Goal: Task Accomplishment & Management: Use online tool/utility

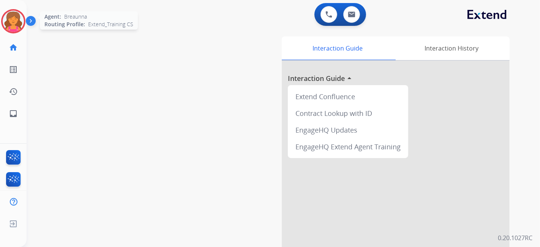
click at [12, 26] on img at bounding box center [13, 21] width 21 height 21
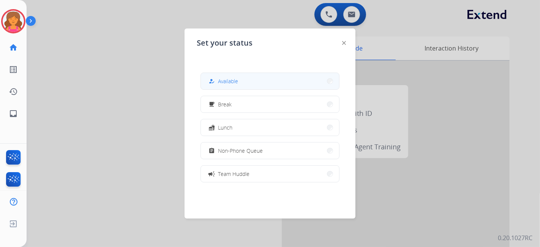
click at [230, 80] on span "Available" at bounding box center [228, 81] width 20 height 8
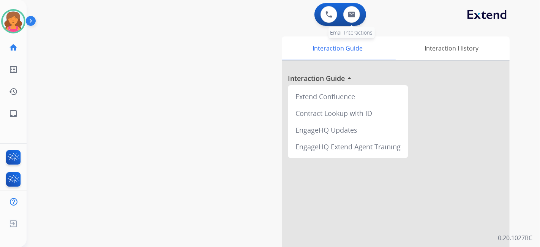
click at [260, 16] on div "0 Email Interactions" at bounding box center [351, 14] width 23 height 17
click at [260, 18] on button at bounding box center [352, 14] width 17 height 17
select select "**********"
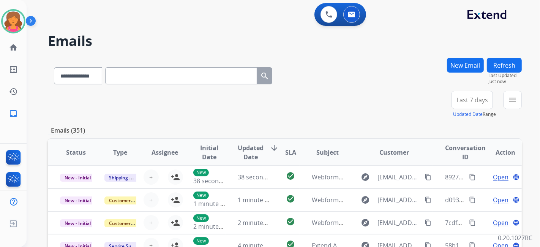
click at [260, 98] on span "Last 7 days" at bounding box center [473, 99] width 32 height 3
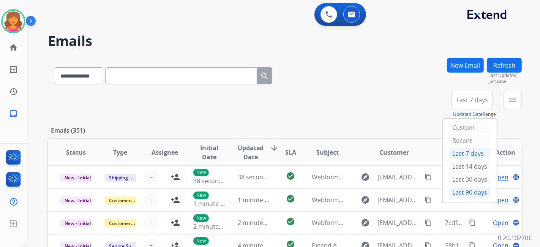
click at [260, 108] on div "Last 90 days" at bounding box center [470, 192] width 42 height 11
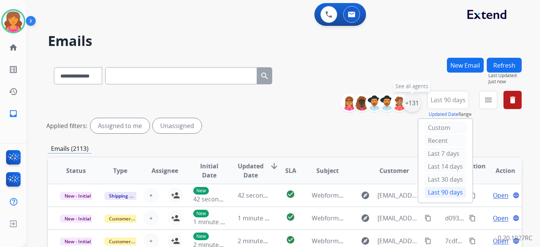
click at [260, 98] on div "+131" at bounding box center [412, 103] width 18 height 18
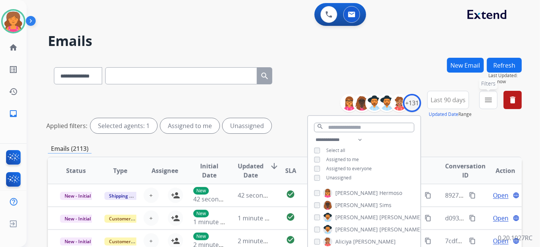
click at [260, 98] on mat-icon "menu" at bounding box center [488, 99] width 9 height 9
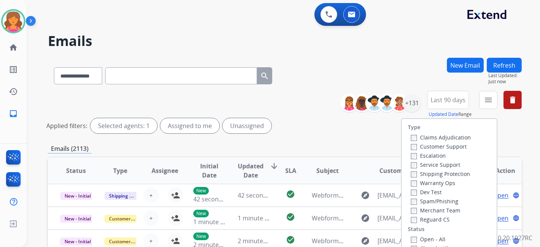
click at [260, 108] on label "Customer Support" at bounding box center [439, 146] width 56 height 7
click at [260, 108] on label "Shipping Protection" at bounding box center [440, 173] width 59 height 7
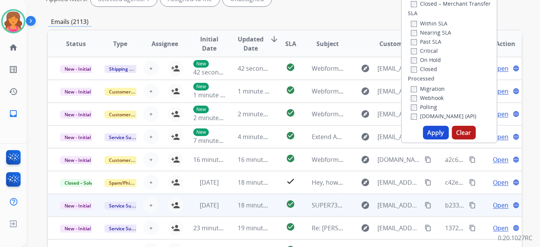
scroll to position [169, 0]
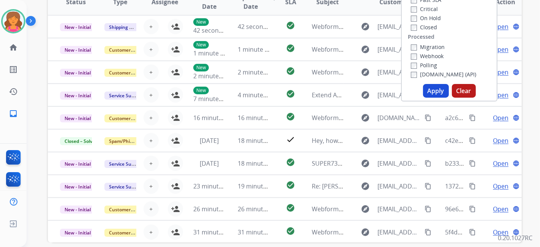
click at [260, 88] on button "Apply" at bounding box center [436, 91] width 26 height 14
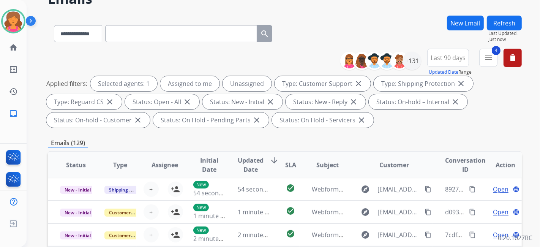
scroll to position [0, 0]
click at [260, 64] on div "+131" at bounding box center [412, 61] width 18 height 18
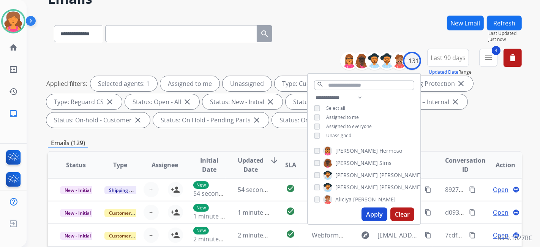
click at [260, 108] on button "Apply" at bounding box center [375, 214] width 26 height 14
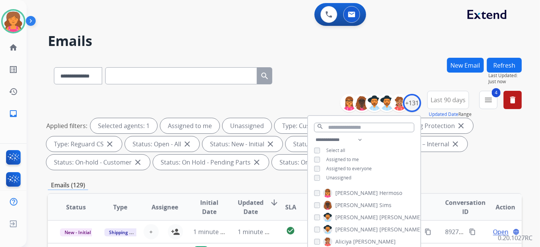
scroll to position [0, 0]
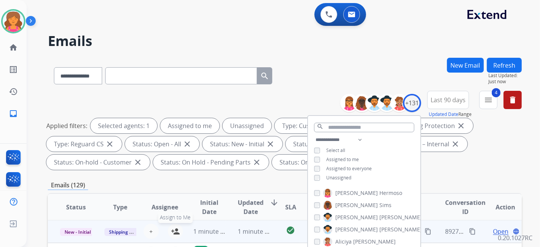
click at [174, 108] on mat-icon "person_add" at bounding box center [175, 231] width 9 height 9
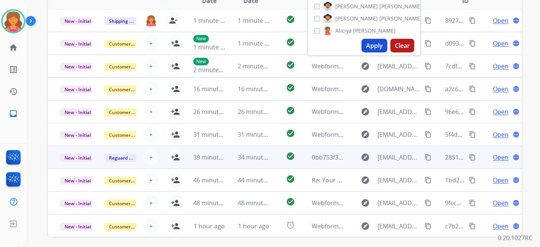
scroll to position [240, 0]
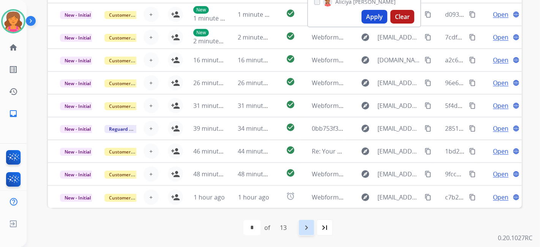
click at [260, 108] on mat-icon "navigate_next" at bounding box center [306, 227] width 9 height 9
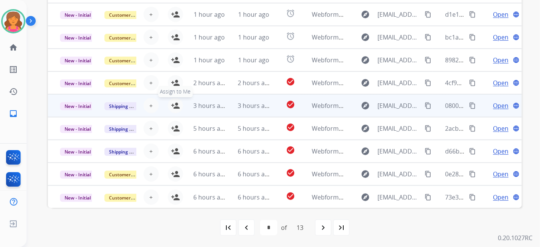
click at [176, 103] on mat-icon "person_add" at bounding box center [175, 105] width 9 height 9
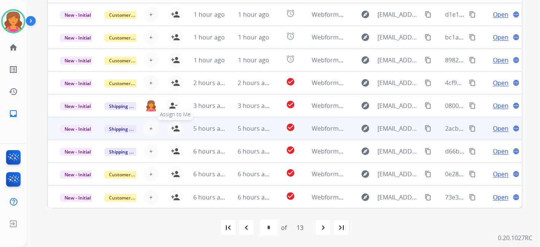
click at [174, 108] on mat-icon "person_add" at bounding box center [175, 128] width 9 height 9
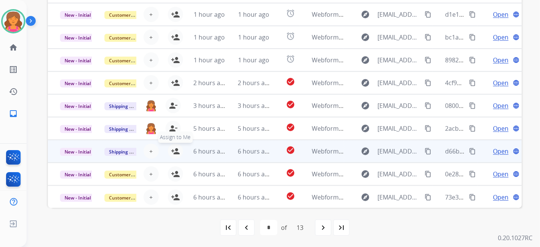
click at [174, 108] on mat-icon "person_add" at bounding box center [175, 151] width 9 height 9
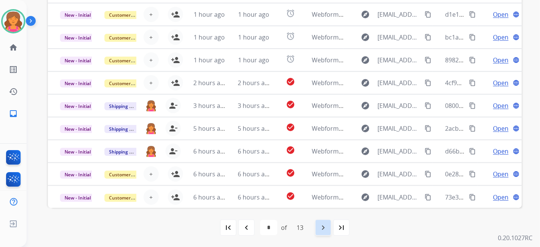
drag, startPoint x: 334, startPoint y: 228, endPoint x: 325, endPoint y: 228, distance: 8.7
click at [260, 108] on div "first_page navigate_before * * * * * * * * * ** ** ** ** of 13 navigate_next la…" at bounding box center [285, 227] width 474 height 15
click at [260, 108] on mat-icon "navigate_next" at bounding box center [323, 227] width 9 height 9
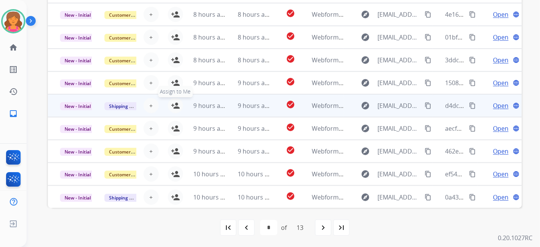
click at [178, 107] on mat-icon "person_add" at bounding box center [175, 105] width 9 height 9
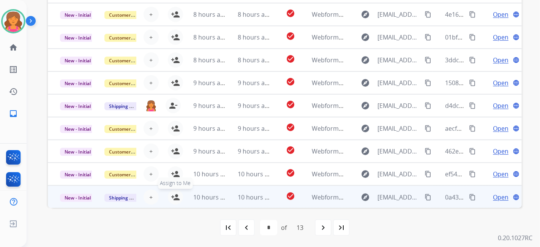
click at [177, 108] on mat-icon "person_add" at bounding box center [175, 197] width 9 height 9
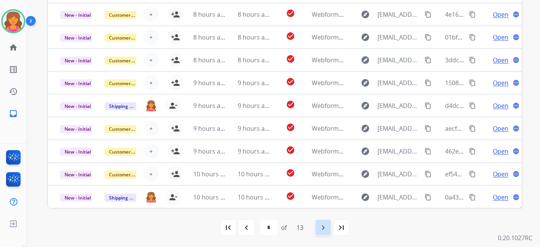
click at [260, 108] on div "navigate_next" at bounding box center [323, 227] width 17 height 17
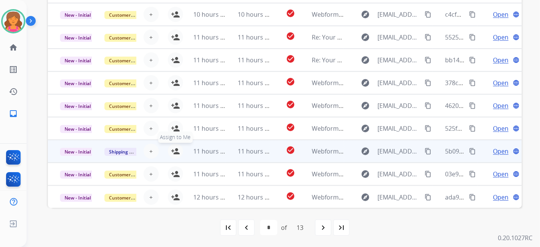
click at [175, 108] on mat-icon "person_add" at bounding box center [175, 151] width 9 height 9
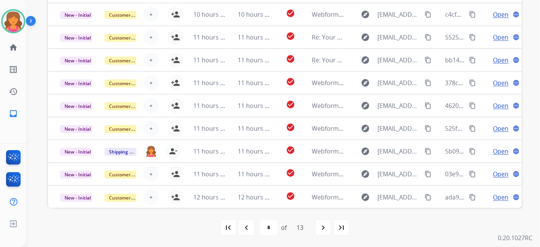
drag, startPoint x: 320, startPoint y: 227, endPoint x: 315, endPoint y: 214, distance: 13.8
click at [260, 108] on mat-icon "navigate_next" at bounding box center [323, 227] width 9 height 9
select select "*"
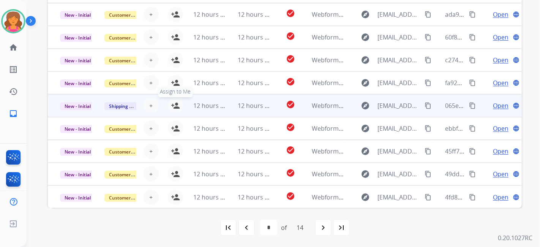
click at [173, 106] on mat-icon "person_add" at bounding box center [175, 105] width 9 height 9
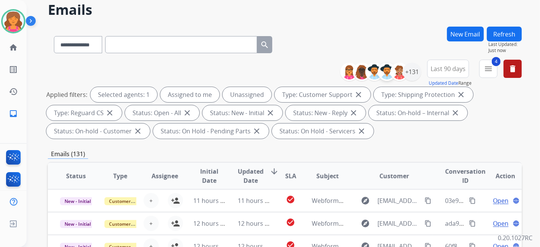
scroll to position [0, 0]
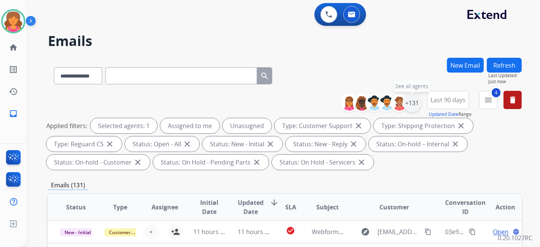
click at [260, 104] on div "+131" at bounding box center [412, 103] width 18 height 18
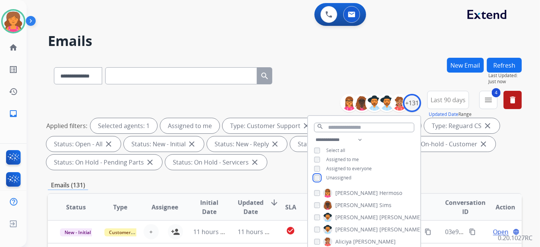
scroll to position [84, 0]
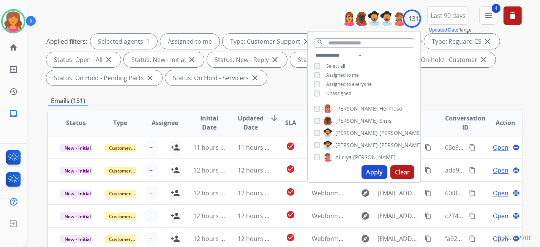
click at [260, 108] on button "Apply" at bounding box center [375, 172] width 26 height 14
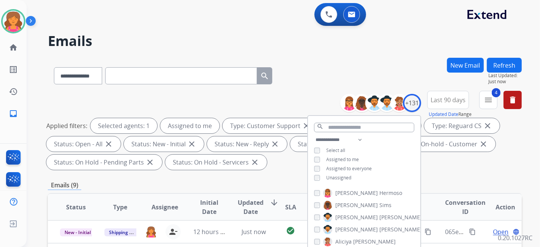
scroll to position [240, 0]
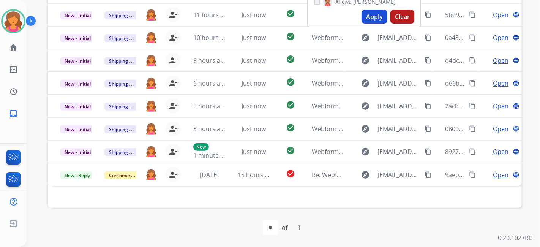
click at [179, 108] on div "first_page navigate_before * of 1 navigate_next last_page" at bounding box center [285, 227] width 474 height 15
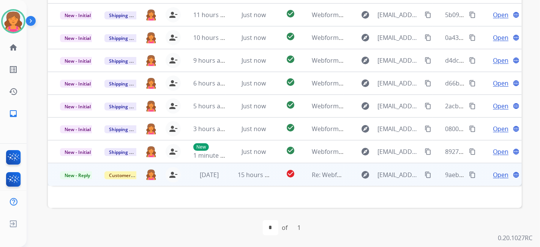
click at [260, 108] on span "Open" at bounding box center [501, 174] width 16 height 9
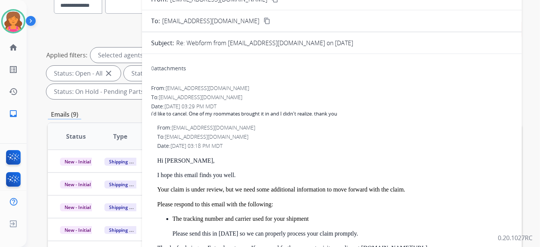
scroll to position [0, 0]
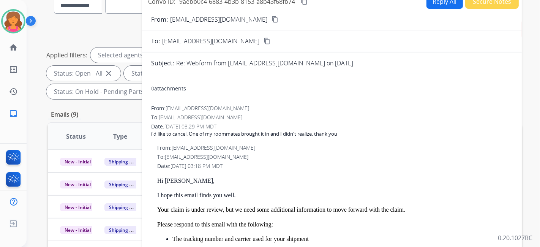
click at [260, 21] on mat-icon "content_copy" at bounding box center [275, 19] width 7 height 7
drag, startPoint x: 301, startPoint y: 2, endPoint x: 306, endPoint y: 5, distance: 5.3
click at [260, 2] on button "content_copy" at bounding box center [304, 1] width 9 height 9
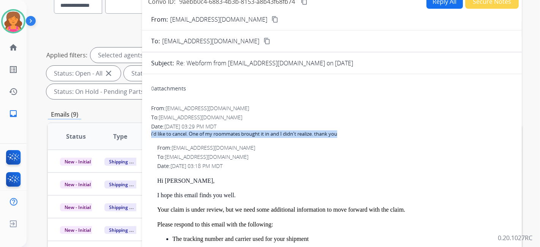
drag, startPoint x: 179, startPoint y: 136, endPoint x: 264, endPoint y: 137, distance: 85.1
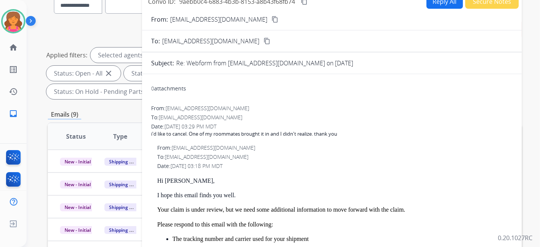
drag, startPoint x: 297, startPoint y: 128, endPoint x: 223, endPoint y: 136, distance: 74.1
click at [244, 108] on div "From: support@extend.com" at bounding box center [335, 148] width 356 height 8
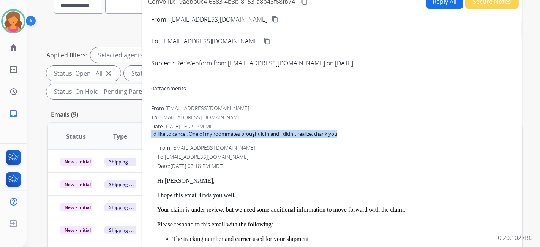
drag, startPoint x: 160, startPoint y: 133, endPoint x: 346, endPoint y: 131, distance: 185.8
copy b "i'd like to cancel. One of my roommates brought it in and I didn't realize. tha…"
click at [260, 4] on button "Reply All" at bounding box center [445, 1] width 36 height 15
select select "**********"
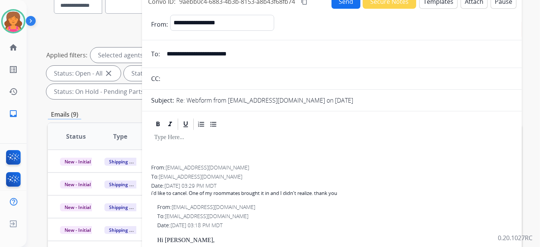
click at [260, 1] on button "Templates" at bounding box center [439, 1] width 38 height 15
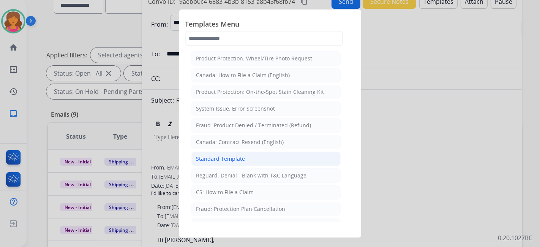
click at [244, 108] on li "Standard Template" at bounding box center [266, 159] width 149 height 14
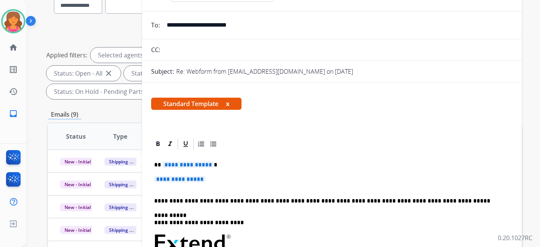
scroll to position [42, 0]
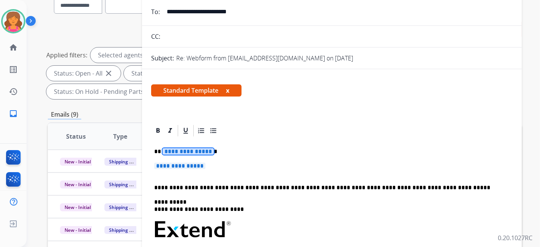
click at [181, 108] on span "**********" at bounding box center [188, 151] width 51 height 6
drag, startPoint x: 165, startPoint y: 163, endPoint x: 161, endPoint y: 160, distance: 5.2
click at [166, 108] on span "**********" at bounding box center [179, 166] width 51 height 6
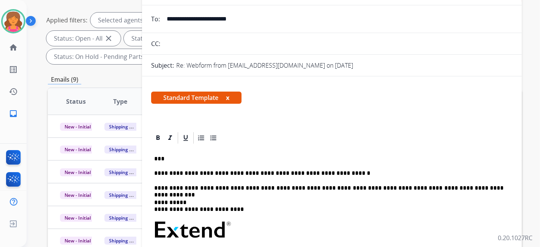
scroll to position [0, 0]
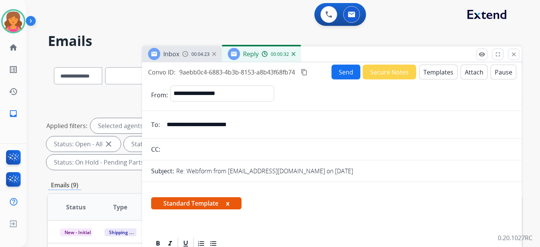
click at [260, 71] on button "Send" at bounding box center [346, 72] width 29 height 15
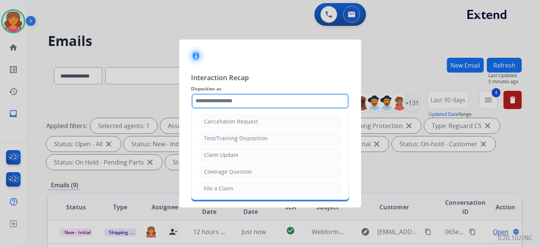
click at [260, 94] on input "text" at bounding box center [271, 100] width 158 height 15
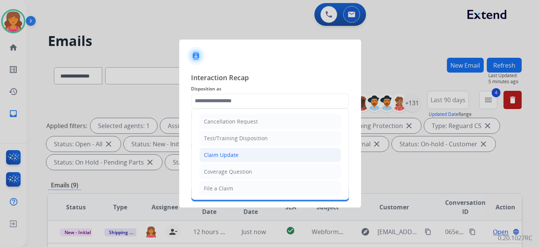
click at [260, 108] on li "Claim Update" at bounding box center [270, 155] width 142 height 14
type input "**********"
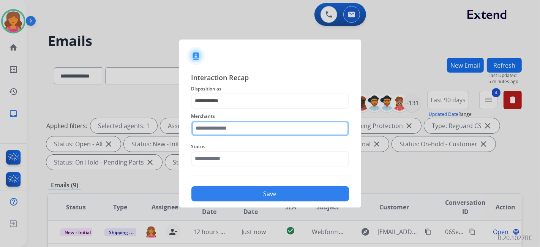
click at [250, 108] on input "text" at bounding box center [271, 128] width 158 height 15
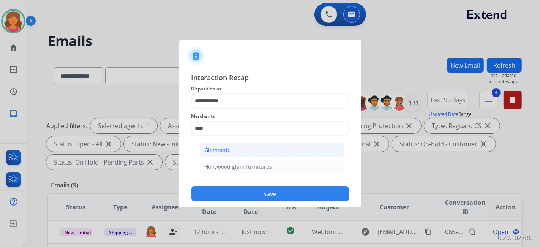
click at [220, 108] on li "Glamnetic" at bounding box center [272, 150] width 145 height 14
type input "*********"
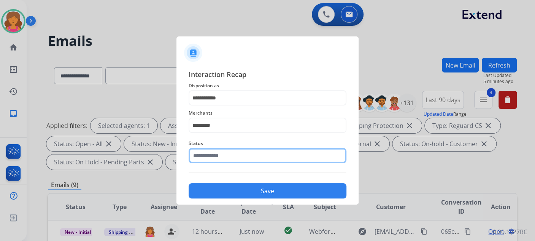
click at [218, 108] on input "text" at bounding box center [267, 155] width 158 height 15
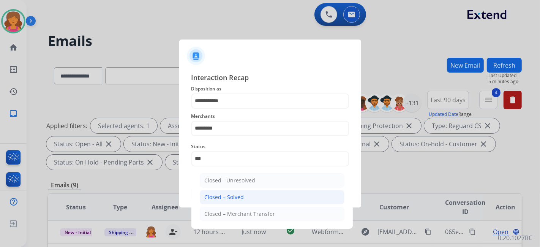
click at [249, 108] on li "Closed – Solved" at bounding box center [272, 197] width 145 height 14
type input "**********"
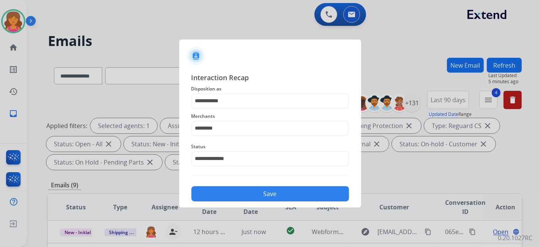
click at [247, 108] on button "Save" at bounding box center [271, 193] width 158 height 15
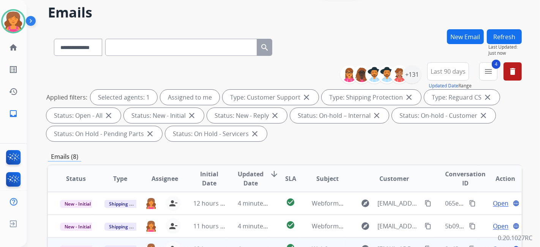
scroll to position [198, 0]
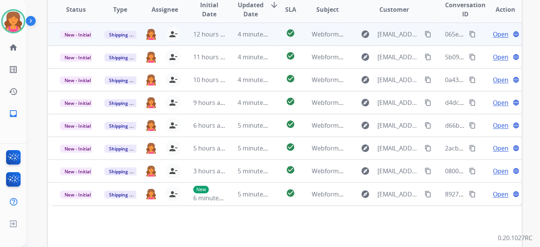
click at [260, 36] on span "Open" at bounding box center [501, 34] width 16 height 9
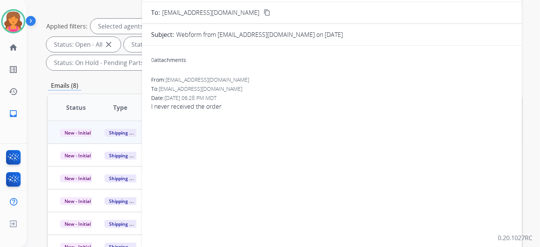
scroll to position [28, 0]
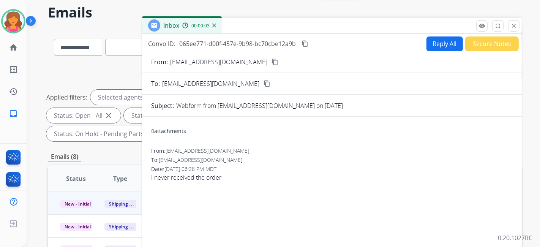
click at [260, 62] on mat-icon "content_copy" at bounding box center [275, 62] width 7 height 7
click at [260, 42] on button "Reply All" at bounding box center [445, 43] width 36 height 15
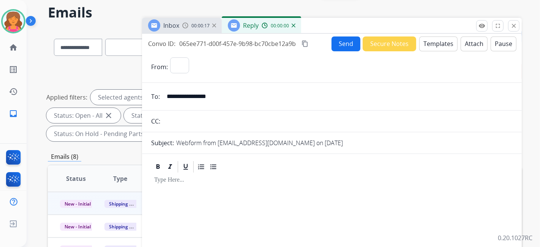
select select "**********"
click at [260, 42] on button "Templates" at bounding box center [439, 43] width 38 height 15
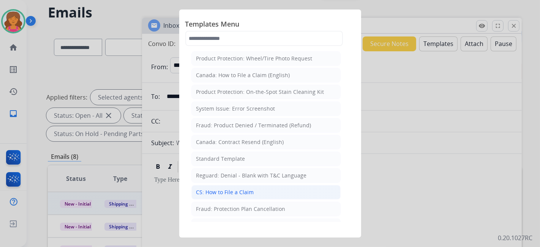
click at [237, 108] on div "CS: How to File a Claim" at bounding box center [225, 192] width 58 height 8
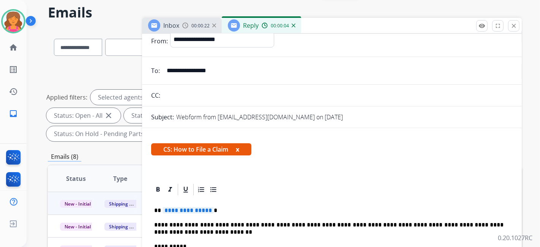
scroll to position [0, 0]
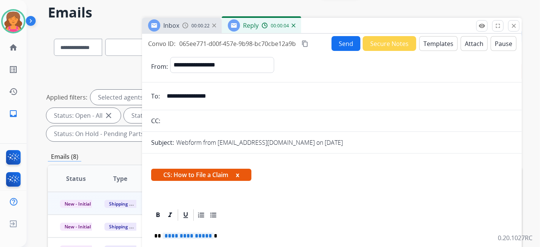
click at [260, 41] on button "Templates" at bounding box center [439, 43] width 38 height 15
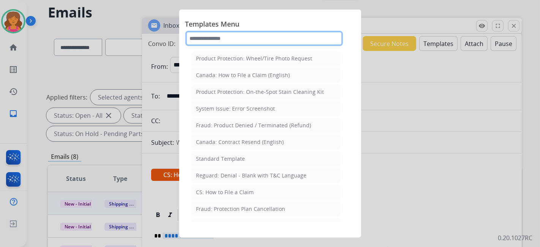
click at [260, 42] on input "text" at bounding box center [264, 38] width 158 height 15
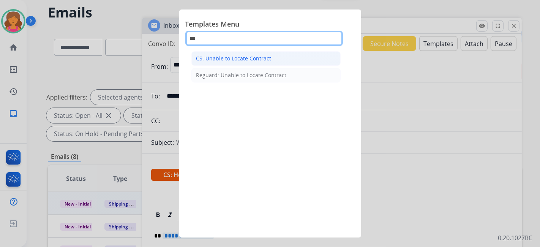
type input "***"
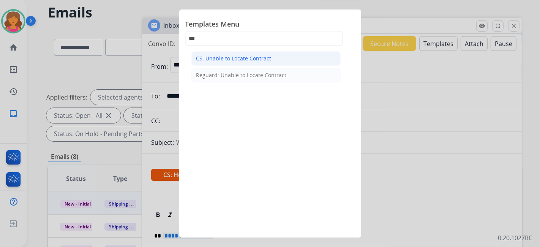
click at [260, 60] on li "CS: Unable to Locate Contract" at bounding box center [266, 58] width 149 height 14
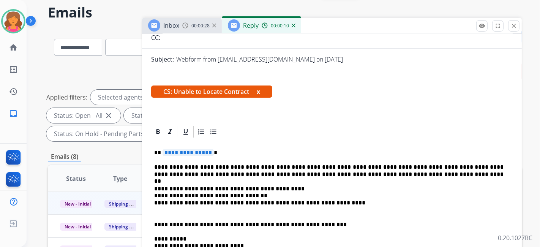
scroll to position [127, 0]
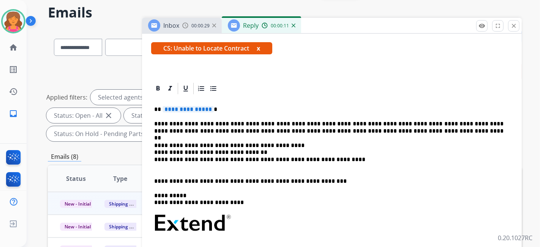
click at [184, 108] on span "**********" at bounding box center [188, 109] width 51 height 6
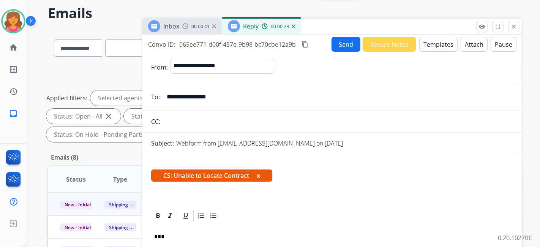
scroll to position [0, 0]
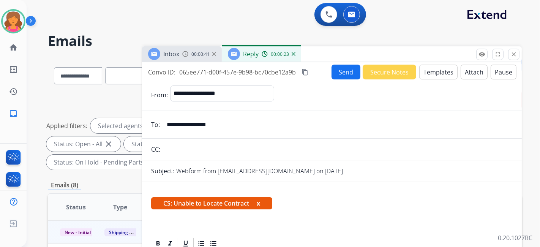
click at [260, 71] on button "Send" at bounding box center [346, 72] width 29 height 15
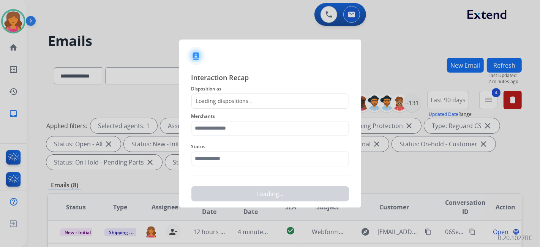
click at [241, 96] on div "Loading dispositions..." at bounding box center [271, 100] width 158 height 15
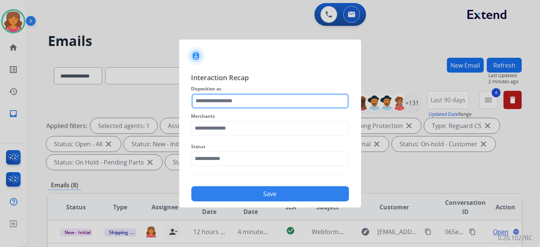
click at [241, 96] on input "text" at bounding box center [271, 100] width 158 height 15
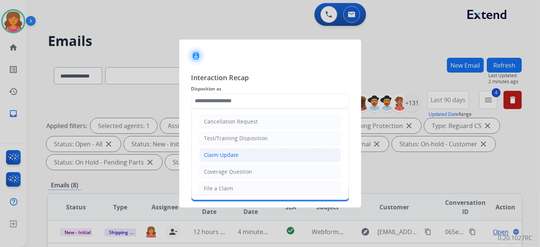
click at [228, 108] on div "Claim Update" at bounding box center [221, 155] width 35 height 8
type input "**********"
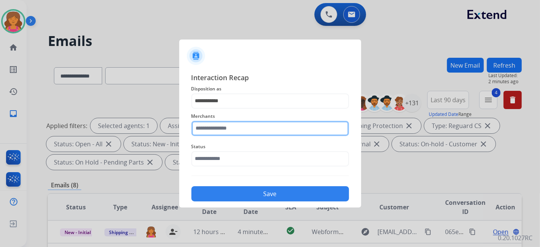
click at [221, 108] on input "text" at bounding box center [271, 128] width 158 height 15
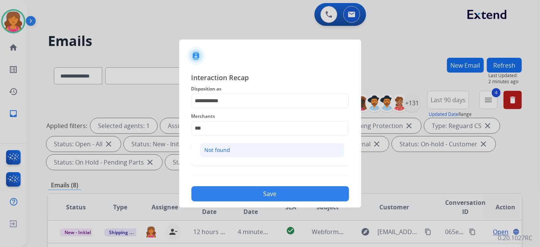
click at [223, 108] on li "Not found" at bounding box center [272, 150] width 145 height 14
type input "*********"
click at [221, 108] on input "text" at bounding box center [271, 158] width 158 height 15
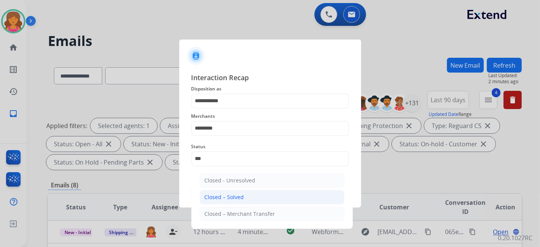
click at [244, 108] on li "Closed – Solved" at bounding box center [272, 197] width 145 height 14
type input "**********"
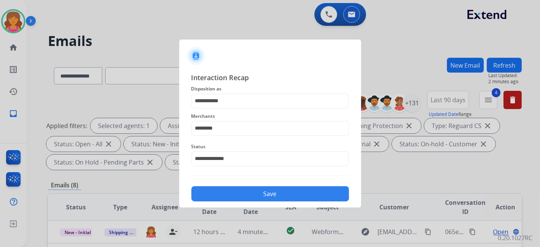
click at [244, 108] on button "Save" at bounding box center [271, 193] width 158 height 15
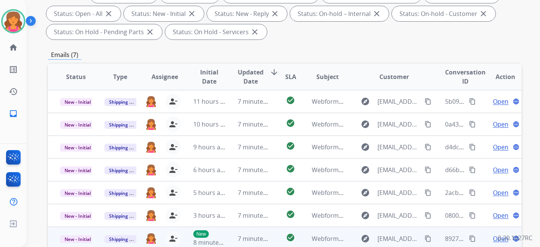
scroll to position [84, 0]
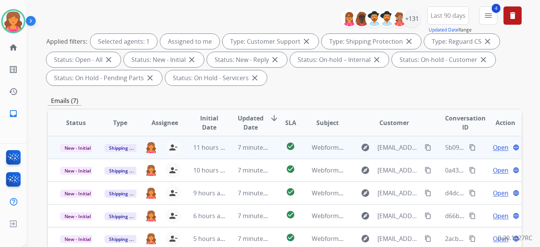
click at [260, 108] on span "Open" at bounding box center [501, 147] width 16 height 9
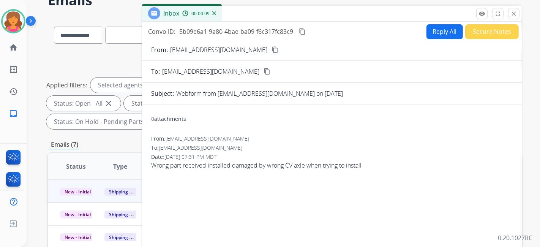
scroll to position [0, 0]
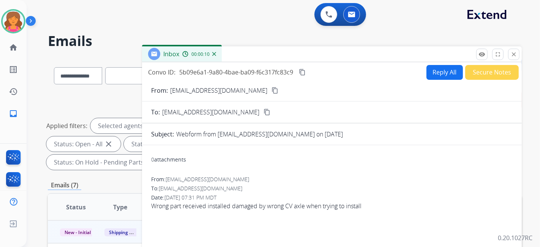
click at [260, 92] on mat-icon "content_copy" at bounding box center [275, 90] width 7 height 7
click at [260, 75] on button "Reply All" at bounding box center [445, 72] width 36 height 15
select select "**********"
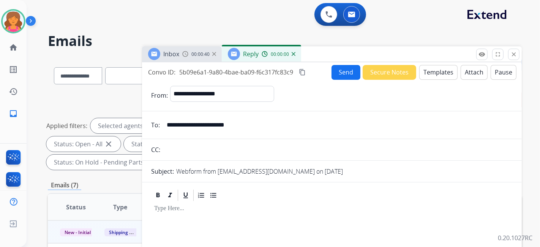
click at [260, 75] on button "Templates" at bounding box center [439, 72] width 38 height 15
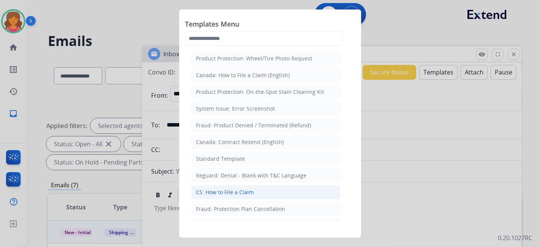
click at [220, 108] on li "CS: How to File a Claim" at bounding box center [266, 192] width 149 height 14
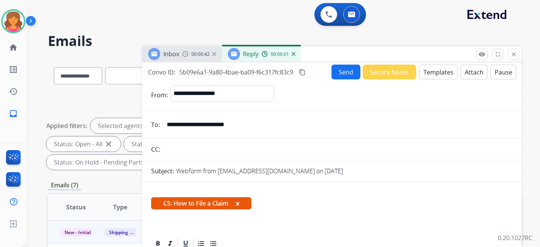
scroll to position [110, 0]
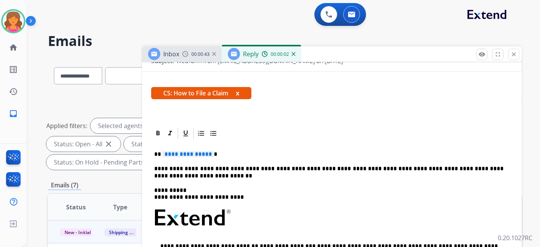
click at [195, 108] on span "**********" at bounding box center [188, 154] width 51 height 6
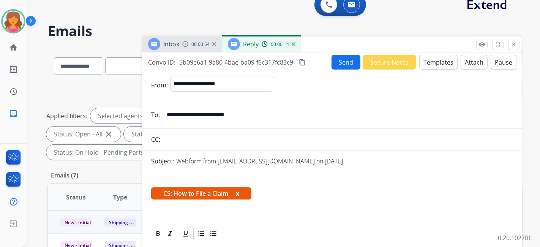
scroll to position [0, 0]
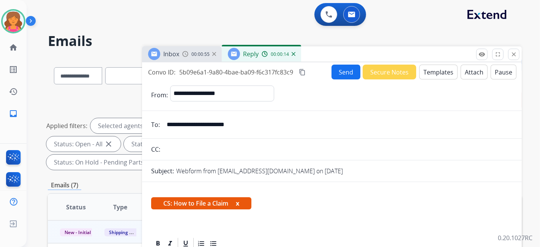
click at [260, 71] on button "Send" at bounding box center [346, 72] width 29 height 15
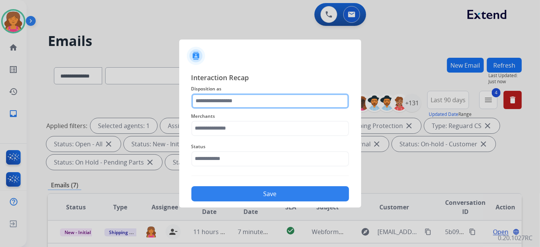
click at [212, 95] on input "text" at bounding box center [271, 100] width 158 height 15
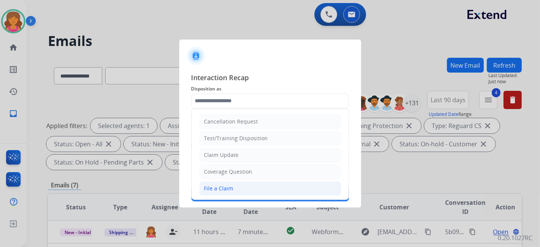
click at [222, 108] on div "File a Claim" at bounding box center [218, 189] width 29 height 8
type input "**********"
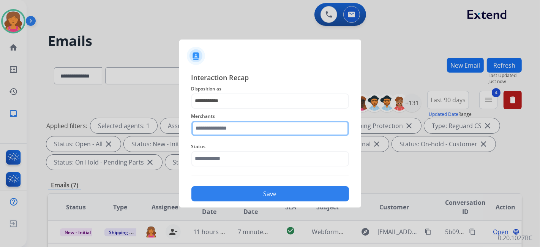
click at [210, 108] on div "Merchants" at bounding box center [271, 124] width 158 height 30
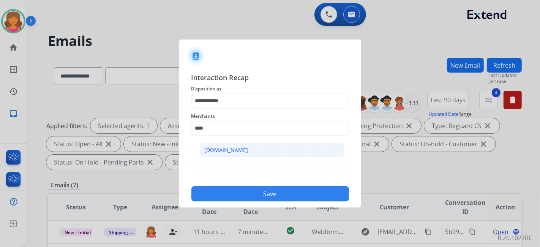
click at [216, 108] on li "[DOMAIN_NAME]" at bounding box center [272, 150] width 145 height 14
type input "**********"
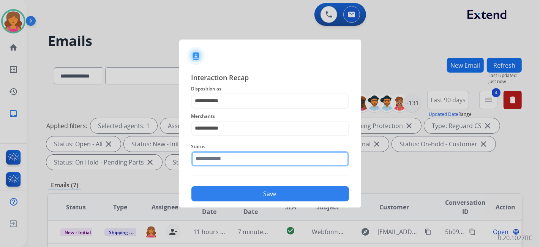
click at [215, 108] on input "text" at bounding box center [271, 158] width 158 height 15
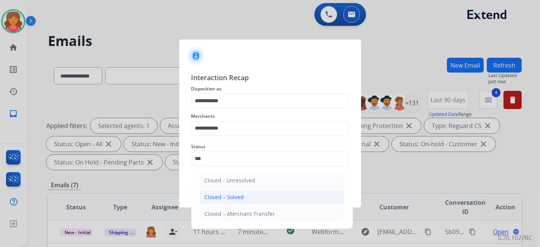
click at [215, 108] on li "Closed – Solved" at bounding box center [272, 197] width 145 height 14
type input "**********"
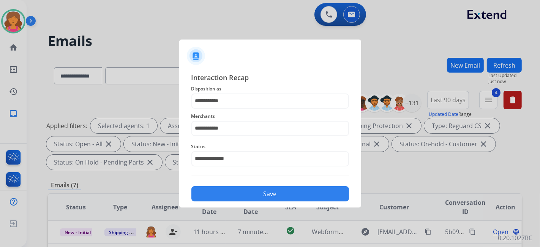
click at [215, 108] on button "Save" at bounding box center [271, 193] width 158 height 15
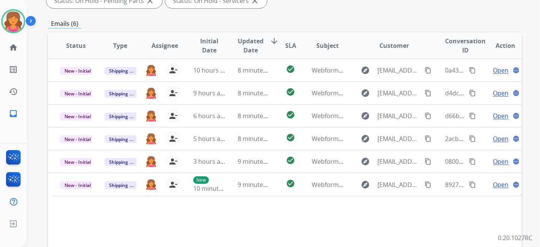
scroll to position [127, 0]
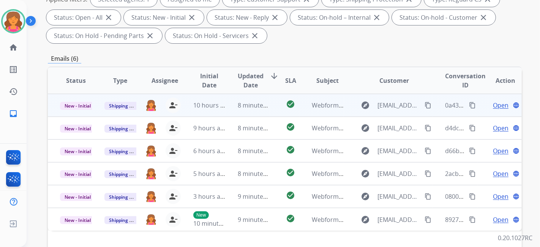
click at [260, 104] on span "Open" at bounding box center [501, 105] width 16 height 9
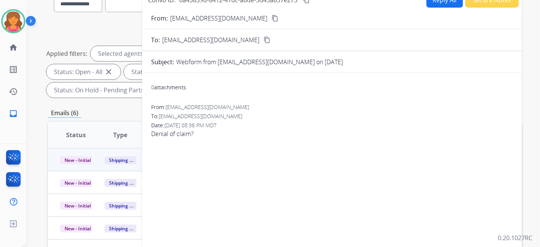
scroll to position [42, 0]
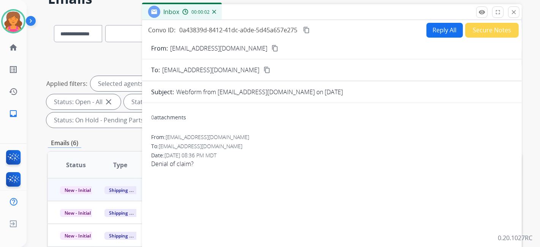
click at [260, 47] on div "From: lynnmorrison1959@gmail.com content_copy" at bounding box center [332, 48] width 380 height 9
click at [260, 46] on mat-icon "content_copy" at bounding box center [275, 48] width 7 height 7
click at [260, 38] on form "From: lynnmorrison1959@gmail.com content_copy To: support@extend.com content_co…" at bounding box center [332, 191] width 380 height 307
click at [260, 34] on button "Reply All" at bounding box center [445, 30] width 36 height 15
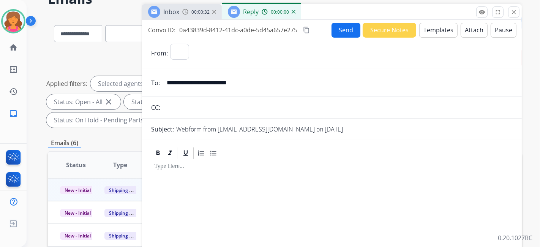
select select "**********"
click at [260, 34] on button "Templates" at bounding box center [439, 30] width 38 height 15
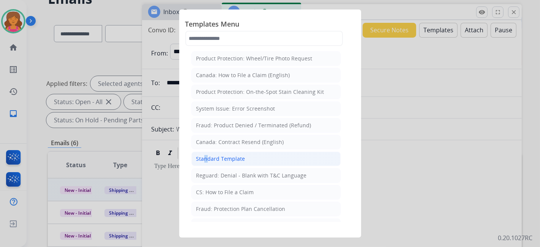
click at [203, 108] on div "Standard Template" at bounding box center [220, 159] width 49 height 8
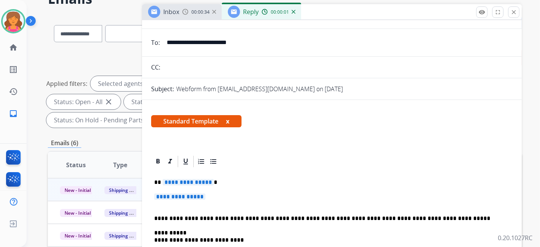
scroll to position [125, 0]
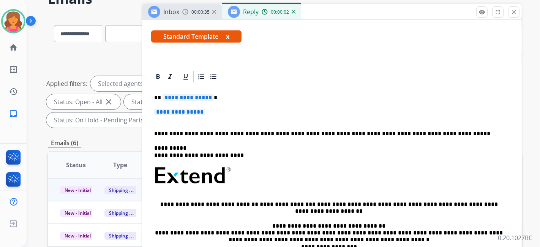
click at [176, 95] on span "**********" at bounding box center [188, 97] width 51 height 6
click at [178, 108] on span "**********" at bounding box center [179, 112] width 51 height 6
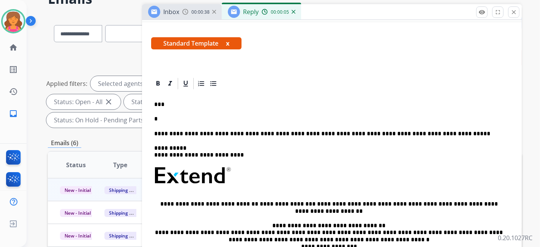
scroll to position [49, 0]
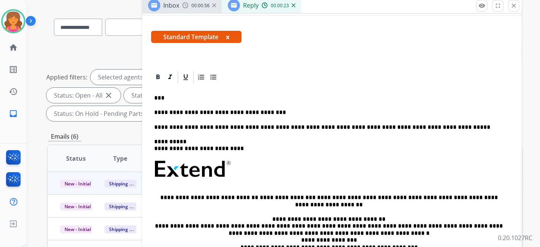
click at [260, 108] on p "**********" at bounding box center [329, 112] width 350 height 7
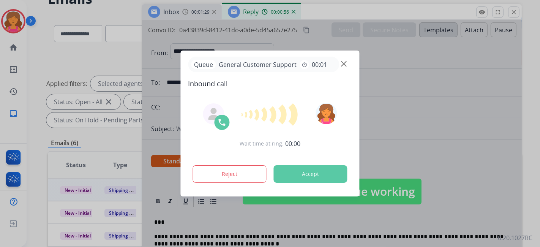
scroll to position [0, 0]
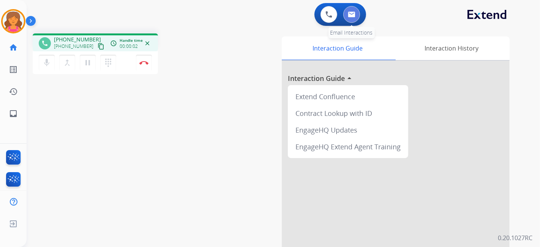
click at [260, 16] on button at bounding box center [352, 14] width 17 height 17
select select "**********"
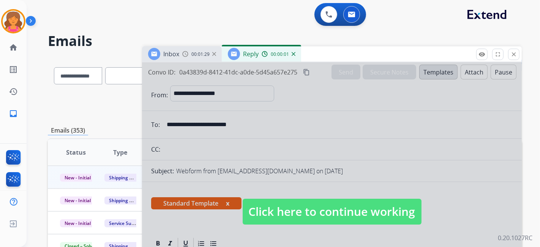
click at [260, 108] on span "Click here to continue working" at bounding box center [332, 212] width 179 height 26
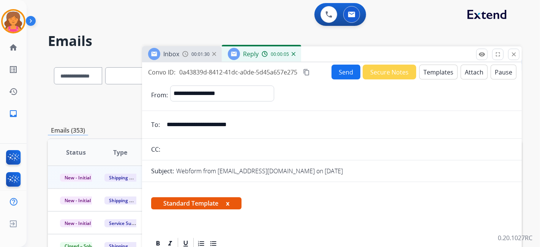
click at [260, 73] on mat-icon "content_copy" at bounding box center [306, 72] width 7 height 7
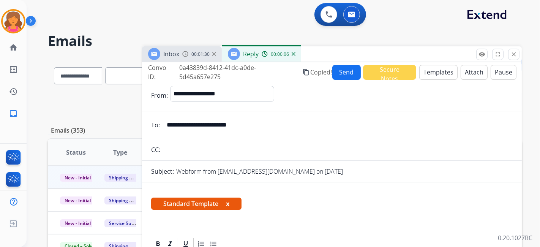
click at [260, 73] on button "Send" at bounding box center [346, 72] width 28 height 15
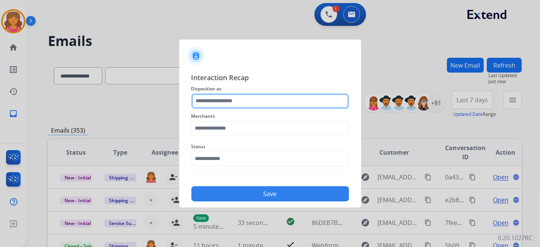
click at [223, 99] on input "text" at bounding box center [271, 100] width 158 height 15
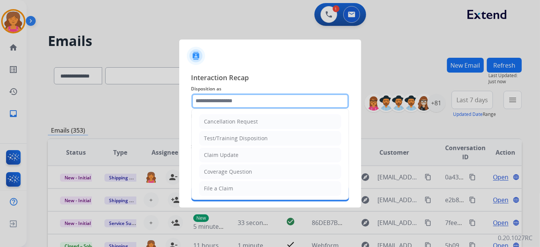
type input "*"
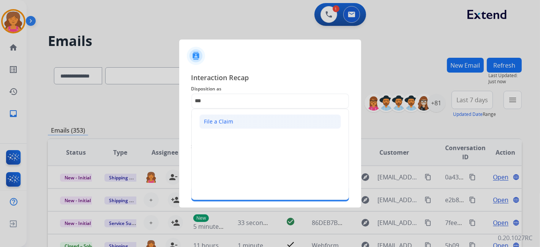
click at [223, 108] on li "File a Claim" at bounding box center [270, 121] width 142 height 14
type input "**********"
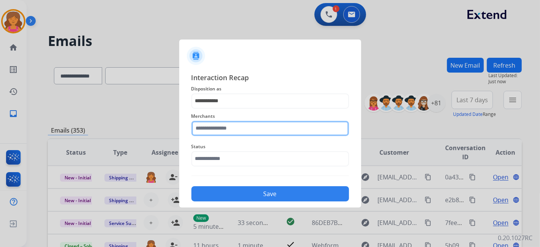
click at [214, 108] on input "text" at bounding box center [271, 128] width 158 height 15
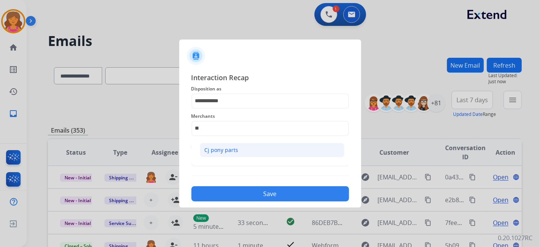
click at [233, 108] on li "Cj pony parts" at bounding box center [272, 150] width 145 height 14
type input "**********"
click at [224, 108] on input "text" at bounding box center [271, 158] width 158 height 15
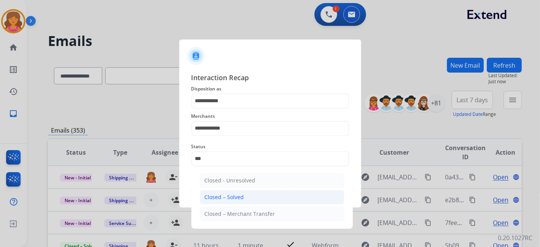
click at [260, 108] on li "Closed – Solved" at bounding box center [272, 197] width 145 height 14
type input "**********"
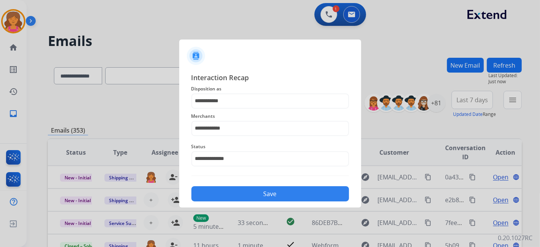
click at [259, 108] on button "Save" at bounding box center [271, 193] width 158 height 15
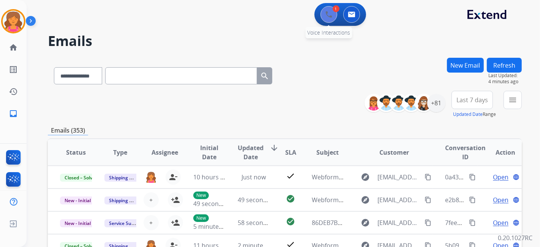
click at [260, 12] on button at bounding box center [329, 14] width 17 height 17
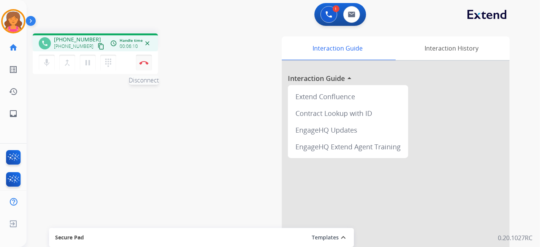
click at [149, 63] on button "Disconnect" at bounding box center [144, 63] width 16 height 16
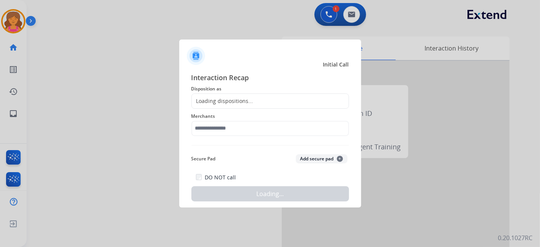
click at [259, 105] on div "Loading dispositions..." at bounding box center [271, 100] width 158 height 15
click at [257, 101] on div "Loading dispositions..." at bounding box center [271, 100] width 158 height 15
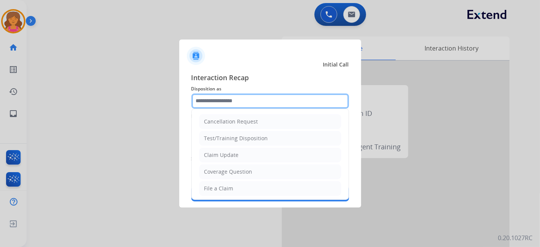
click at [257, 97] on input "text" at bounding box center [271, 100] width 158 height 15
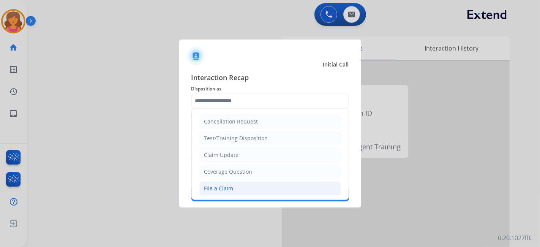
drag, startPoint x: 244, startPoint y: 189, endPoint x: 239, endPoint y: 151, distance: 38.7
click at [245, 108] on li "File a Claim" at bounding box center [270, 188] width 142 height 14
type input "**********"
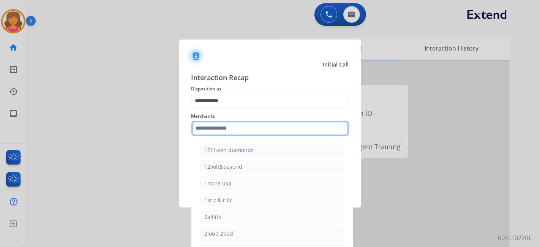
click at [238, 108] on input "text" at bounding box center [271, 128] width 158 height 15
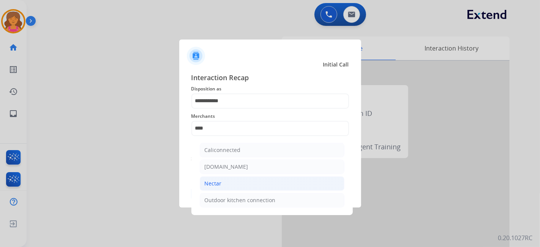
click at [245, 108] on li "Nectar" at bounding box center [272, 183] width 145 height 14
type input "******"
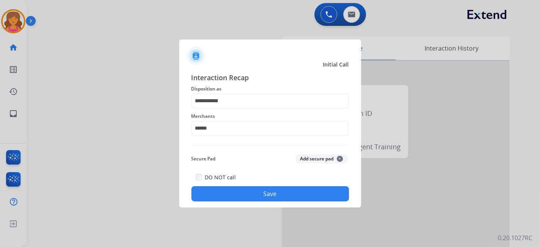
click at [244, 108] on div "DO NOT call Save" at bounding box center [271, 187] width 158 height 29
click at [247, 108] on button "Save" at bounding box center [271, 193] width 158 height 15
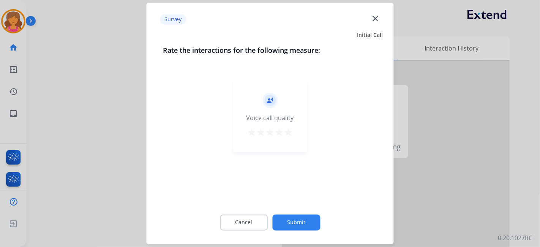
click at [260, 108] on mat-icon "star" at bounding box center [288, 132] width 9 height 9
click at [260, 108] on div "Cancel Submit" at bounding box center [270, 223] width 214 height 34
click at [260, 108] on button "Submit" at bounding box center [296, 223] width 48 height 16
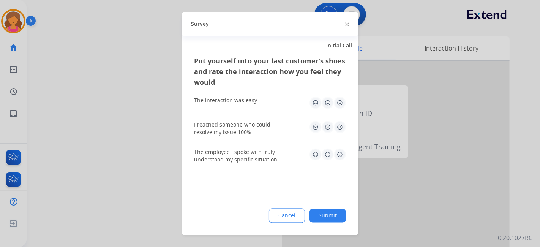
drag, startPoint x: 338, startPoint y: 101, endPoint x: 341, endPoint y: 107, distance: 7.3
click at [260, 101] on img at bounding box center [340, 103] width 12 height 12
click at [260, 108] on img at bounding box center [340, 127] width 12 height 12
click at [260, 108] on img at bounding box center [340, 155] width 12 height 12
click at [260, 108] on button "Submit" at bounding box center [328, 216] width 36 height 14
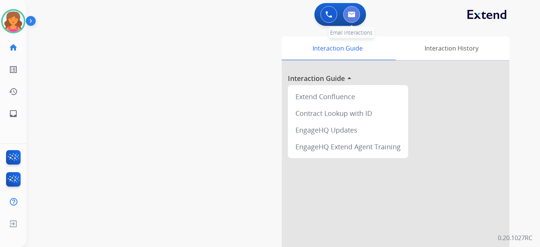
click at [260, 12] on button at bounding box center [352, 14] width 17 height 17
select select "**********"
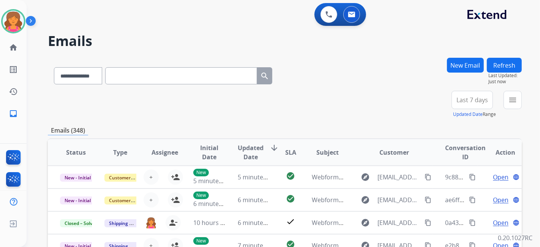
click at [260, 100] on span "Last 7 days" at bounding box center [473, 99] width 32 height 3
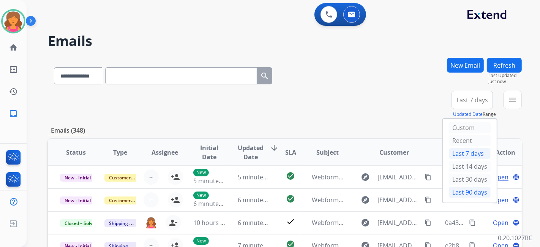
click at [260, 108] on div "Last 90 days" at bounding box center [470, 192] width 42 height 11
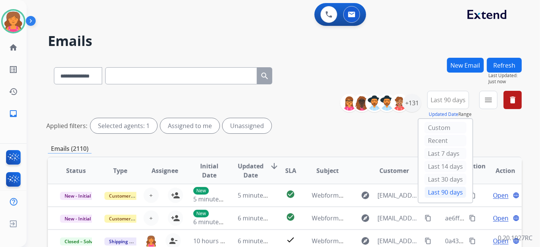
click at [136, 75] on input "text" at bounding box center [181, 75] width 152 height 17
paste input "**********"
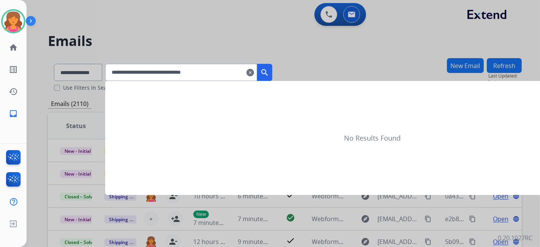
type input "**********"
click at [260, 74] on mat-icon "search" at bounding box center [264, 72] width 9 height 9
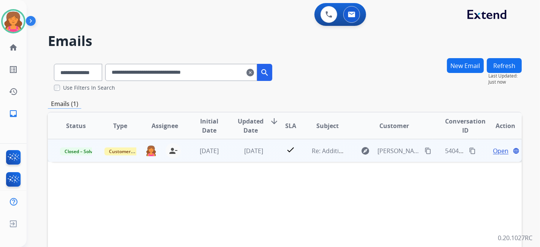
click at [260, 108] on td "Open language" at bounding box center [500, 150] width 44 height 23
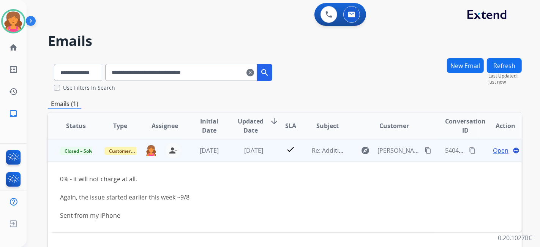
click at [260, 108] on span "Open" at bounding box center [501, 150] width 16 height 9
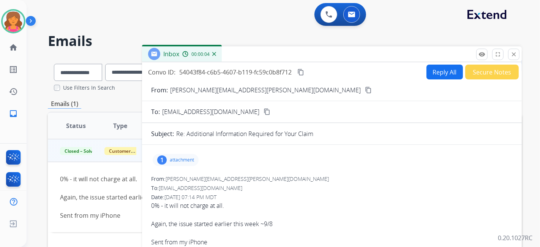
click at [195, 108] on div "1 attachment" at bounding box center [176, 160] width 46 height 12
click at [260, 108] on div "1 attachment Video.mov download" at bounding box center [332, 160] width 362 height 18
click at [260, 56] on mat-icon "close" at bounding box center [514, 54] width 7 height 7
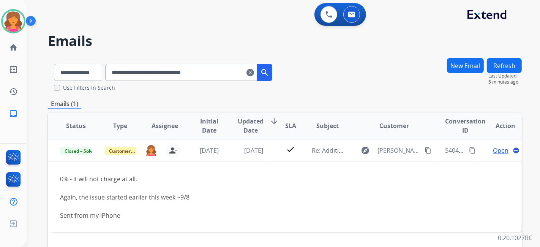
click at [254, 71] on mat-icon "clear" at bounding box center [251, 72] width 8 height 9
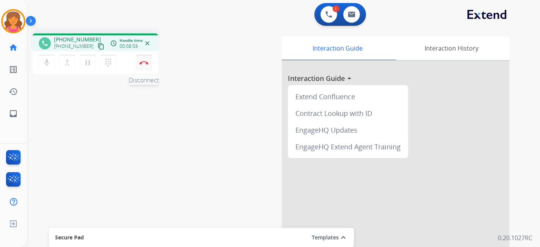
click at [142, 67] on button "Disconnect" at bounding box center [144, 63] width 16 height 16
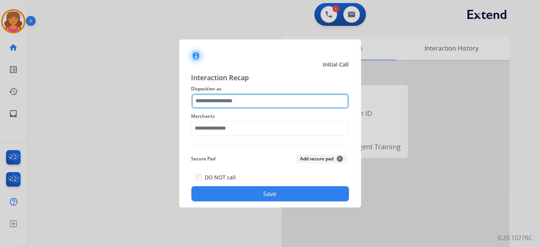
click at [222, 99] on input "text" at bounding box center [271, 100] width 158 height 15
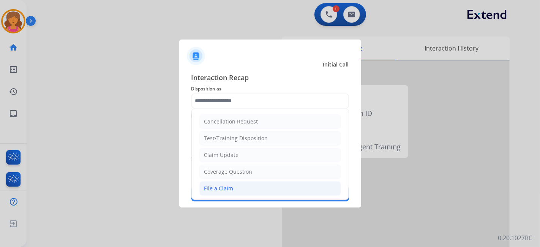
click at [232, 108] on div "File a Claim" at bounding box center [218, 189] width 29 height 8
type input "**********"
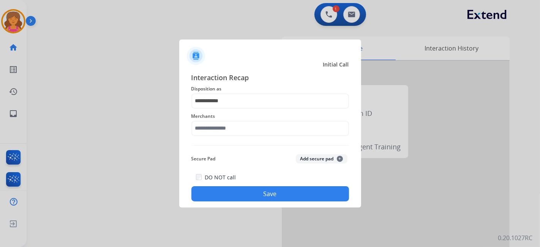
click at [226, 108] on div "Merchants" at bounding box center [271, 124] width 158 height 30
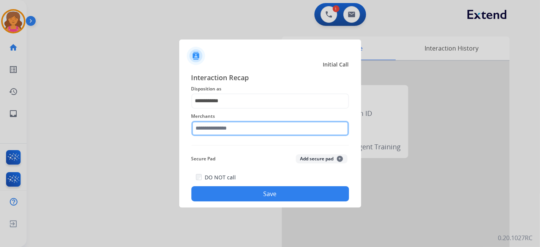
click at [225, 108] on div "Merchants" at bounding box center [271, 124] width 158 height 30
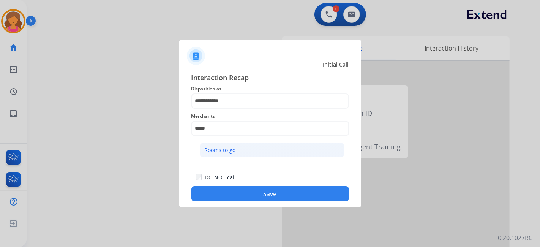
click at [228, 108] on div "Rooms to go" at bounding box center [220, 150] width 31 height 8
type input "**********"
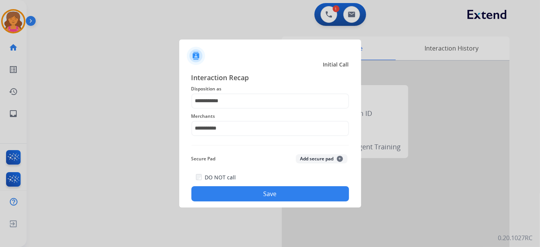
click at [236, 108] on button "Save" at bounding box center [271, 193] width 158 height 15
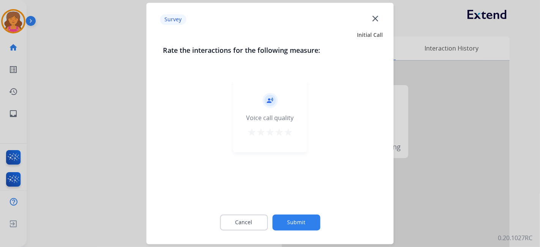
click at [260, 108] on mat-icon "star" at bounding box center [288, 132] width 9 height 9
click at [260, 108] on button "Submit" at bounding box center [296, 223] width 48 height 16
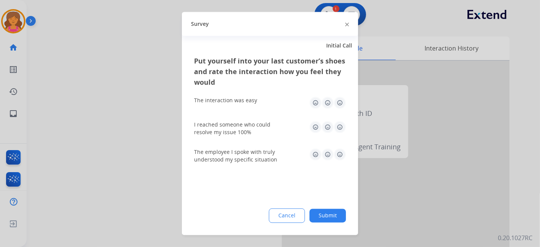
click at [260, 104] on img at bounding box center [340, 103] width 12 height 12
click at [260, 108] on img at bounding box center [340, 127] width 12 height 12
click at [260, 108] on img at bounding box center [340, 155] width 12 height 12
click at [260, 108] on button "Submit" at bounding box center [328, 216] width 36 height 14
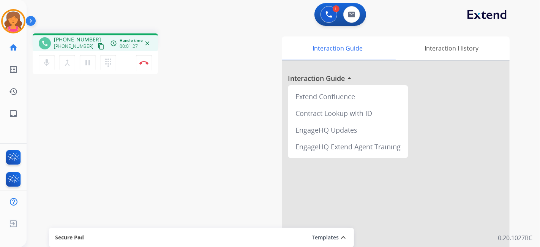
click at [98, 43] on mat-icon "content_copy" at bounding box center [101, 46] width 7 height 7
click at [148, 64] on img at bounding box center [143, 63] width 9 height 4
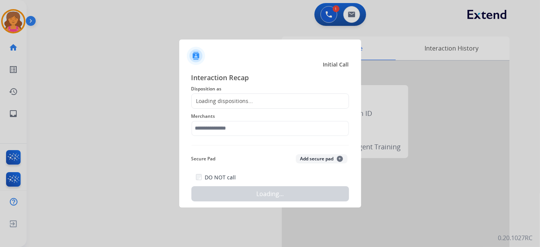
click at [215, 92] on span "Disposition as" at bounding box center [271, 88] width 158 height 9
click at [214, 94] on div "Loading dispositions..." at bounding box center [271, 100] width 158 height 15
click at [215, 101] on div "Loading dispositions..." at bounding box center [223, 101] width 62 height 8
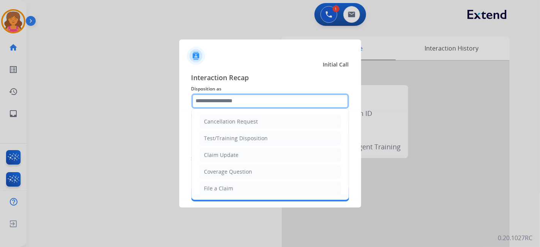
click at [213, 103] on input "text" at bounding box center [271, 100] width 158 height 15
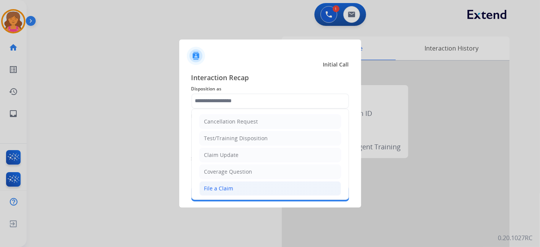
click at [223, 108] on div "File a Claim" at bounding box center [218, 189] width 29 height 8
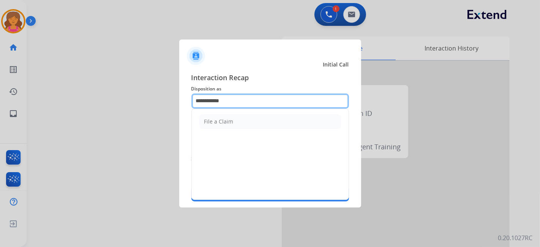
click at [236, 100] on input "**********" at bounding box center [271, 100] width 158 height 15
type input "*"
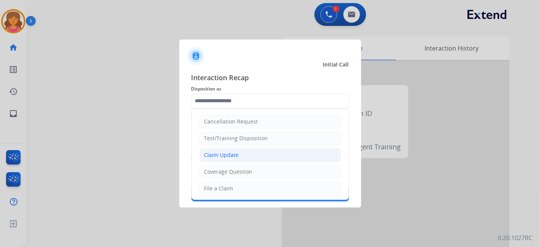
click at [239, 108] on li "Claim Update" at bounding box center [270, 155] width 142 height 14
type input "**********"
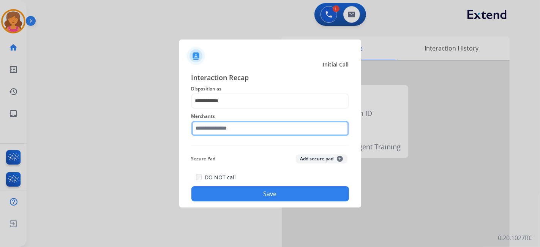
click at [233, 108] on div "Merchants" at bounding box center [271, 124] width 158 height 30
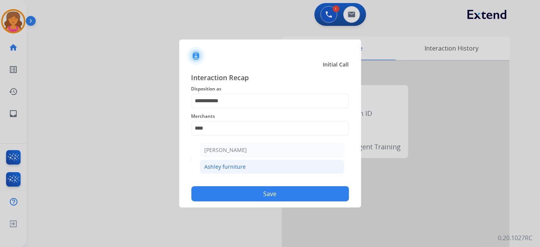
click at [237, 108] on li "Ashley furniture" at bounding box center [272, 167] width 145 height 14
type input "**********"
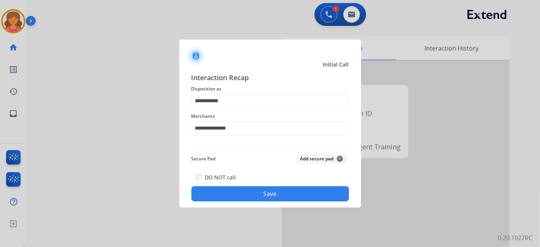
drag, startPoint x: 245, startPoint y: 183, endPoint x: 247, endPoint y: 190, distance: 7.9
click at [246, 108] on div "DO NOT call Save" at bounding box center [271, 187] width 158 height 29
click at [247, 108] on button "Save" at bounding box center [271, 193] width 158 height 15
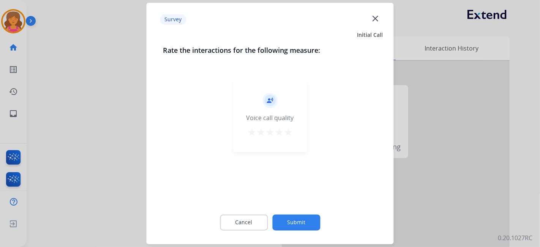
drag, startPoint x: 285, startPoint y: 135, endPoint x: 287, endPoint y: 145, distance: 10.0
click at [260, 108] on mat-icon "star" at bounding box center [288, 132] width 9 height 9
click at [260, 108] on button "Submit" at bounding box center [296, 223] width 48 height 16
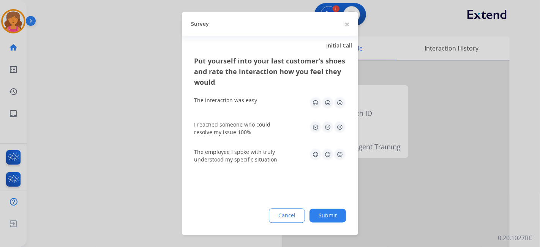
click at [260, 99] on img at bounding box center [340, 103] width 12 height 12
click at [260, 108] on img at bounding box center [340, 127] width 12 height 12
click at [260, 108] on img at bounding box center [340, 155] width 12 height 12
click at [260, 108] on button "Submit" at bounding box center [328, 216] width 36 height 14
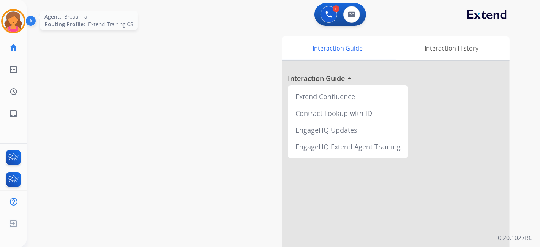
click at [14, 32] on img at bounding box center [13, 21] width 21 height 21
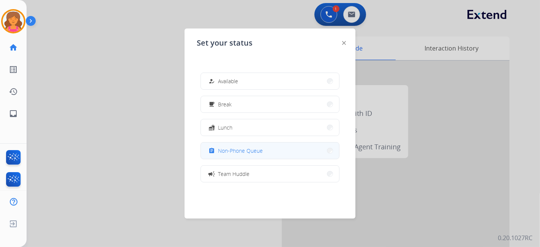
click at [251, 108] on span "Non-Phone Queue" at bounding box center [240, 151] width 45 height 8
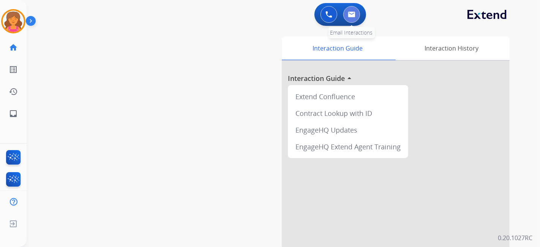
click at [260, 14] on img at bounding box center [352, 14] width 8 height 6
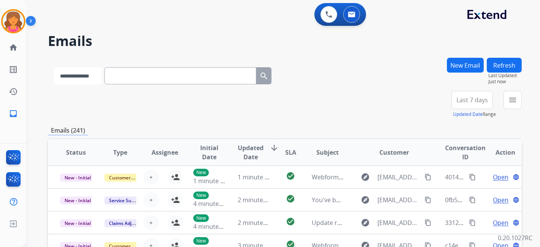
click at [100, 73] on select "**********" at bounding box center [77, 75] width 47 height 17
click at [126, 72] on input "text" at bounding box center [181, 75] width 152 height 17
paste input "**********"
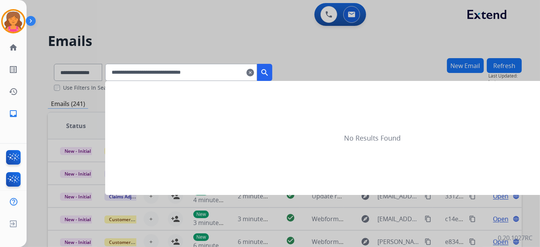
type input "**********"
click at [260, 76] on mat-icon "search" at bounding box center [264, 72] width 9 height 9
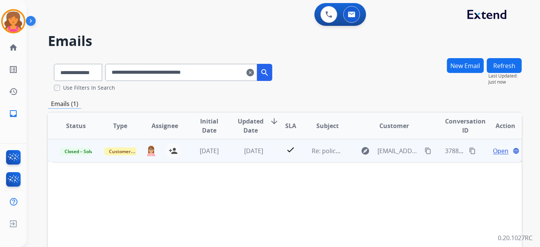
click at [260, 108] on span "Open" at bounding box center [501, 150] width 16 height 9
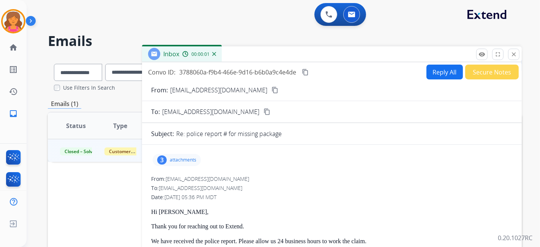
click at [186, 108] on p "attachments" at bounding box center [183, 160] width 27 height 6
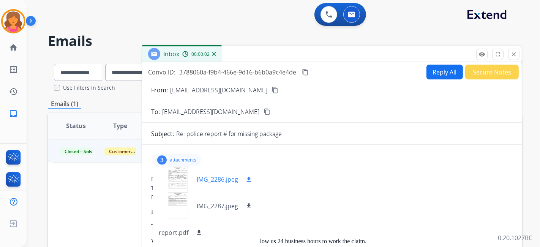
click at [185, 108] on div at bounding box center [178, 179] width 38 height 27
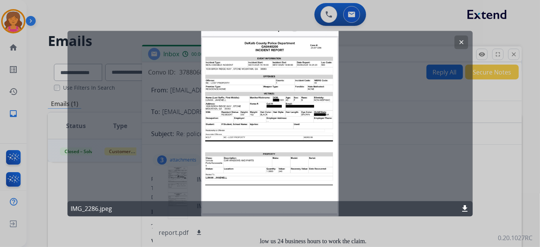
drag, startPoint x: 302, startPoint y: 116, endPoint x: 377, endPoint y: 116, distance: 75.2
click at [260, 108] on div "clear IMG_2286.jpeg download" at bounding box center [270, 123] width 405 height 185
click at [260, 108] on mat-icon "download" at bounding box center [465, 208] width 9 height 9
click at [260, 36] on button "clear" at bounding box center [461, 42] width 14 height 14
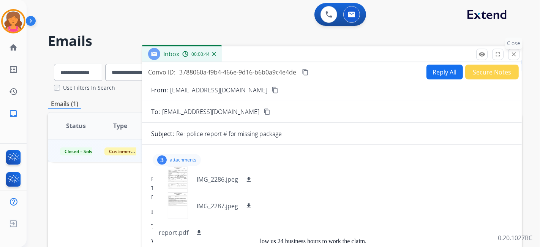
click at [260, 51] on button "close Close" at bounding box center [513, 54] width 11 height 11
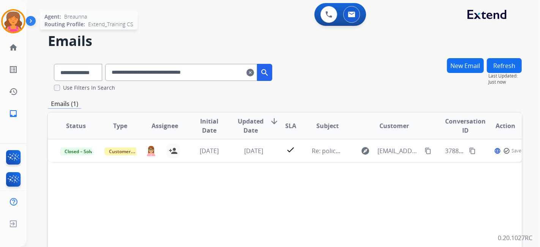
click at [24, 23] on div at bounding box center [13, 21] width 24 height 24
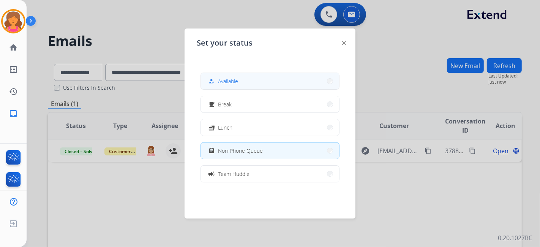
click at [260, 81] on button "how_to_reg Available" at bounding box center [270, 81] width 138 height 16
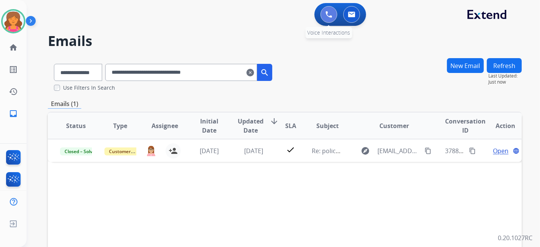
click at [260, 16] on img at bounding box center [329, 14] width 7 height 7
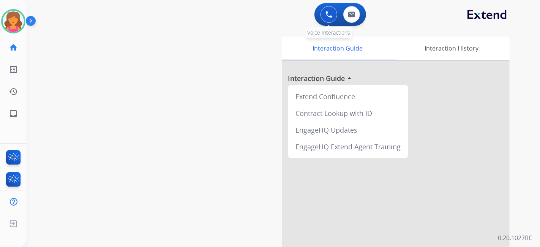
click at [260, 13] on img at bounding box center [329, 14] width 7 height 7
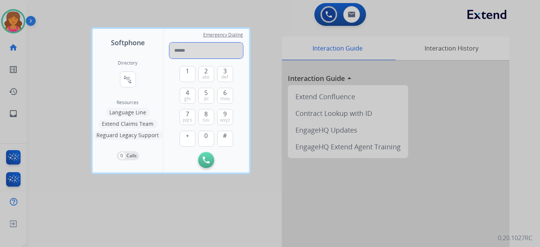
click at [182, 49] on input "tel" at bounding box center [206, 51] width 74 height 16
paste input "**********"
type input "**********"
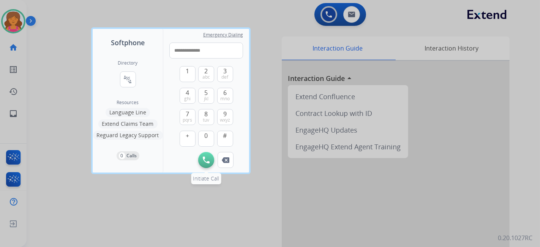
click at [212, 108] on button "Initiate Call" at bounding box center [206, 160] width 16 height 16
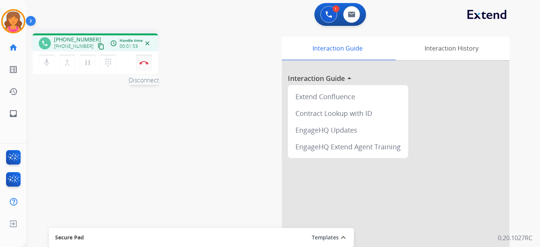
click at [142, 63] on img at bounding box center [143, 63] width 9 height 4
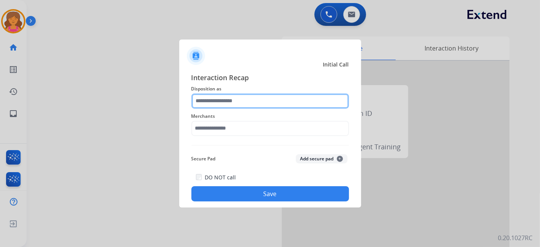
click at [232, 103] on input "text" at bounding box center [271, 100] width 158 height 15
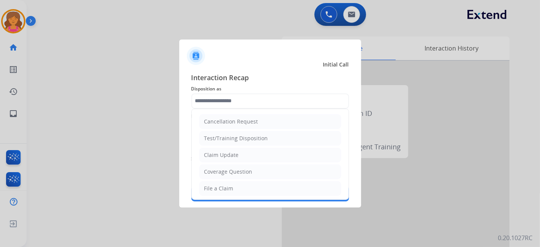
click at [225, 108] on div "Claim Update" at bounding box center [221, 155] width 35 height 8
type input "**********"
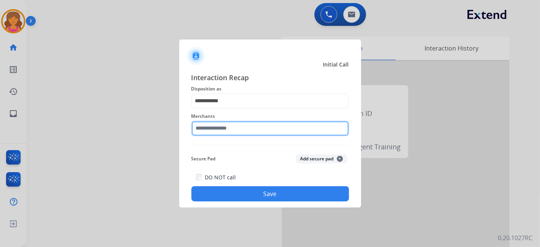
click at [223, 108] on input "text" at bounding box center [271, 128] width 158 height 15
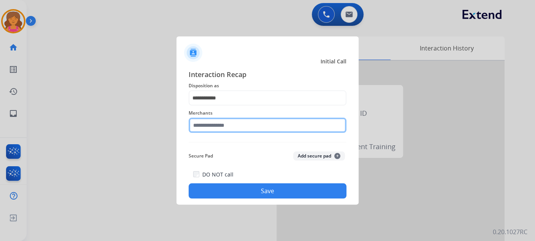
click at [220, 108] on input "text" at bounding box center [267, 125] width 158 height 15
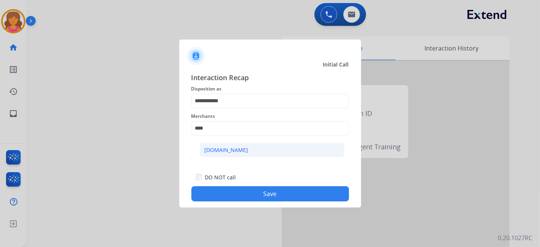
click at [232, 108] on div "[DOMAIN_NAME]" at bounding box center [227, 150] width 44 height 8
type input "**********"
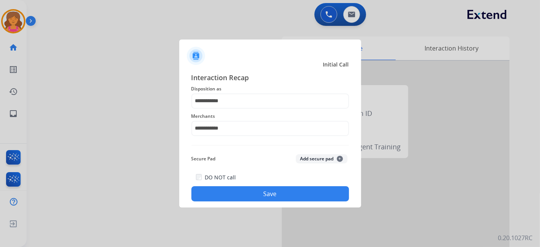
click at [239, 108] on button "Save" at bounding box center [271, 193] width 158 height 15
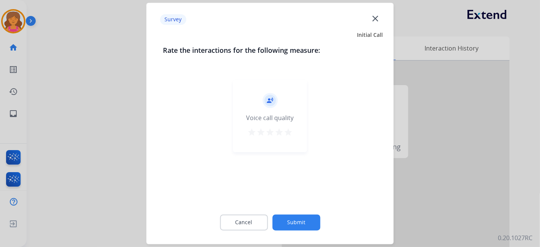
click at [260, 108] on button "star" at bounding box center [288, 133] width 9 height 11
click at [260, 108] on button "Submit" at bounding box center [296, 223] width 48 height 16
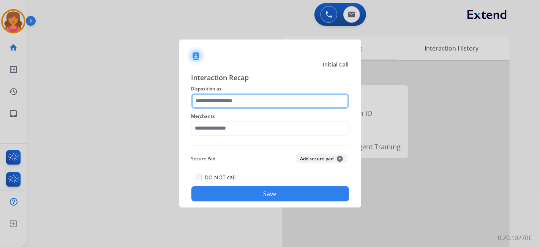
click at [228, 106] on input "text" at bounding box center [271, 100] width 158 height 15
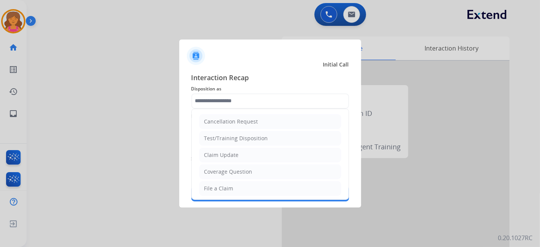
drag, startPoint x: 248, startPoint y: 189, endPoint x: 232, endPoint y: 147, distance: 45.0
click at [248, 108] on li "File a Claim" at bounding box center [270, 188] width 142 height 14
type input "**********"
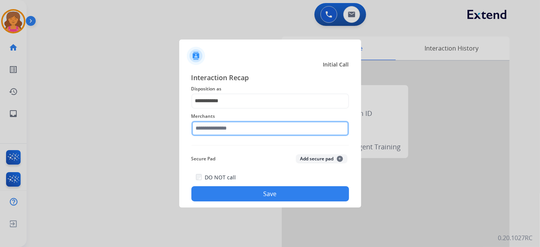
click at [228, 108] on input "text" at bounding box center [271, 128] width 158 height 15
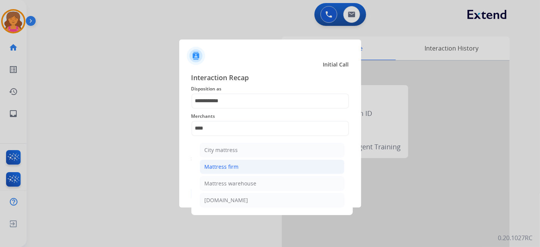
click at [239, 108] on li "Mattress firm" at bounding box center [272, 167] width 145 height 14
type input "**********"
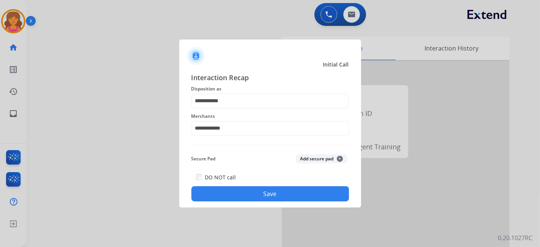
click at [239, 108] on button "Save" at bounding box center [271, 193] width 158 height 15
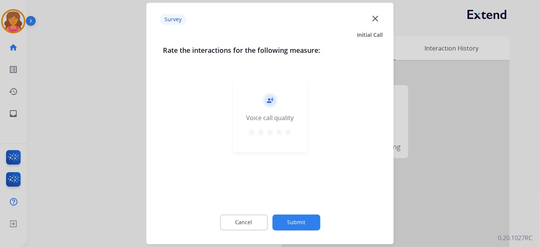
click at [260, 108] on mat-icon "star" at bounding box center [288, 132] width 9 height 9
click at [260, 108] on button "Submit" at bounding box center [296, 223] width 48 height 16
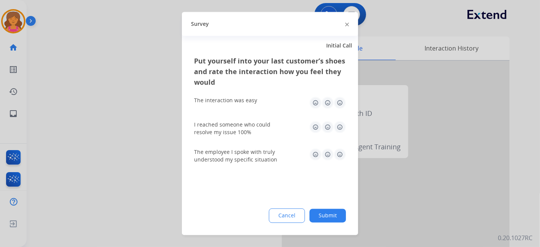
click at [260, 100] on img at bounding box center [340, 103] width 12 height 12
click at [260, 108] on img at bounding box center [340, 127] width 12 height 12
click at [260, 108] on img at bounding box center [340, 155] width 12 height 12
click at [260, 108] on button "Submit" at bounding box center [328, 216] width 36 height 14
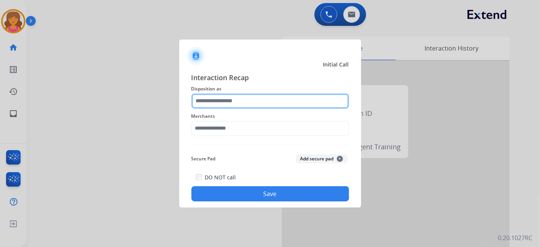
click at [246, 102] on input "text" at bounding box center [271, 100] width 158 height 15
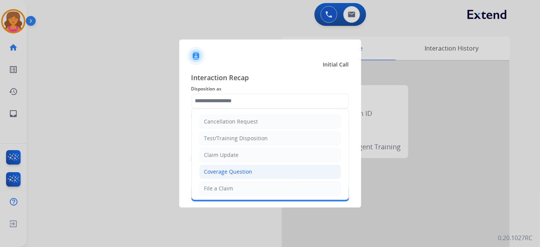
click at [227, 108] on li "Coverage Question" at bounding box center [270, 172] width 142 height 14
type input "**********"
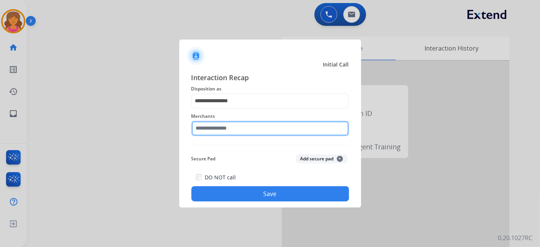
click at [223, 108] on input "text" at bounding box center [271, 128] width 158 height 15
click at [258, 108] on input "text" at bounding box center [271, 128] width 158 height 15
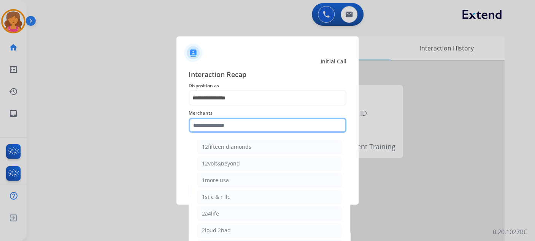
type input "*"
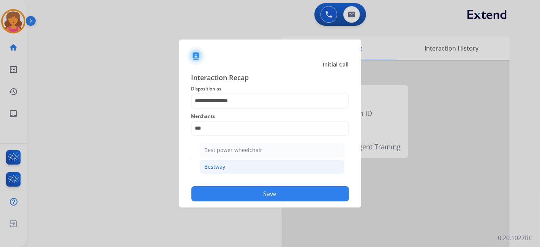
click at [260, 108] on li "Bestway" at bounding box center [272, 167] width 145 height 14
type input "*******"
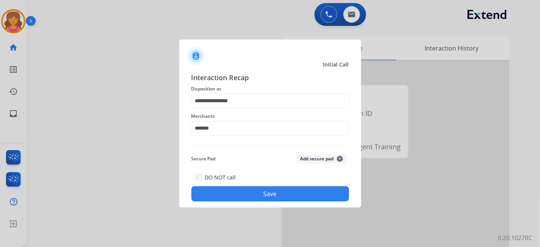
click at [260, 108] on button "Save" at bounding box center [271, 193] width 158 height 15
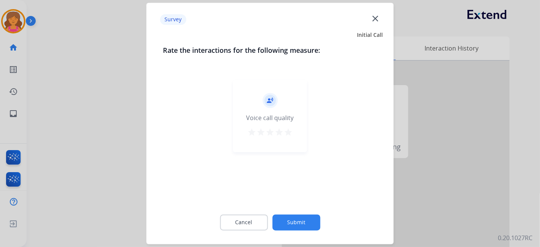
click at [260, 108] on mat-icon "star" at bounding box center [288, 132] width 9 height 9
click at [260, 108] on div "Cancel Submit" at bounding box center [270, 223] width 214 height 34
click at [260, 108] on button "Submit" at bounding box center [296, 223] width 48 height 16
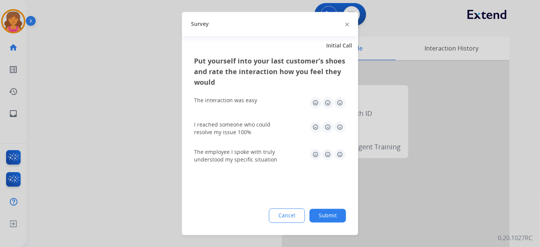
click at [260, 101] on img at bounding box center [340, 103] width 12 height 12
click at [260, 108] on img at bounding box center [340, 127] width 12 height 12
click at [260, 108] on img at bounding box center [340, 155] width 12 height 12
click at [260, 108] on div "Cancel Submit" at bounding box center [270, 216] width 152 height 14
click at [260, 108] on button "Submit" at bounding box center [328, 216] width 36 height 14
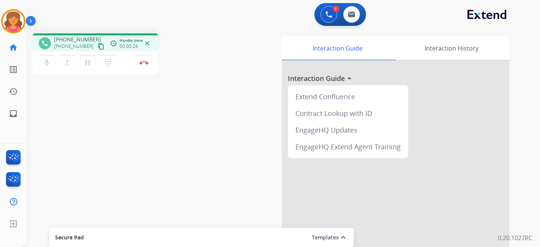
click at [98, 47] on mat-icon "content_copy" at bounding box center [101, 46] width 7 height 7
click at [98, 48] on mat-icon "content_copy" at bounding box center [101, 46] width 7 height 7
click at [142, 64] on img at bounding box center [143, 63] width 9 height 4
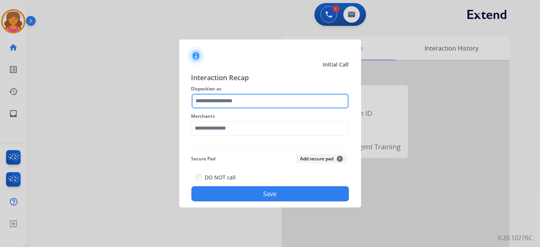
click at [198, 102] on input "text" at bounding box center [271, 100] width 158 height 15
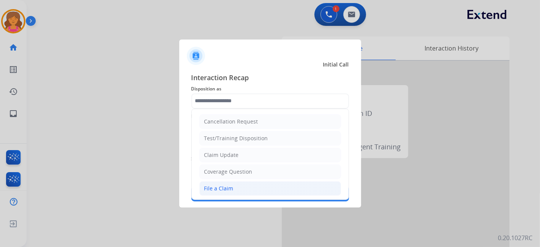
click at [217, 108] on li "File a Claim" at bounding box center [270, 188] width 142 height 14
type input "**********"
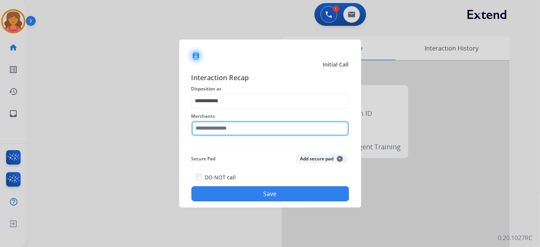
click at [224, 108] on input "text" at bounding box center [271, 128] width 158 height 15
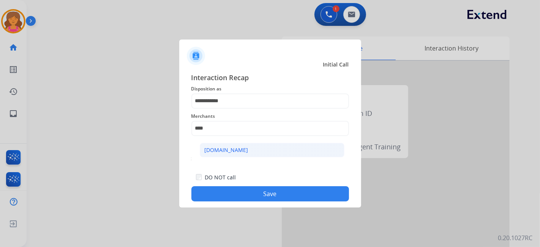
click at [228, 108] on div "[DOMAIN_NAME]" at bounding box center [227, 150] width 44 height 8
type input "**********"
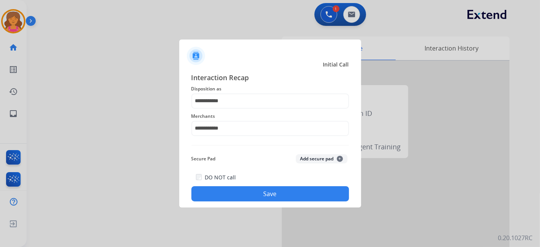
click at [234, 108] on button "Save" at bounding box center [271, 193] width 158 height 15
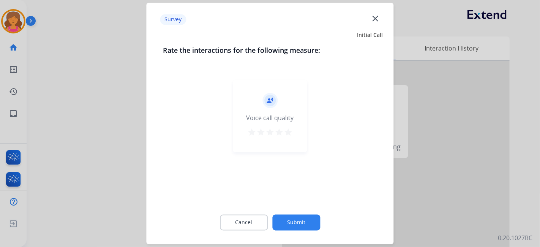
click at [260, 108] on mat-icon "star" at bounding box center [288, 132] width 9 height 9
click at [260, 108] on button "Submit" at bounding box center [296, 223] width 48 height 16
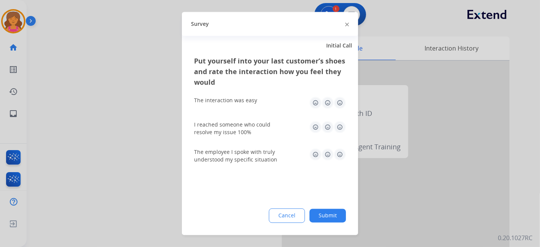
click at [260, 101] on img at bounding box center [340, 103] width 12 height 12
click at [260, 108] on div "I reached someone who could resolve my issue 100%" at bounding box center [270, 128] width 152 height 27
drag, startPoint x: 341, startPoint y: 130, endPoint x: 340, endPoint y: 137, distance: 7.7
click at [260, 108] on img at bounding box center [340, 127] width 12 height 12
click at [260, 108] on img at bounding box center [340, 155] width 12 height 12
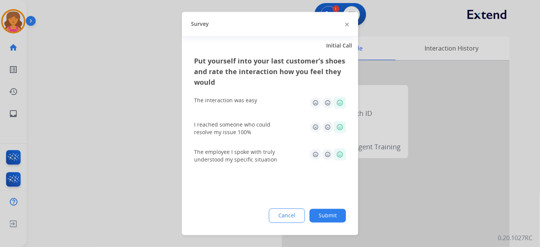
click at [260, 108] on button "Submit" at bounding box center [328, 216] width 36 height 14
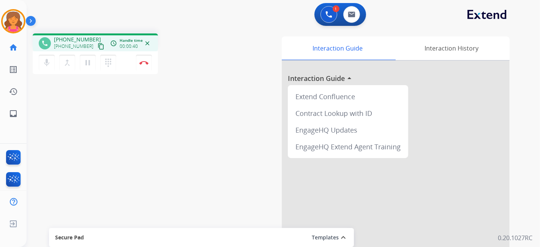
click at [98, 45] on mat-icon "content_copy" at bounding box center [101, 46] width 7 height 7
click at [149, 60] on button "Disconnect" at bounding box center [144, 63] width 16 height 16
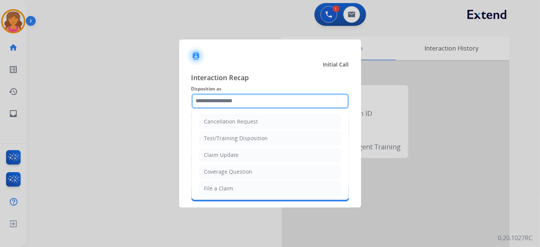
click at [237, 100] on input "text" at bounding box center [271, 100] width 158 height 15
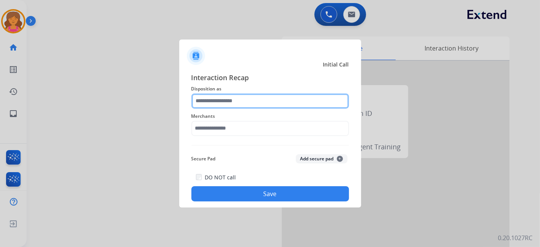
click at [208, 97] on input "text" at bounding box center [271, 100] width 158 height 15
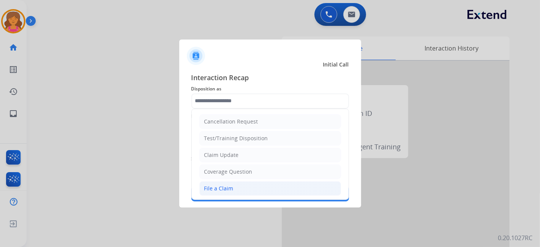
click at [230, 108] on div "File a Claim" at bounding box center [218, 189] width 29 height 8
type input "**********"
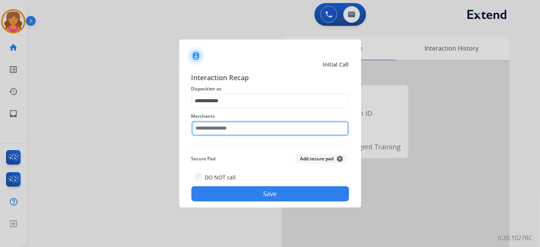
click at [240, 108] on input "text" at bounding box center [271, 128] width 158 height 15
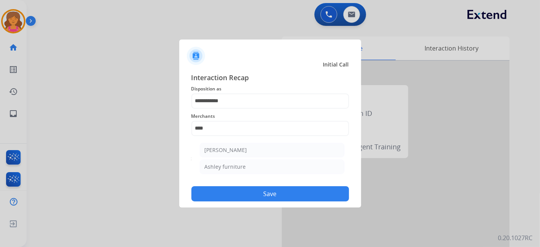
drag, startPoint x: 247, startPoint y: 173, endPoint x: 249, endPoint y: 169, distance: 4.3
click at [249, 108] on li "Ashley furniture" at bounding box center [272, 167] width 145 height 14
type input "**********"
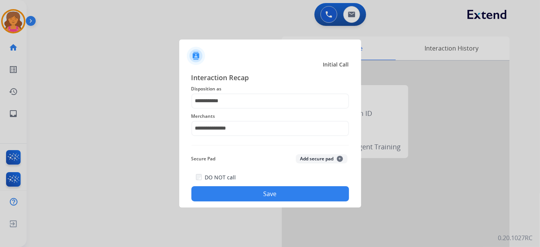
click at [258, 108] on button "Save" at bounding box center [271, 193] width 158 height 15
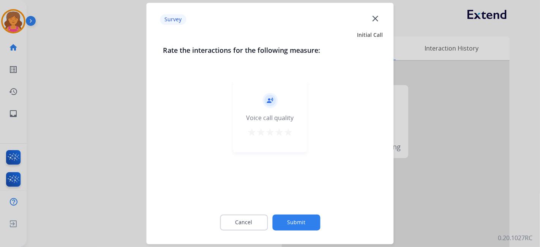
click at [260, 108] on button "star" at bounding box center [288, 133] width 9 height 11
click at [260, 108] on button "Submit" at bounding box center [296, 223] width 48 height 16
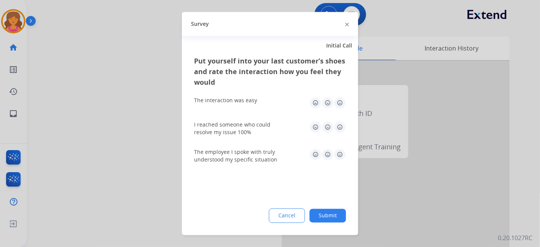
drag, startPoint x: 337, startPoint y: 103, endPoint x: 337, endPoint y: 112, distance: 9.2
click at [260, 103] on img at bounding box center [340, 103] width 12 height 12
click at [260, 108] on img at bounding box center [340, 127] width 12 height 12
click at [260, 108] on img at bounding box center [340, 155] width 12 height 12
click at [260, 108] on button "Submit" at bounding box center [328, 216] width 36 height 14
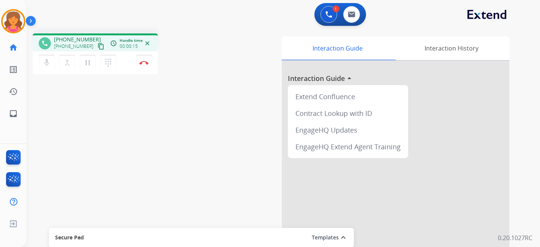
click at [97, 43] on button "content_copy" at bounding box center [101, 46] width 9 height 9
click at [142, 68] on button "Disconnect" at bounding box center [144, 63] width 16 height 16
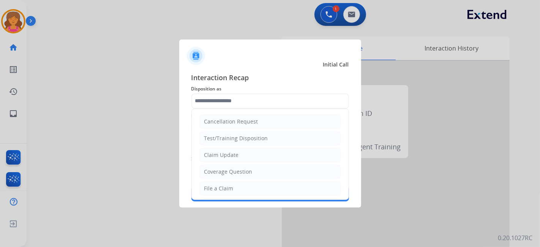
click at [260, 103] on input "text" at bounding box center [271, 100] width 158 height 15
click at [227, 108] on div "Coverage Question" at bounding box center [228, 172] width 48 height 8
type input "**********"
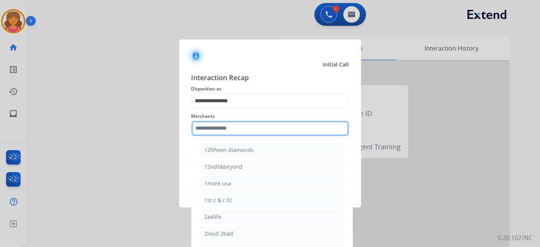
click at [229, 108] on input "text" at bounding box center [271, 128] width 158 height 15
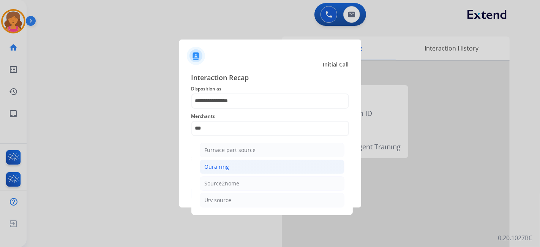
click at [240, 108] on li "Oura ring" at bounding box center [272, 167] width 145 height 14
type input "*********"
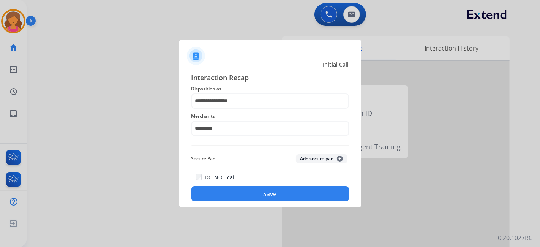
click at [239, 108] on button "Save" at bounding box center [271, 193] width 158 height 15
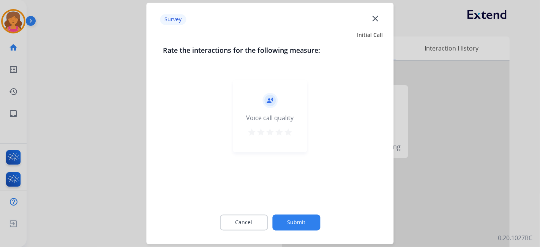
click at [260, 108] on button "star" at bounding box center [288, 133] width 9 height 11
click at [260, 108] on button "Submit" at bounding box center [296, 223] width 48 height 16
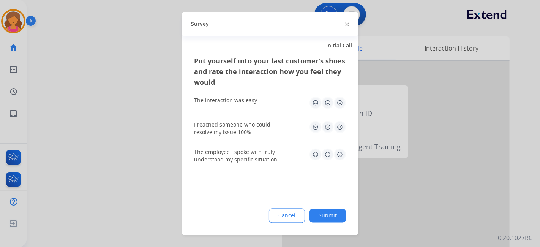
click at [260, 103] on img at bounding box center [340, 103] width 12 height 12
click at [260, 108] on img at bounding box center [340, 127] width 12 height 12
click at [260, 108] on img at bounding box center [340, 155] width 12 height 12
click at [260, 108] on button "Submit" at bounding box center [328, 216] width 36 height 14
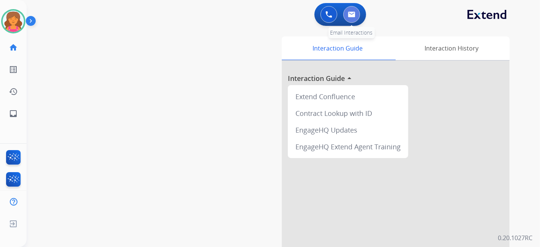
click at [260, 20] on button at bounding box center [352, 14] width 17 height 17
select select "**********"
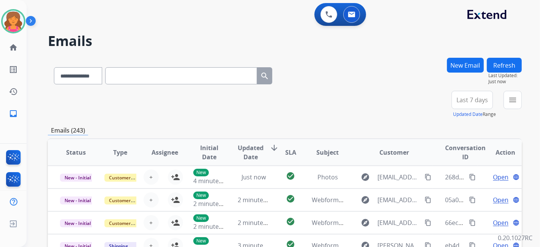
click at [260, 101] on button "Last 7 days" at bounding box center [472, 100] width 41 height 18
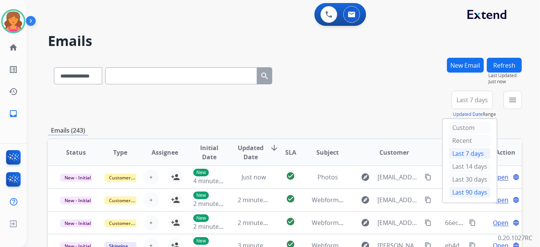
click at [260, 108] on div "Last 90 days" at bounding box center [470, 192] width 42 height 11
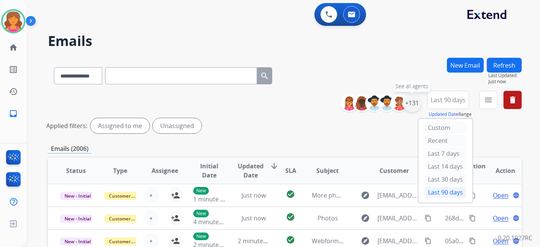
click at [260, 100] on div "+131" at bounding box center [412, 103] width 18 height 18
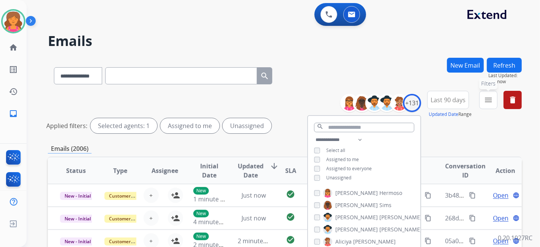
click at [260, 106] on button "menu Filters" at bounding box center [489, 100] width 18 height 18
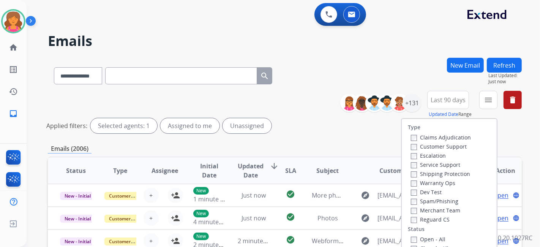
click at [260, 108] on label "Customer Support" at bounding box center [439, 146] width 56 height 7
click at [260, 108] on label "Shipping Protection" at bounding box center [440, 173] width 59 height 7
click at [260, 108] on label "Open - All" at bounding box center [428, 239] width 35 height 7
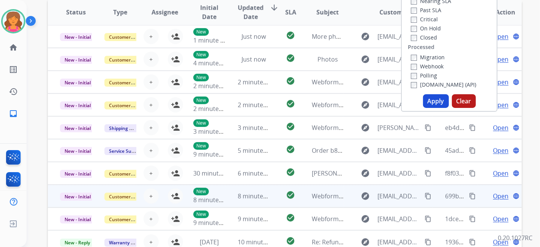
scroll to position [203, 0]
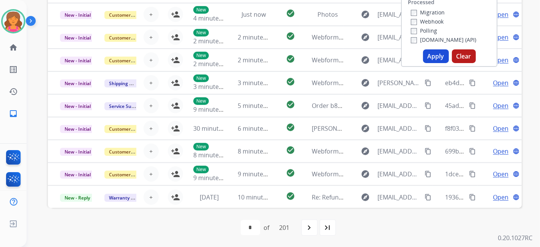
click at [260, 54] on button "Apply" at bounding box center [436, 56] width 26 height 14
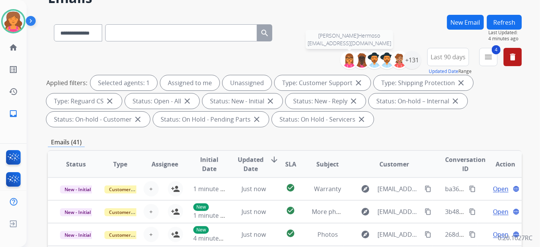
scroll to position [0, 0]
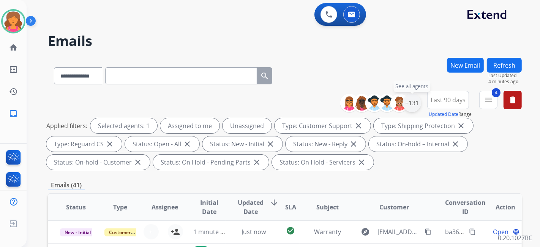
click at [260, 103] on div "+131" at bounding box center [412, 103] width 18 height 18
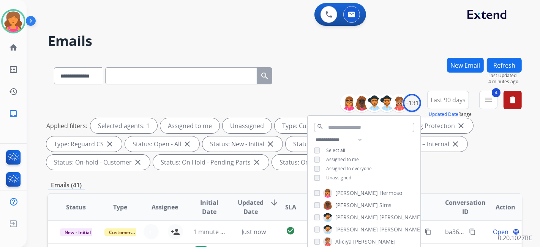
click at [260, 108] on div "Unassigned" at bounding box center [332, 178] width 37 height 6
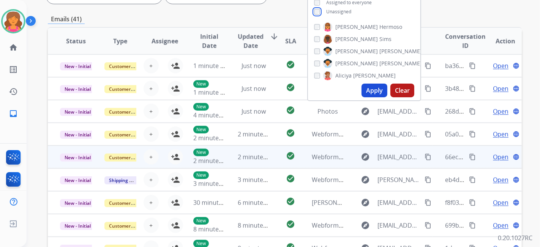
scroll to position [169, 0]
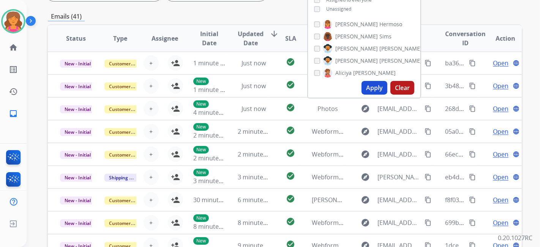
click at [260, 91] on button "Apply" at bounding box center [375, 88] width 26 height 14
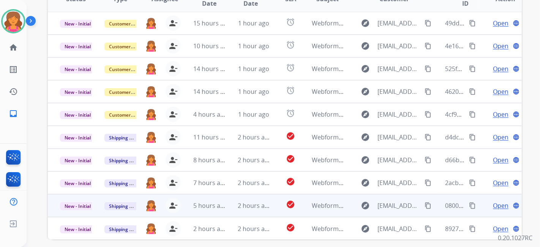
scroll to position [240, 0]
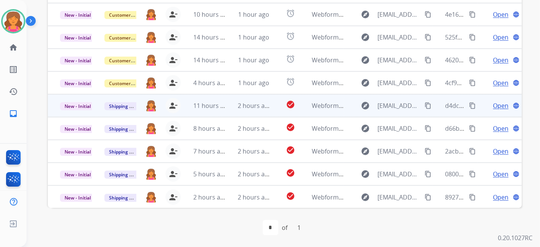
click at [260, 104] on span "Open" at bounding box center [501, 105] width 16 height 9
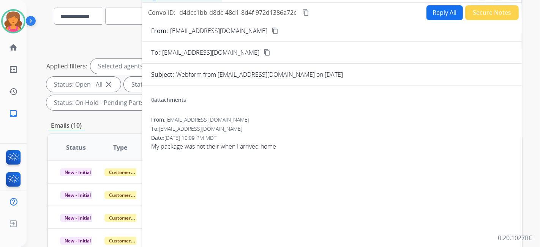
scroll to position [0, 0]
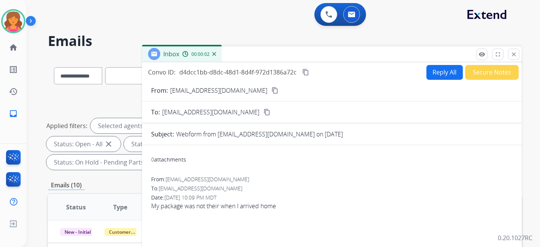
click at [260, 90] on mat-icon "content_copy" at bounding box center [275, 90] width 7 height 7
click at [260, 77] on button "Reply All" at bounding box center [445, 72] width 36 height 15
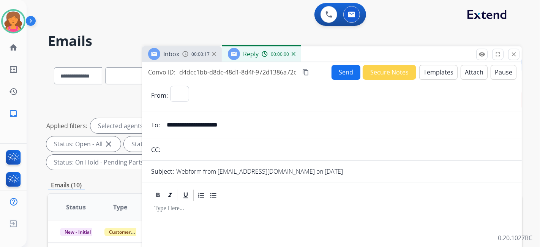
select select "**********"
click at [260, 75] on button "Templates" at bounding box center [439, 72] width 38 height 15
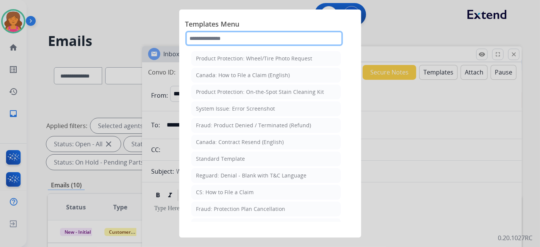
click at [226, 41] on input "text" at bounding box center [264, 38] width 158 height 15
type input "*"
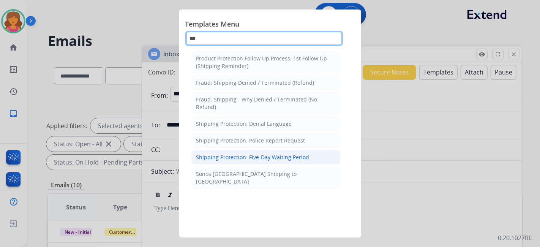
type input "***"
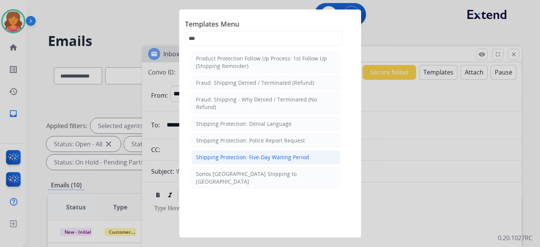
click at [260, 108] on li "Shipping Protection: Five-Day Waiting Period" at bounding box center [266, 157] width 149 height 14
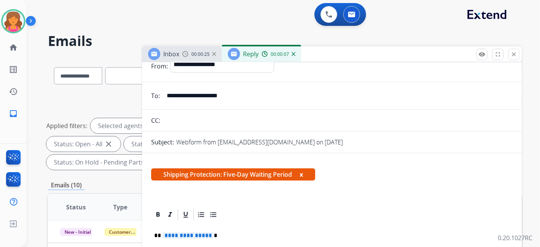
scroll to position [84, 0]
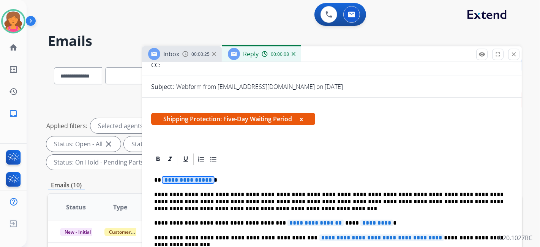
click at [182, 108] on span "**********" at bounding box center [188, 180] width 51 height 6
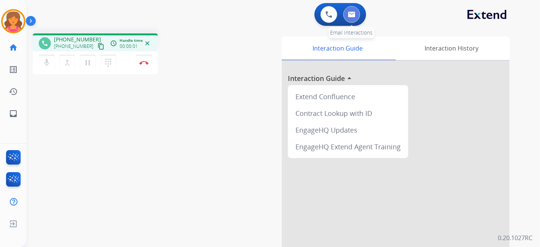
click at [260, 11] on button at bounding box center [352, 14] width 17 height 17
select select "**********"
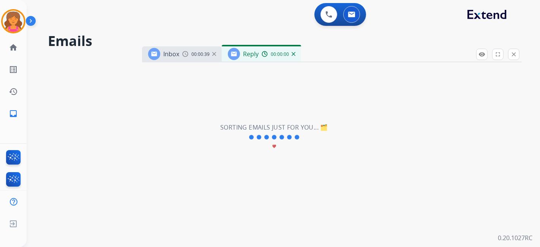
select select "**********"
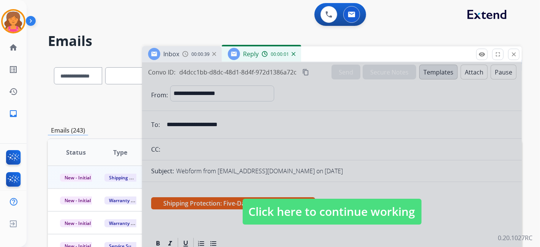
click at [260, 108] on span "Click here to continue working" at bounding box center [332, 212] width 179 height 26
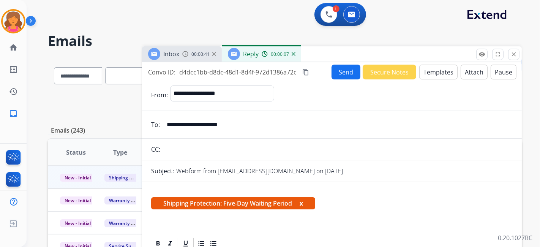
scroll to position [190, 0]
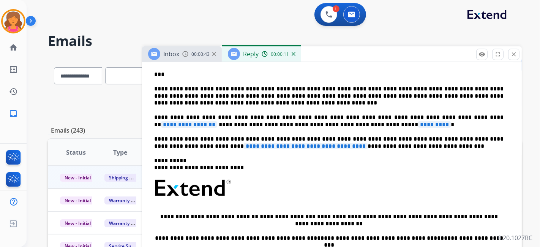
click at [260, 108] on p "**********" at bounding box center [329, 121] width 350 height 14
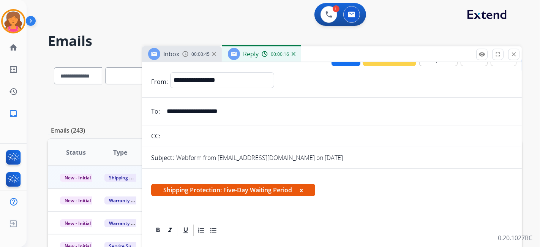
scroll to position [0, 0]
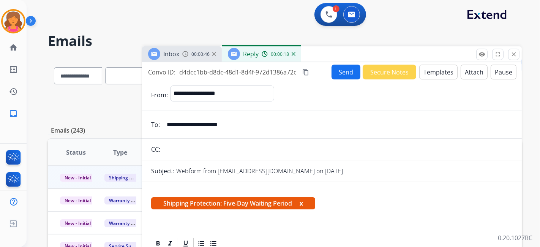
click at [199, 57] on div "Inbox 00:00:46" at bounding box center [182, 53] width 80 height 15
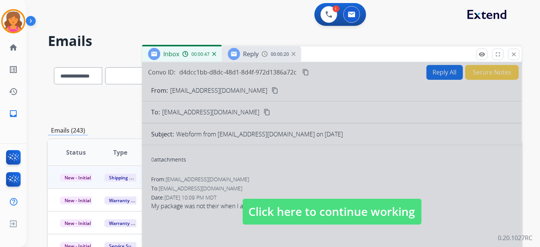
scroll to position [169, 0]
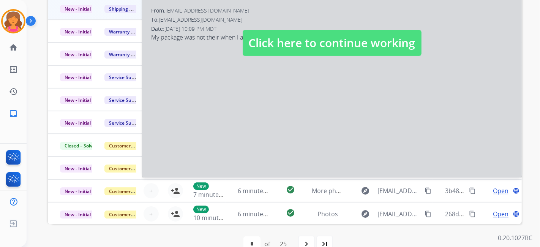
click at [260, 43] on span "Click here to continue working" at bounding box center [332, 43] width 179 height 26
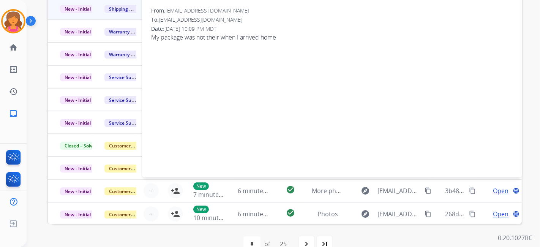
scroll to position [0, 0]
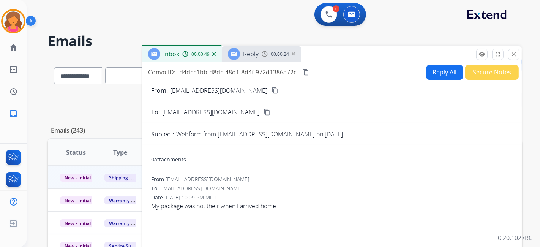
click at [260, 51] on div "Reply 00:00:24" at bounding box center [261, 53] width 79 height 15
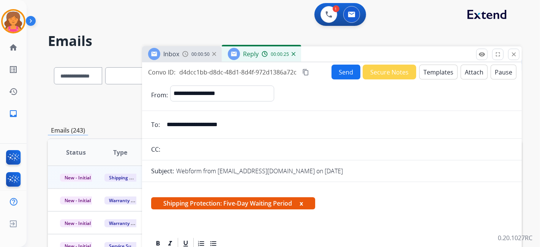
click at [260, 51] on div "00:00:25" at bounding box center [278, 54] width 33 height 7
click at [260, 53] on img at bounding box center [294, 54] width 4 height 4
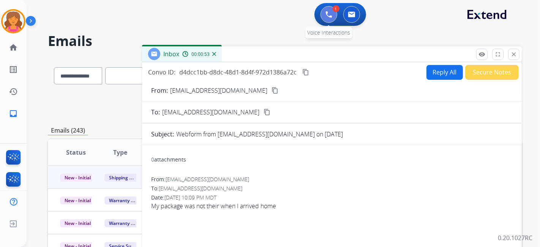
click at [260, 12] on img at bounding box center [329, 14] width 7 height 7
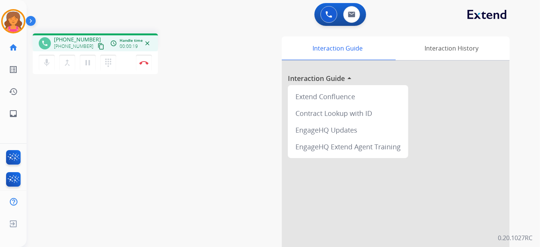
click at [98, 44] on mat-icon "content_copy" at bounding box center [101, 46] width 7 height 7
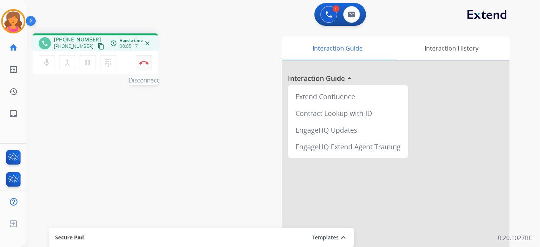
click at [144, 65] on button "Disconnect" at bounding box center [144, 63] width 16 height 16
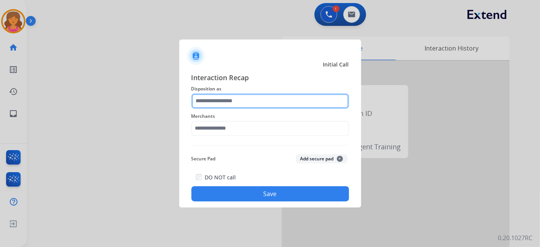
click at [216, 103] on input "text" at bounding box center [271, 100] width 158 height 15
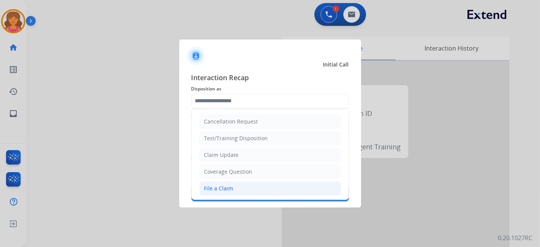
click at [245, 108] on li "File a Claim" at bounding box center [270, 188] width 142 height 14
type input "**********"
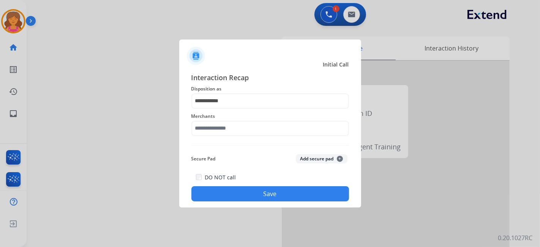
click at [218, 108] on div "Merchants" at bounding box center [271, 124] width 158 height 30
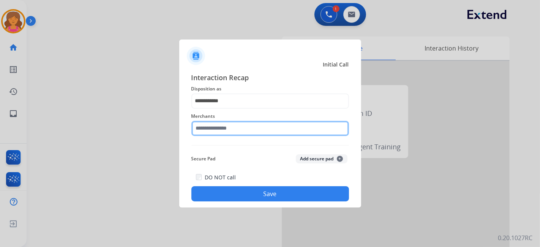
click at [218, 108] on div "Merchants" at bounding box center [271, 124] width 158 height 30
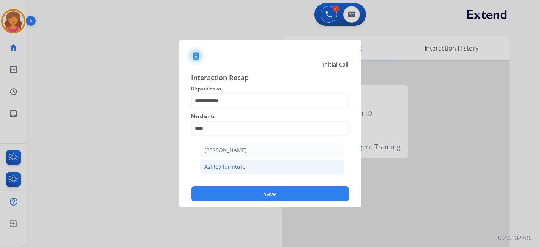
click at [232, 108] on li "Ashley furniture" at bounding box center [272, 167] width 145 height 14
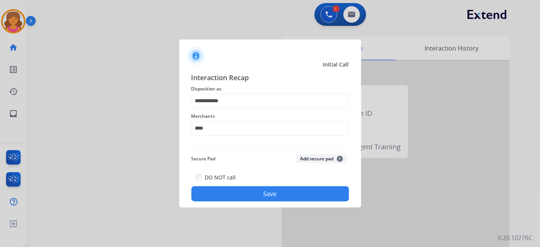
type input "**********"
click at [234, 108] on button "Save" at bounding box center [271, 193] width 158 height 15
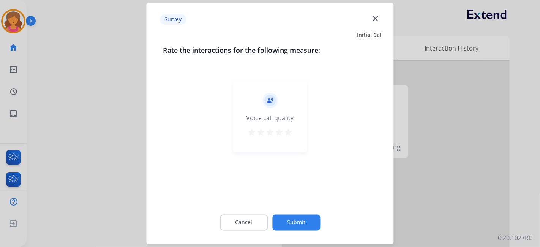
click at [260, 108] on mat-icon "star" at bounding box center [288, 132] width 9 height 9
click at [260, 108] on button "Submit" at bounding box center [296, 223] width 48 height 16
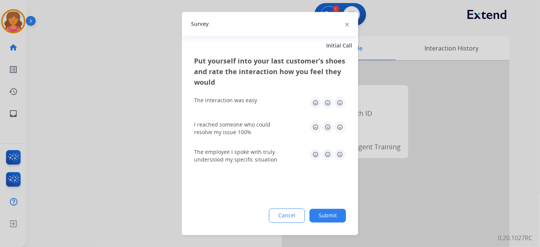
click at [260, 102] on img at bounding box center [340, 103] width 12 height 12
click at [260, 108] on img at bounding box center [340, 127] width 12 height 12
click at [260, 108] on img at bounding box center [340, 155] width 12 height 12
click at [260, 108] on button "Submit" at bounding box center [328, 216] width 36 height 14
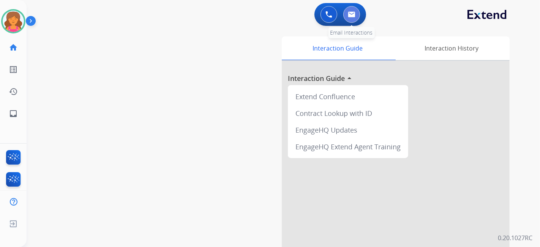
click at [260, 15] on img at bounding box center [352, 14] width 8 height 6
select select "**********"
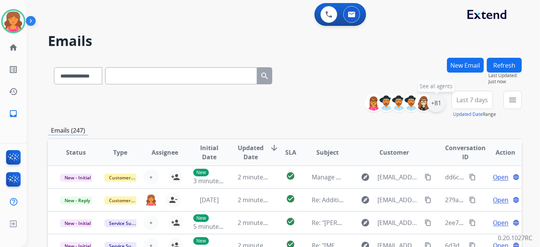
click at [260, 101] on div "+81" at bounding box center [436, 103] width 18 height 18
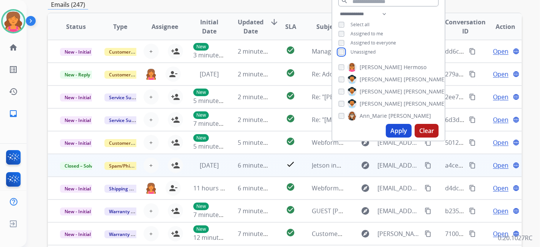
scroll to position [127, 0]
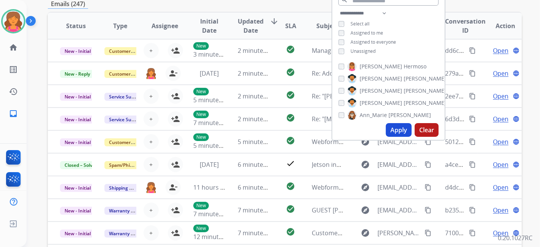
click at [260, 108] on button "Apply" at bounding box center [399, 130] width 26 height 14
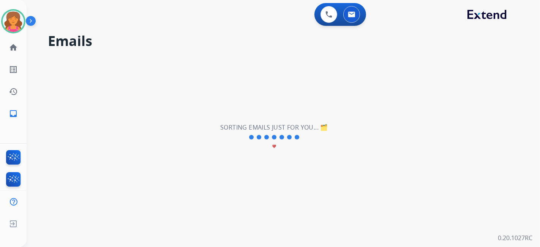
scroll to position [0, 0]
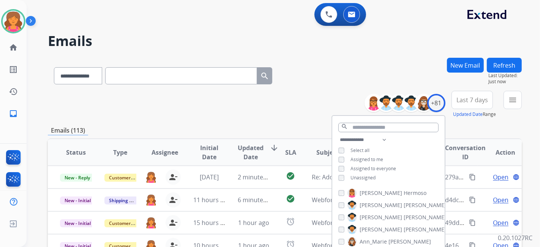
click at [260, 101] on span "Last 7 days" at bounding box center [473, 99] width 32 height 3
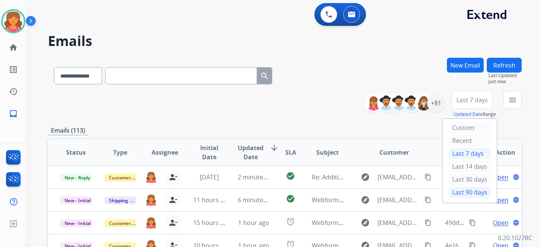
click at [260, 108] on div "Last 90 days" at bounding box center [470, 192] width 42 height 11
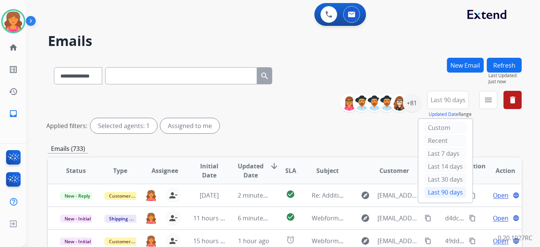
click at [260, 104] on button "menu" at bounding box center [489, 100] width 18 height 18
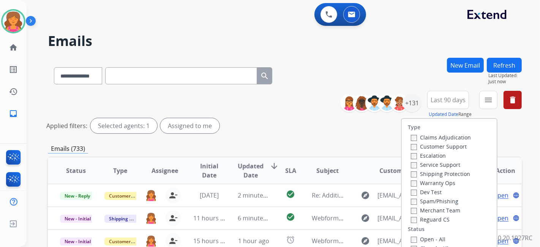
click at [260, 108] on label "Customer Support" at bounding box center [439, 146] width 56 height 7
click at [260, 108] on div "Shipping Protection" at bounding box center [441, 173] width 60 height 9
click at [260, 108] on label "Shipping Protection" at bounding box center [440, 173] width 59 height 7
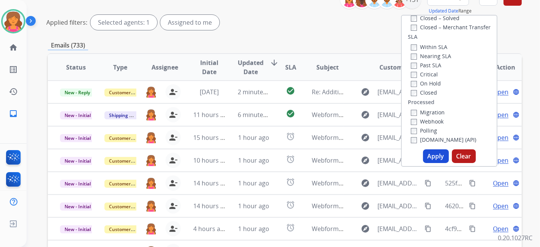
scroll to position [169, 0]
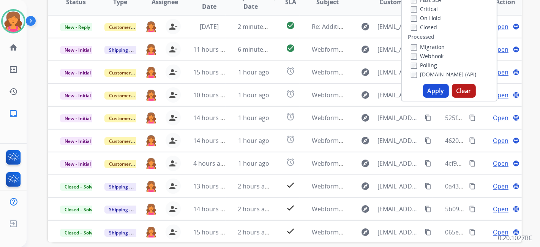
click at [260, 97] on button "Apply" at bounding box center [436, 91] width 26 height 14
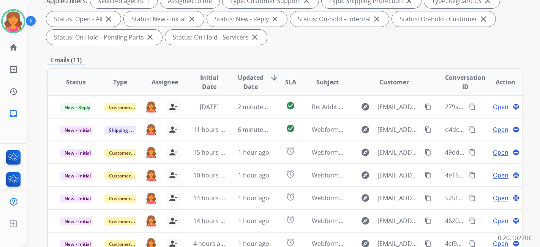
scroll to position [28, 0]
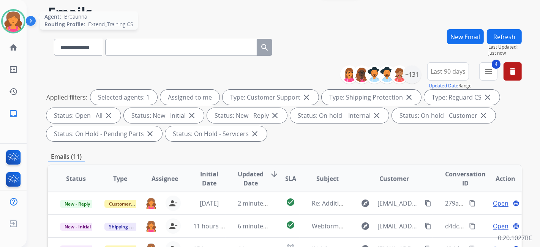
click at [16, 17] on img at bounding box center [13, 21] width 21 height 21
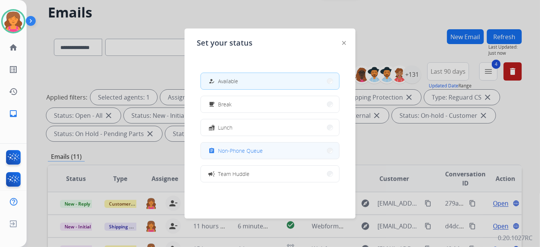
click at [258, 108] on button "assignment Non-Phone Queue" at bounding box center [270, 150] width 138 height 16
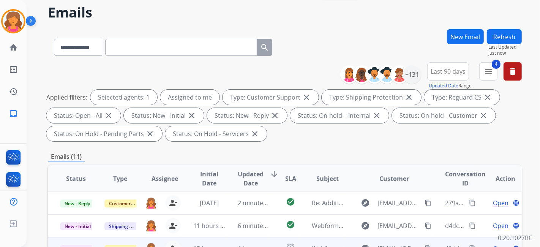
scroll to position [240, 0]
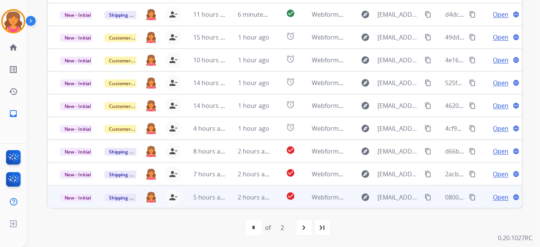
click at [260, 108] on span "Open" at bounding box center [501, 197] width 16 height 9
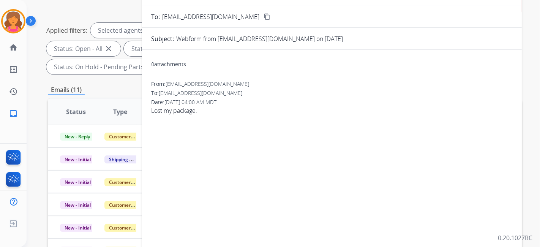
scroll to position [71, 0]
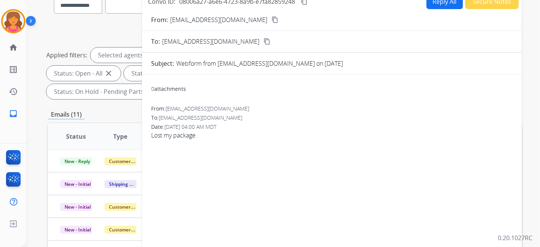
click at [260, 16] on mat-icon "content_copy" at bounding box center [275, 19] width 7 height 7
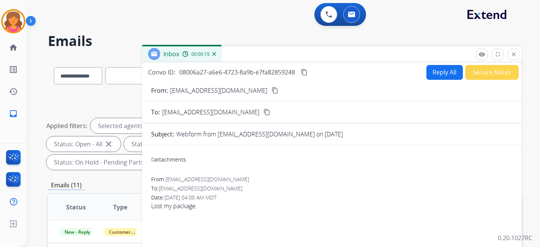
click at [260, 72] on button "Reply All" at bounding box center [445, 72] width 36 height 15
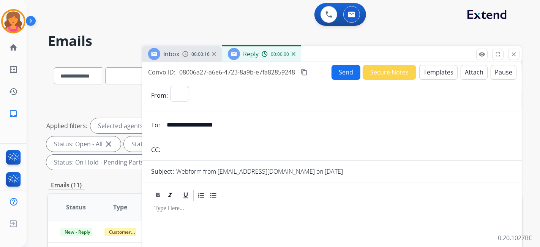
select select "**********"
click at [260, 72] on button "Templates" at bounding box center [439, 72] width 38 height 15
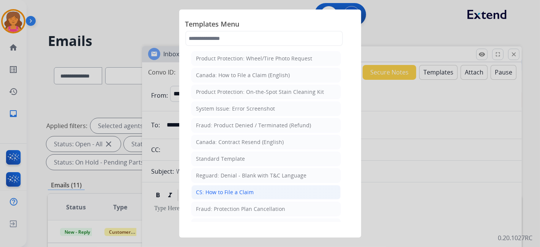
click at [207, 108] on li "CS: How to File a Claim" at bounding box center [266, 192] width 149 height 14
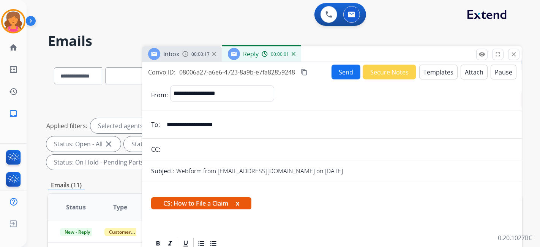
scroll to position [110, 0]
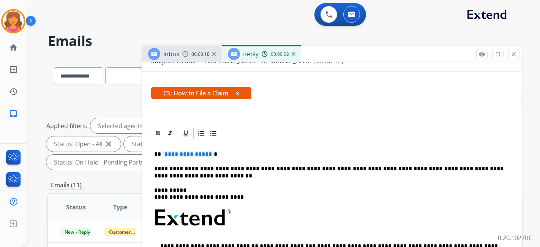
click at [184, 108] on span "**********" at bounding box center [188, 154] width 51 height 6
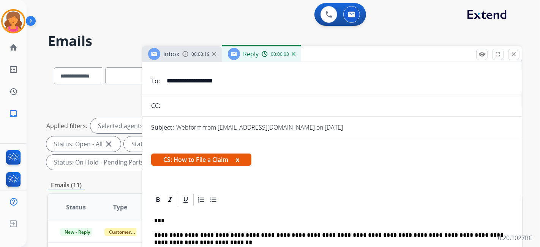
scroll to position [0, 0]
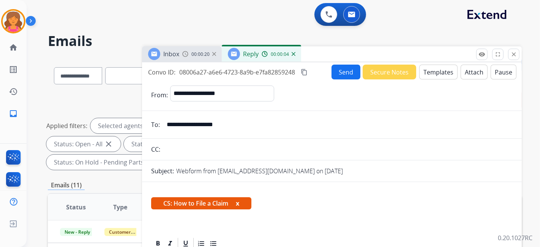
click at [260, 73] on button "Send" at bounding box center [346, 72] width 29 height 15
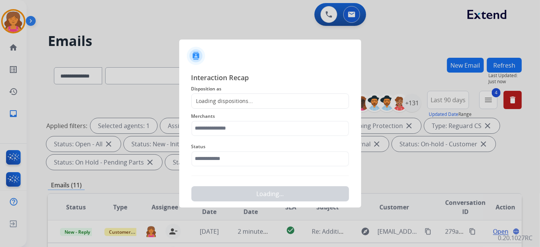
click at [223, 93] on span "Disposition as" at bounding box center [271, 88] width 158 height 9
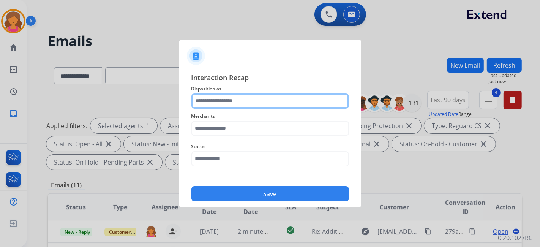
click at [223, 99] on input "text" at bounding box center [271, 100] width 158 height 15
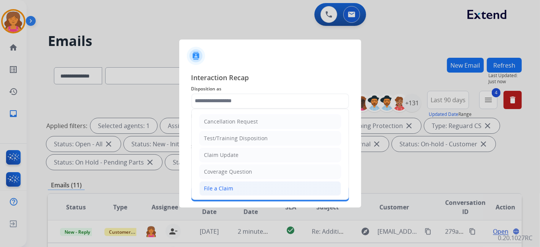
click at [226, 108] on div "File a Claim" at bounding box center [218, 189] width 29 height 8
type input "**********"
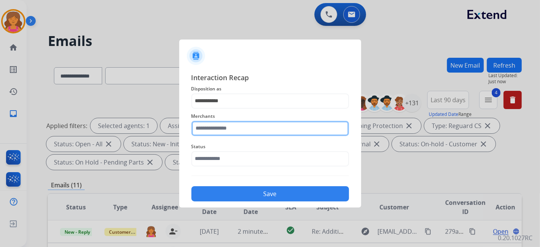
click at [214, 108] on input "text" at bounding box center [271, 128] width 158 height 15
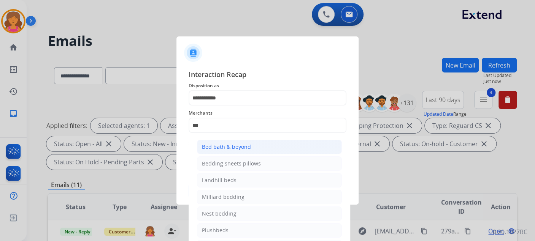
click at [260, 108] on li "Bed bath & beyond" at bounding box center [269, 147] width 145 height 14
type input "**********"
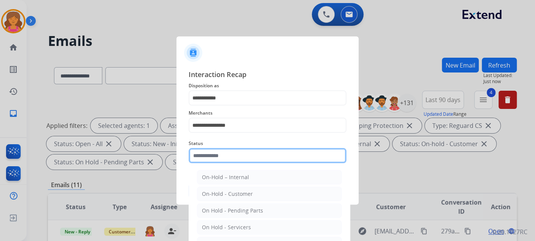
click at [260, 108] on input "text" at bounding box center [267, 155] width 158 height 15
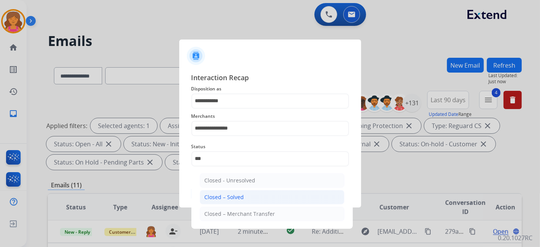
click at [260, 108] on li "Closed – Solved" at bounding box center [272, 197] width 145 height 14
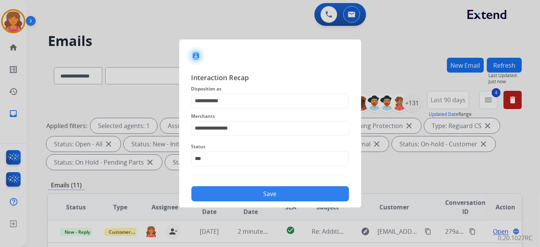
type input "**********"
click at [260, 108] on button "Save" at bounding box center [271, 193] width 158 height 15
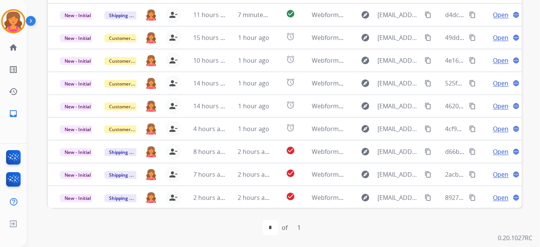
scroll to position [71, 0]
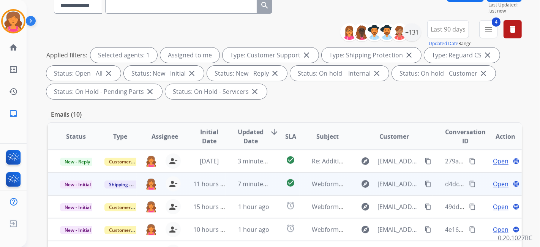
click at [260, 108] on span "Open" at bounding box center [501, 183] width 16 height 9
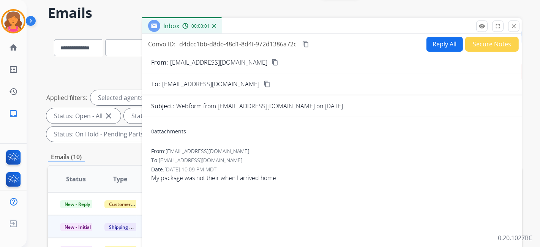
scroll to position [0, 0]
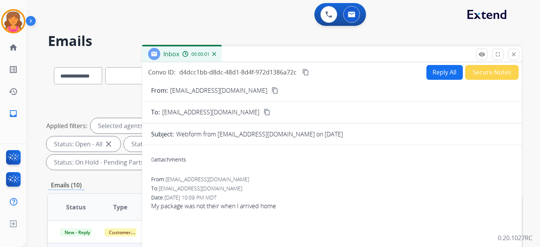
click at [260, 76] on button "Reply All" at bounding box center [445, 72] width 36 height 15
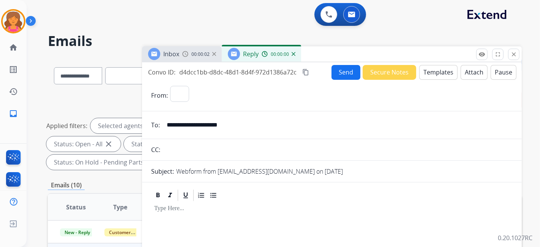
select select "**********"
click at [260, 76] on button "Templates" at bounding box center [439, 72] width 38 height 15
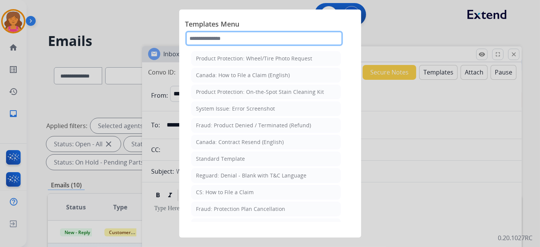
click at [219, 41] on input "text" at bounding box center [264, 38] width 158 height 15
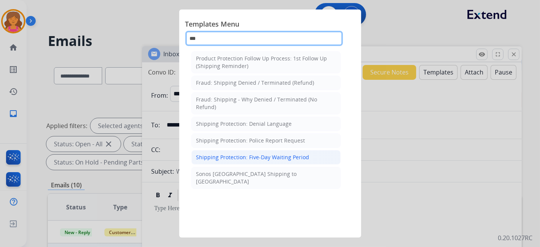
type input "***"
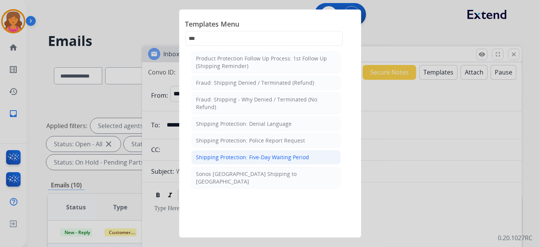
click at [249, 108] on div "Shipping Protection: Five-Day Waiting Period" at bounding box center [252, 158] width 113 height 8
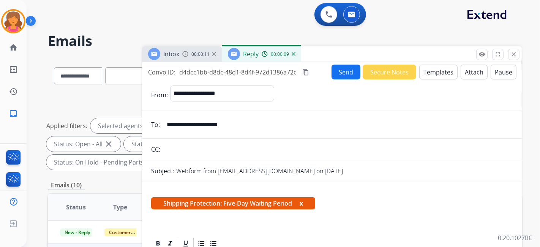
click at [231, 108] on input "**********" at bounding box center [337, 124] width 351 height 15
drag, startPoint x: 247, startPoint y: 123, endPoint x: 153, endPoint y: 124, distance: 93.9
click at [153, 108] on div "**********" at bounding box center [332, 124] width 380 height 15
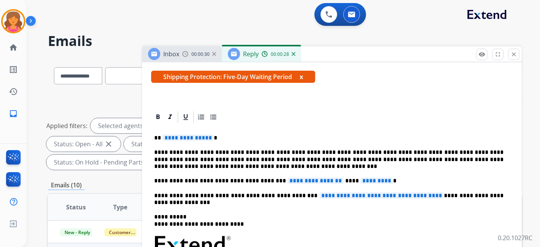
drag, startPoint x: 184, startPoint y: 142, endPoint x: 181, endPoint y: 139, distance: 4.3
click at [181, 108] on div "**********" at bounding box center [332, 241] width 362 height 234
click at [181, 108] on span "**********" at bounding box center [188, 138] width 51 height 6
click at [260, 108] on span "*********" at bounding box center [377, 180] width 33 height 6
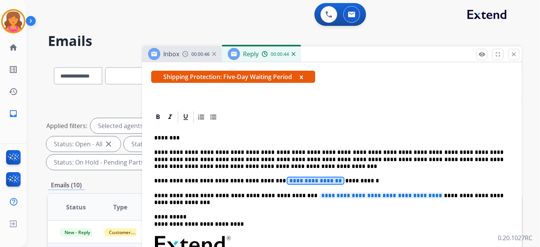
click at [260, 108] on span "**********" at bounding box center [316, 180] width 56 height 6
drag, startPoint x: 290, startPoint y: 179, endPoint x: 261, endPoint y: 177, distance: 28.9
click at [260, 108] on p "**********" at bounding box center [329, 180] width 350 height 7
drag, startPoint x: 266, startPoint y: 180, endPoint x: 262, endPoint y: 151, distance: 29.6
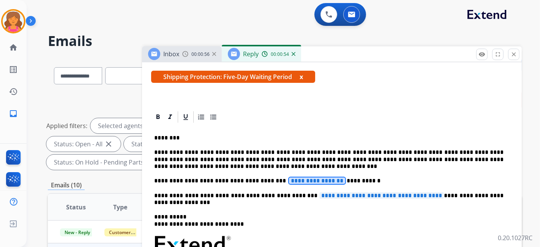
click at [260, 108] on p "**********" at bounding box center [329, 159] width 350 height 21
click at [260, 108] on span "**********" at bounding box center [317, 180] width 56 height 6
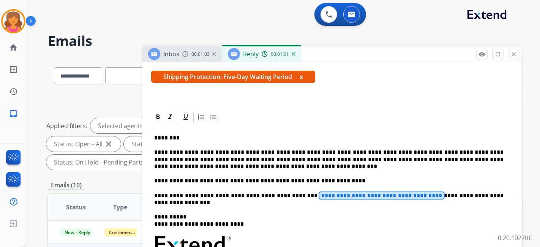
click at [260, 108] on span "**********" at bounding box center [382, 195] width 125 height 6
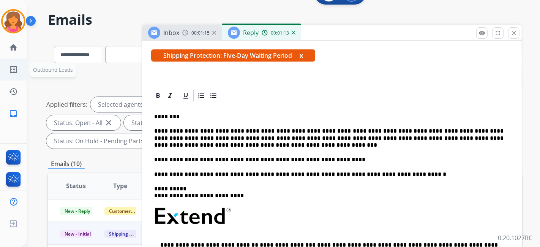
scroll to position [28, 0]
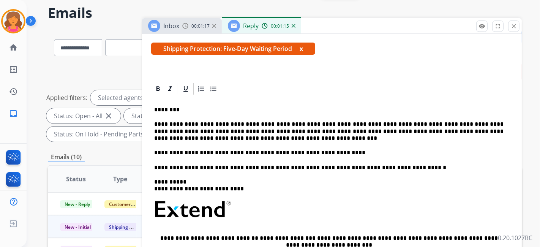
click at [260, 108] on p "**********" at bounding box center [329, 167] width 350 height 7
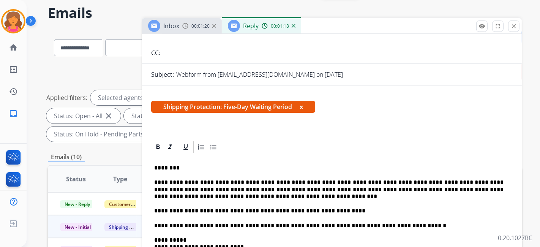
scroll to position [0, 0]
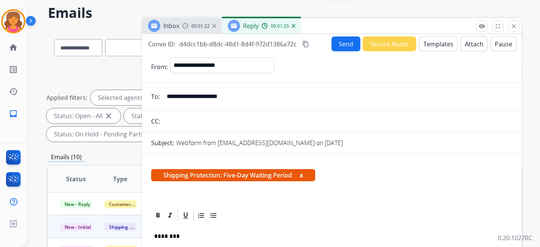
click at [260, 46] on button "Send" at bounding box center [346, 43] width 29 height 15
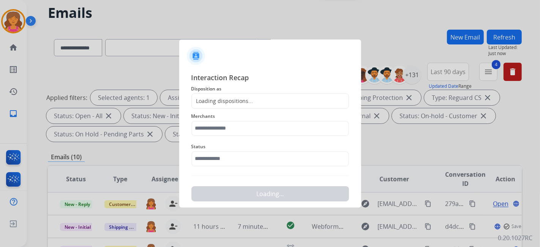
click at [260, 92] on span "Disposition as" at bounding box center [271, 88] width 158 height 9
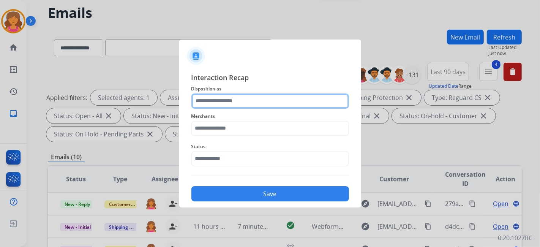
click at [260, 100] on input "text" at bounding box center [271, 100] width 158 height 15
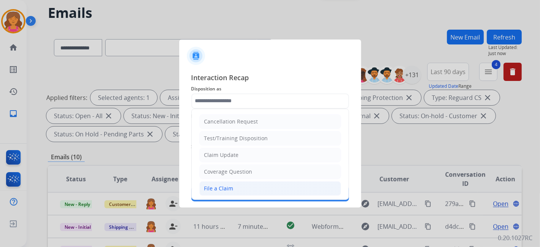
click at [223, 108] on div "File a Claim" at bounding box center [218, 189] width 29 height 8
type input "**********"
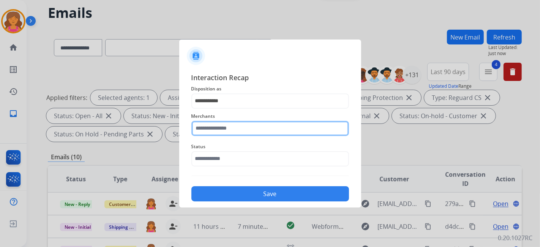
click at [215, 108] on input "text" at bounding box center [271, 128] width 158 height 15
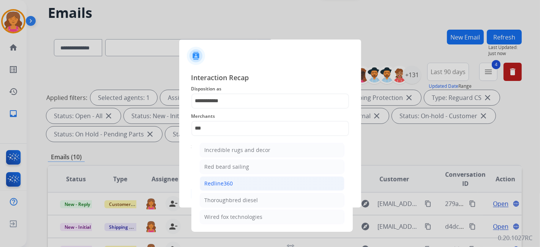
click at [236, 108] on li "Redline360" at bounding box center [272, 183] width 145 height 14
type input "**********"
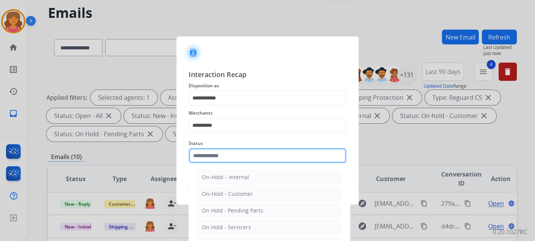
click at [211, 108] on input "text" at bounding box center [267, 155] width 158 height 15
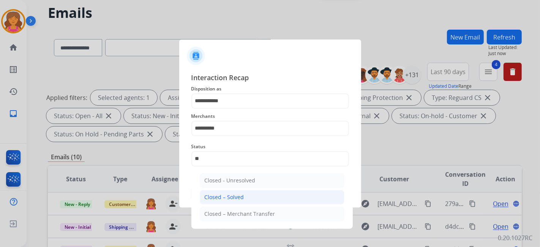
click at [216, 108] on div "Closed – Solved" at bounding box center [225, 197] width 40 height 8
type input "**********"
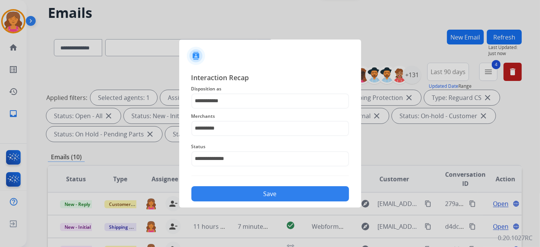
click at [216, 108] on button "Save" at bounding box center [271, 193] width 158 height 15
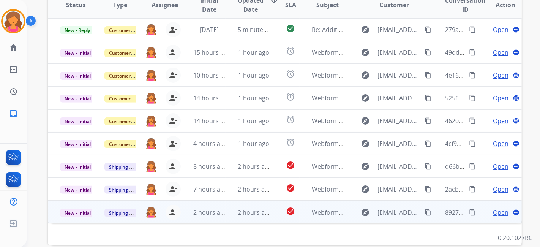
scroll to position [240, 0]
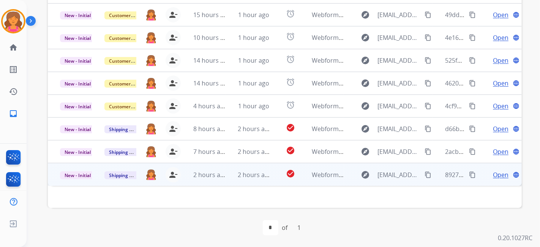
click at [260, 108] on span "Open" at bounding box center [501, 174] width 16 height 9
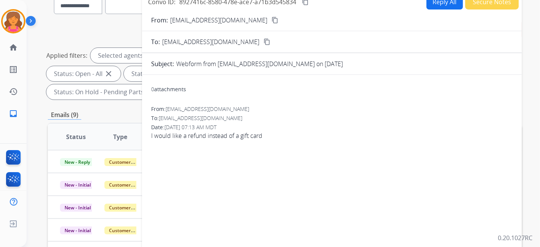
scroll to position [28, 0]
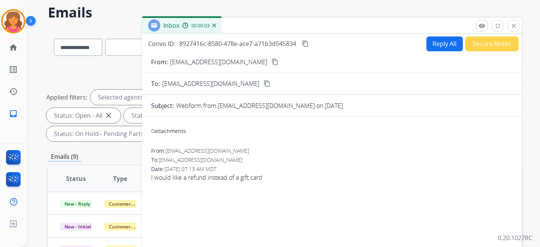
click at [260, 59] on mat-icon "content_copy" at bounding box center [275, 62] width 7 height 7
click at [260, 49] on button "Reply All" at bounding box center [445, 43] width 36 height 15
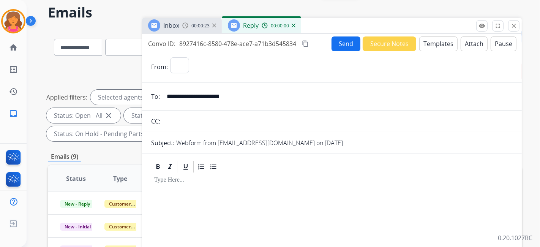
select select "**********"
click at [260, 49] on button "Templates" at bounding box center [439, 43] width 38 height 15
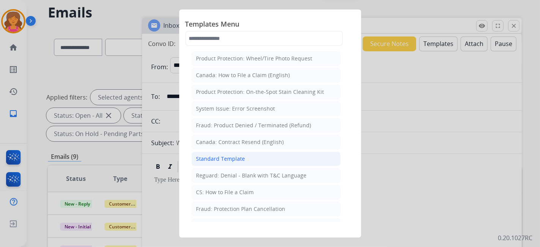
click at [245, 108] on li "Standard Template" at bounding box center [266, 159] width 149 height 14
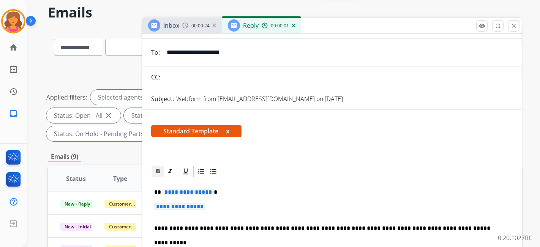
scroll to position [84, 0]
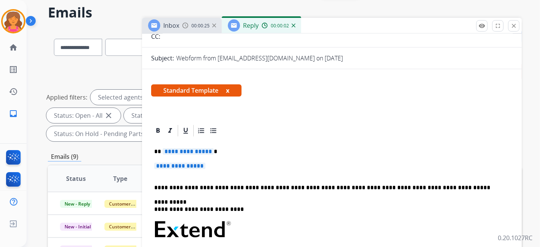
click at [170, 108] on div "**********" at bounding box center [332, 248] width 362 height 220
click at [168, 108] on div "**********" at bounding box center [332, 248] width 362 height 220
click at [164, 108] on span "**********" at bounding box center [179, 166] width 51 height 6
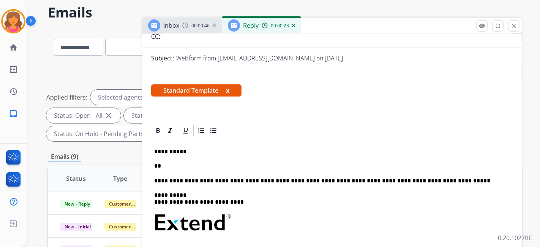
click at [206, 108] on p "**********" at bounding box center [329, 151] width 350 height 7
drag, startPoint x: 206, startPoint y: 149, endPoint x: 173, endPoint y: 166, distance: 37.4
click at [173, 108] on p "**" at bounding box center [329, 166] width 350 height 7
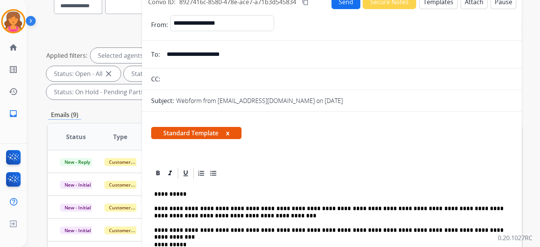
scroll to position [0, 0]
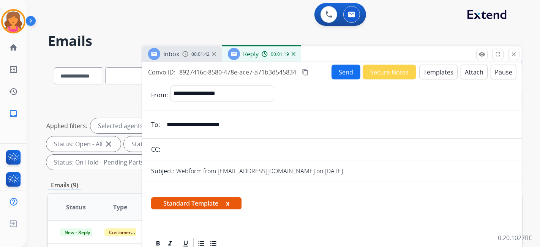
click at [260, 69] on button "content_copy" at bounding box center [305, 72] width 9 height 9
click at [260, 77] on button "Send" at bounding box center [346, 72] width 29 height 15
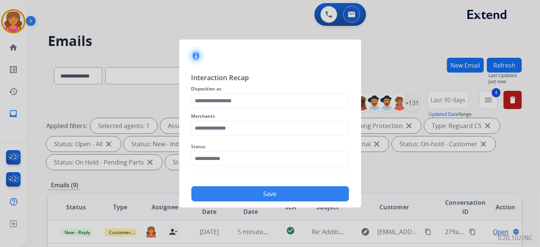
click at [212, 108] on div "Merchants" at bounding box center [271, 124] width 158 height 30
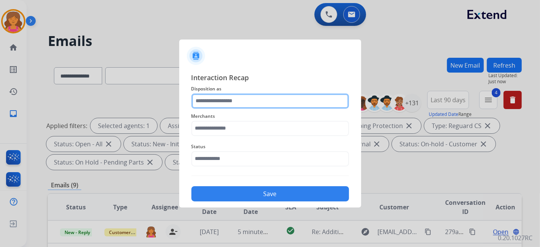
click at [209, 100] on input "text" at bounding box center [271, 100] width 158 height 15
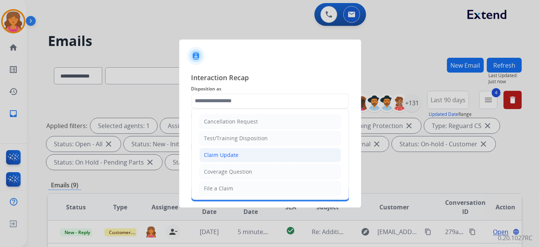
click at [219, 108] on div "Claim Update" at bounding box center [221, 155] width 35 height 8
type input "**********"
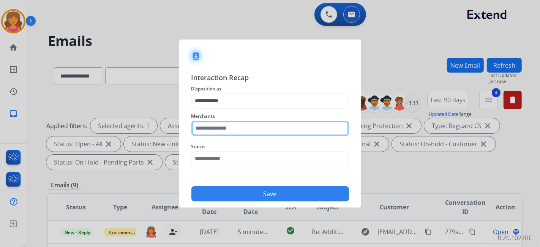
click at [212, 108] on input "text" at bounding box center [271, 128] width 158 height 15
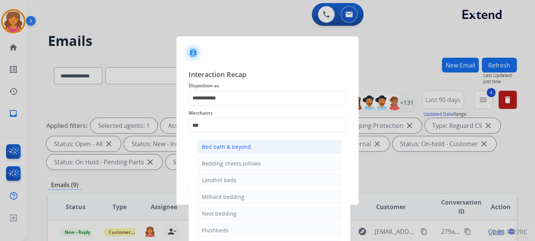
click at [218, 108] on div "Bed bath & beyond" at bounding box center [226, 147] width 49 height 8
type input "**********"
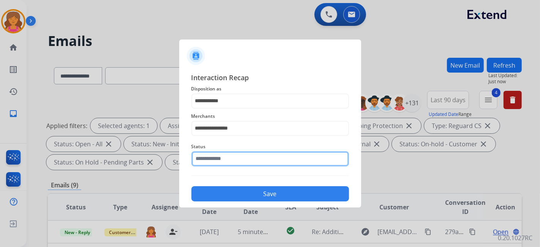
click at [221, 108] on input "text" at bounding box center [271, 158] width 158 height 15
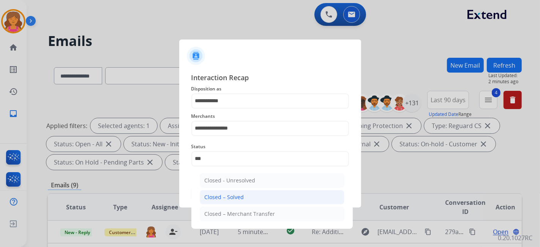
click at [239, 108] on li "Closed – Solved" at bounding box center [272, 197] width 145 height 14
type input "**********"
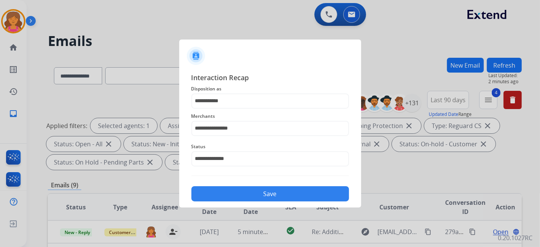
click at [233, 108] on button "Save" at bounding box center [271, 193] width 158 height 15
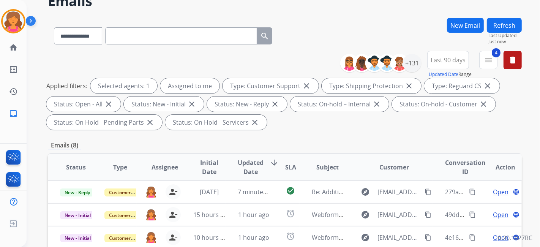
scroll to position [211, 0]
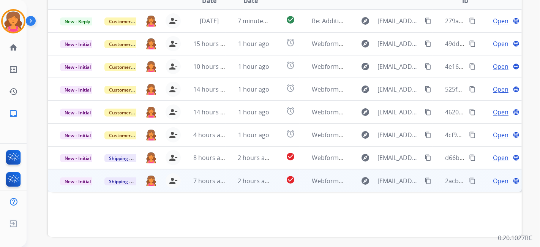
click at [260, 108] on span "Open" at bounding box center [501, 180] width 16 height 9
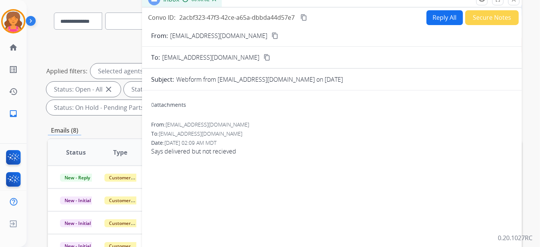
scroll to position [42, 0]
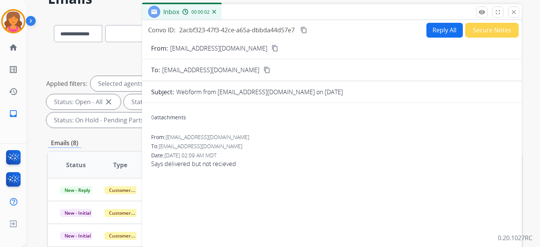
click at [260, 47] on button "content_copy" at bounding box center [275, 48] width 9 height 9
click at [260, 33] on button "Reply All" at bounding box center [445, 30] width 36 height 15
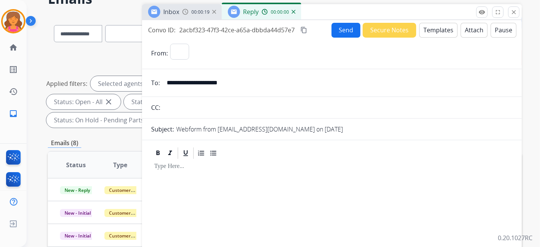
select select "**********"
click at [260, 33] on button "Templates" at bounding box center [439, 30] width 38 height 15
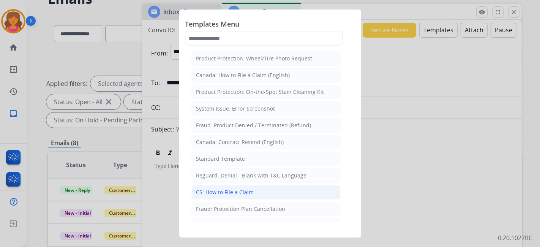
click at [233, 108] on li "CS: How to File a Claim" at bounding box center [266, 192] width 149 height 14
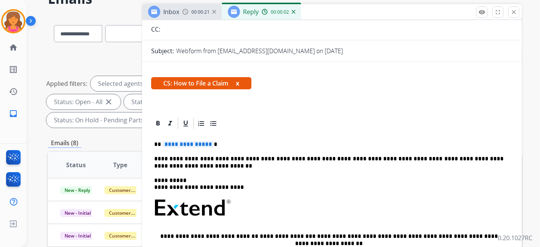
scroll to position [110, 0]
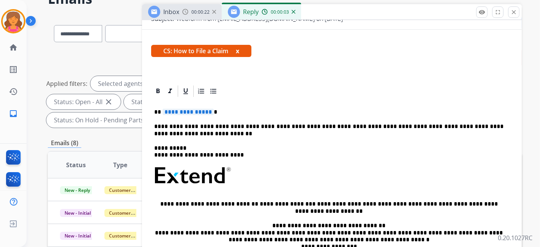
click at [200, 108] on span "**********" at bounding box center [188, 112] width 51 height 6
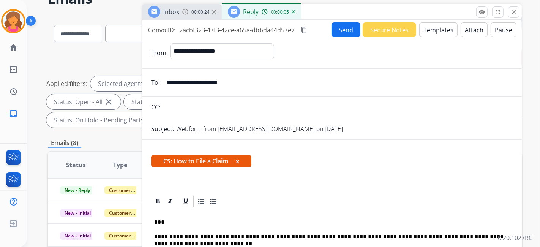
scroll to position [0, 0]
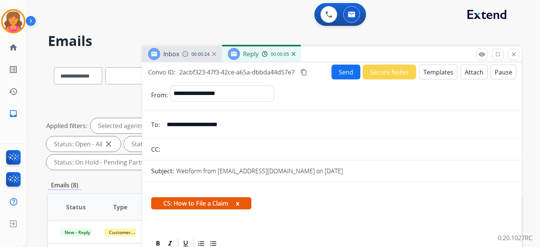
click at [260, 69] on mat-icon "content_copy" at bounding box center [304, 72] width 7 height 7
click at [260, 73] on button "Send" at bounding box center [346, 72] width 29 height 15
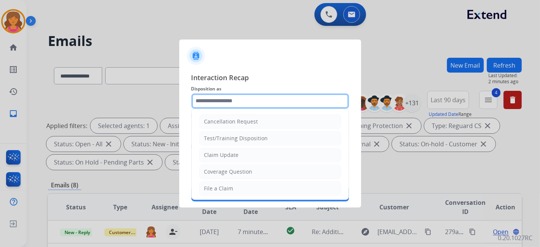
click at [206, 95] on input "text" at bounding box center [271, 100] width 158 height 15
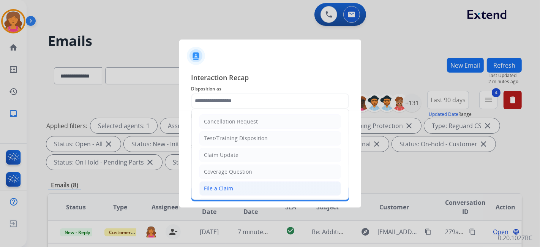
click at [215, 108] on div "File a Claim" at bounding box center [218, 189] width 29 height 8
type input "**********"
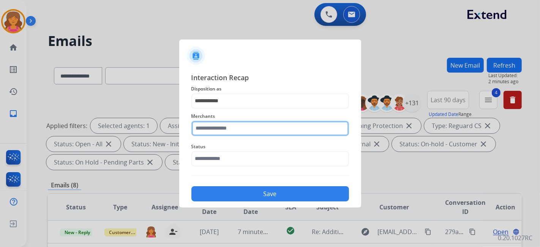
click at [212, 108] on input "text" at bounding box center [271, 128] width 158 height 15
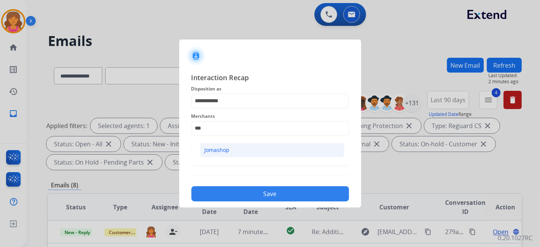
click at [231, 108] on li "Jomashop" at bounding box center [272, 150] width 145 height 14
type input "********"
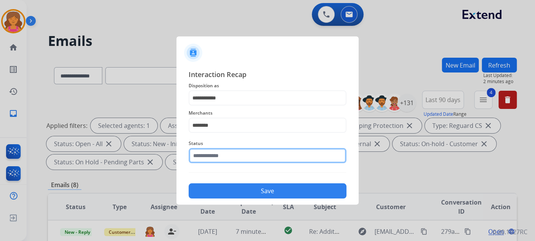
click at [231, 108] on input "text" at bounding box center [267, 155] width 158 height 15
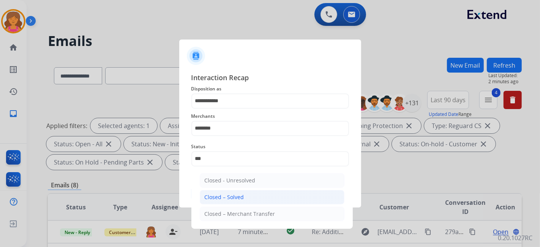
click at [241, 108] on div "Closed – Solved" at bounding box center [225, 197] width 40 height 8
type input "**********"
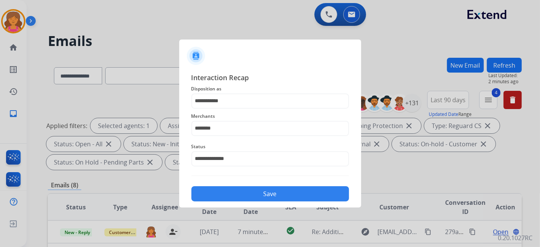
click at [241, 108] on button "Save" at bounding box center [271, 193] width 158 height 15
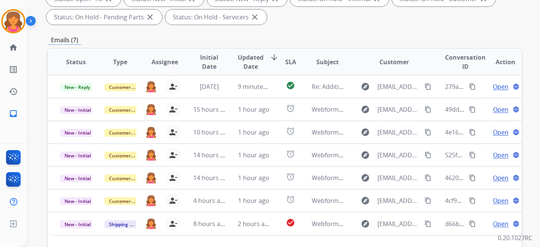
scroll to position [211, 0]
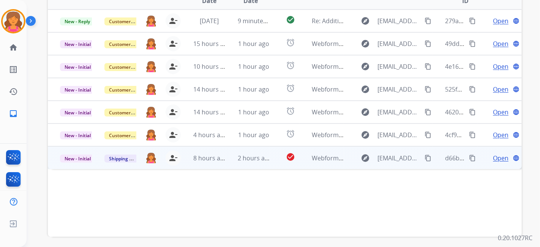
click at [260, 108] on span "Open" at bounding box center [501, 158] width 16 height 9
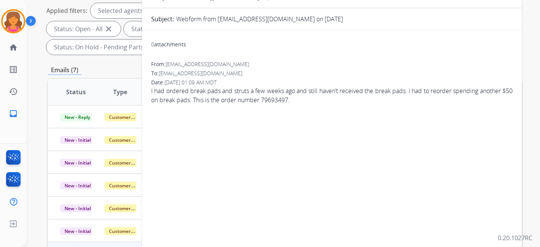
scroll to position [42, 0]
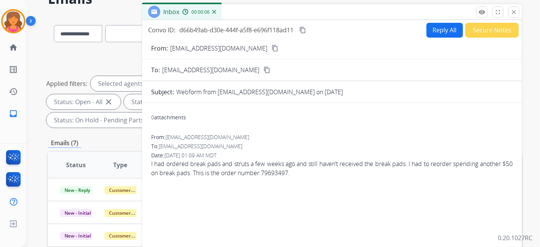
click at [260, 46] on mat-icon "content_copy" at bounding box center [275, 48] width 7 height 7
click at [260, 27] on button "Reply All" at bounding box center [445, 30] width 36 height 15
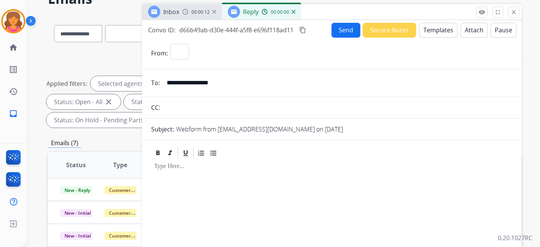
select select "**********"
click at [260, 32] on button "Templates" at bounding box center [439, 30] width 38 height 15
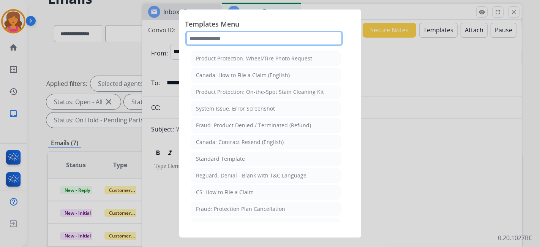
click at [218, 36] on input "text" at bounding box center [264, 38] width 158 height 15
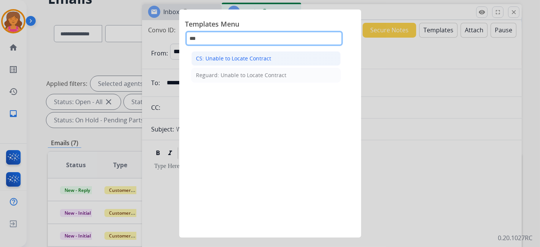
type input "***"
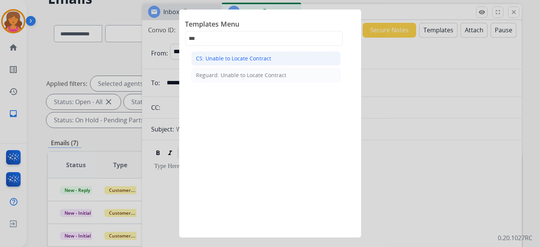
click at [232, 59] on div "CS: Unable to Locate Contract" at bounding box center [233, 59] width 75 height 8
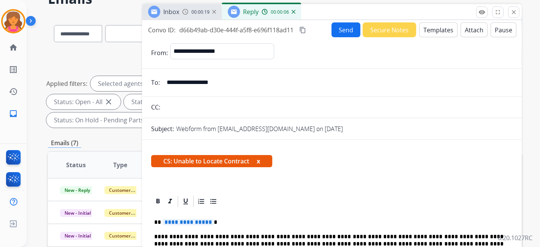
click at [187, 108] on span "**********" at bounding box center [188, 222] width 51 height 6
click at [260, 27] on button "Send" at bounding box center [346, 29] width 29 height 15
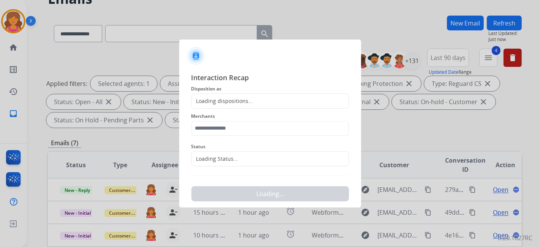
click at [228, 103] on div "Loading dispositions..." at bounding box center [223, 101] width 62 height 8
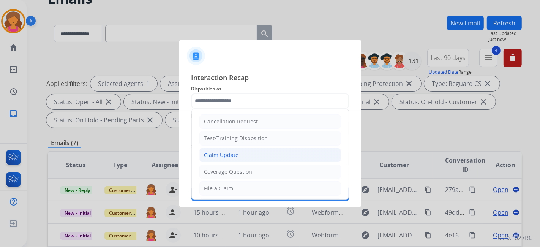
click at [219, 108] on div "Claim Update" at bounding box center [221, 155] width 35 height 8
type input "**********"
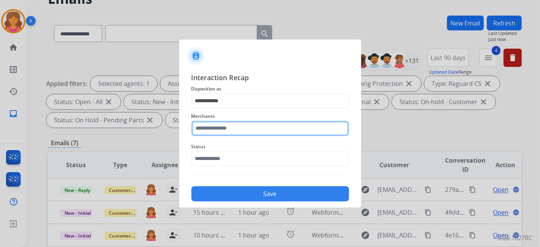
click at [220, 108] on div "Merchants" at bounding box center [271, 124] width 158 height 30
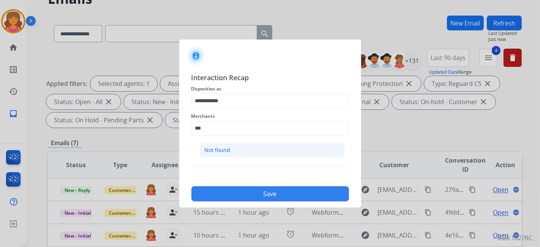
click at [228, 108] on div "Not found" at bounding box center [218, 150] width 26 height 8
type input "*********"
click at [226, 108] on input "text" at bounding box center [271, 158] width 158 height 15
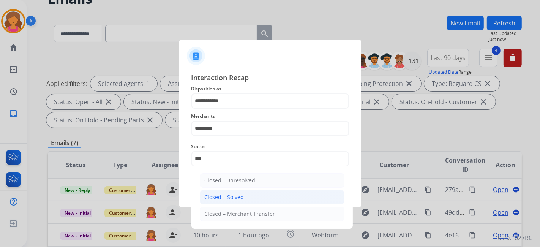
click at [239, 108] on div "Closed – Solved" at bounding box center [225, 197] width 40 height 8
type input "**********"
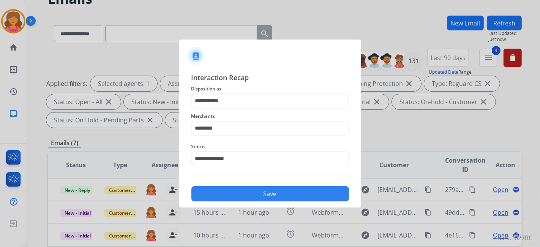
click at [231, 108] on button "Save" at bounding box center [271, 193] width 158 height 15
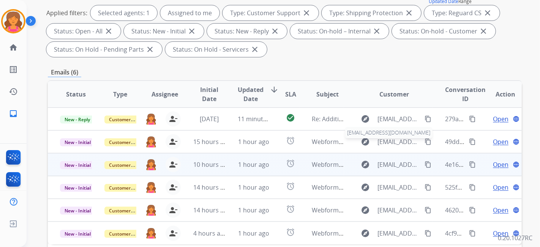
scroll to position [155, 0]
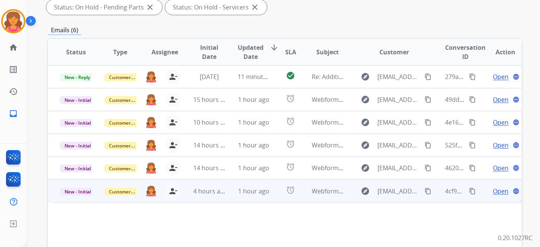
click at [260, 108] on span "Open" at bounding box center [501, 191] width 16 height 9
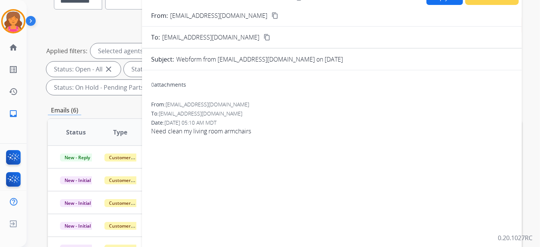
scroll to position [28, 0]
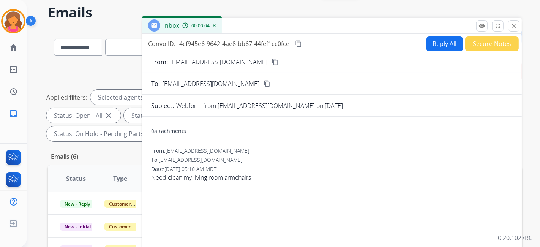
click at [260, 59] on mat-icon "content_copy" at bounding box center [275, 62] width 7 height 7
click at [260, 40] on button "Reply All" at bounding box center [445, 43] width 36 height 15
select select "**********"
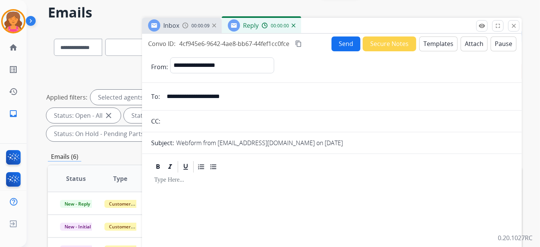
click at [260, 40] on button "Templates" at bounding box center [439, 43] width 38 height 15
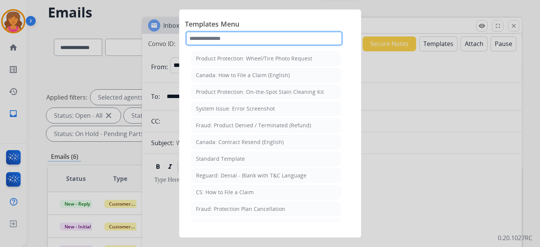
click at [208, 39] on input "text" at bounding box center [264, 38] width 158 height 15
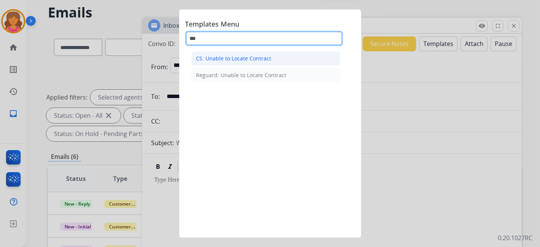
type input "***"
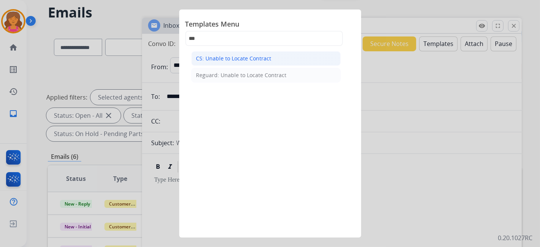
click at [225, 60] on div "CS: Unable to Locate Contract" at bounding box center [233, 59] width 75 height 8
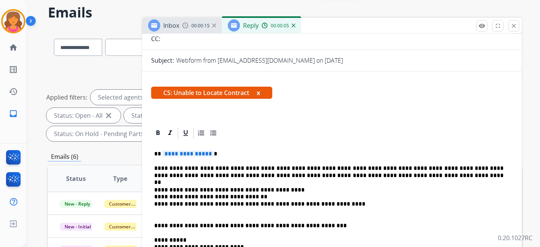
scroll to position [84, 0]
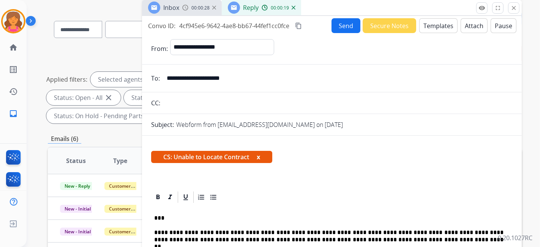
scroll to position [0, 0]
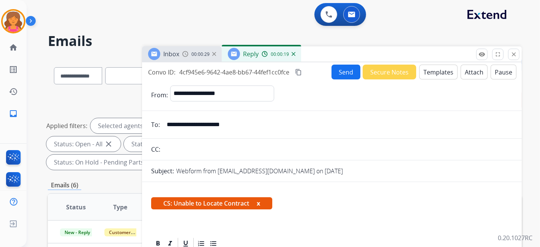
click at [260, 69] on button "Send" at bounding box center [346, 72] width 29 height 15
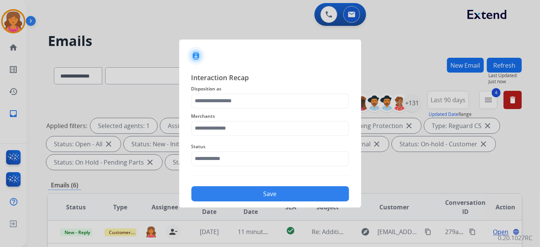
click at [260, 92] on span "Disposition as" at bounding box center [271, 88] width 158 height 9
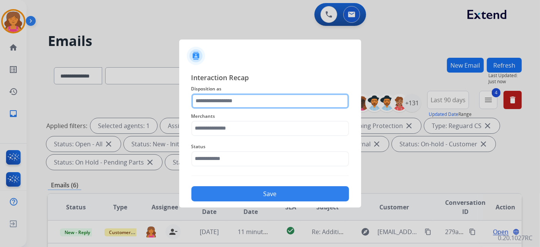
click at [260, 97] on input "text" at bounding box center [271, 100] width 158 height 15
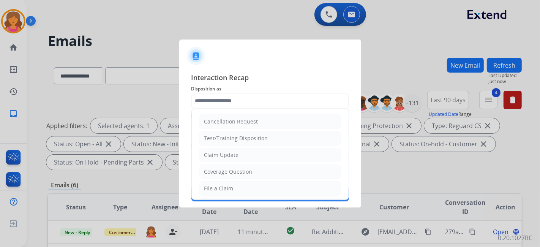
drag, startPoint x: 218, startPoint y: 186, endPoint x: 220, endPoint y: 134, distance: 52.5
click at [216, 108] on li "File a Claim" at bounding box center [270, 188] width 142 height 14
type input "**********"
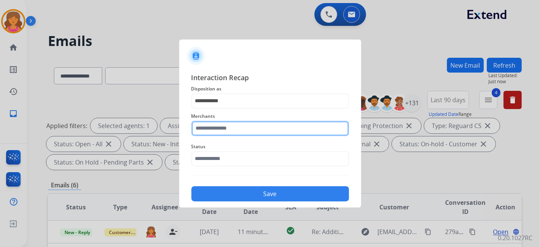
click at [221, 108] on input "text" at bounding box center [271, 128] width 158 height 15
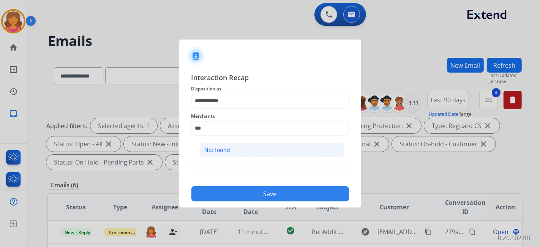
click at [219, 108] on li "Not found" at bounding box center [272, 150] width 145 height 14
type input "*********"
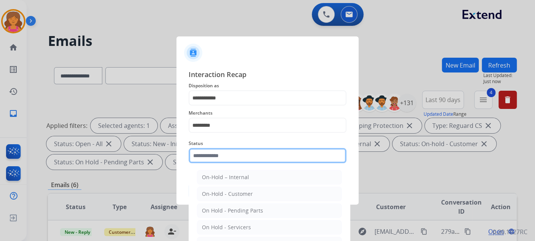
click at [217, 108] on input "text" at bounding box center [267, 155] width 158 height 15
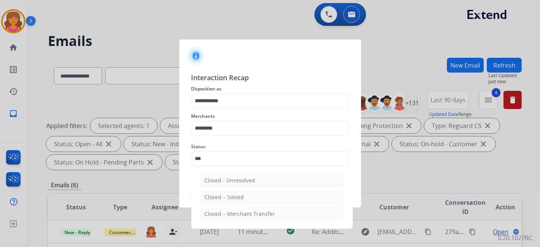
click at [212, 108] on ul "Closed - Unresolved Closed – Solved Closed – Merchant Transfer" at bounding box center [272, 198] width 149 height 59
click at [214, 108] on div "Closed – Solved" at bounding box center [225, 197] width 40 height 8
type input "**********"
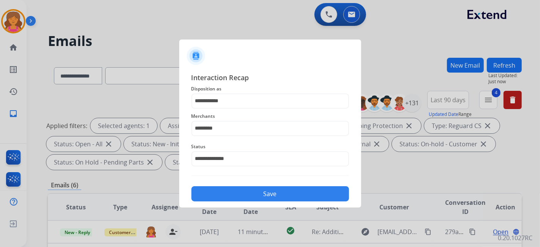
click at [214, 108] on button "Save" at bounding box center [271, 193] width 158 height 15
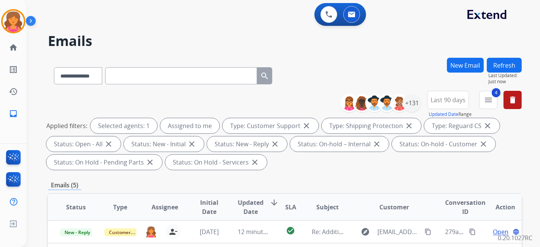
scroll to position [211, 0]
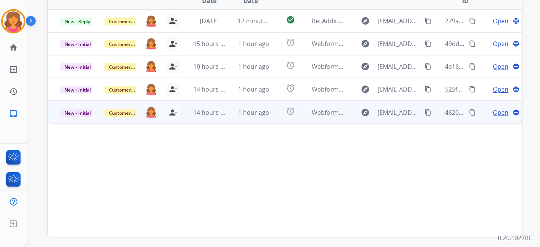
click at [260, 108] on span "Open" at bounding box center [501, 112] width 16 height 9
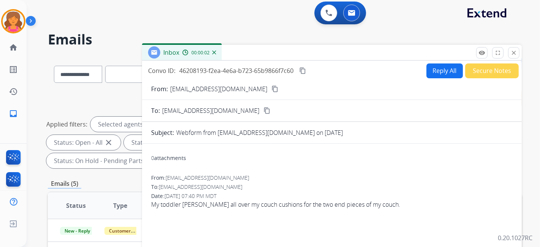
scroll to position [0, 0]
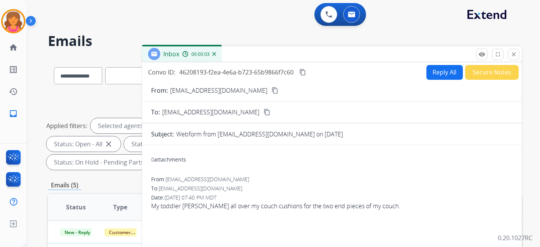
click at [260, 90] on mat-icon "content_copy" at bounding box center [275, 90] width 7 height 7
click at [260, 72] on button "Reply All" at bounding box center [445, 72] width 36 height 15
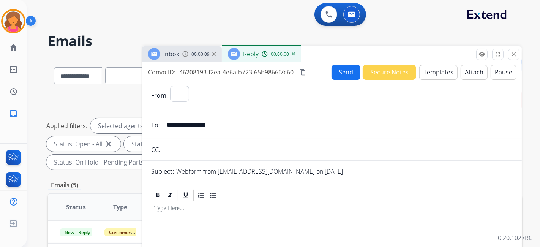
select select "**********"
click at [260, 71] on button "Templates" at bounding box center [439, 72] width 38 height 15
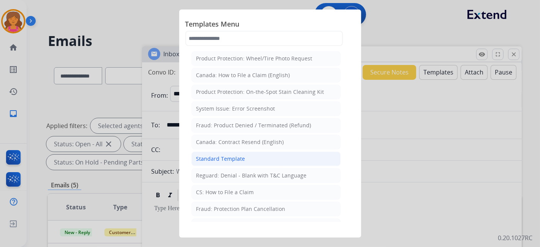
click at [260, 108] on li "Standard Template" at bounding box center [266, 159] width 149 height 14
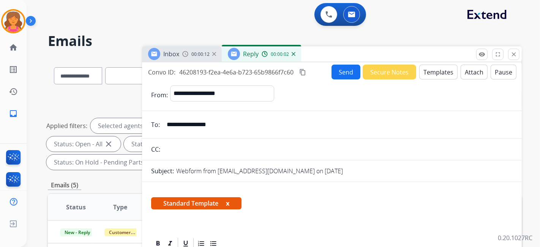
click at [260, 73] on button "Templates" at bounding box center [439, 72] width 38 height 15
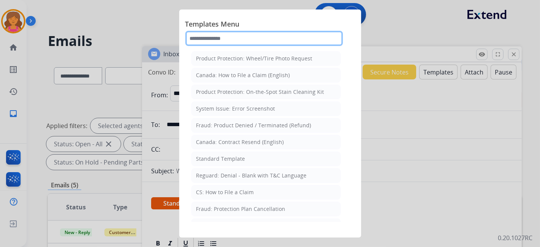
click at [243, 40] on input "text" at bounding box center [264, 38] width 158 height 15
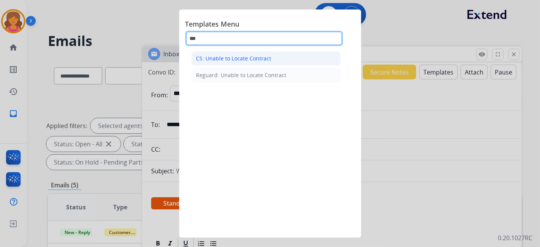
type input "***"
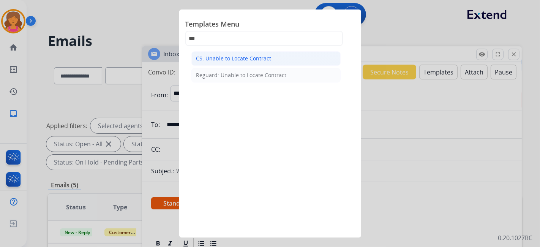
click at [239, 51] on li "CS: Unable to Locate Contract" at bounding box center [266, 58] width 149 height 14
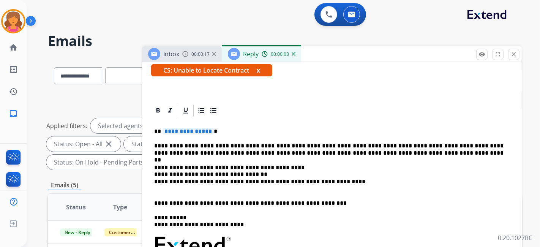
scroll to position [160, 0]
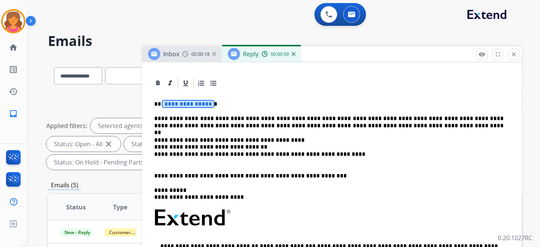
click at [189, 103] on span "**********" at bounding box center [188, 104] width 51 height 6
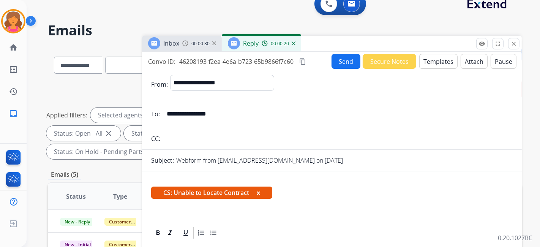
scroll to position [0, 0]
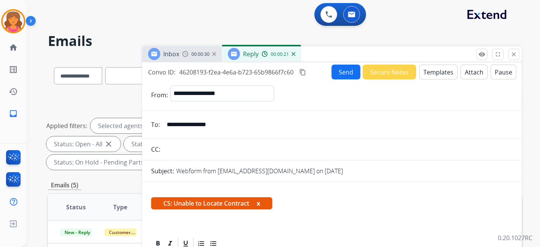
click at [260, 73] on button "Send" at bounding box center [346, 72] width 29 height 15
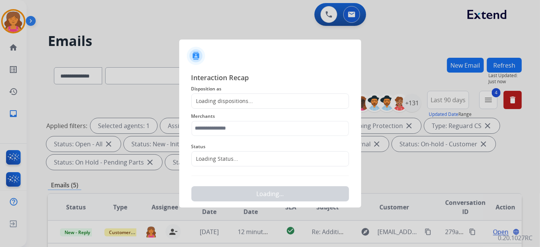
click at [260, 100] on div "Loading dispositions..." at bounding box center [271, 100] width 158 height 15
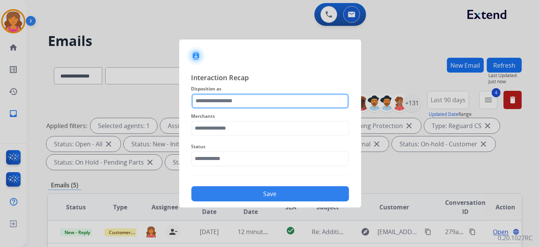
click at [246, 98] on input "text" at bounding box center [271, 100] width 158 height 15
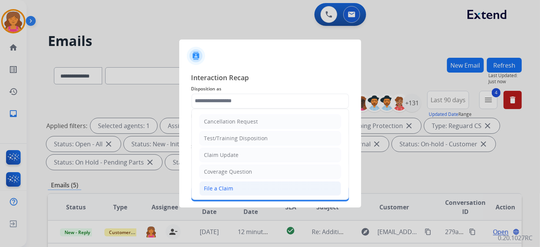
click at [230, 108] on div "File a Claim" at bounding box center [218, 189] width 29 height 8
type input "**********"
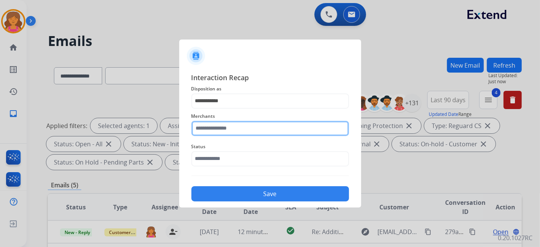
click at [228, 108] on input "text" at bounding box center [271, 128] width 158 height 15
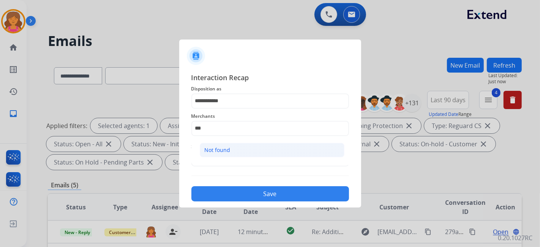
click at [239, 108] on li "Not found" at bounding box center [272, 150] width 145 height 14
type input "*********"
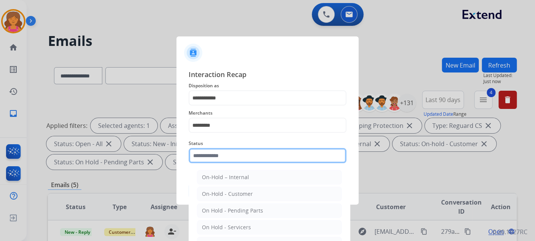
click at [234, 108] on input "text" at bounding box center [267, 155] width 158 height 15
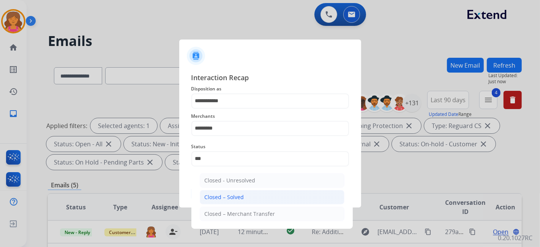
click at [225, 108] on li "Closed – Solved" at bounding box center [272, 197] width 145 height 14
type input "**********"
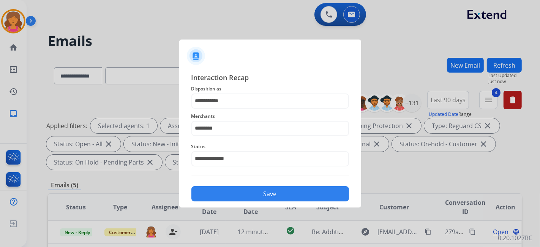
click at [225, 108] on div "**********" at bounding box center [270, 137] width 182 height 142
click at [222, 108] on button "Save" at bounding box center [271, 193] width 158 height 15
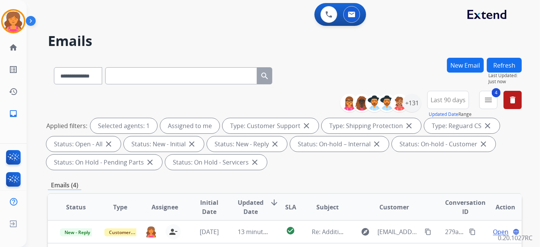
scroll to position [211, 0]
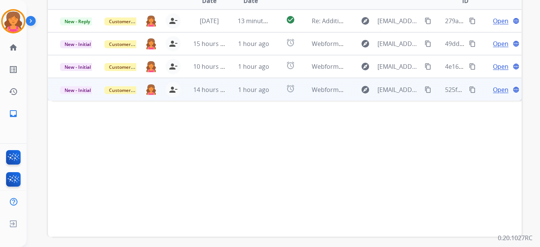
click at [260, 88] on span "Open" at bounding box center [501, 89] width 16 height 9
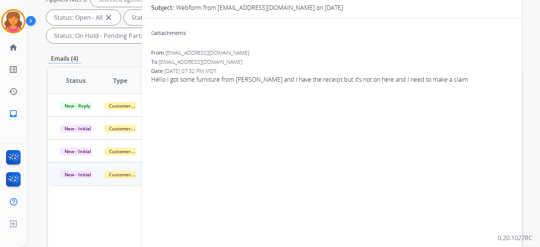
scroll to position [0, 0]
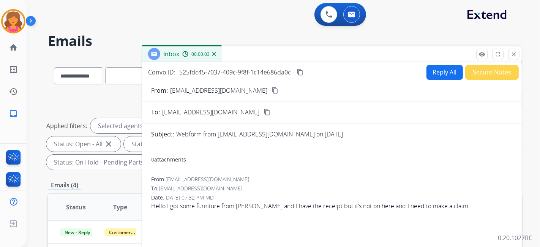
click at [260, 89] on mat-icon "content_copy" at bounding box center [275, 90] width 7 height 7
click at [260, 74] on button "Reply All" at bounding box center [445, 72] width 36 height 15
select select "**********"
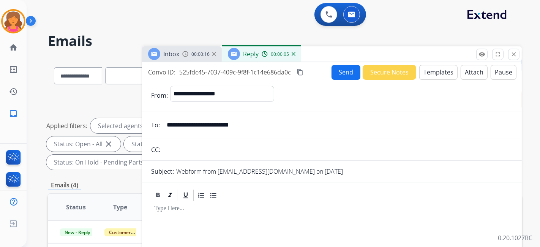
click at [260, 72] on button "Templates" at bounding box center [439, 72] width 38 height 15
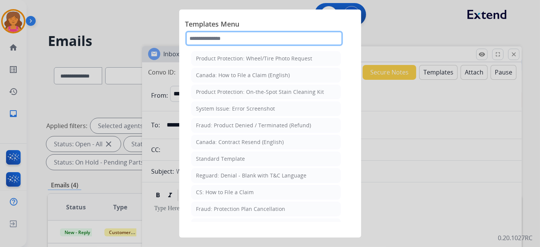
click at [218, 36] on input "text" at bounding box center [264, 38] width 158 height 15
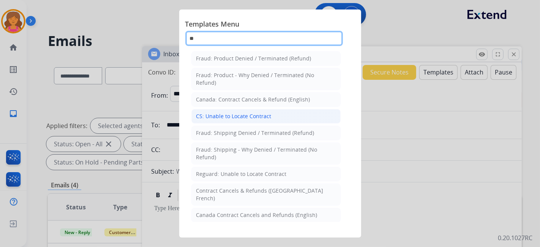
type input "**"
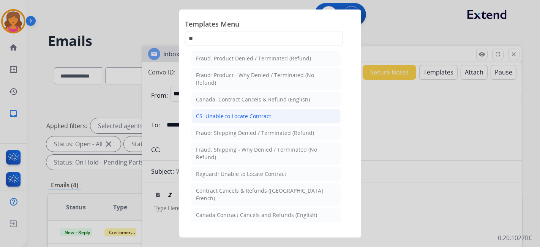
click at [228, 108] on li "CS: Unable to Locate Contract" at bounding box center [266, 116] width 149 height 14
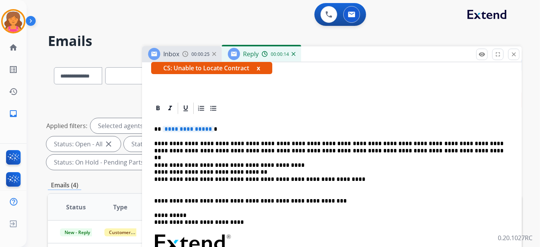
scroll to position [160, 0]
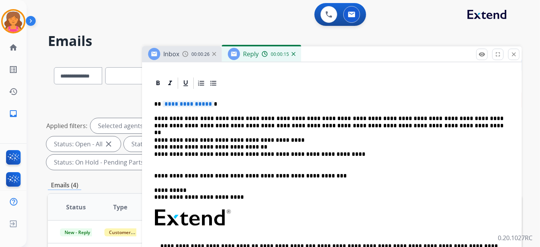
click at [190, 108] on div "**********" at bounding box center [332, 217] width 362 height 255
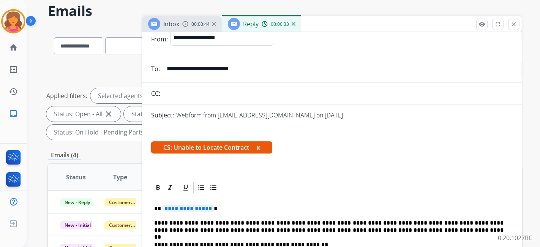
scroll to position [0, 0]
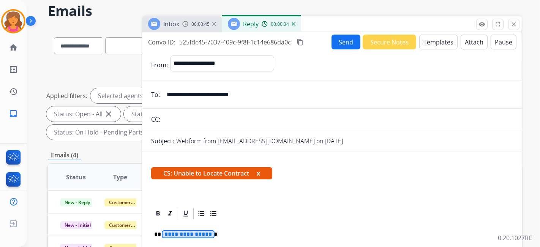
click at [171, 108] on span "**********" at bounding box center [188, 234] width 51 height 6
click at [260, 41] on div "Send Secure Notes Templates Attach Pause" at bounding box center [424, 42] width 185 height 15
click at [260, 35] on div "Send Secure Notes Templates Attach Pause" at bounding box center [424, 42] width 185 height 15
click at [260, 43] on button "Send" at bounding box center [346, 42] width 29 height 15
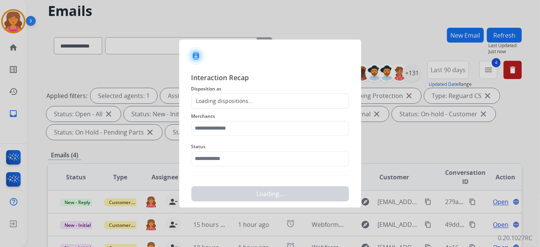
click at [219, 100] on div "Loading dispositions..." at bounding box center [223, 101] width 62 height 8
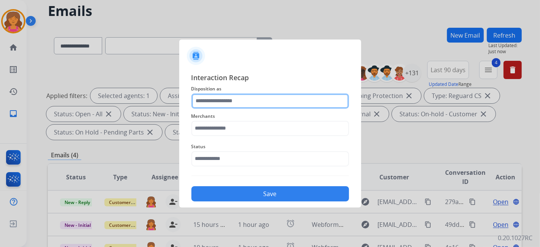
click at [220, 101] on input "text" at bounding box center [271, 100] width 158 height 15
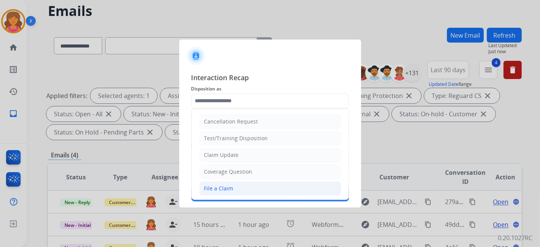
click at [226, 108] on div "File a Claim" at bounding box center [218, 189] width 29 height 8
type input "**********"
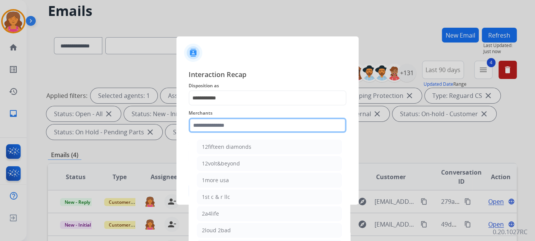
click at [221, 108] on input "text" at bounding box center [267, 125] width 158 height 15
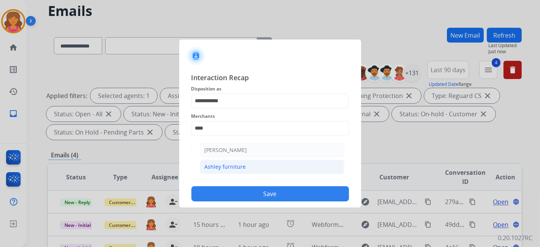
click at [231, 108] on li "Ashley furniture" at bounding box center [272, 167] width 145 height 14
type input "**********"
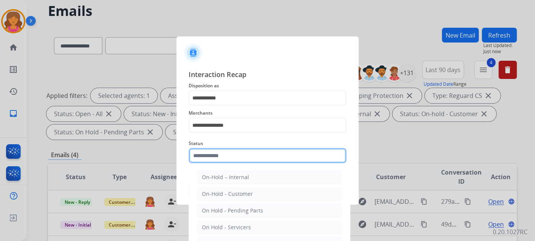
click at [231, 108] on input "text" at bounding box center [267, 155] width 158 height 15
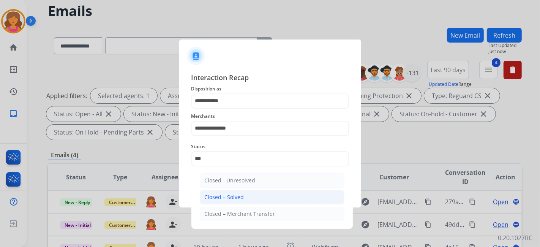
click at [240, 108] on div "Closed – Solved" at bounding box center [225, 197] width 40 height 8
type input "**********"
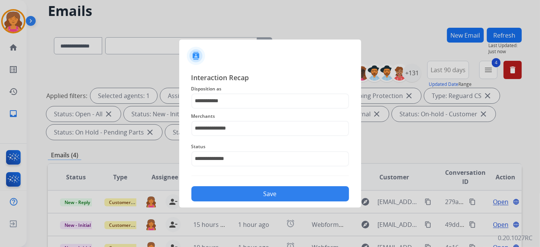
click at [241, 108] on button "Save" at bounding box center [271, 193] width 158 height 15
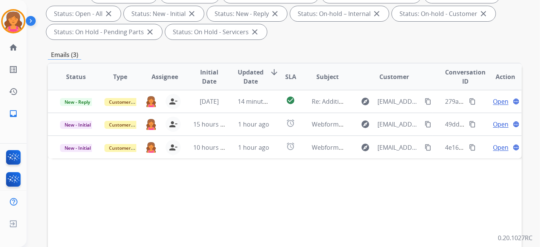
scroll to position [169, 0]
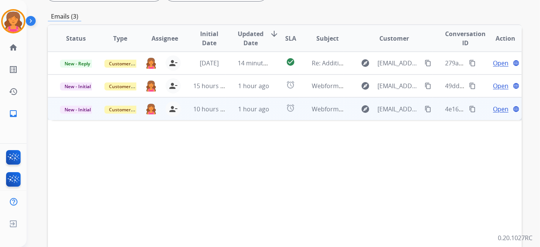
click at [260, 106] on span "Open" at bounding box center [501, 108] width 16 height 9
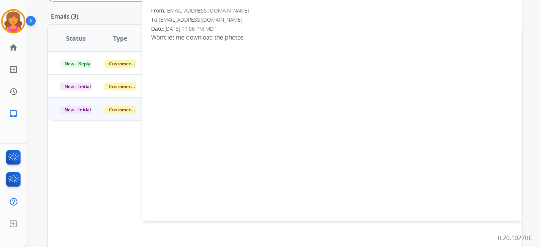
scroll to position [42, 0]
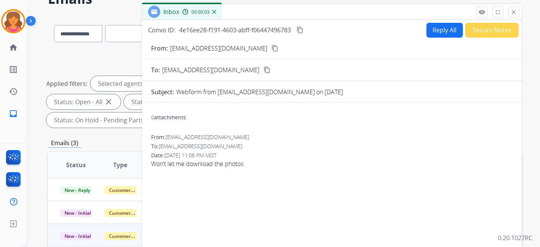
click at [260, 45] on mat-icon "content_copy" at bounding box center [275, 48] width 7 height 7
drag, startPoint x: 427, startPoint y: 18, endPoint x: 427, endPoint y: 24, distance: 6.5
click at [260, 18] on div "Inbox 00:00:27" at bounding box center [332, 12] width 380 height 16
click at [260, 35] on button "Reply All" at bounding box center [445, 30] width 36 height 15
select select "**********"
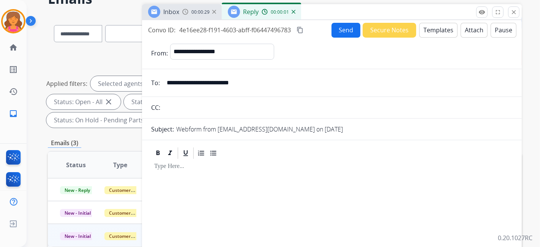
click at [260, 36] on button "Templates" at bounding box center [439, 30] width 38 height 15
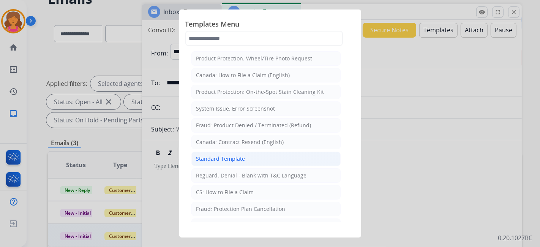
click at [212, 108] on div "Standard Template" at bounding box center [220, 159] width 49 height 8
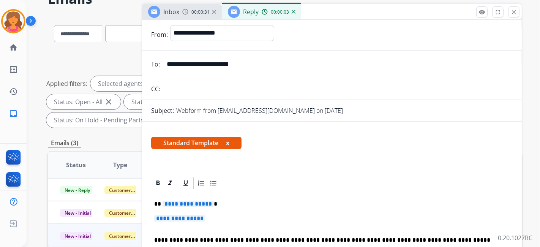
scroll to position [125, 0]
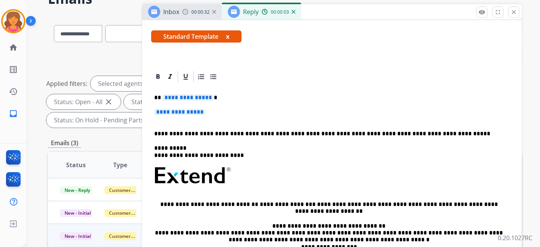
click at [178, 94] on span "**********" at bounding box center [188, 97] width 51 height 6
click at [165, 106] on div "**********" at bounding box center [332, 194] width 362 height 220
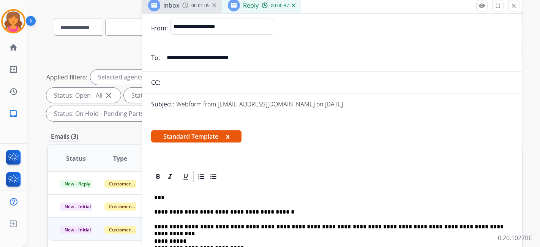
scroll to position [0, 0]
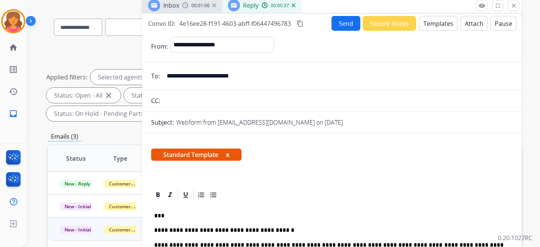
click at [260, 25] on button "Send" at bounding box center [346, 23] width 29 height 15
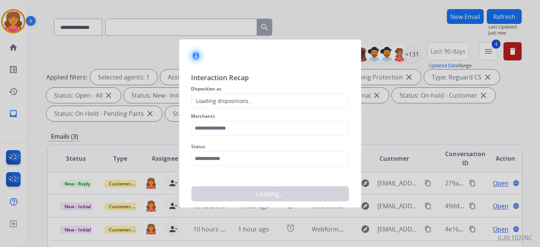
click at [220, 100] on div "Loading dispositions..." at bounding box center [223, 101] width 62 height 8
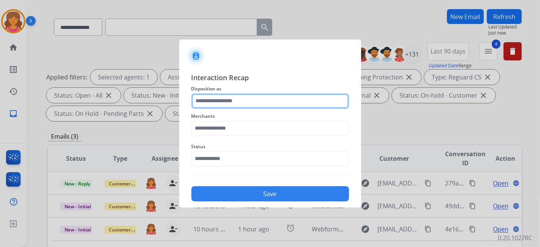
click at [220, 100] on input "text" at bounding box center [271, 100] width 158 height 15
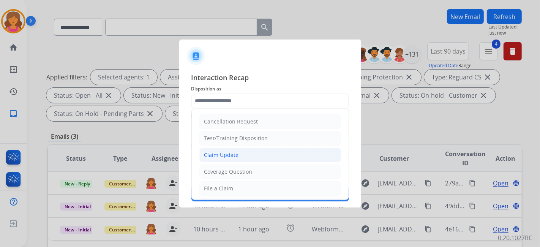
click at [245, 108] on li "Claim Update" at bounding box center [270, 155] width 142 height 14
type input "**********"
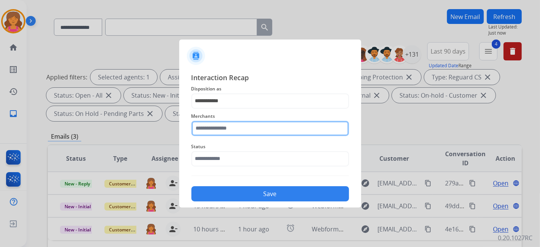
click at [239, 108] on input "text" at bounding box center [271, 128] width 158 height 15
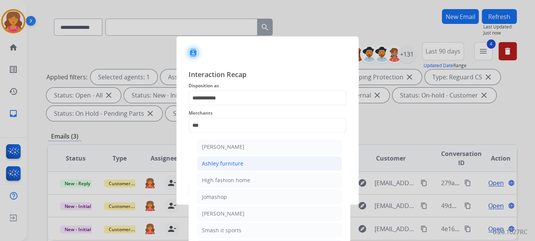
click at [231, 108] on div "Ashley furniture" at bounding box center [222, 164] width 41 height 8
type input "**********"
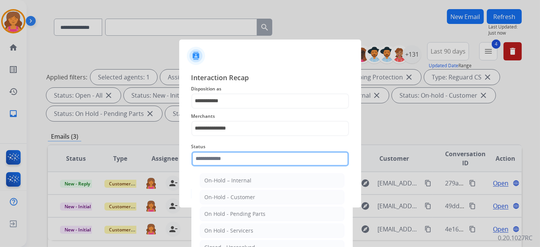
click at [229, 108] on input "text" at bounding box center [271, 158] width 158 height 15
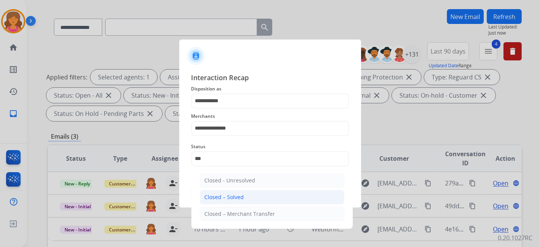
click at [231, 108] on li "Closed – Solved" at bounding box center [272, 197] width 145 height 14
type input "**********"
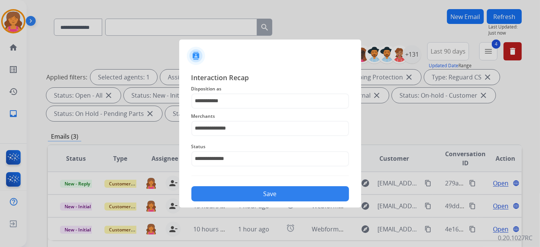
click at [231, 108] on button "Save" at bounding box center [271, 193] width 158 height 15
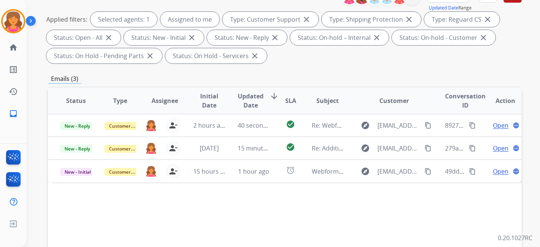
scroll to position [169, 0]
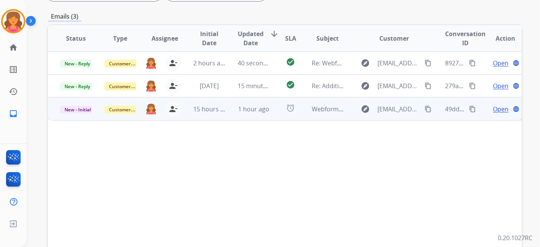
click at [260, 106] on span "Open" at bounding box center [501, 108] width 16 height 9
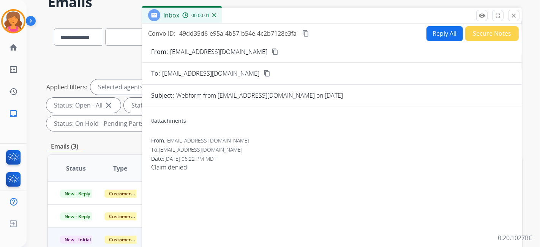
scroll to position [0, 0]
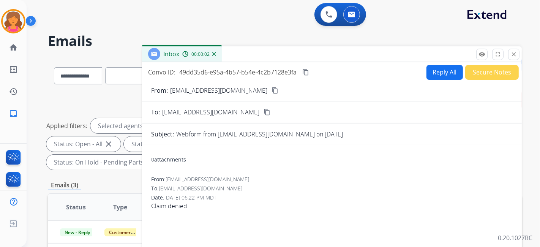
click at [260, 90] on mat-icon "content_copy" at bounding box center [275, 90] width 7 height 7
click at [260, 70] on button "Reply All" at bounding box center [445, 72] width 36 height 15
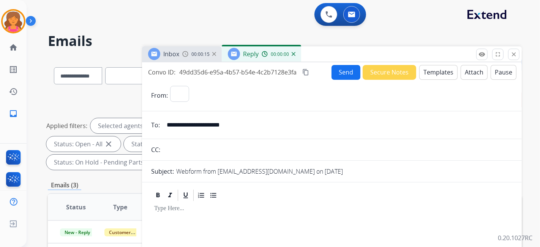
select select "**********"
click at [260, 70] on button "Templates" at bounding box center [439, 72] width 38 height 15
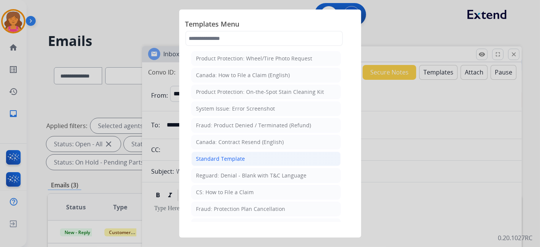
click at [206, 108] on div "Standard Template" at bounding box center [220, 159] width 49 height 8
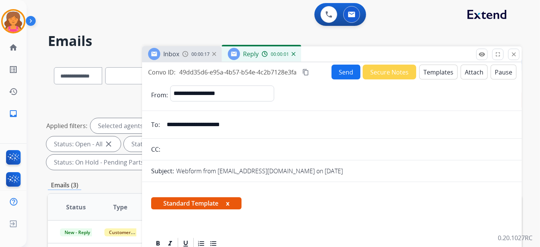
scroll to position [84, 0]
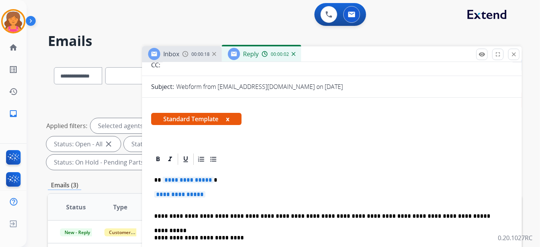
click at [186, 108] on span "**********" at bounding box center [188, 180] width 51 height 6
click at [185, 108] on span "**********" at bounding box center [179, 194] width 51 height 6
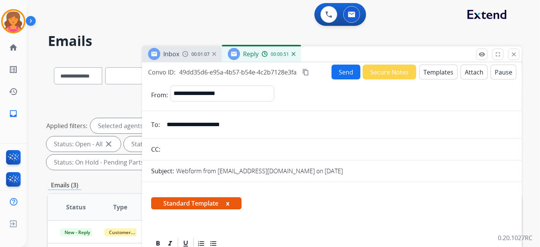
scroll to position [0, 0]
click at [260, 67] on button "Send" at bounding box center [346, 72] width 29 height 15
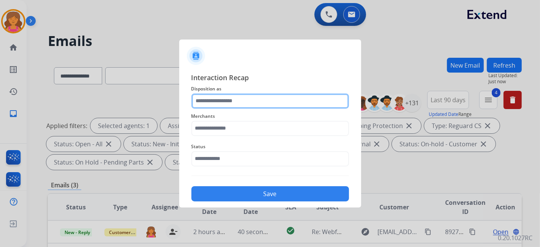
click at [212, 103] on input "text" at bounding box center [271, 100] width 158 height 15
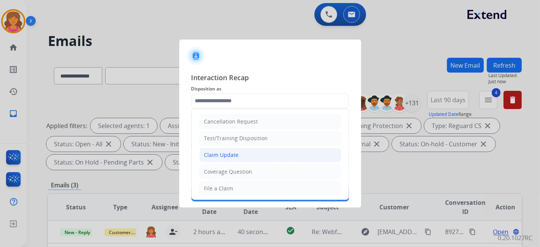
click at [226, 108] on div "Claim Update" at bounding box center [221, 155] width 35 height 8
type input "**********"
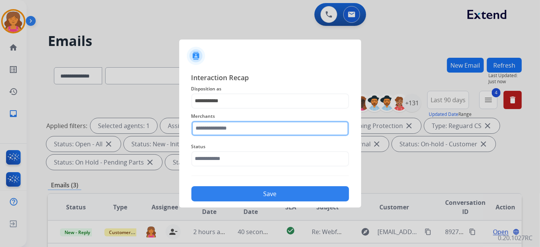
click at [226, 108] on input "text" at bounding box center [271, 128] width 158 height 15
click at [216, 108] on input "text" at bounding box center [271, 128] width 158 height 15
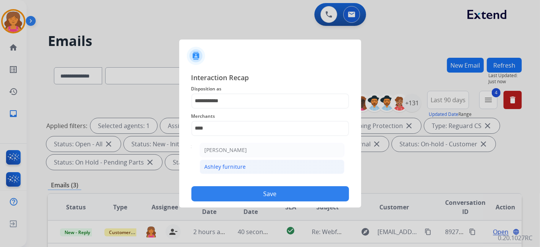
click at [230, 108] on div "Ashley furniture" at bounding box center [225, 167] width 41 height 8
type input "**********"
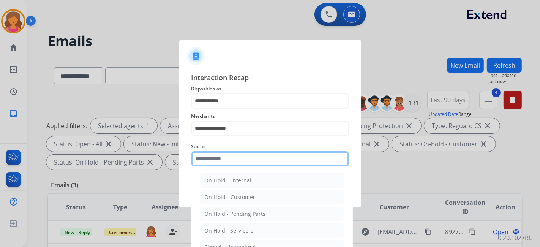
click at [230, 108] on input "text" at bounding box center [271, 158] width 158 height 15
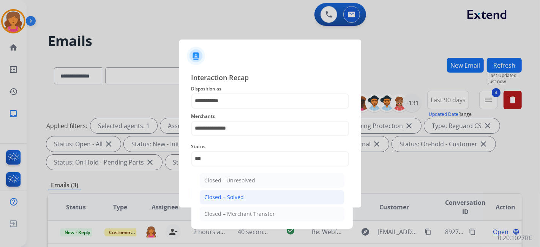
click at [245, 108] on li "Closed – Solved" at bounding box center [272, 197] width 145 height 14
type input "**********"
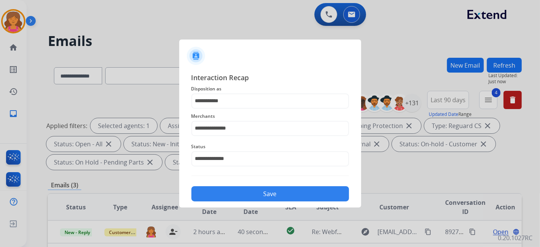
click at [245, 108] on button "Save" at bounding box center [271, 193] width 158 height 15
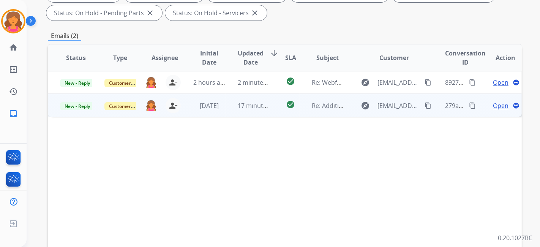
scroll to position [113, 0]
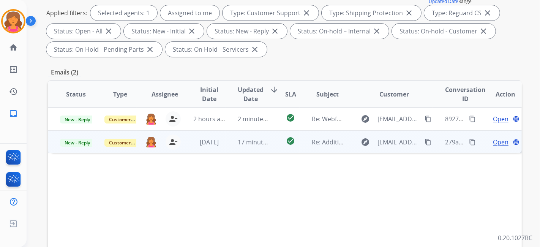
click at [260, 108] on span "Open" at bounding box center [501, 142] width 16 height 9
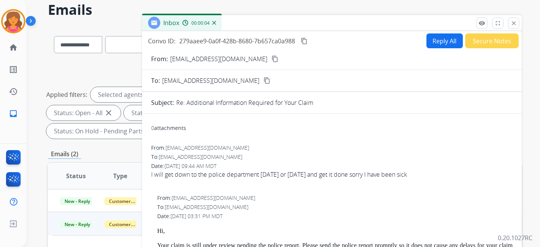
scroll to position [0, 0]
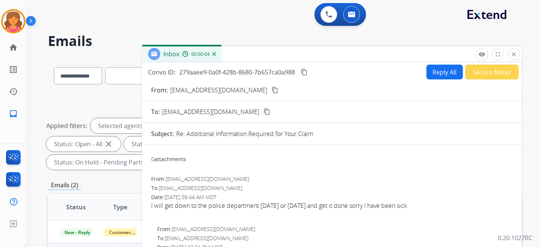
click at [260, 88] on button "content_copy" at bounding box center [275, 89] width 9 height 9
click at [260, 74] on button "Reply All" at bounding box center [445, 72] width 36 height 15
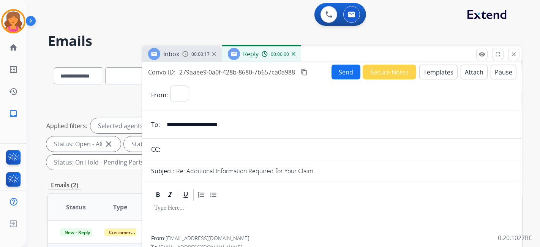
select select "**********"
click at [260, 74] on button "Templates" at bounding box center [439, 72] width 38 height 15
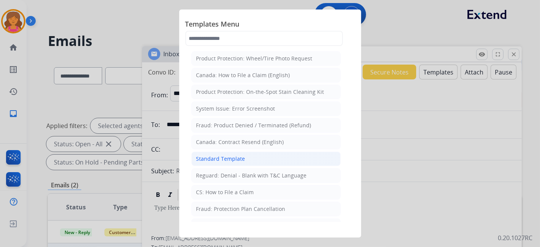
click at [221, 108] on li "Standard Template" at bounding box center [266, 159] width 149 height 14
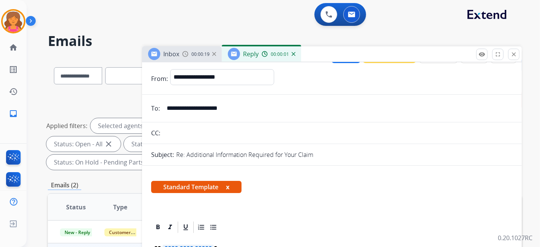
scroll to position [42, 0]
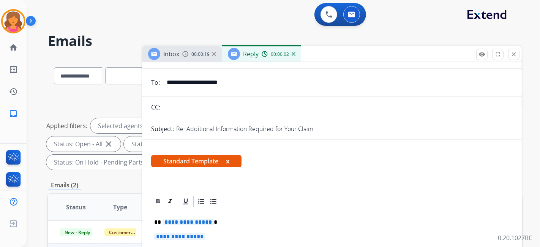
click at [169, 108] on span "**********" at bounding box center [188, 222] width 51 height 6
click at [171, 108] on span "**********" at bounding box center [179, 236] width 51 height 6
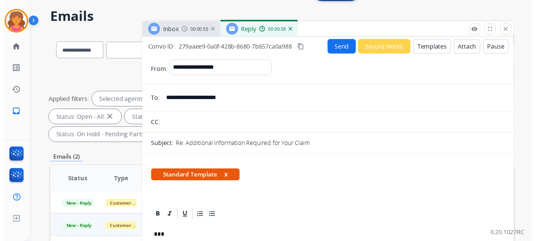
scroll to position [0, 0]
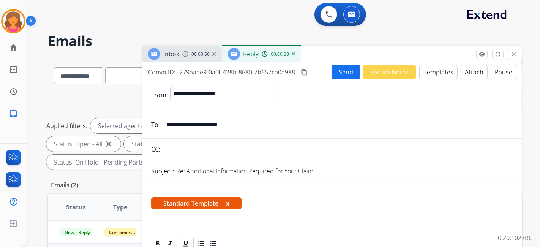
click at [260, 74] on button "Send" at bounding box center [346, 72] width 29 height 15
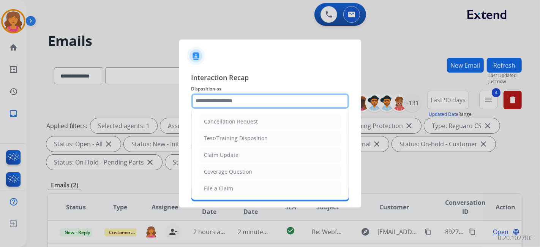
click at [221, 98] on input "text" at bounding box center [271, 100] width 158 height 15
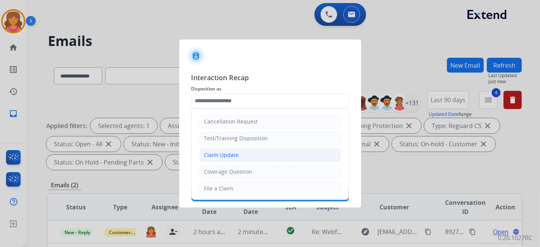
click at [218, 108] on div "Claim Update" at bounding box center [221, 155] width 35 height 8
type input "**********"
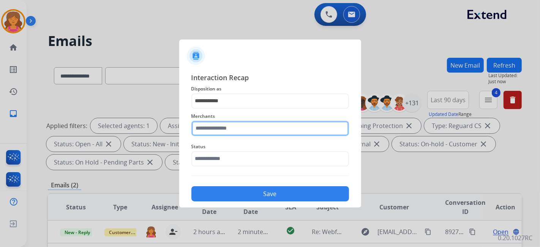
click at [227, 108] on input "text" at bounding box center [271, 128] width 158 height 15
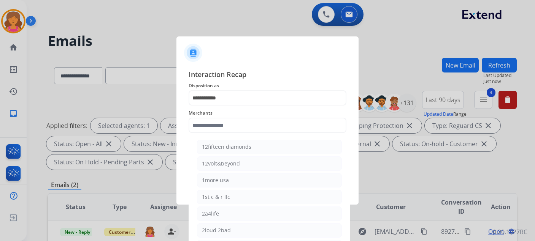
select select "**********"
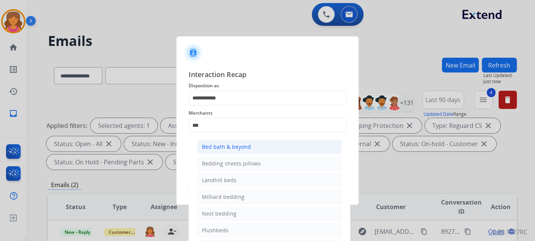
click at [227, 150] on div "Bed bath & beyond" at bounding box center [226, 147] width 49 height 8
type input "**********"
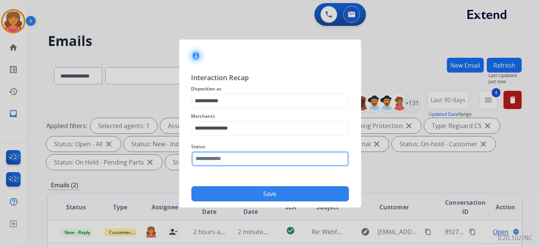
click at [228, 165] on div "Status" at bounding box center [271, 154] width 158 height 30
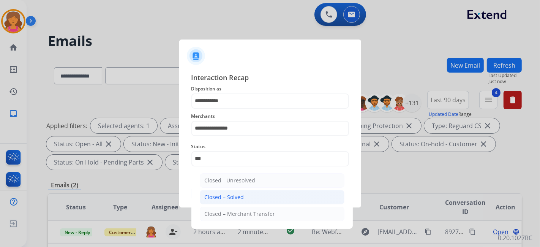
click at [232, 192] on li "Closed – Solved" at bounding box center [272, 197] width 145 height 14
type input "**********"
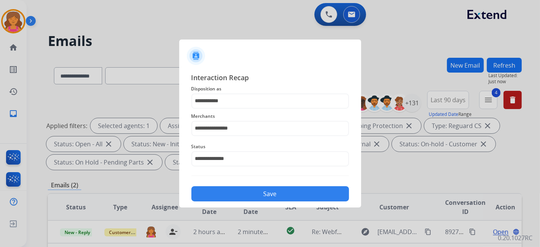
click at [232, 192] on button "Save" at bounding box center [271, 193] width 158 height 15
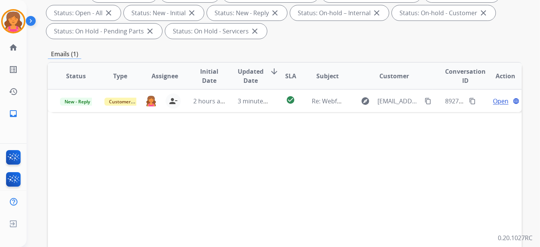
scroll to position [211, 0]
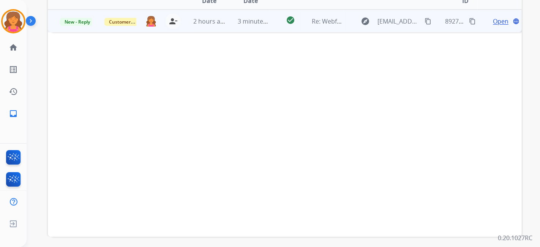
click at [493, 22] on span "Open" at bounding box center [501, 21] width 16 height 9
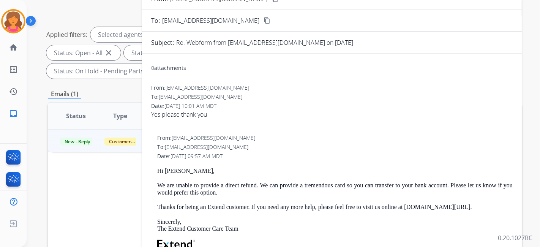
scroll to position [42, 0]
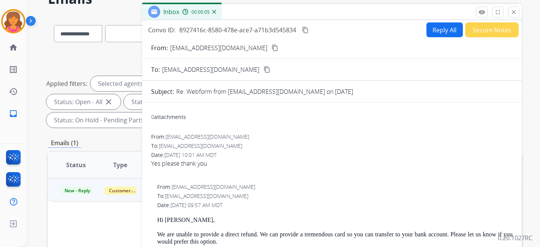
click at [272, 49] on mat-icon "content_copy" at bounding box center [275, 47] width 7 height 7
click at [467, 33] on button "Secure Notes" at bounding box center [492, 29] width 54 height 15
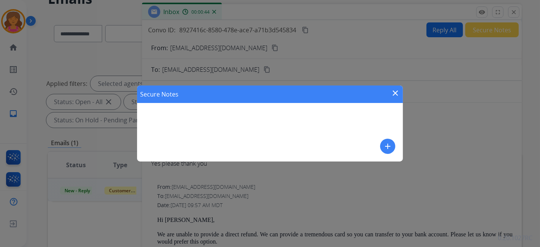
click at [397, 90] on mat-icon "close" at bounding box center [395, 93] width 9 height 9
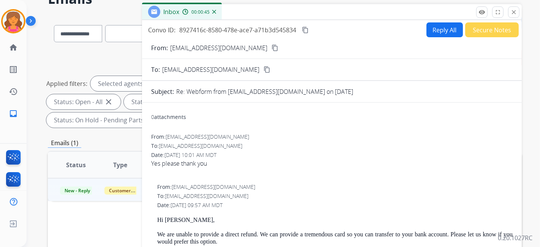
click at [427, 26] on button "Reply All" at bounding box center [445, 29] width 36 height 15
select select "**********"
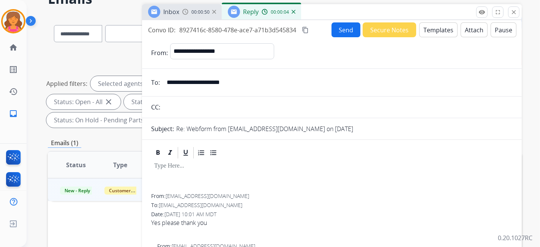
click at [448, 31] on button "Templates" at bounding box center [439, 29] width 38 height 15
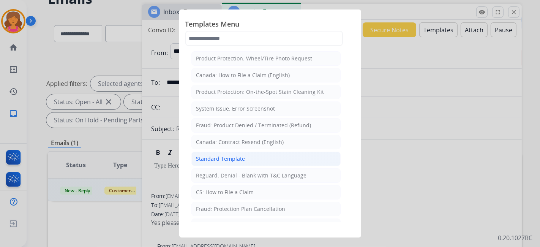
click at [223, 161] on li "Standard Template" at bounding box center [266, 159] width 149 height 14
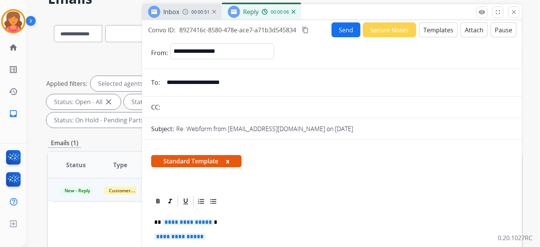
scroll to position [84, 0]
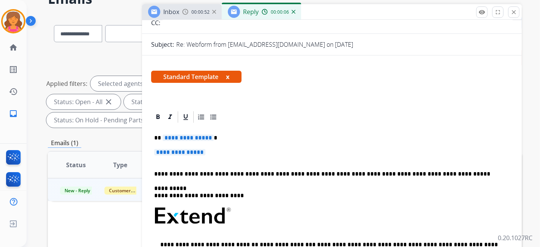
click at [190, 140] on span "**********" at bounding box center [188, 138] width 51 height 6
click at [192, 149] on span "**********" at bounding box center [179, 152] width 51 height 6
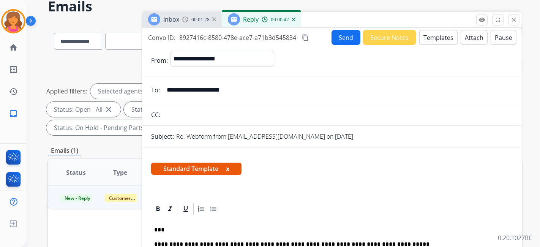
scroll to position [21, 0]
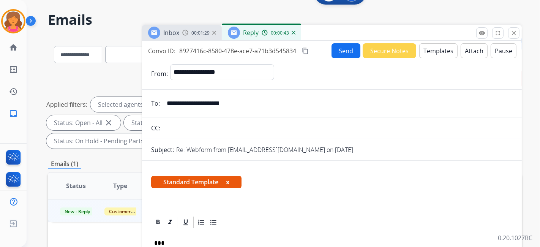
click at [336, 47] on button "Send" at bounding box center [346, 50] width 29 height 15
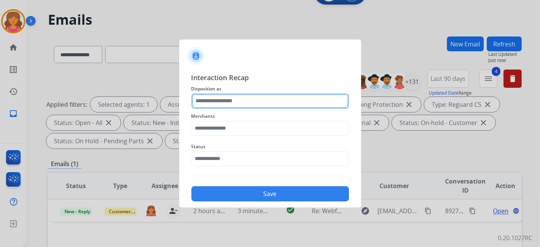
click at [224, 106] on input "text" at bounding box center [271, 100] width 158 height 15
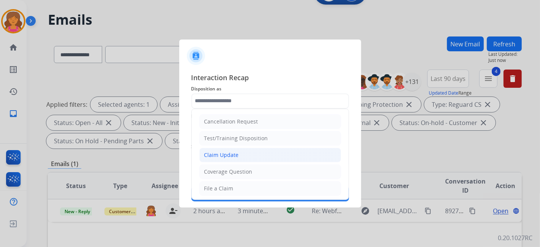
click at [217, 157] on div "Claim Update" at bounding box center [221, 155] width 35 height 8
type input "**********"
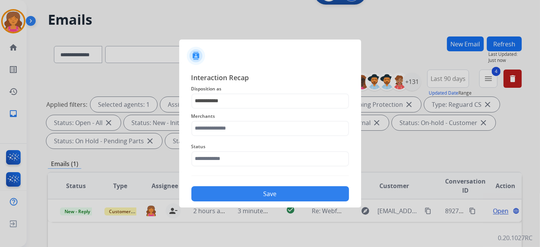
click at [215, 120] on span "Merchants" at bounding box center [271, 116] width 158 height 9
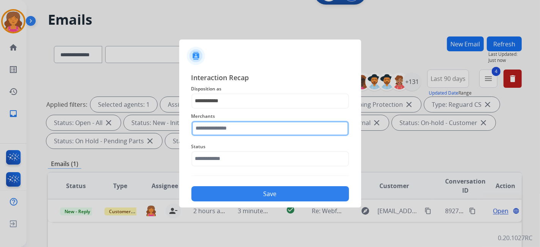
click at [212, 125] on input "text" at bounding box center [271, 128] width 158 height 15
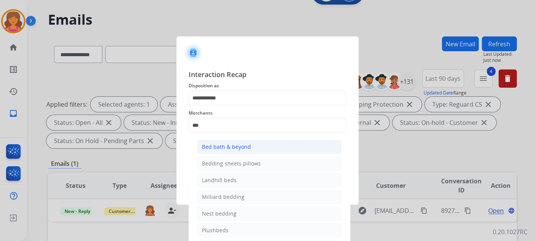
click at [229, 154] on li "Bed bath & beyond" at bounding box center [269, 147] width 145 height 14
type input "**********"
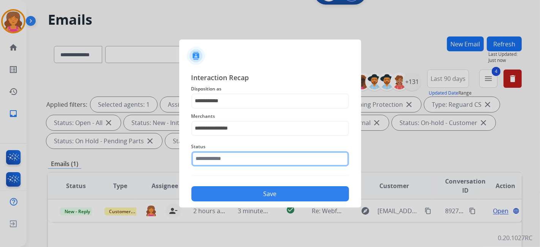
click at [229, 165] on div "Status" at bounding box center [271, 154] width 158 height 30
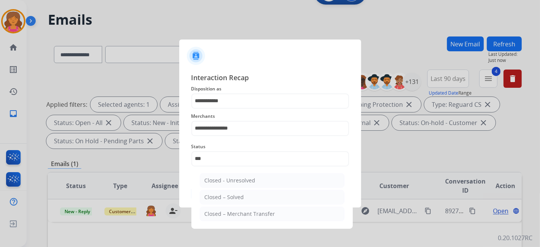
click at [209, 196] on div "Closed – Solved" at bounding box center [225, 197] width 40 height 8
type input "**********"
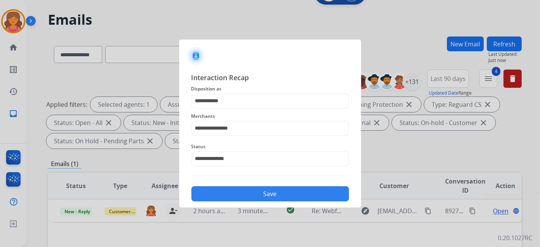
click at [209, 196] on button "Save" at bounding box center [271, 193] width 158 height 15
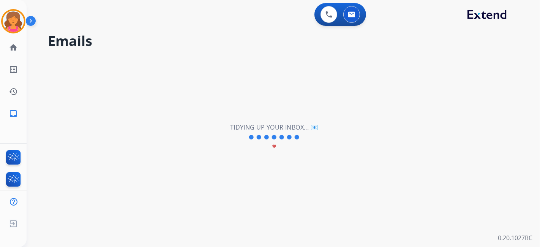
scroll to position [0, 0]
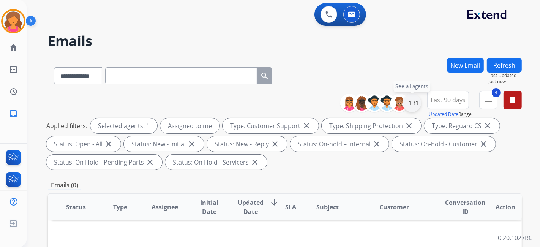
click at [413, 103] on div "+131" at bounding box center [412, 103] width 18 height 18
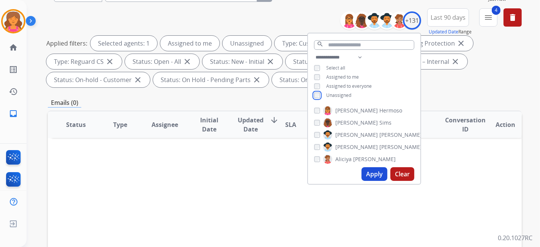
scroll to position [84, 0]
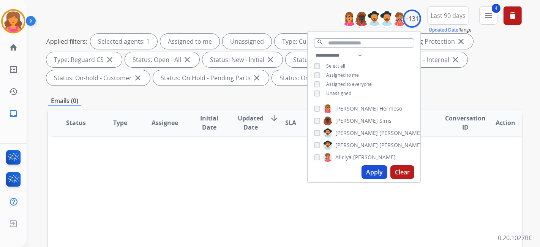
click at [374, 173] on button "Apply" at bounding box center [375, 172] width 26 height 14
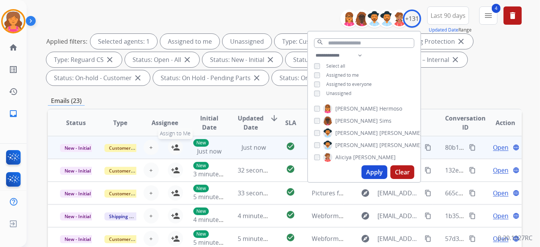
scroll to position [240, 0]
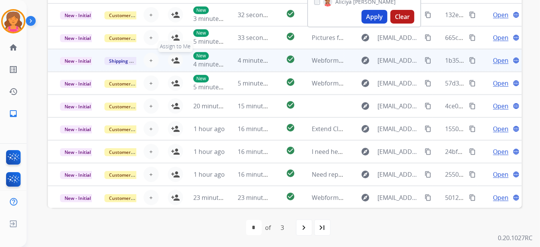
click at [174, 62] on mat-icon "person_add" at bounding box center [175, 60] width 9 height 9
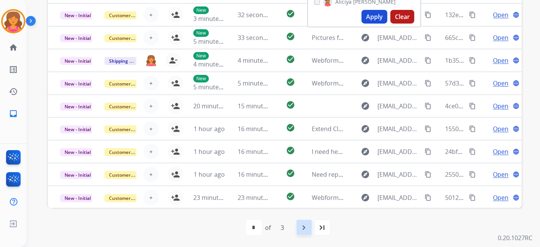
click at [312, 228] on div "navigate_next" at bounding box center [304, 227] width 17 height 17
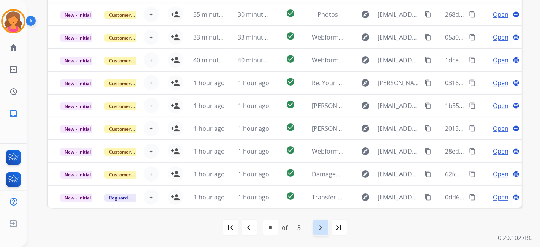
click at [320, 230] on mat-icon "navigate_next" at bounding box center [321, 227] width 9 height 9
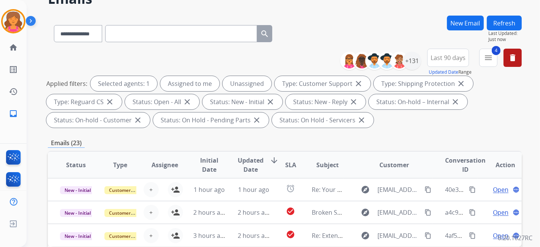
scroll to position [42, 0]
click at [18, 19] on img at bounding box center [13, 21] width 21 height 21
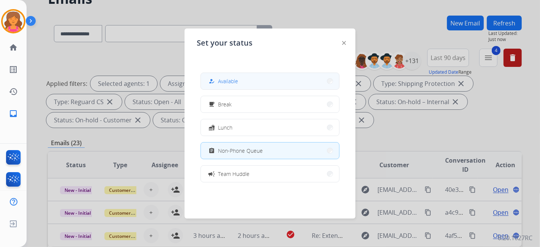
click at [305, 83] on button "how_to_reg Available" at bounding box center [270, 81] width 138 height 16
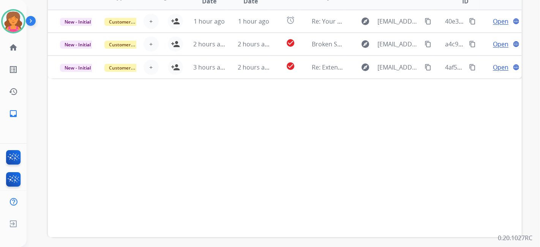
scroll to position [240, 0]
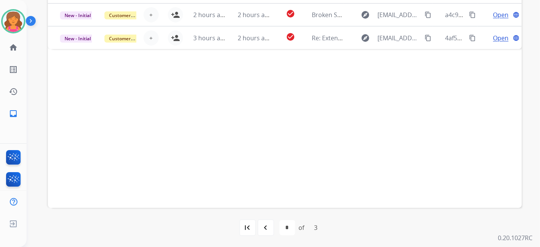
click at [269, 229] on mat-icon "navigate_before" at bounding box center [265, 227] width 9 height 9
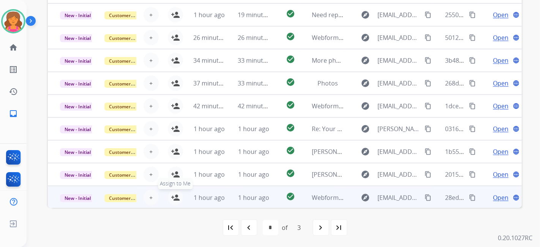
click at [176, 198] on mat-icon "person_add" at bounding box center [175, 197] width 9 height 9
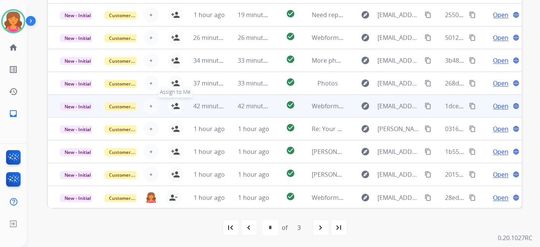
click at [174, 107] on mat-icon "person_add" at bounding box center [175, 105] width 9 height 9
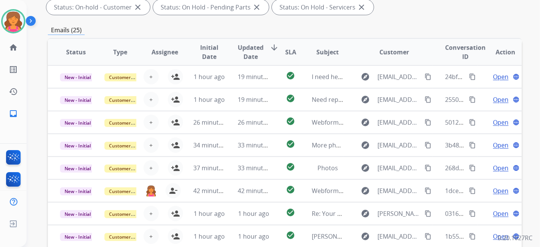
scroll to position [71, 0]
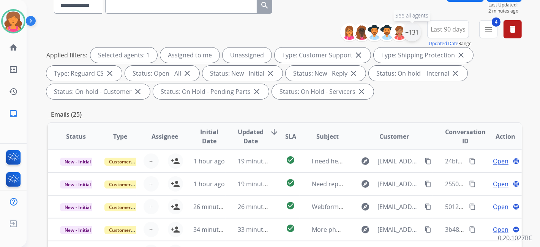
click at [410, 33] on div "+131" at bounding box center [412, 32] width 18 height 18
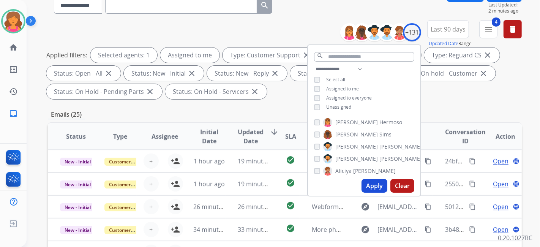
click at [369, 190] on button "Apply" at bounding box center [375, 186] width 26 height 14
select select "*"
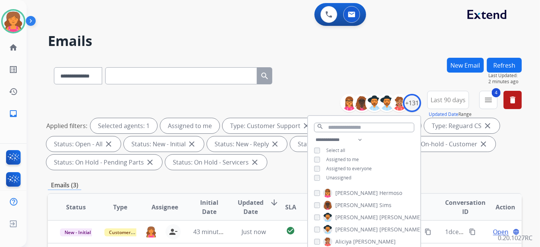
scroll to position [169, 0]
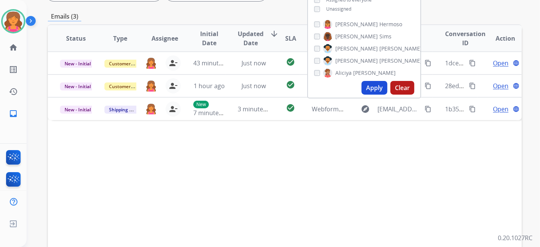
click at [223, 169] on div "Status Type Assignee Initial Date Updated Date arrow_downward SLA Subject Custo…" at bounding box center [285, 151] width 474 height 255
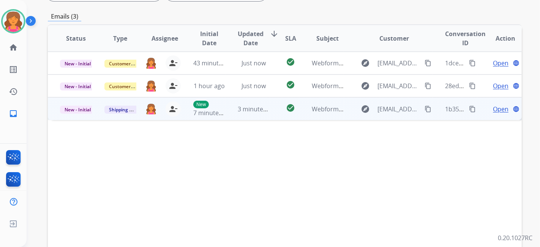
click at [493, 106] on span "Open" at bounding box center [501, 108] width 16 height 9
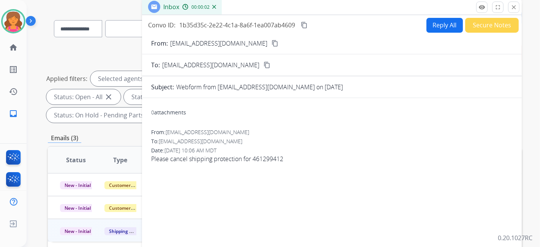
scroll to position [0, 0]
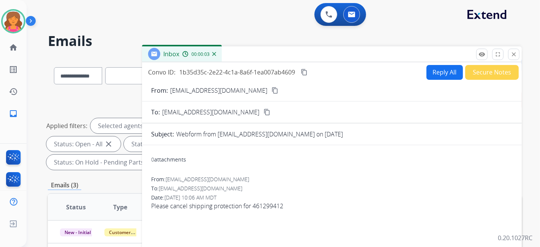
click at [272, 90] on mat-icon "content_copy" at bounding box center [275, 90] width 7 height 7
click at [442, 71] on button "Reply All" at bounding box center [445, 72] width 36 height 15
select select "**********"
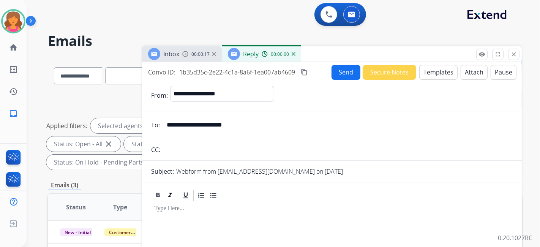
click at [442, 71] on button "Templates" at bounding box center [439, 72] width 38 height 15
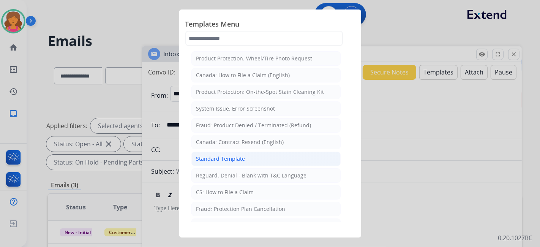
click at [213, 158] on div "Standard Template" at bounding box center [220, 159] width 49 height 8
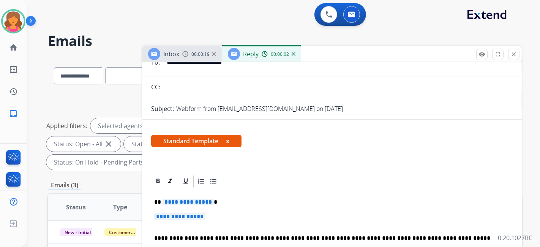
scroll to position [84, 0]
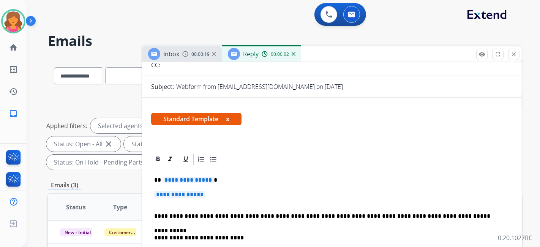
click at [176, 183] on span "**********" at bounding box center [188, 180] width 51 height 6
click at [176, 179] on span "**********" at bounding box center [188, 180] width 51 height 6
click at [174, 193] on span "**********" at bounding box center [179, 194] width 51 height 6
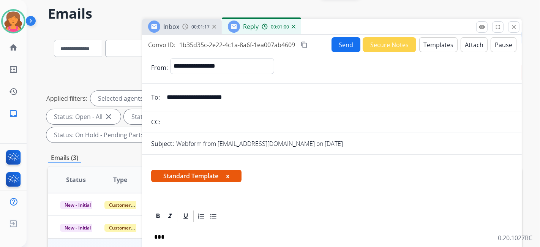
scroll to position [0, 0]
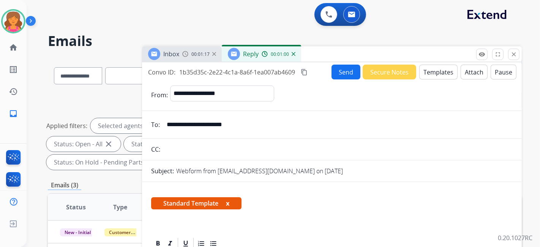
click at [338, 70] on button "Send" at bounding box center [346, 72] width 29 height 15
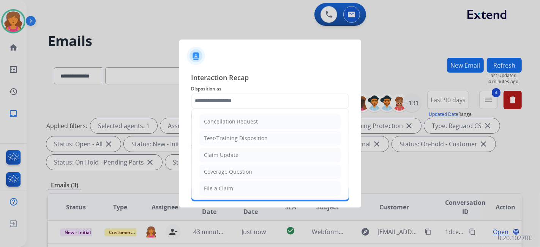
click at [232, 101] on input "text" at bounding box center [271, 100] width 158 height 15
click at [213, 152] on div "Claim Update" at bounding box center [221, 155] width 35 height 8
type input "**********"
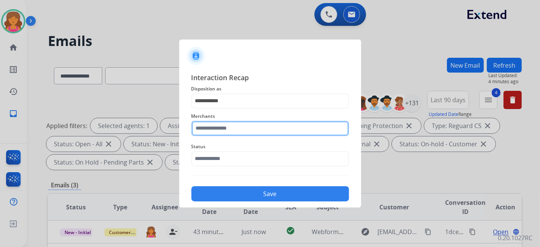
click at [214, 130] on input "text" at bounding box center [271, 128] width 158 height 15
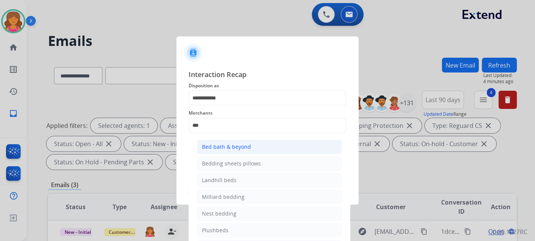
click at [212, 145] on div "Bed bath & beyond" at bounding box center [226, 147] width 49 height 8
type input "**********"
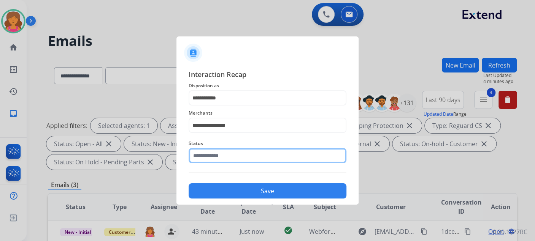
click at [209, 154] on input "text" at bounding box center [267, 155] width 158 height 15
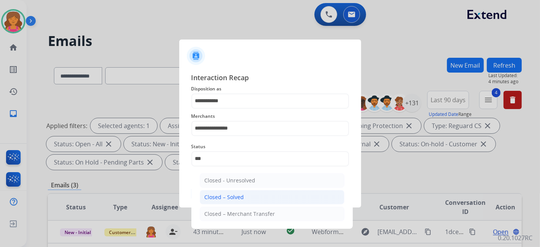
click at [272, 190] on li "Closed – Solved" at bounding box center [272, 197] width 145 height 14
type input "**********"
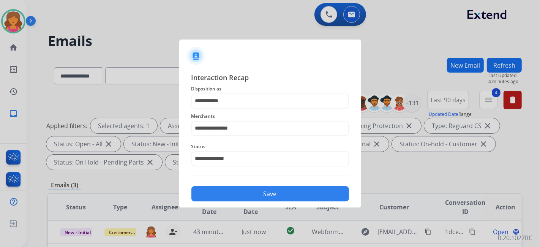
click at [270, 188] on button "Save" at bounding box center [271, 193] width 158 height 15
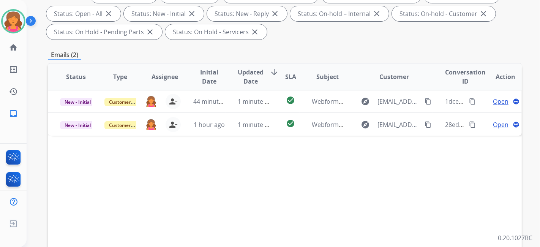
scroll to position [169, 0]
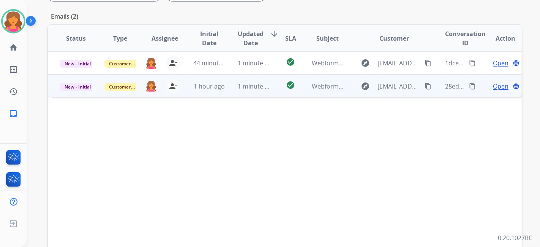
click at [496, 87] on span "Open" at bounding box center [501, 86] width 16 height 9
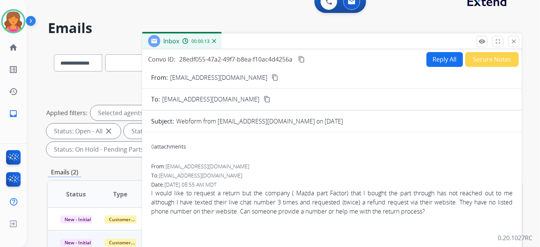
scroll to position [0, 0]
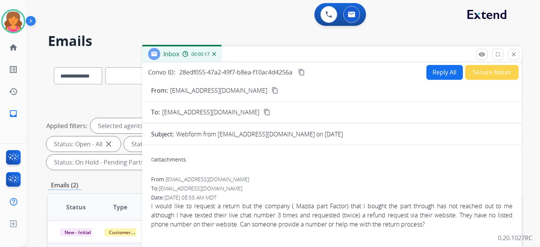
click at [272, 92] on mat-icon "content_copy" at bounding box center [275, 90] width 7 height 7
click at [428, 71] on button "Reply All" at bounding box center [445, 72] width 36 height 15
select select "**********"
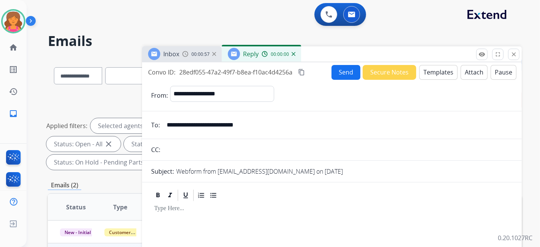
click at [428, 71] on button "Templates" at bounding box center [439, 72] width 38 height 15
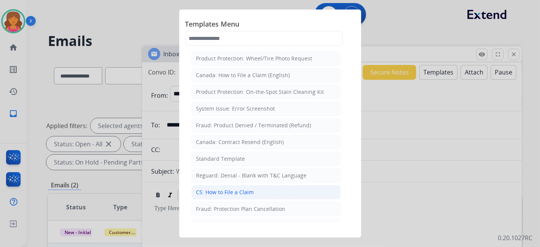
click at [214, 188] on div "CS: How to File a Claim" at bounding box center [225, 192] width 58 height 8
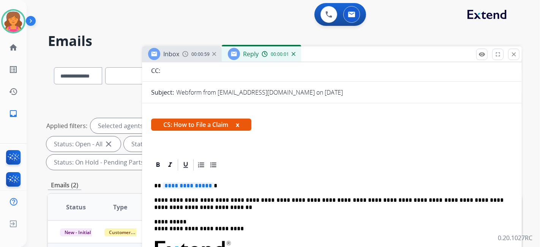
scroll to position [127, 0]
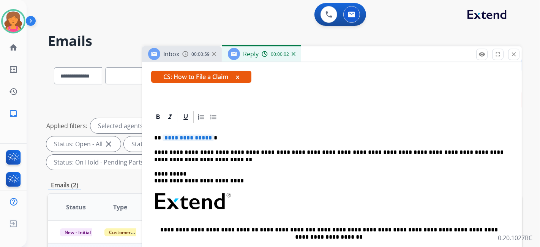
click at [174, 132] on div "**********" at bounding box center [332, 226] width 362 height 205
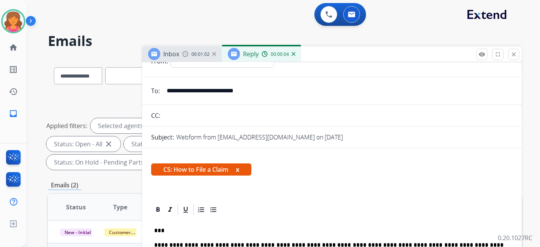
scroll to position [0, 0]
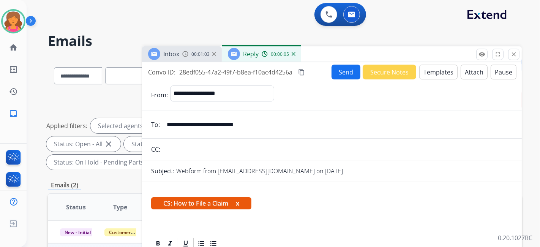
click at [342, 68] on button "Send" at bounding box center [346, 72] width 29 height 15
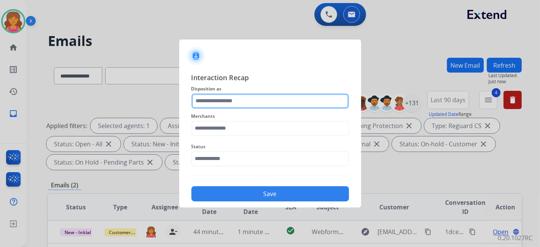
click at [214, 100] on input "text" at bounding box center [271, 100] width 158 height 15
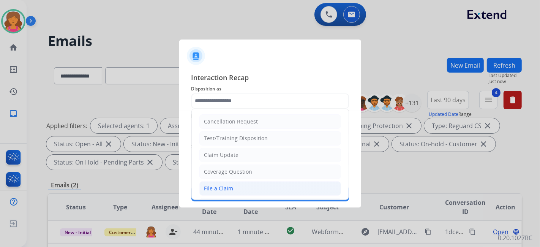
click at [211, 189] on div "File a Claim" at bounding box center [218, 189] width 29 height 8
type input "**********"
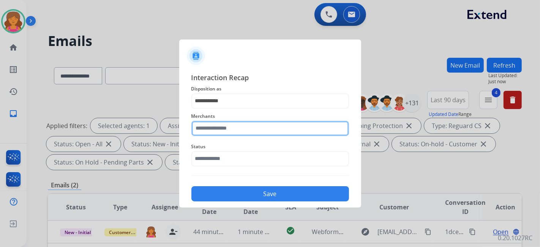
click at [219, 127] on input "text" at bounding box center [271, 128] width 158 height 15
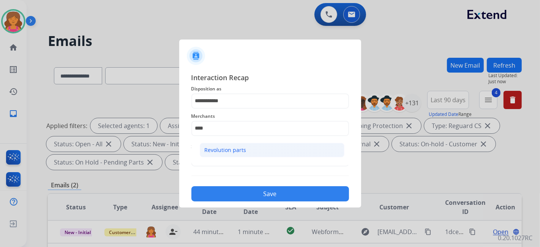
click at [236, 144] on li "Revolution parts" at bounding box center [272, 150] width 145 height 14
type input "**********"
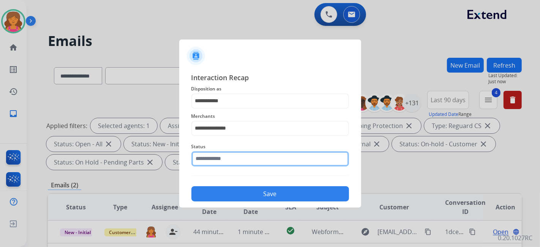
click at [223, 157] on input "text" at bounding box center [271, 158] width 158 height 15
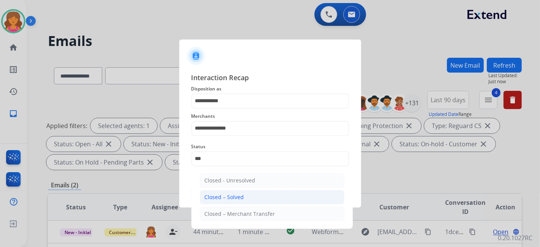
click at [246, 198] on li "Closed – Solved" at bounding box center [272, 197] width 145 height 14
type input "**********"
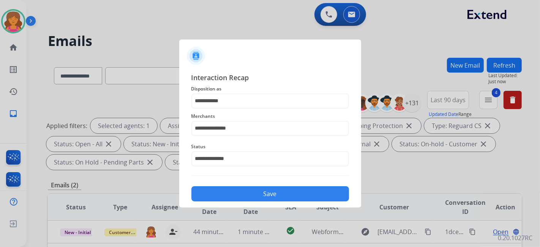
click at [246, 198] on button "Save" at bounding box center [271, 193] width 158 height 15
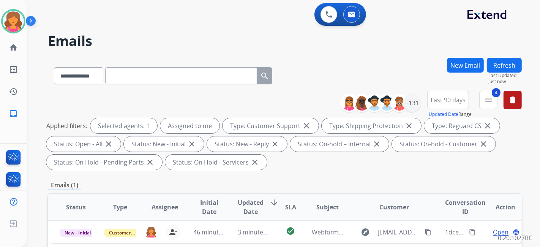
scroll to position [42, 0]
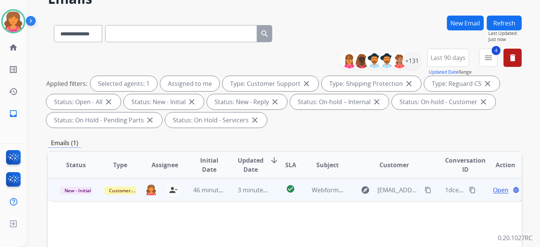
click at [496, 190] on span "Open" at bounding box center [501, 189] width 16 height 9
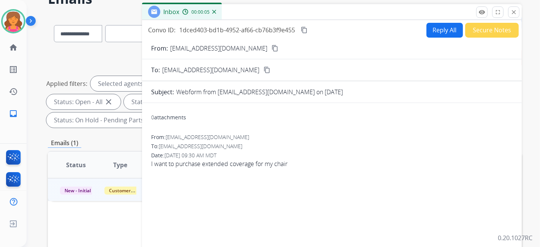
click at [431, 27] on button "Reply All" at bounding box center [445, 30] width 36 height 15
select select "**********"
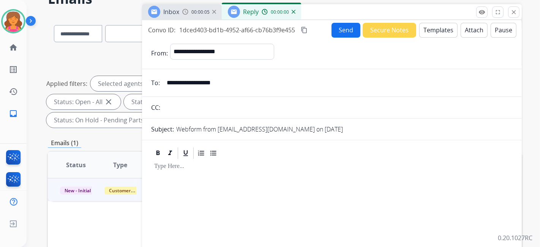
click at [431, 27] on button "Templates" at bounding box center [439, 30] width 38 height 15
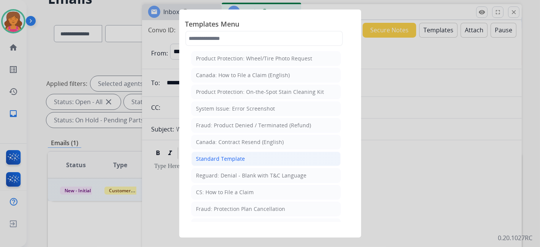
click at [237, 160] on div "Standard Template" at bounding box center [220, 159] width 49 height 8
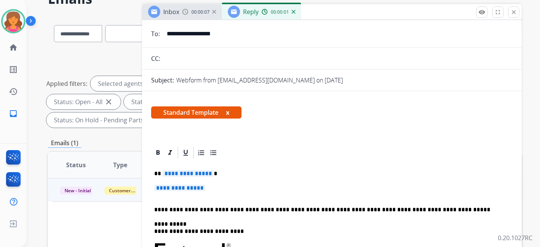
scroll to position [84, 0]
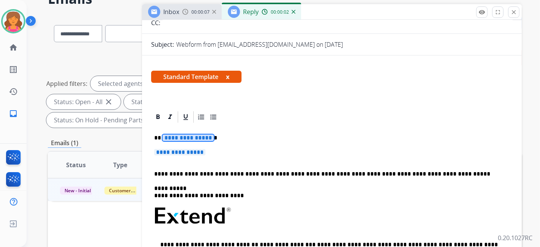
click at [177, 135] on span "**********" at bounding box center [188, 138] width 51 height 6
click at [180, 152] on span "**********" at bounding box center [179, 152] width 51 height 6
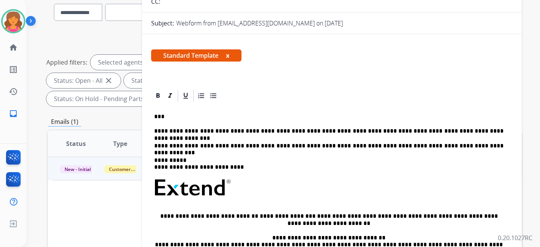
scroll to position [0, 0]
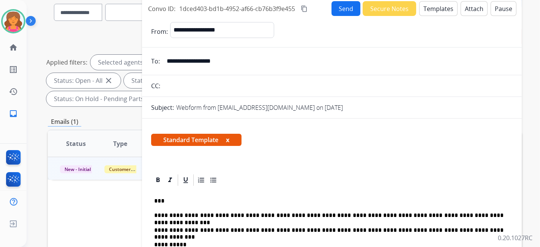
click at [337, 7] on button "Send" at bounding box center [346, 8] width 29 height 15
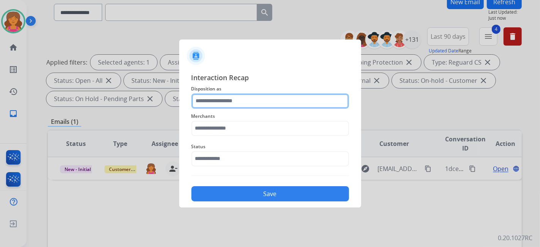
click at [197, 102] on input "text" at bounding box center [271, 100] width 158 height 15
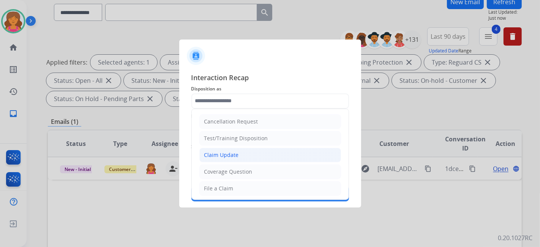
click at [212, 156] on div "Claim Update" at bounding box center [221, 155] width 35 height 8
type input "**********"
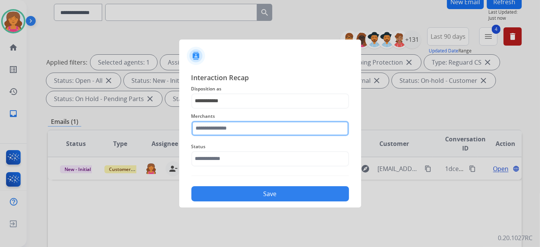
click at [208, 127] on input "text" at bounding box center [271, 128] width 158 height 15
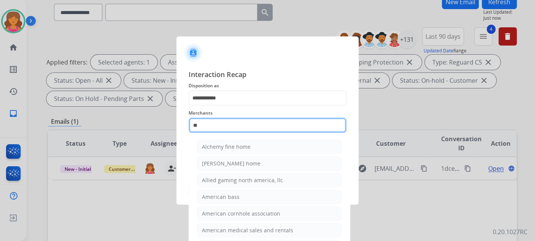
type input "*"
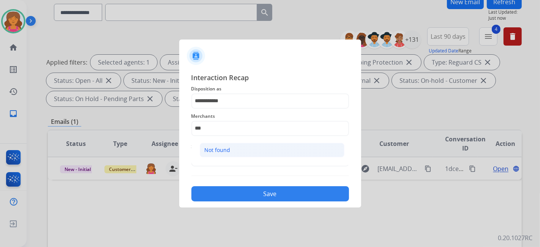
click at [214, 156] on li "Not found" at bounding box center [272, 150] width 145 height 14
type input "*********"
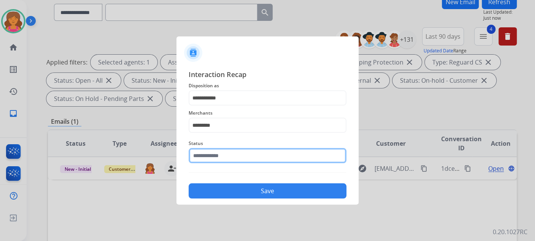
click at [214, 157] on input "text" at bounding box center [267, 155] width 158 height 15
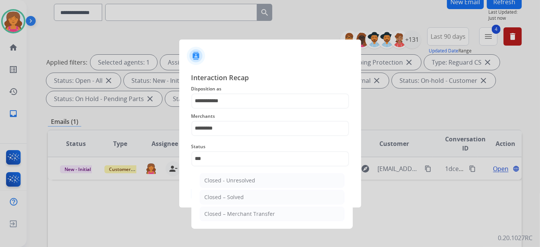
click at [237, 189] on ul "Closed - Unresolved Closed – Solved Closed – Merchant Transfer" at bounding box center [272, 198] width 149 height 59
click at [238, 192] on li "Closed – Solved" at bounding box center [272, 197] width 145 height 14
type input "**********"
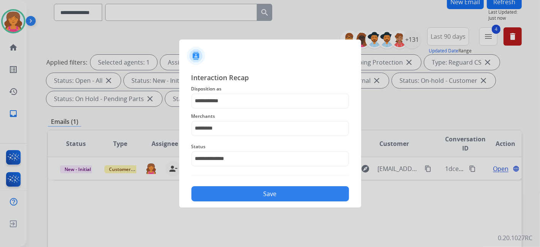
click at [240, 195] on button "Save" at bounding box center [271, 193] width 158 height 15
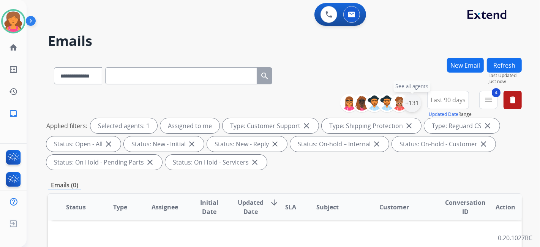
click at [415, 102] on div "+131" at bounding box center [412, 103] width 18 height 18
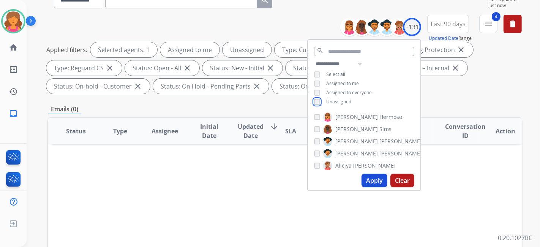
scroll to position [84, 0]
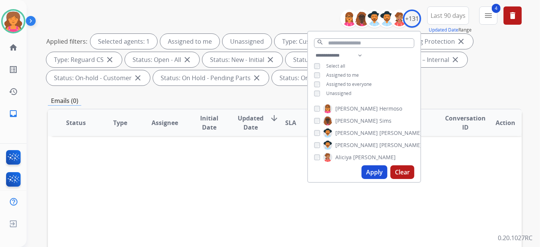
click at [366, 168] on button "Apply" at bounding box center [375, 172] width 26 height 14
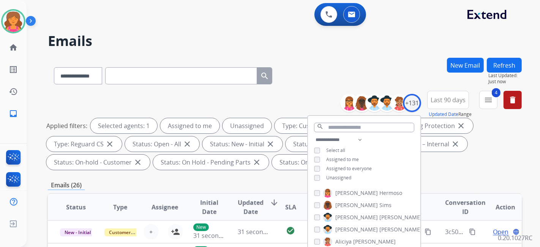
click at [254, 186] on div "Emails (26)" at bounding box center [285, 184] width 474 height 9
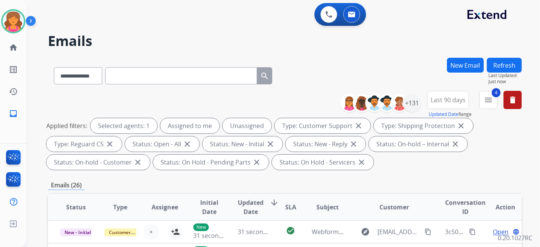
scroll to position [211, 0]
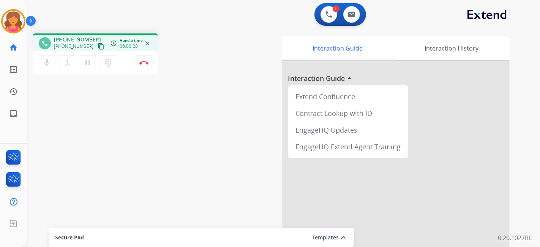
click at [98, 47] on mat-icon "content_copy" at bounding box center [101, 46] width 7 height 7
click at [88, 63] on mat-icon "pause" at bounding box center [87, 62] width 9 height 9
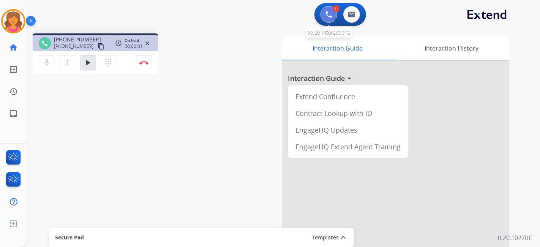
click at [333, 12] on button at bounding box center [329, 14] width 17 height 17
click at [108, 62] on mat-icon "dialpad" at bounding box center [108, 62] width 9 height 9
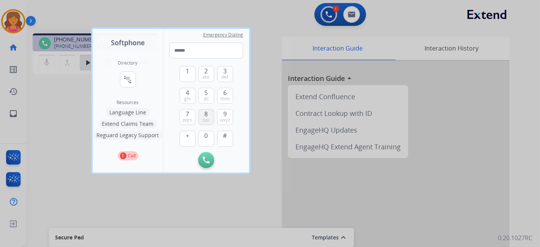
click at [208, 110] on span "8" at bounding box center [206, 113] width 3 height 9
click at [222, 97] on span "mno" at bounding box center [224, 99] width 9 height 6
click at [222, 96] on span "mno" at bounding box center [224, 99] width 9 height 6
click at [189, 110] on span "7" at bounding box center [187, 113] width 3 height 9
click at [203, 117] on button "8 tuv" at bounding box center [206, 117] width 16 height 16
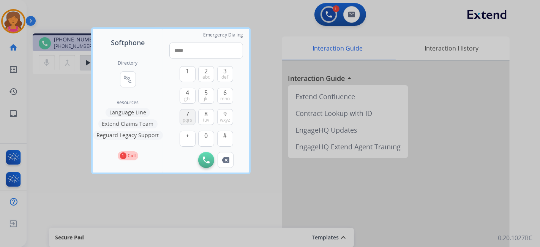
click at [189, 114] on span "7" at bounding box center [187, 113] width 3 height 9
click at [189, 114] on button "7 pqrs" at bounding box center [188, 117] width 16 height 16
click at [222, 113] on button "9 wxyz" at bounding box center [225, 117] width 16 height 16
click at [223, 73] on button "3 def" at bounding box center [225, 74] width 16 height 16
click at [207, 134] on span "0" at bounding box center [206, 135] width 3 height 9
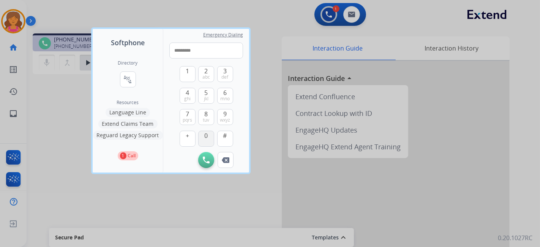
type input "**********"
click at [206, 158] on img at bounding box center [206, 160] width 7 height 7
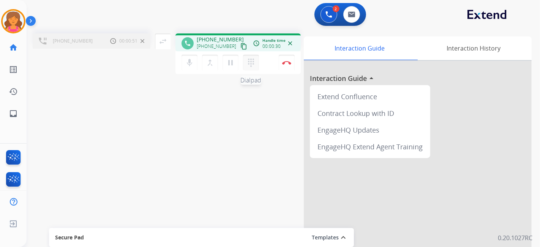
click at [247, 62] on mat-icon "dialpad" at bounding box center [251, 62] width 9 height 9
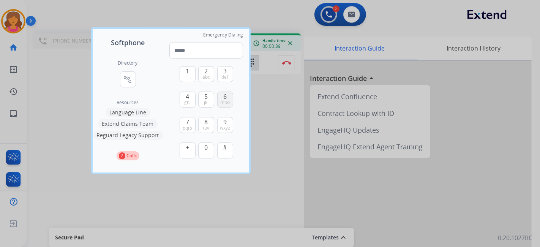
click at [225, 98] on span "6" at bounding box center [224, 96] width 3 height 9
click at [186, 74] on span "1" at bounding box center [187, 70] width 3 height 9
click at [188, 122] on span "7" at bounding box center [187, 121] width 3 height 9
click at [203, 147] on button "0" at bounding box center [206, 150] width 16 height 16
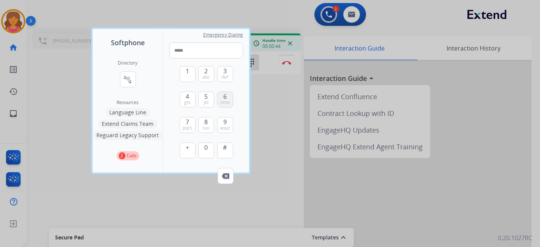
click at [222, 95] on button "6 mno" at bounding box center [225, 100] width 16 height 16
click at [186, 75] on span "1" at bounding box center [187, 70] width 3 height 9
click at [202, 78] on button "2 abc" at bounding box center [206, 74] width 16 height 16
click at [191, 73] on button "1" at bounding box center [188, 74] width 16 height 16
click at [205, 144] on span "0" at bounding box center [206, 147] width 3 height 9
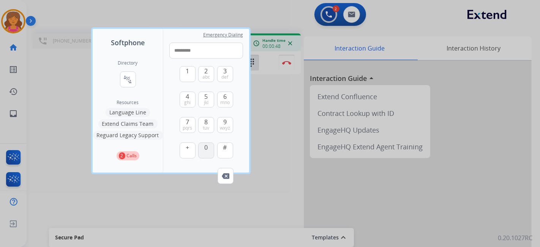
type input "**********"
click at [264, 111] on div at bounding box center [270, 123] width 540 height 247
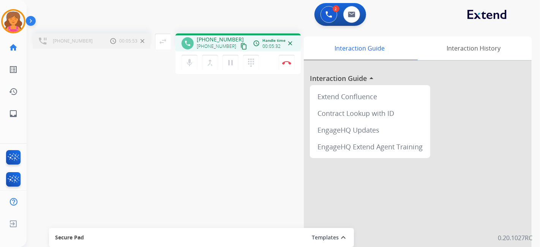
click at [292, 41] on mat-icon "close" at bounding box center [290, 43] width 7 height 7
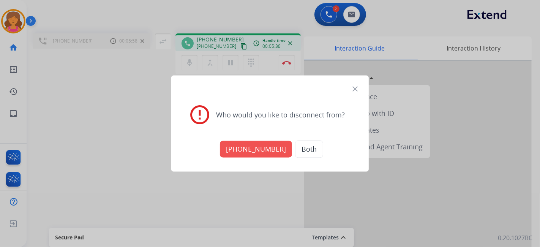
click at [257, 144] on button "[PHONE_NUMBER]" at bounding box center [256, 149] width 72 height 17
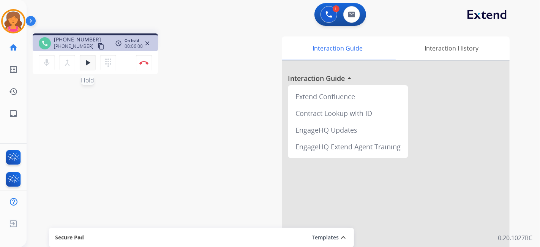
click at [90, 60] on mat-icon "play_arrow" at bounding box center [87, 62] width 9 height 9
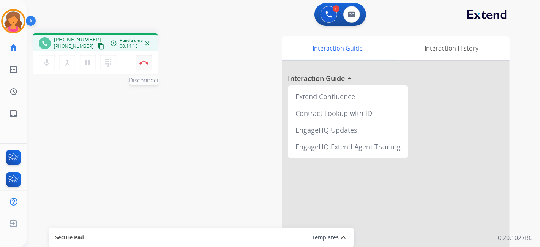
click at [141, 65] on button "Disconnect" at bounding box center [144, 63] width 16 height 16
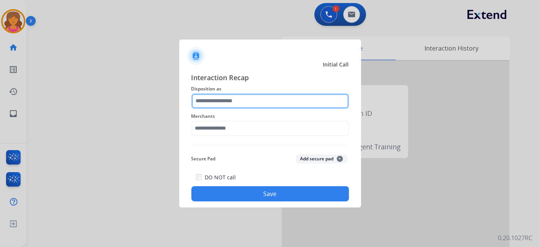
click at [225, 97] on input "text" at bounding box center [271, 100] width 158 height 15
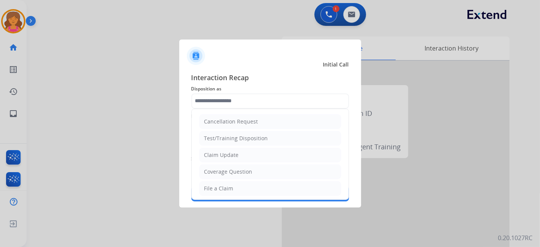
click at [232, 195] on ul "Cancellation Request Test/Training Disposition Claim Update Coverage Question F…" at bounding box center [270, 213] width 157 height 209
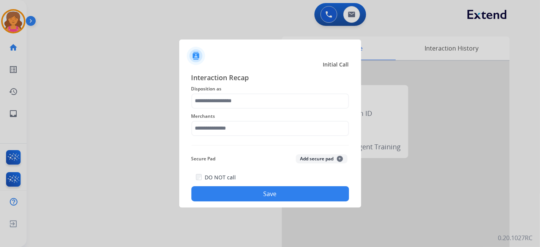
click at [228, 187] on button "Save" at bounding box center [271, 193] width 158 height 15
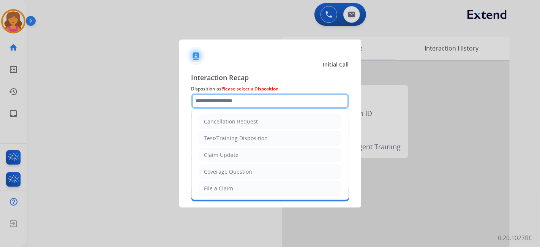
click at [232, 107] on input "text" at bounding box center [271, 100] width 158 height 15
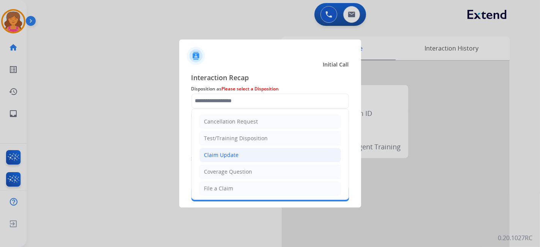
click at [218, 156] on div "Claim Update" at bounding box center [221, 155] width 35 height 8
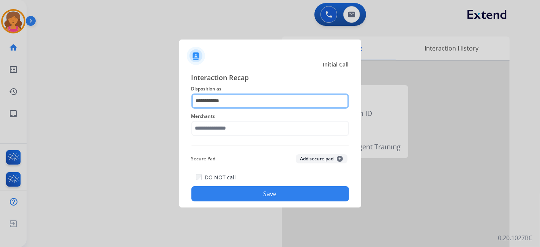
click at [241, 101] on input "**********" at bounding box center [271, 100] width 158 height 15
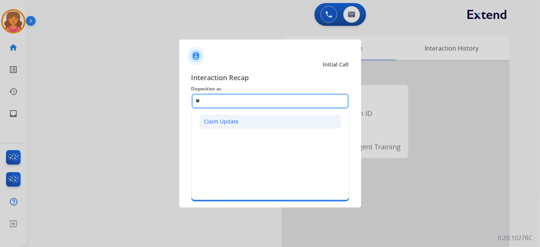
type input "*"
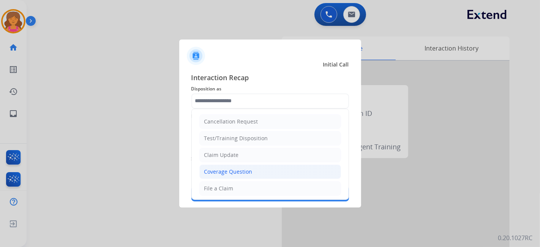
click at [236, 168] on div "Coverage Question" at bounding box center [228, 172] width 48 height 8
type input "**********"
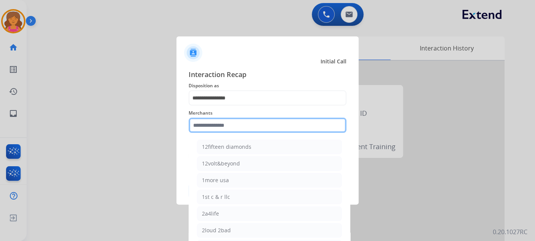
click at [216, 130] on input "text" at bounding box center [267, 125] width 158 height 15
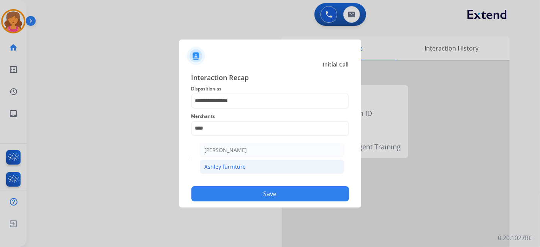
click at [237, 167] on div "Ashley furniture" at bounding box center [225, 167] width 41 height 8
type input "**********"
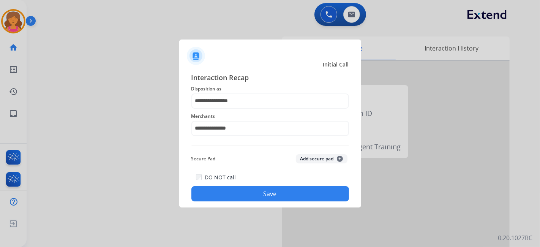
click at [240, 199] on button "Save" at bounding box center [271, 193] width 158 height 15
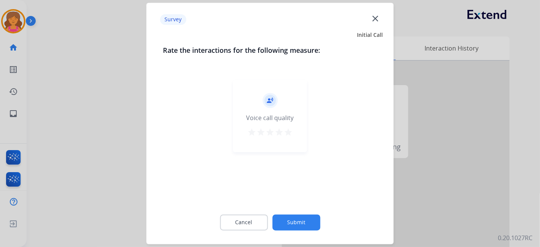
click at [290, 136] on mat-icon "star" at bounding box center [288, 132] width 9 height 9
click at [293, 221] on button "Submit" at bounding box center [296, 223] width 48 height 16
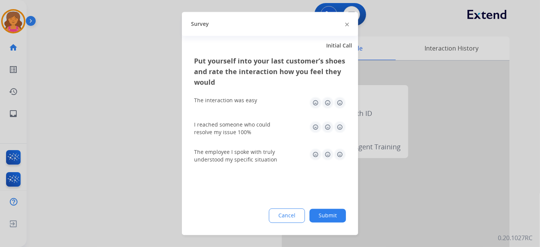
click at [342, 101] on img at bounding box center [340, 103] width 12 height 12
click at [339, 131] on img at bounding box center [340, 127] width 12 height 12
click at [346, 160] on img at bounding box center [340, 155] width 12 height 12
click at [325, 220] on button "Submit" at bounding box center [328, 216] width 36 height 14
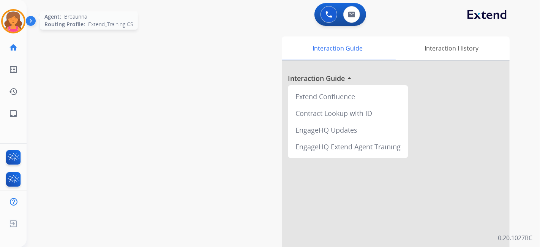
click at [11, 15] on img at bounding box center [13, 21] width 21 height 21
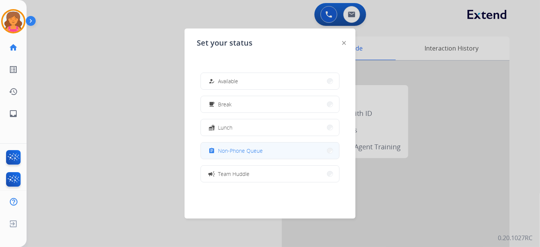
click at [224, 155] on button "assignment Non-Phone Queue" at bounding box center [270, 150] width 138 height 16
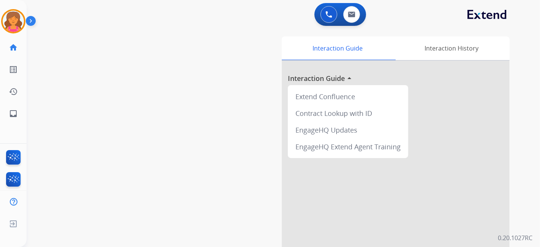
click at [109, 66] on div "swap_horiz Break voice bridge close_fullscreen Connect 3-Way Call merge_type Se…" at bounding box center [275, 185] width 496 height 317
click at [20, 19] on img at bounding box center [13, 21] width 21 height 21
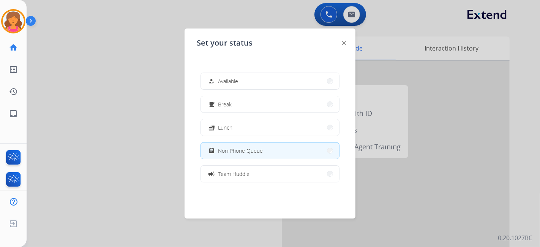
click at [220, 72] on div "how_to_reg Available free_breakfast Break fastfood Lunch assignment Non-Phone Q…" at bounding box center [270, 127] width 147 height 122
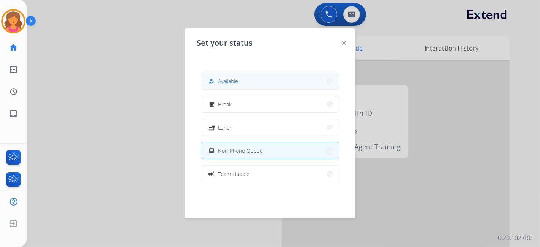
click at [221, 78] on span "Available" at bounding box center [228, 81] width 20 height 8
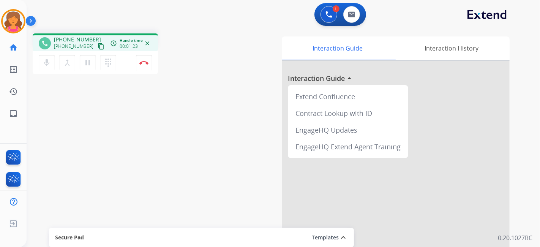
click at [89, 50] on div "[PHONE_NUMBER] content_copy" at bounding box center [80, 46] width 52 height 9
click at [98, 49] on mat-icon "content_copy" at bounding box center [101, 46] width 7 height 7
click at [89, 63] on mat-icon "pause" at bounding box center [87, 62] width 9 height 9
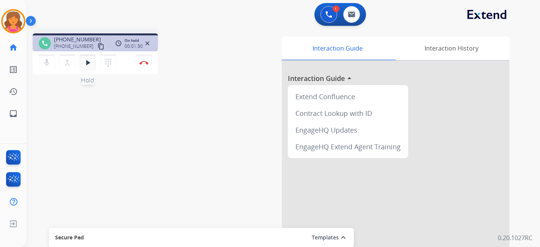
click at [88, 59] on mat-icon "play_arrow" at bounding box center [87, 62] width 9 height 9
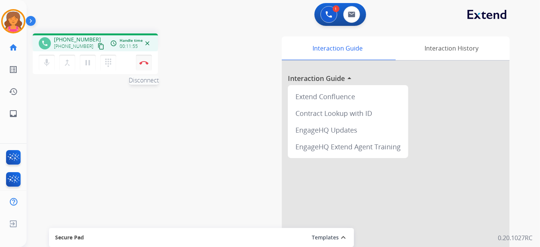
click at [146, 66] on button "Disconnect" at bounding box center [144, 63] width 16 height 16
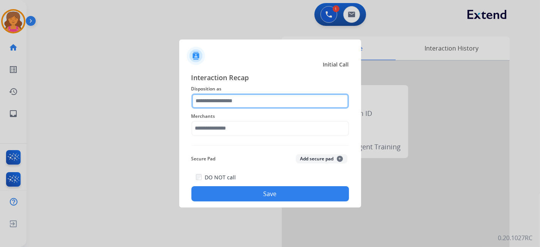
click at [232, 104] on input "text" at bounding box center [271, 100] width 158 height 15
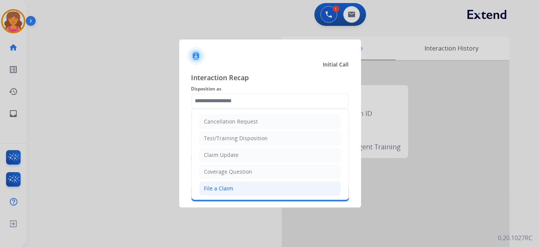
click at [230, 191] on li "File a Claim" at bounding box center [270, 188] width 142 height 14
type input "**********"
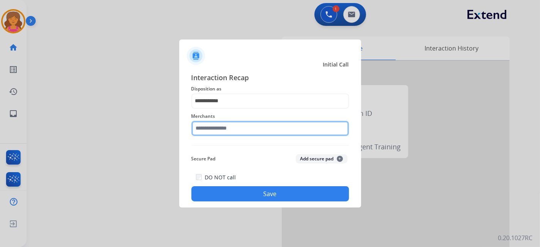
click at [225, 133] on div "Merchants" at bounding box center [271, 124] width 158 height 30
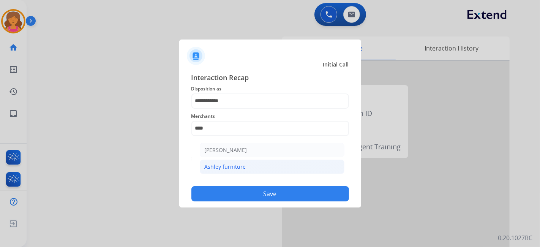
click at [237, 163] on div "Ashley furniture" at bounding box center [225, 167] width 41 height 8
type input "**********"
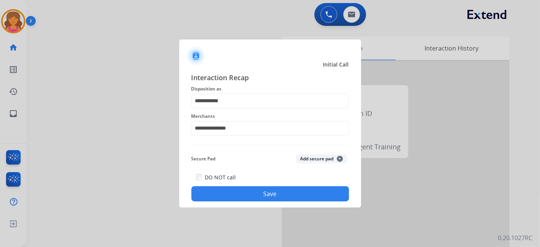
drag, startPoint x: 249, startPoint y: 183, endPoint x: 251, endPoint y: 189, distance: 6.4
click at [250, 188] on div "DO NOT call Save" at bounding box center [271, 187] width 158 height 29
click at [251, 189] on button "Save" at bounding box center [271, 193] width 158 height 15
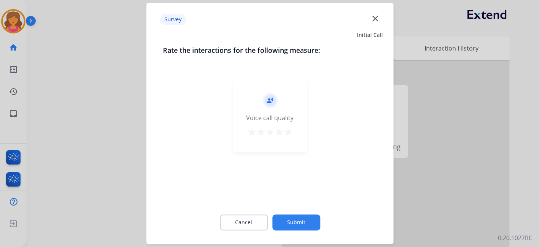
click at [290, 136] on mat-icon "star" at bounding box center [288, 132] width 9 height 9
click at [296, 228] on button "Submit" at bounding box center [296, 223] width 48 height 16
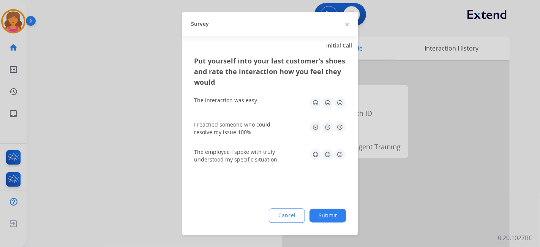
click at [337, 103] on img at bounding box center [340, 103] width 12 height 12
click at [340, 124] on img at bounding box center [340, 127] width 12 height 12
click at [340, 150] on img at bounding box center [340, 155] width 12 height 12
click at [330, 218] on button "Submit" at bounding box center [328, 216] width 36 height 14
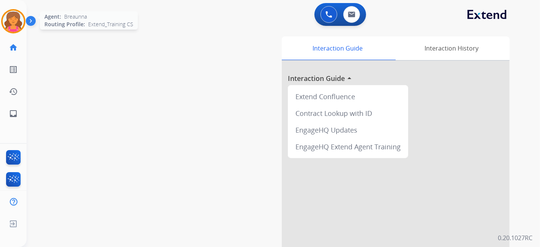
click at [1, 31] on div "[PERSON_NAME] AfterCallWork Edit Avatar Agent: [PERSON_NAME] Routing Profile: E…" at bounding box center [13, 21] width 27 height 24
click at [13, 24] on img at bounding box center [13, 21] width 21 height 21
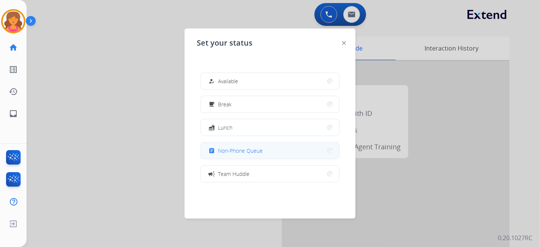
click at [257, 144] on button "assignment Non-Phone Queue" at bounding box center [270, 150] width 138 height 16
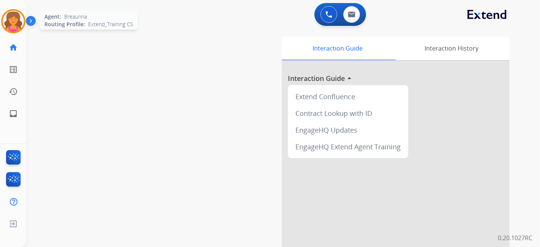
drag, startPoint x: 5, startPoint y: 14, endPoint x: 13, endPoint y: 18, distance: 8.7
click at [5, 14] on img at bounding box center [13, 21] width 21 height 21
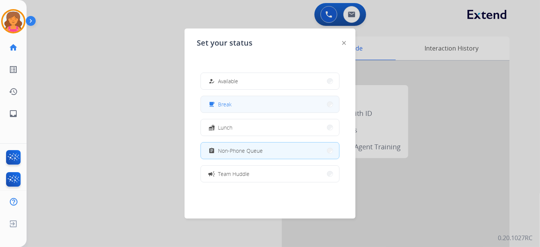
click at [283, 107] on button "free_breakfast Break" at bounding box center [270, 104] width 138 height 16
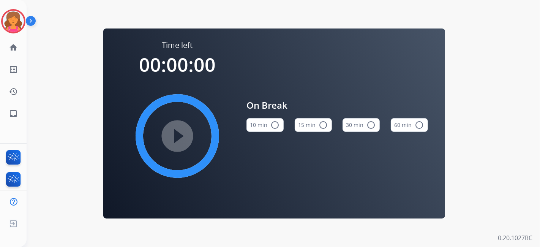
click at [325, 120] on button "15 min radio_button_unchecked" at bounding box center [313, 125] width 37 height 14
click at [86, 40] on div "Time left 00:15:00 play_circle_filled On Break 10 min radio_button_unchecked 15…" at bounding box center [275, 123] width 496 height 247
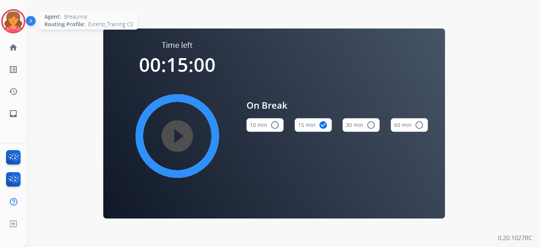
click at [8, 24] on img at bounding box center [13, 21] width 21 height 21
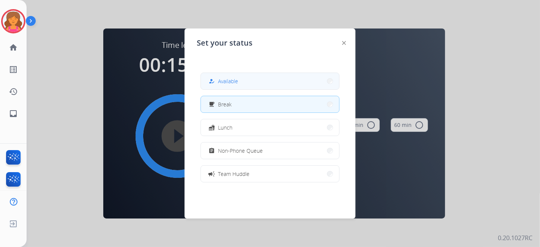
click at [221, 78] on span "Available" at bounding box center [228, 81] width 20 height 8
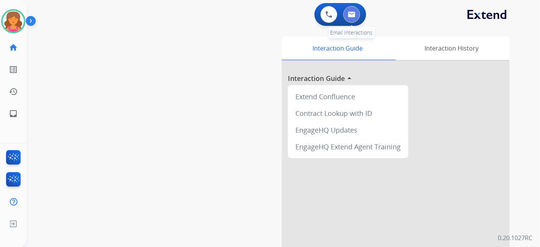
click at [347, 16] on button at bounding box center [352, 14] width 17 height 17
select select "**********"
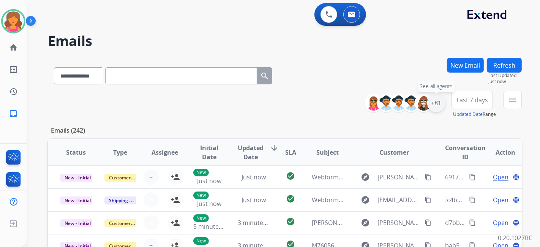
click at [432, 103] on div "+81" at bounding box center [436, 103] width 18 height 18
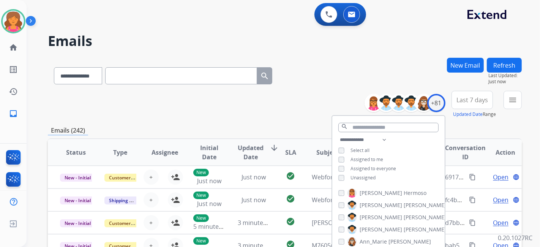
drag, startPoint x: 467, startPoint y: 104, endPoint x: 464, endPoint y: 111, distance: 8.2
click at [467, 103] on button "Last 7 days" at bounding box center [472, 100] width 41 height 18
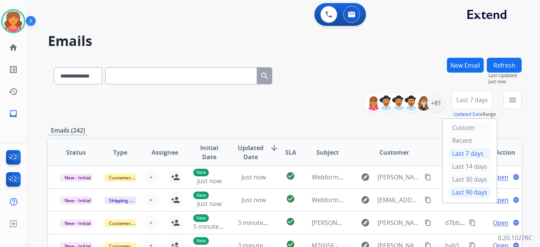
click at [455, 192] on div "Last 90 days" at bounding box center [470, 192] width 42 height 11
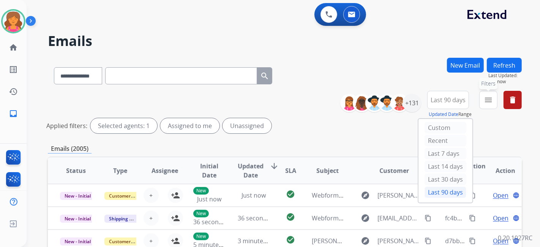
click at [489, 97] on mat-icon "menu" at bounding box center [488, 99] width 9 height 9
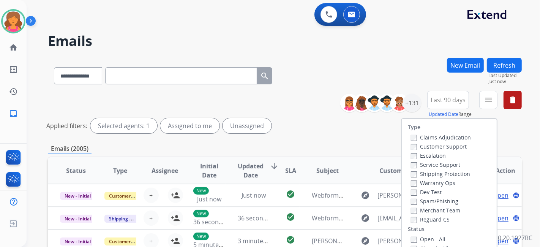
click at [455, 146] on label "Customer Support" at bounding box center [439, 146] width 56 height 7
click at [445, 174] on label "Shipping Protection" at bounding box center [440, 173] width 59 height 7
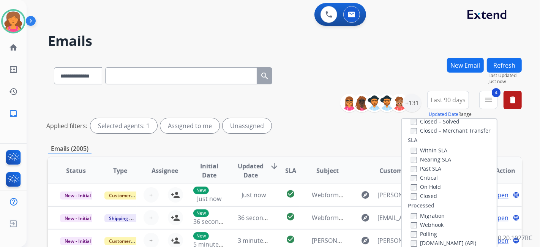
scroll to position [127, 0]
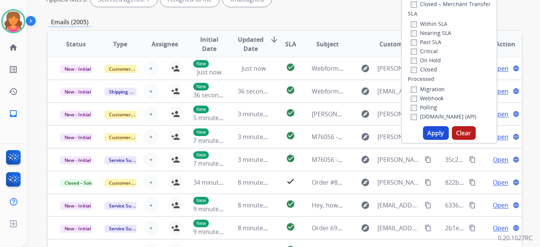
click at [429, 132] on button "Apply" at bounding box center [436, 133] width 26 height 14
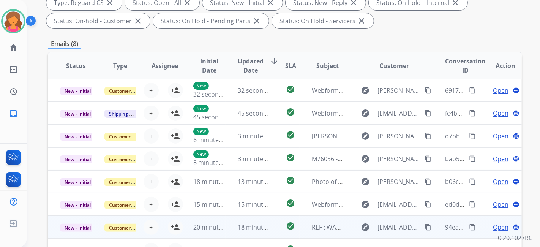
scroll to position [169, 0]
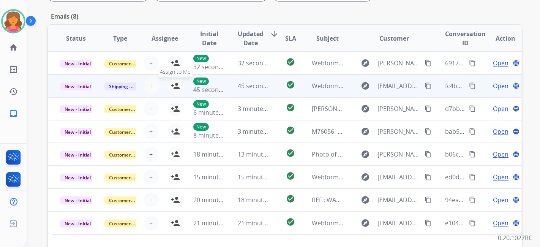
click at [173, 89] on mat-icon "person_add" at bounding box center [175, 85] width 9 height 9
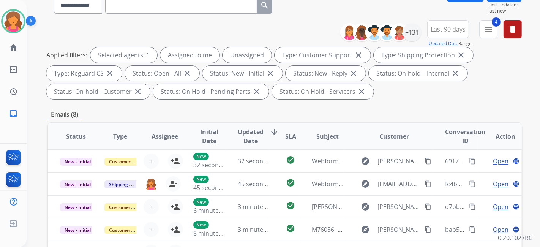
scroll to position [0, 0]
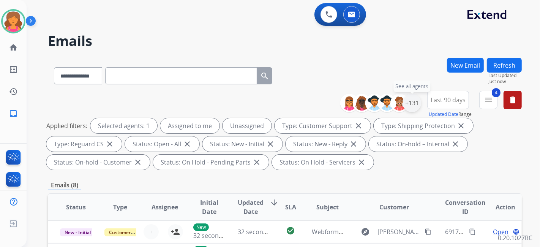
click at [412, 104] on div "+131" at bounding box center [412, 103] width 18 height 18
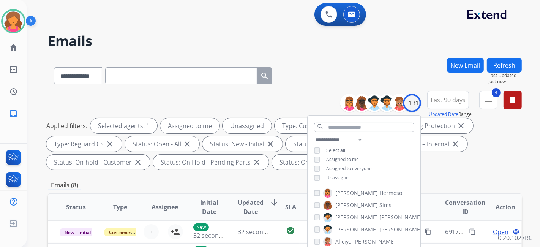
click at [320, 177] on div "Unassigned" at bounding box center [332, 178] width 37 height 6
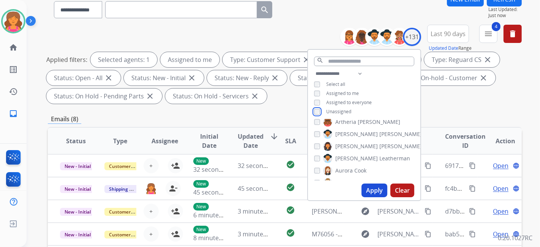
scroll to position [84, 0]
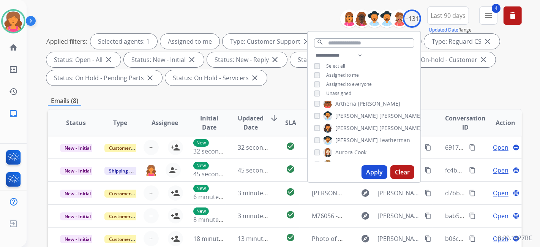
click at [371, 173] on button "Apply" at bounding box center [375, 172] width 26 height 14
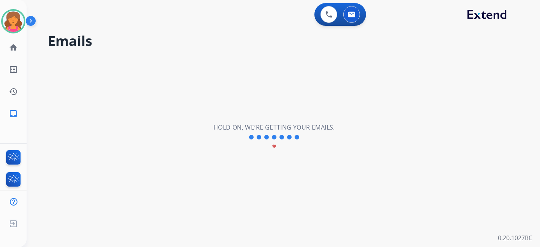
scroll to position [0, 0]
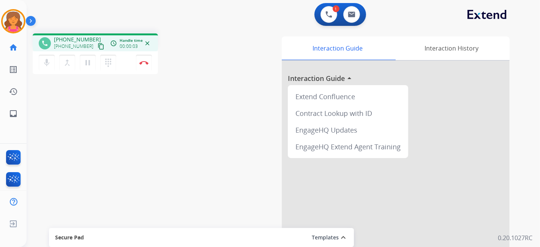
click at [97, 42] on button "content_copy" at bounding box center [101, 46] width 9 height 9
click at [142, 70] on div "mic Mute merge_type Bridge pause Hold dialpad Dialpad Disconnect" at bounding box center [95, 62] width 125 height 23
click at [142, 63] on img at bounding box center [143, 63] width 9 height 4
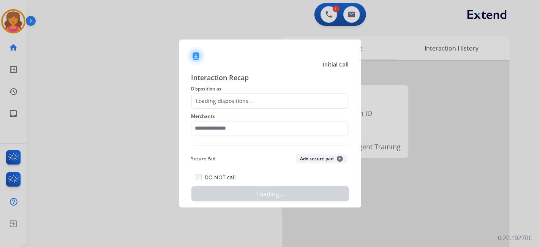
click at [239, 103] on div "Loading dispositions..." at bounding box center [223, 101] width 62 height 8
click at [239, 100] on div "Loading dispositions..." at bounding box center [223, 101] width 62 height 8
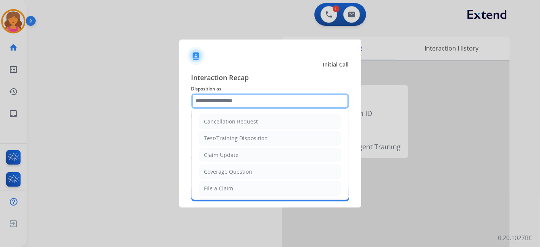
click at [239, 103] on input "text" at bounding box center [271, 100] width 158 height 15
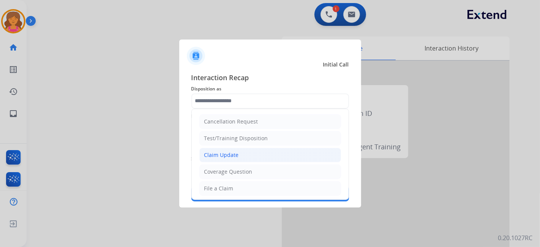
click at [228, 153] on div "Claim Update" at bounding box center [221, 155] width 35 height 8
type input "**********"
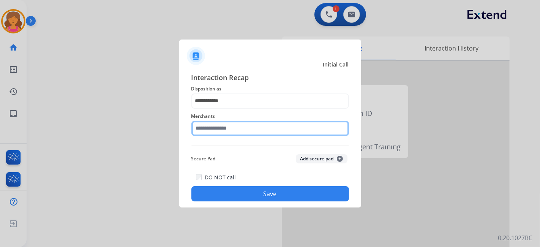
click at [225, 127] on input "text" at bounding box center [271, 128] width 158 height 15
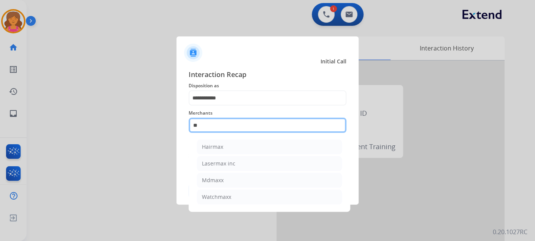
type input "*"
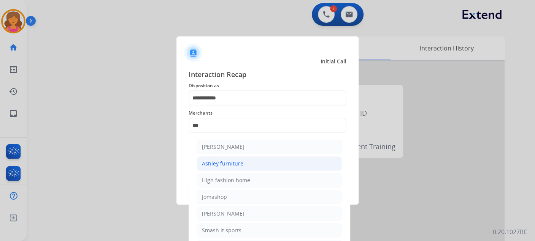
click at [243, 160] on li "Ashley furniture" at bounding box center [269, 164] width 145 height 14
type input "**********"
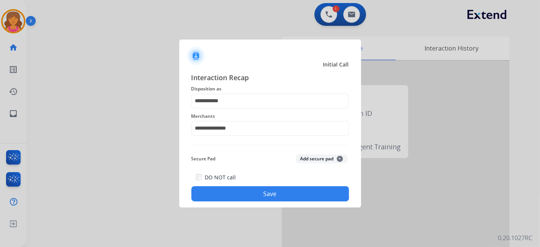
click at [244, 193] on button "Save" at bounding box center [271, 193] width 158 height 15
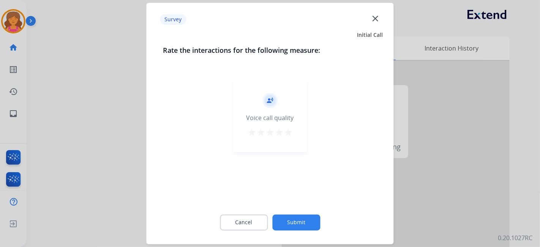
click at [289, 129] on mat-icon "star" at bounding box center [288, 132] width 9 height 9
click at [307, 224] on button "Submit" at bounding box center [296, 223] width 48 height 16
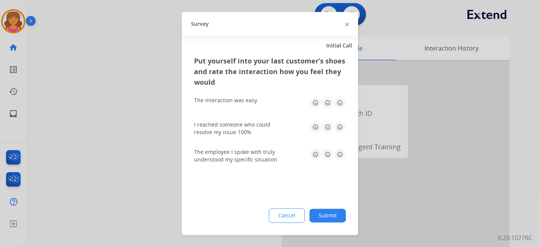
click at [341, 101] on img at bounding box center [340, 103] width 12 height 12
click at [343, 133] on div "I reached someone who could resolve my issue 100%" at bounding box center [270, 128] width 152 height 15
click at [341, 130] on img at bounding box center [340, 127] width 12 height 12
drag, startPoint x: 339, startPoint y: 153, endPoint x: 341, endPoint y: 166, distance: 13.4
click at [339, 154] on img at bounding box center [340, 155] width 12 height 12
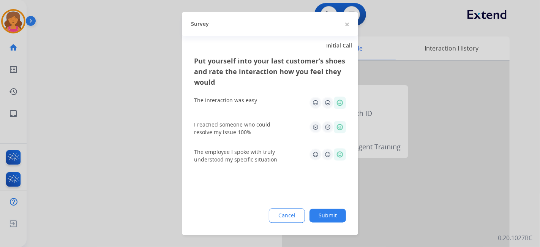
click at [337, 211] on button "Submit" at bounding box center [328, 216] width 36 height 14
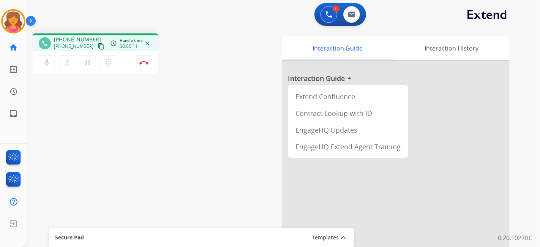
click at [98, 43] on mat-icon "content_copy" at bounding box center [101, 46] width 7 height 7
click at [149, 65] on button "Disconnect" at bounding box center [144, 63] width 16 height 16
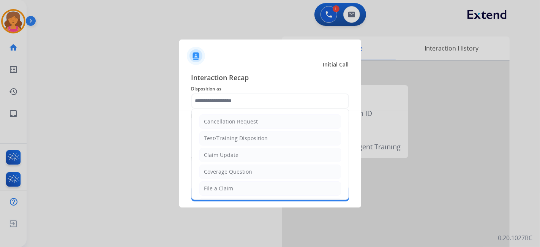
click at [260, 99] on input "text" at bounding box center [271, 100] width 158 height 15
click at [238, 183] on li "File a Claim" at bounding box center [270, 188] width 142 height 14
type input "**********"
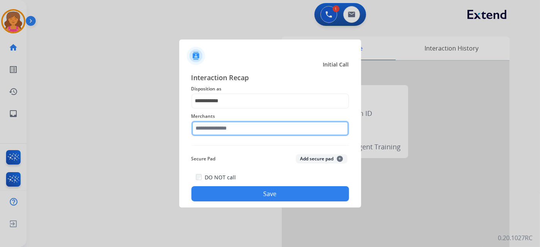
click at [213, 131] on input "text" at bounding box center [271, 128] width 158 height 15
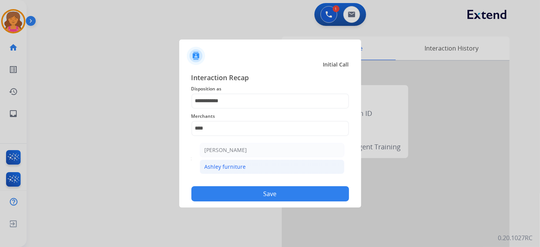
click at [224, 173] on li "Ashley furniture" at bounding box center [272, 167] width 145 height 14
type input "**********"
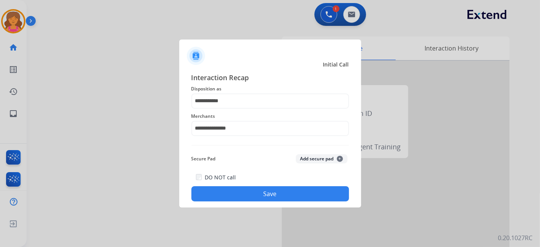
click at [223, 169] on div "**********" at bounding box center [271, 137] width 158 height 130
click at [248, 212] on div at bounding box center [270, 123] width 540 height 247
click at [253, 191] on button "Save" at bounding box center [271, 193] width 158 height 15
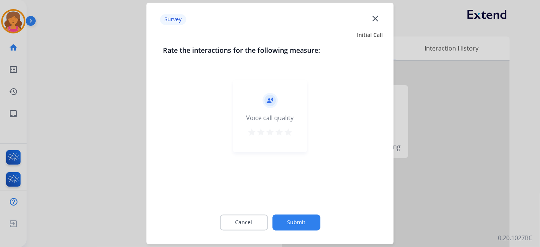
click at [285, 136] on mat-icon "star" at bounding box center [288, 132] width 9 height 9
click at [309, 221] on button "Submit" at bounding box center [296, 223] width 48 height 16
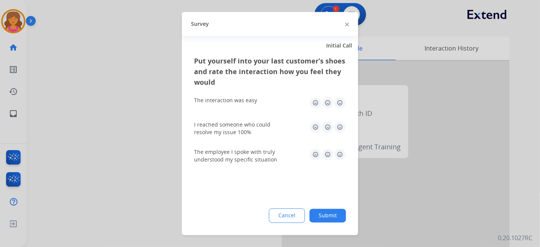
click at [339, 99] on img at bounding box center [340, 103] width 12 height 12
click at [339, 132] on img at bounding box center [340, 127] width 12 height 12
click at [343, 152] on img at bounding box center [340, 155] width 12 height 12
click at [334, 218] on button "Submit" at bounding box center [328, 216] width 36 height 14
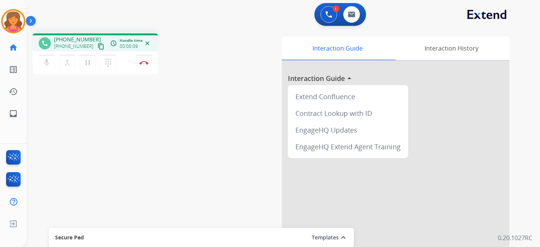
click at [97, 43] on button "content_copy" at bounding box center [101, 46] width 9 height 9
click at [143, 65] on button "Disconnect" at bounding box center [144, 63] width 16 height 16
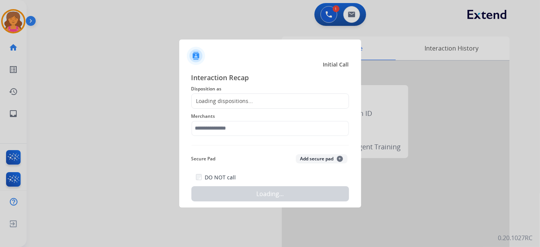
click at [271, 98] on div "Loading dispositions..." at bounding box center [271, 100] width 158 height 15
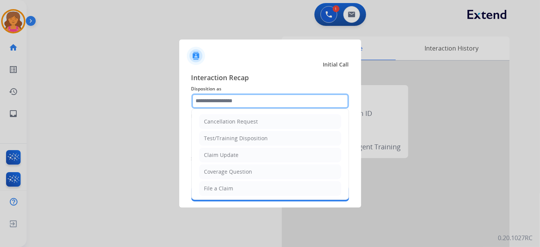
click at [270, 99] on input "text" at bounding box center [271, 100] width 158 height 15
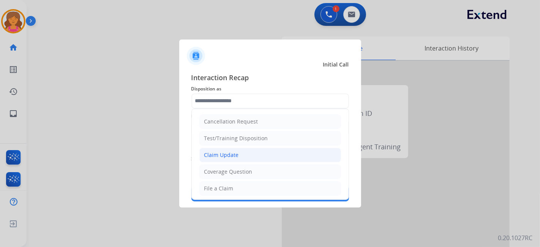
click at [225, 156] on div "Claim Update" at bounding box center [221, 155] width 35 height 8
type input "**********"
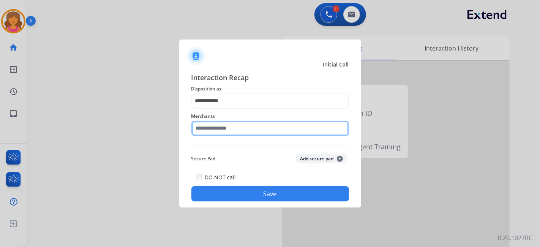
click at [234, 123] on input "text" at bounding box center [271, 128] width 158 height 15
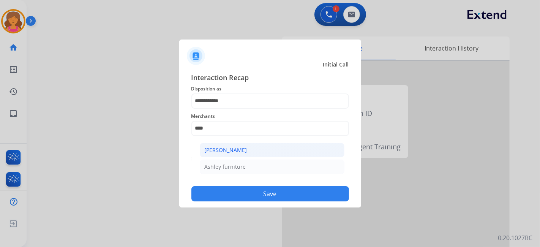
click at [238, 150] on div "[PERSON_NAME]" at bounding box center [226, 150] width 43 height 8
type input "**********"
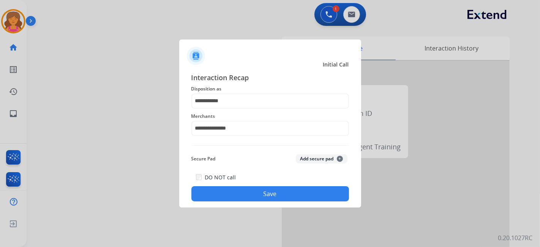
click at [268, 203] on div "**********" at bounding box center [270, 137] width 182 height 142
click at [267, 199] on button "Save" at bounding box center [271, 193] width 158 height 15
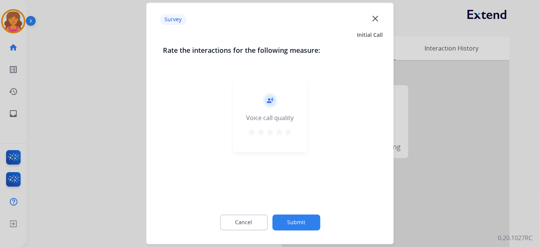
click at [291, 133] on mat-icon "star" at bounding box center [288, 132] width 9 height 9
click at [307, 223] on button "Submit" at bounding box center [296, 223] width 48 height 16
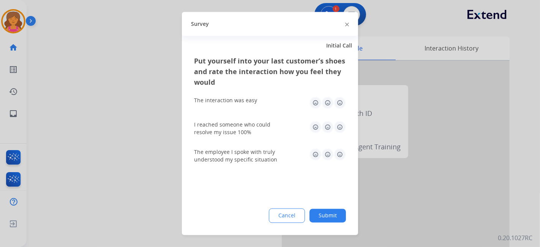
click at [339, 105] on img at bounding box center [340, 103] width 12 height 12
click at [340, 128] on img at bounding box center [340, 127] width 12 height 12
drag, startPoint x: 342, startPoint y: 154, endPoint x: 343, endPoint y: 170, distance: 16.7
click at [342, 154] on img at bounding box center [340, 155] width 12 height 12
click at [339, 209] on button "Submit" at bounding box center [328, 216] width 36 height 14
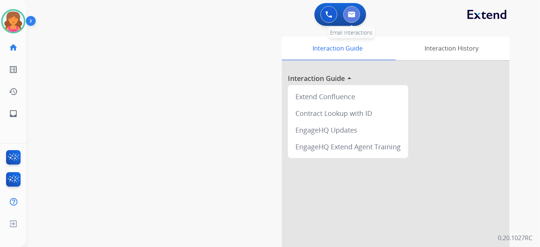
click at [349, 9] on button at bounding box center [352, 14] width 17 height 17
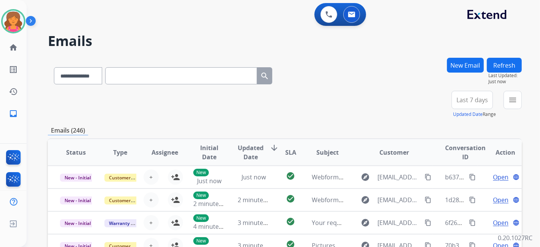
click at [475, 98] on span "Last 7 days" at bounding box center [473, 99] width 32 height 3
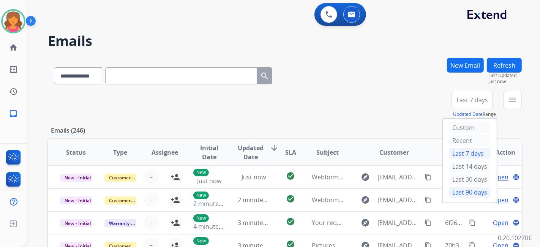
click at [455, 188] on div "Last 90 days" at bounding box center [470, 192] width 42 height 11
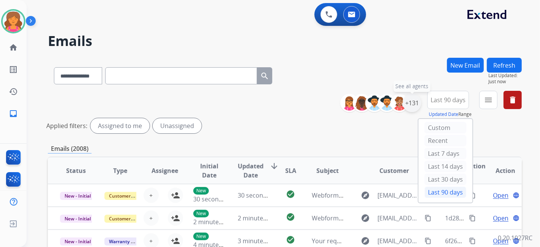
click at [412, 97] on div "+131" at bounding box center [412, 103] width 18 height 18
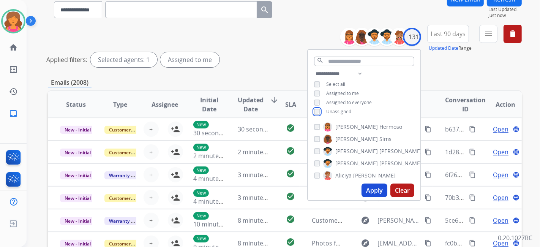
scroll to position [84, 0]
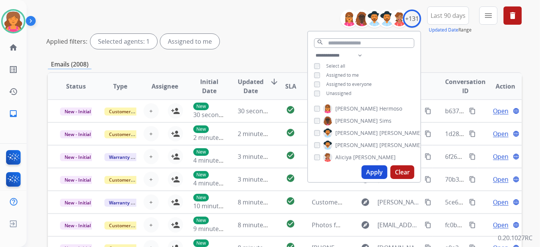
click at [364, 174] on button "Apply" at bounding box center [375, 172] width 26 height 14
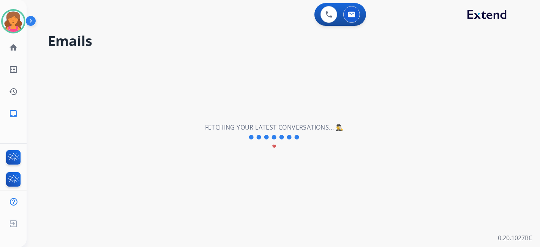
scroll to position [0, 0]
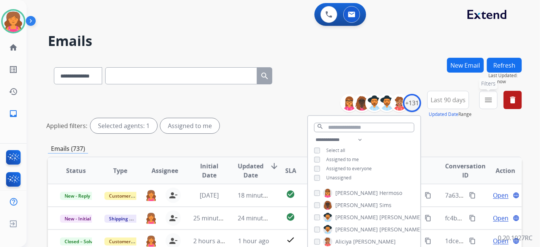
click at [487, 97] on mat-icon "menu" at bounding box center [488, 99] width 9 height 9
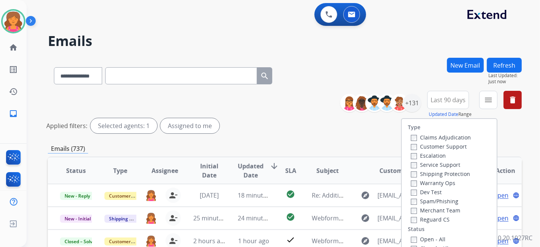
click at [443, 147] on label "Customer Support" at bounding box center [439, 146] width 56 height 7
click at [428, 176] on label "Shipping Protection" at bounding box center [440, 173] width 59 height 7
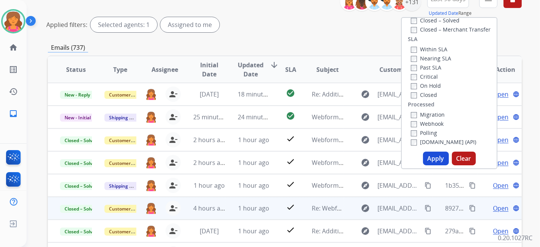
scroll to position [127, 0]
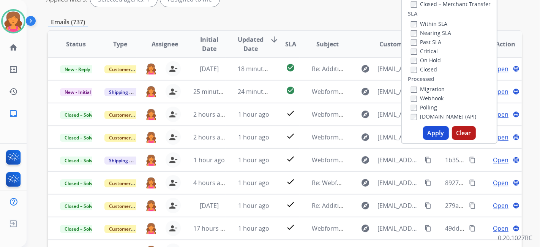
click at [435, 133] on button "Apply" at bounding box center [436, 133] width 26 height 14
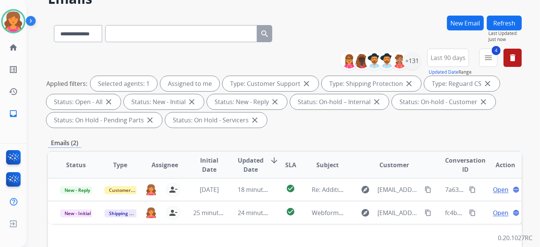
scroll to position [84, 0]
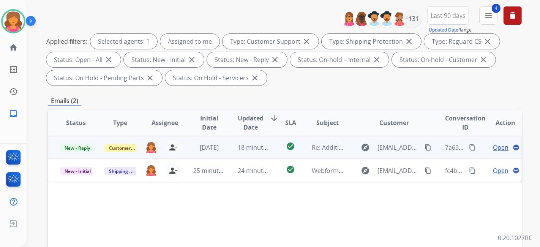
click at [493, 143] on span "Open" at bounding box center [501, 147] width 16 height 9
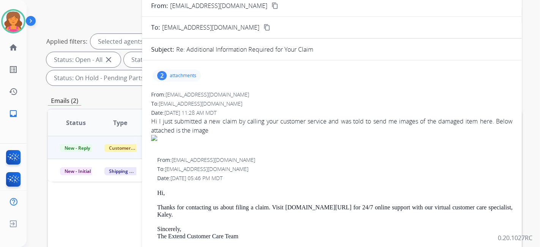
click at [171, 73] on p "attachments" at bounding box center [183, 76] width 27 height 6
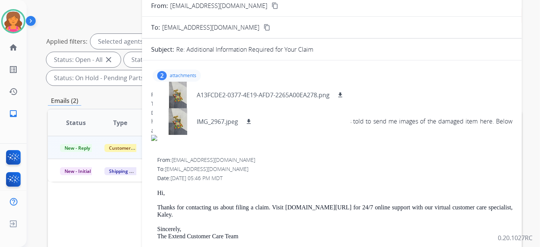
click at [171, 73] on p "attachments" at bounding box center [183, 76] width 27 height 6
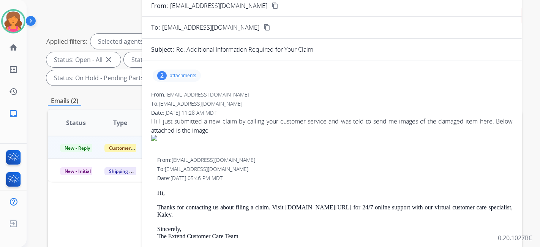
scroll to position [42, 0]
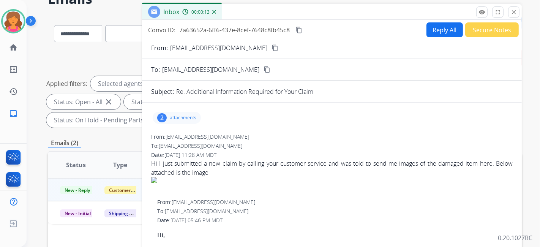
click at [272, 49] on mat-icon "content_copy" at bounding box center [275, 47] width 7 height 7
click at [438, 33] on button "Reply All" at bounding box center [445, 29] width 36 height 15
select select "**********"
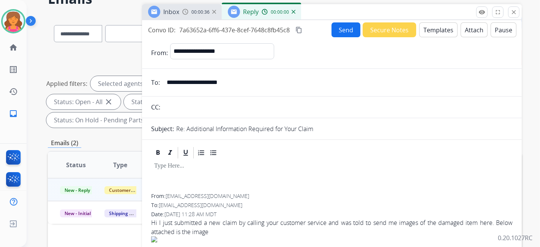
click at [438, 33] on button "Templates" at bounding box center [439, 29] width 38 height 15
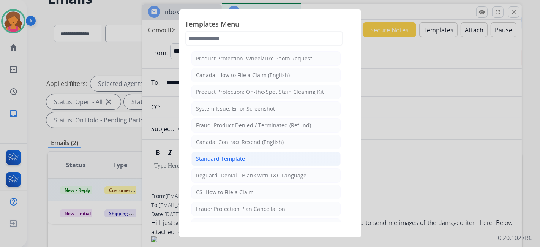
click at [213, 155] on div "Standard Template" at bounding box center [220, 159] width 49 height 8
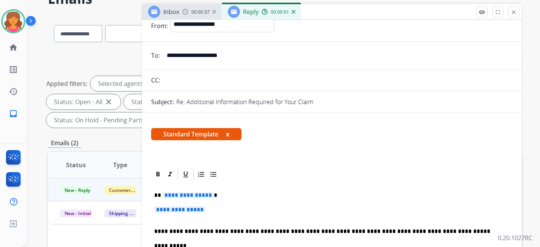
scroll to position [84, 0]
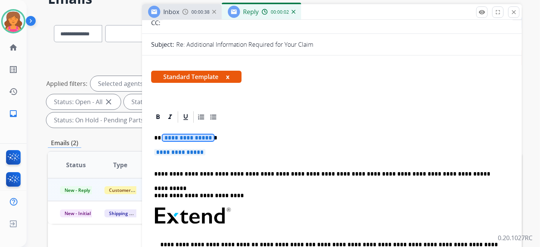
click at [187, 136] on span "**********" at bounding box center [188, 138] width 51 height 6
click at [179, 149] on span "**********" at bounding box center [179, 152] width 51 height 6
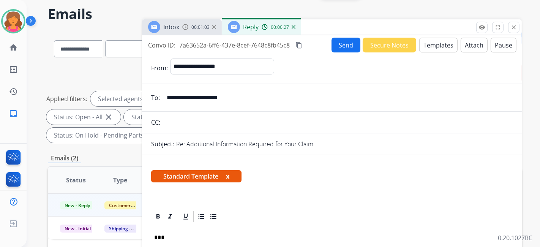
scroll to position [0, 0]
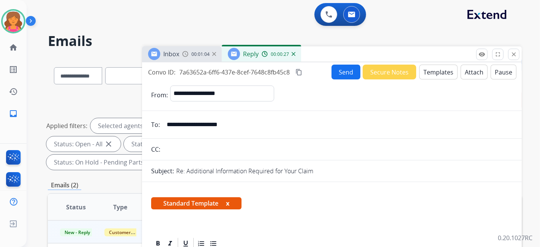
click at [346, 68] on button "Send" at bounding box center [346, 72] width 29 height 15
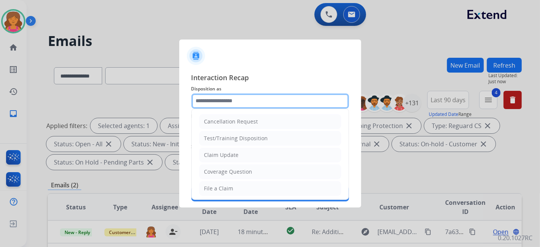
click at [236, 106] on input "text" at bounding box center [271, 100] width 158 height 15
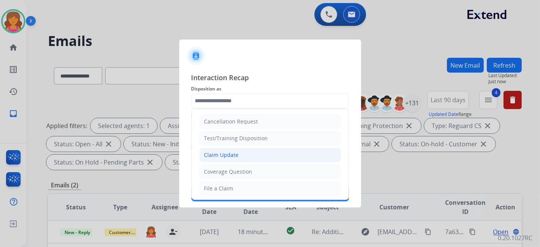
click at [218, 154] on div "Claim Update" at bounding box center [221, 155] width 35 height 8
type input "**********"
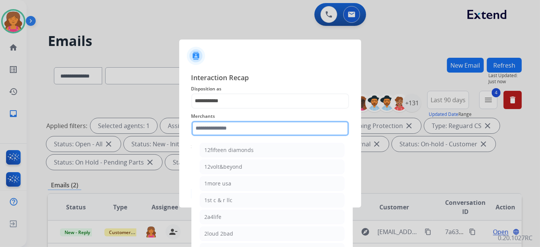
click at [225, 128] on input "text" at bounding box center [271, 128] width 158 height 15
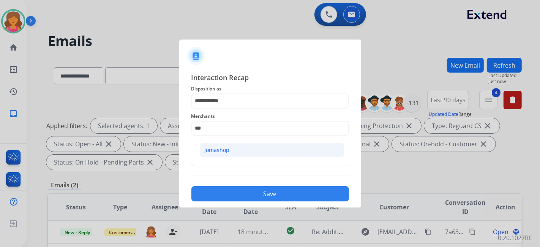
click at [225, 150] on div "Jomashop" at bounding box center [217, 150] width 25 height 8
type input "********"
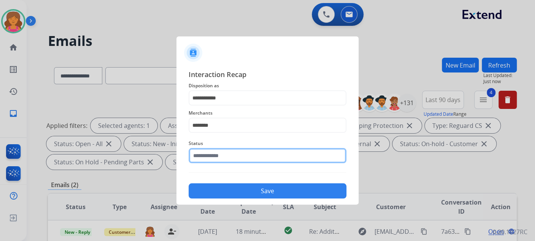
click at [221, 157] on input "text" at bounding box center [267, 155] width 158 height 15
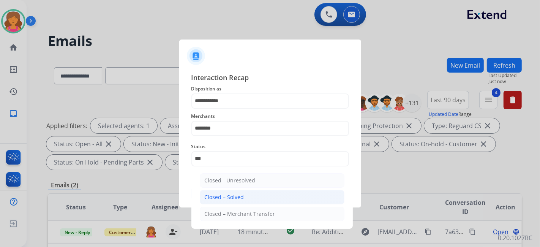
click at [262, 197] on li "Closed – Solved" at bounding box center [272, 197] width 145 height 14
type input "**********"
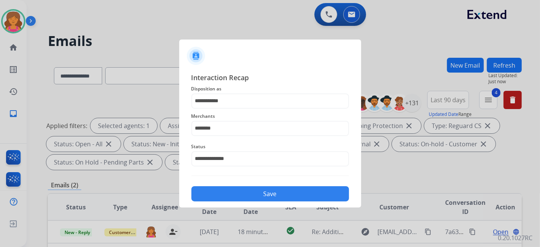
click at [260, 196] on button "Save" at bounding box center [271, 193] width 158 height 15
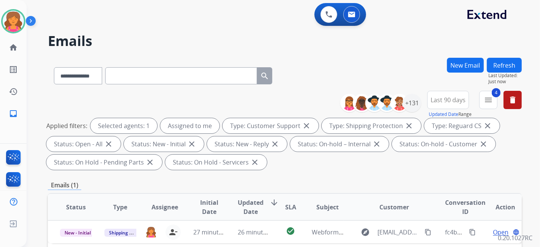
scroll to position [127, 0]
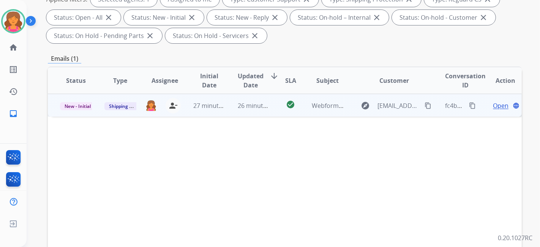
click at [493, 101] on span "Open" at bounding box center [501, 105] width 16 height 9
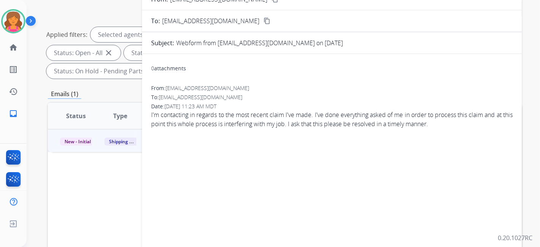
scroll to position [42, 0]
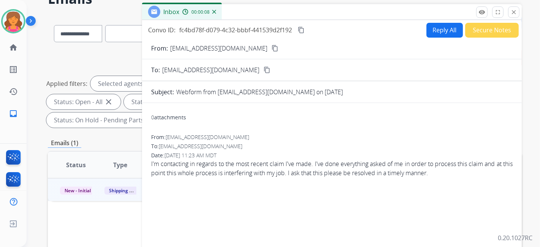
click at [272, 50] on mat-icon "content_copy" at bounding box center [275, 48] width 7 height 7
click at [434, 31] on button "Reply All" at bounding box center [445, 30] width 36 height 15
select select "**********"
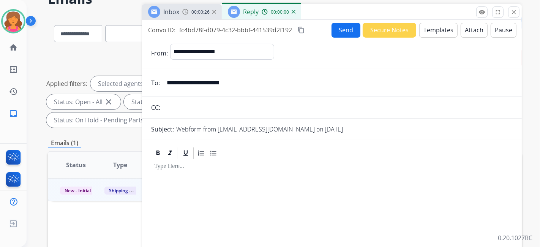
click at [434, 31] on button "Templates" at bounding box center [439, 30] width 38 height 15
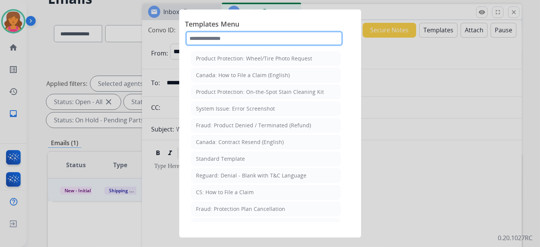
click at [199, 41] on input "text" at bounding box center [264, 38] width 158 height 15
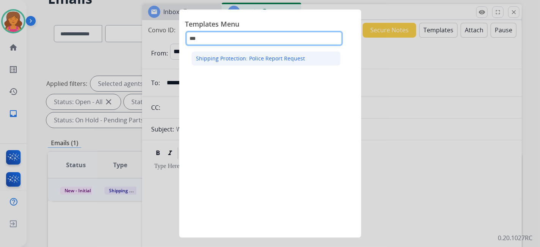
type input "***"
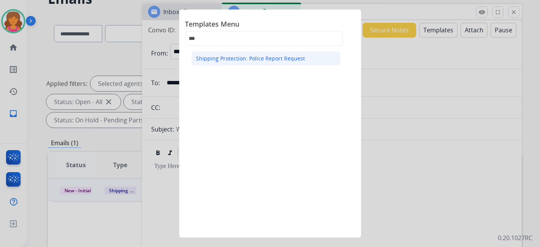
click at [216, 56] on div "Shipping Protection: Police Report Request" at bounding box center [250, 59] width 109 height 8
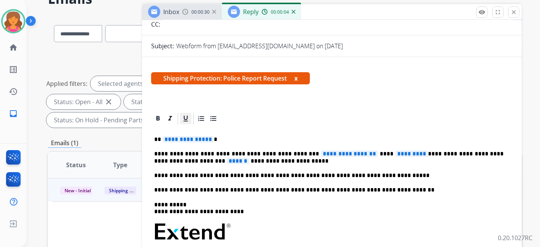
scroll to position [84, 0]
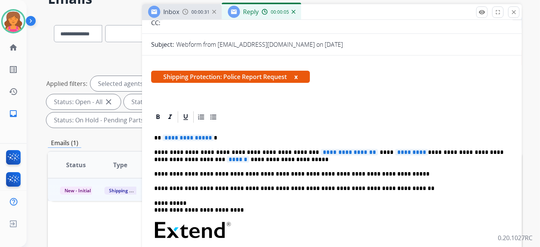
click at [192, 139] on span "**********" at bounding box center [188, 138] width 51 height 6
click at [321, 149] on span "**********" at bounding box center [349, 152] width 57 height 6
click at [331, 149] on span "**********" at bounding box center [349, 152] width 57 height 6
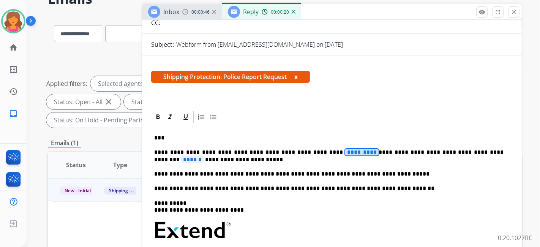
drag, startPoint x: 331, startPoint y: 148, endPoint x: 313, endPoint y: 83, distance: 67.4
click at [313, 83] on div "Shipping Protection: Police Report Request x" at bounding box center [332, 80] width 362 height 18
click at [291, 150] on p "**********" at bounding box center [329, 156] width 350 height 14
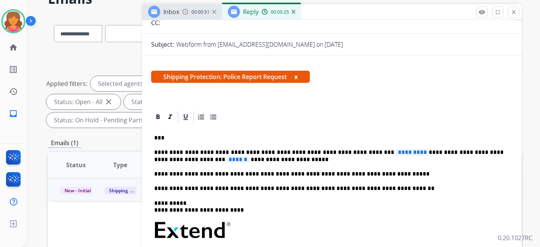
click at [396, 150] on span "*********" at bounding box center [412, 152] width 33 height 6
click at [203, 160] on span "******" at bounding box center [214, 159] width 22 height 6
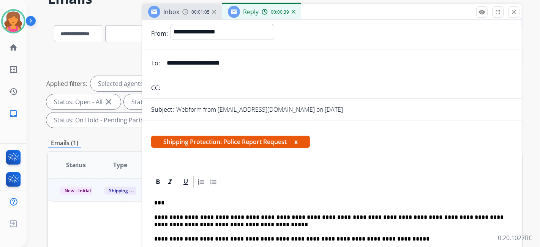
scroll to position [0, 0]
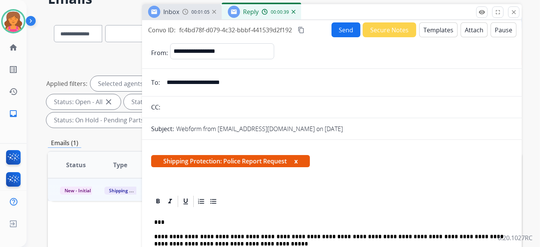
click at [340, 21] on div "**********" at bounding box center [332, 182] width 380 height 325
click at [338, 28] on button "Send" at bounding box center [346, 29] width 29 height 15
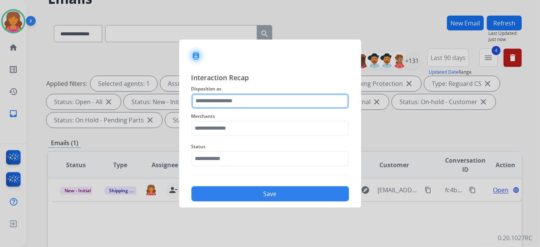
click at [207, 106] on input "text" at bounding box center [271, 100] width 158 height 15
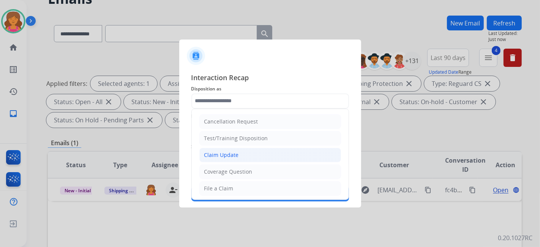
click at [219, 148] on li "Claim Update" at bounding box center [270, 155] width 142 height 14
type input "**********"
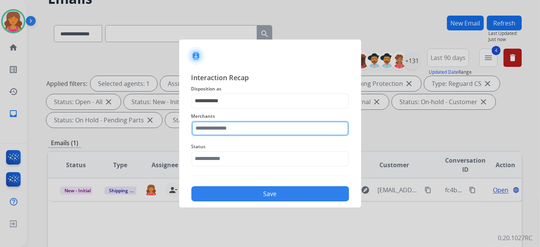
click at [219, 123] on input "text" at bounding box center [271, 128] width 158 height 15
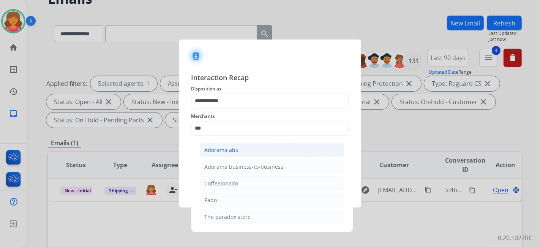
click at [225, 149] on div "Adorama abs" at bounding box center [222, 150] width 34 height 8
type input "**********"
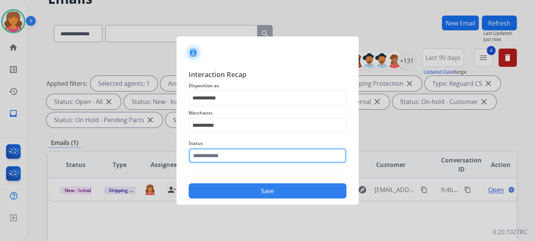
click at [228, 160] on input "text" at bounding box center [267, 155] width 158 height 15
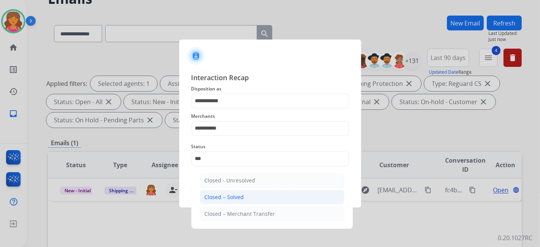
click at [229, 200] on div "Closed – Solved" at bounding box center [225, 197] width 40 height 8
type input "**********"
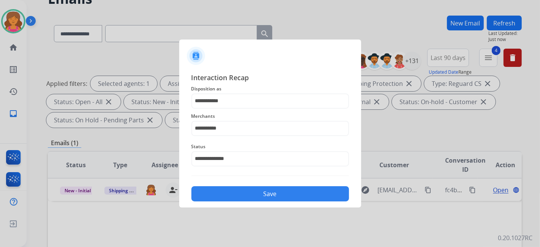
click at [229, 200] on button "Save" at bounding box center [271, 193] width 158 height 15
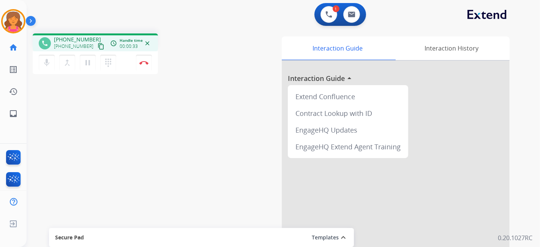
click at [98, 48] on mat-icon "content_copy" at bounding box center [101, 46] width 7 height 7
click at [144, 64] on img at bounding box center [143, 63] width 9 height 4
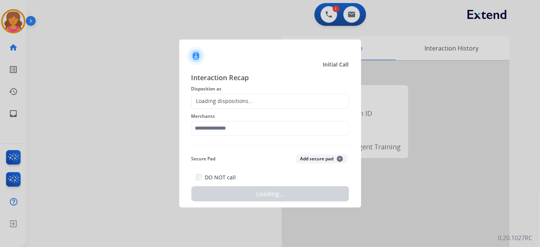
click at [244, 100] on div "Loading dispositions..." at bounding box center [223, 101] width 62 height 8
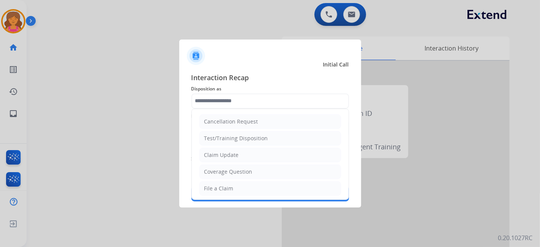
click at [244, 100] on input "text" at bounding box center [271, 100] width 158 height 15
click at [237, 185] on li "File a Claim" at bounding box center [270, 188] width 142 height 14
type input "**********"
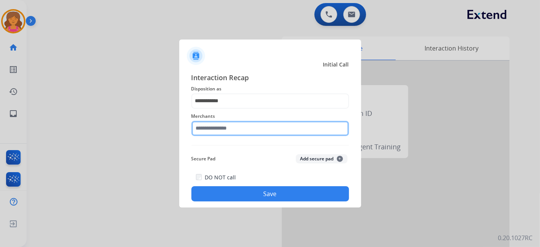
click at [233, 128] on input "text" at bounding box center [271, 128] width 158 height 15
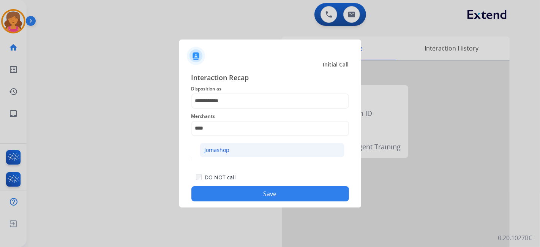
click at [226, 146] on div "Jomashop" at bounding box center [217, 150] width 25 height 8
type input "********"
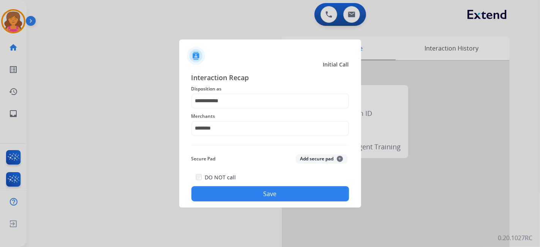
click at [256, 190] on button "Save" at bounding box center [271, 193] width 158 height 15
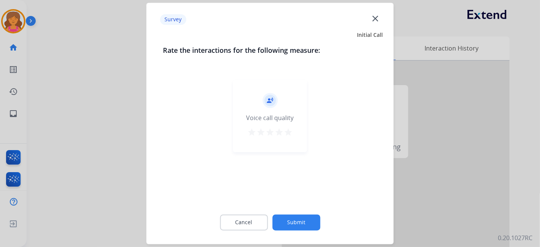
click at [291, 134] on mat-icon "star" at bounding box center [288, 132] width 9 height 9
click at [299, 217] on button "Submit" at bounding box center [296, 223] width 48 height 16
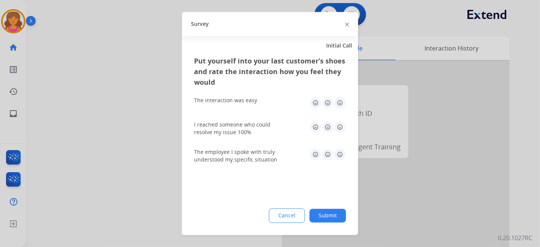
drag, startPoint x: 340, startPoint y: 99, endPoint x: 343, endPoint y: 116, distance: 16.6
click at [340, 99] on img at bounding box center [340, 103] width 12 height 12
click at [342, 126] on img at bounding box center [340, 127] width 12 height 12
click at [339, 151] on img at bounding box center [340, 155] width 12 height 12
click at [336, 222] on button "Submit" at bounding box center [328, 216] width 36 height 14
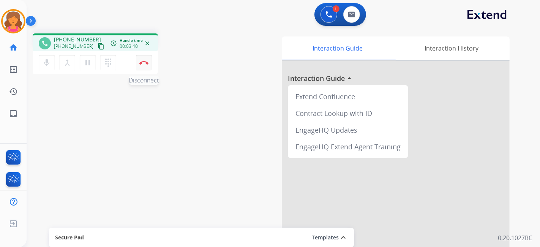
click at [138, 61] on button "Disconnect" at bounding box center [144, 63] width 16 height 16
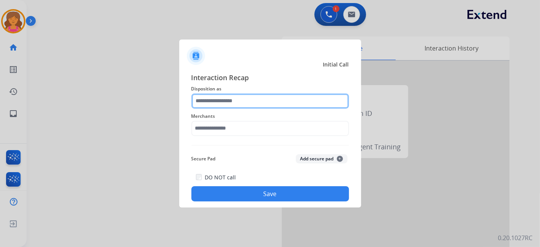
click at [260, 103] on input "text" at bounding box center [271, 100] width 158 height 15
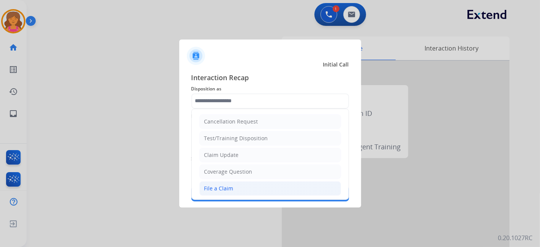
click at [258, 183] on li "File a Claim" at bounding box center [270, 188] width 142 height 14
type input "**********"
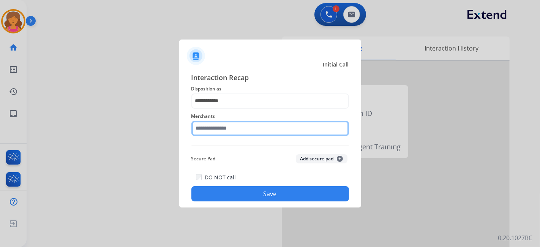
click at [242, 127] on input "text" at bounding box center [271, 128] width 158 height 15
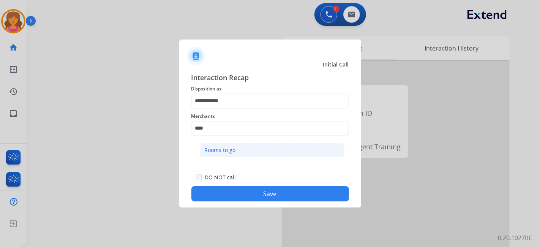
click at [243, 154] on li "Rooms to go" at bounding box center [272, 150] width 145 height 14
type input "**********"
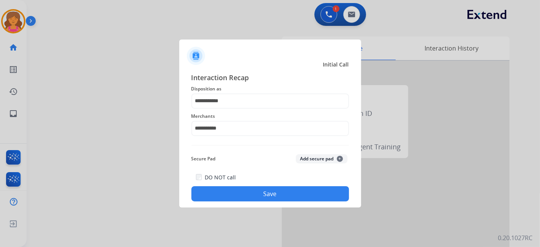
click at [261, 207] on div "**********" at bounding box center [270, 137] width 182 height 142
click at [265, 196] on button "Save" at bounding box center [271, 193] width 158 height 15
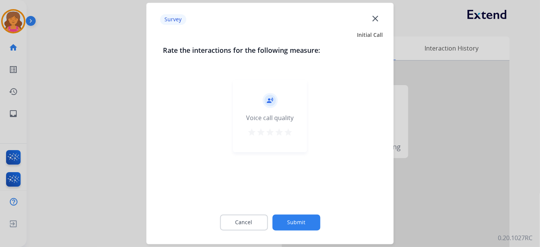
click at [290, 130] on mat-icon "star" at bounding box center [288, 132] width 9 height 9
drag, startPoint x: 301, startPoint y: 212, endPoint x: 302, endPoint y: 217, distance: 4.6
click at [302, 215] on div "Cancel Submit" at bounding box center [270, 223] width 214 height 34
click at [302, 217] on button "Submit" at bounding box center [296, 223] width 48 height 16
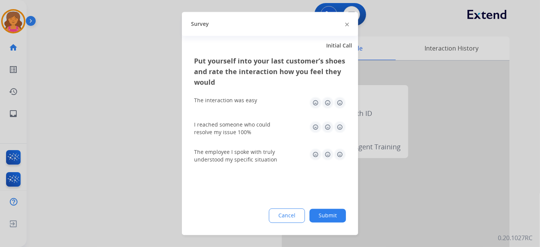
click at [340, 101] on img at bounding box center [340, 103] width 12 height 12
click at [339, 132] on img at bounding box center [340, 127] width 12 height 12
click at [342, 155] on img at bounding box center [340, 155] width 12 height 12
click at [340, 214] on button "Submit" at bounding box center [328, 216] width 36 height 14
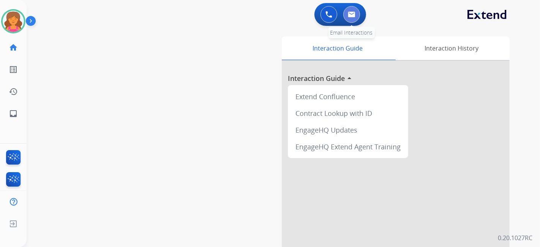
click at [347, 19] on button at bounding box center [352, 14] width 17 height 17
select select "**********"
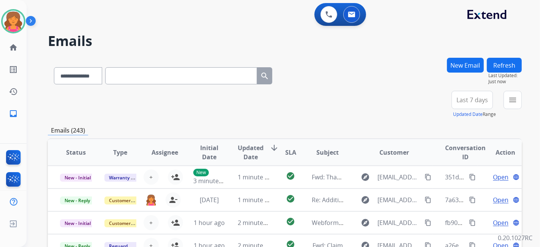
click at [464, 100] on span "Last 7 days" at bounding box center [473, 99] width 32 height 3
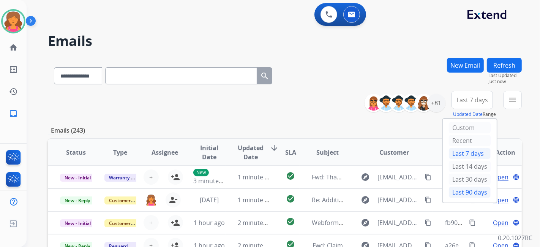
click at [462, 187] on div "Last 90 days" at bounding box center [470, 192] width 42 height 11
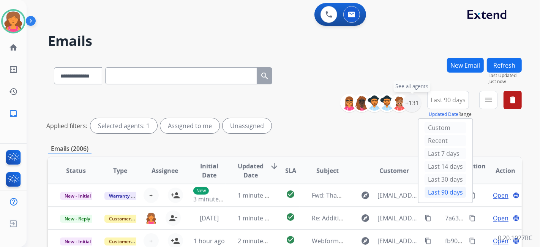
click at [414, 99] on div "+131" at bounding box center [412, 103] width 18 height 18
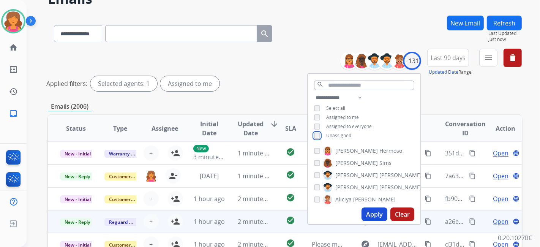
scroll to position [84, 0]
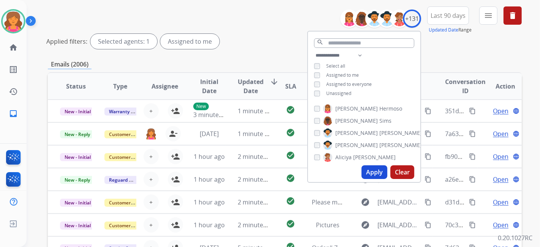
click at [378, 174] on button "Apply" at bounding box center [375, 172] width 26 height 14
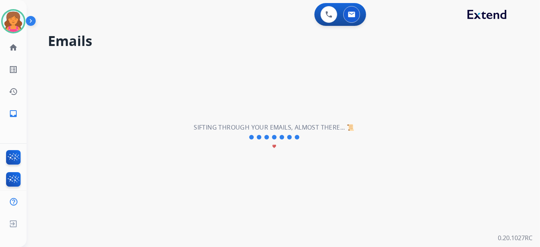
scroll to position [0, 0]
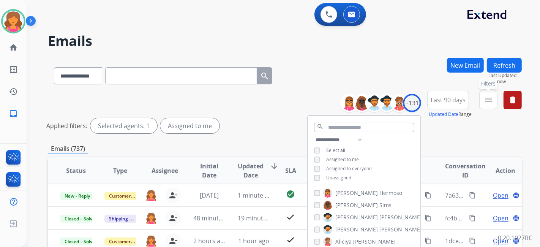
click at [489, 104] on mat-icon "menu" at bounding box center [488, 99] width 9 height 9
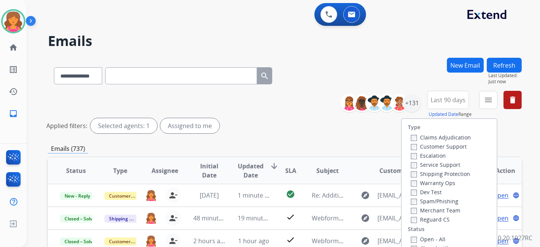
click at [445, 146] on label "Customer Support" at bounding box center [439, 146] width 56 height 7
click at [439, 172] on label "Shipping Protection" at bounding box center [440, 173] width 59 height 7
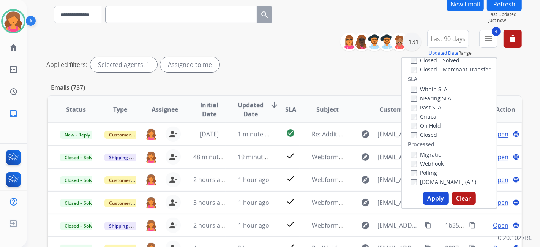
scroll to position [84, 0]
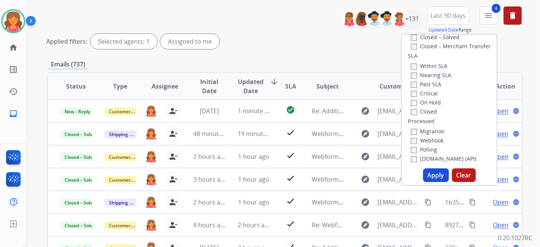
click at [441, 175] on button "Apply" at bounding box center [436, 175] width 26 height 14
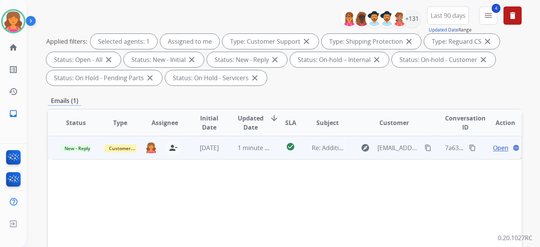
click at [500, 146] on span "Open" at bounding box center [501, 147] width 16 height 9
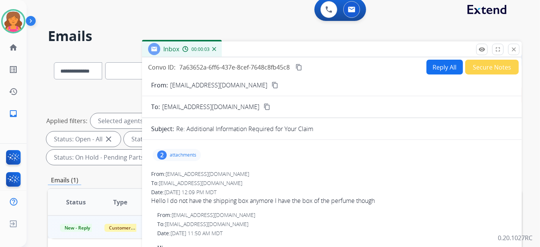
scroll to position [0, 0]
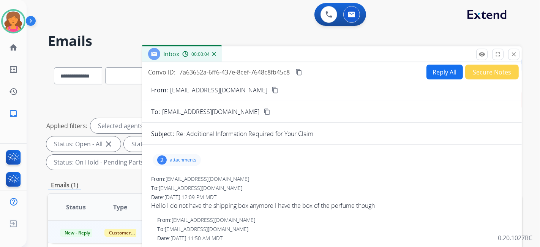
click at [432, 65] on button "Reply All" at bounding box center [445, 72] width 36 height 15
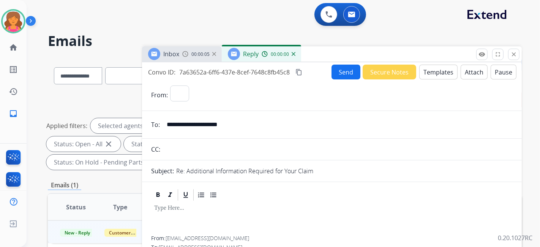
select select "**********"
click at [430, 71] on button "Templates" at bounding box center [439, 72] width 38 height 15
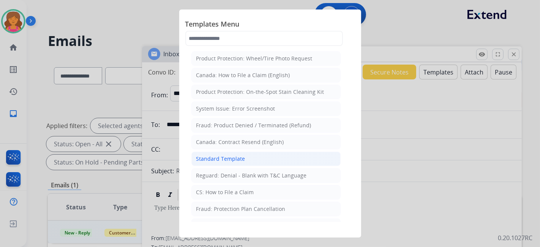
click at [259, 152] on li "Standard Template" at bounding box center [266, 159] width 149 height 14
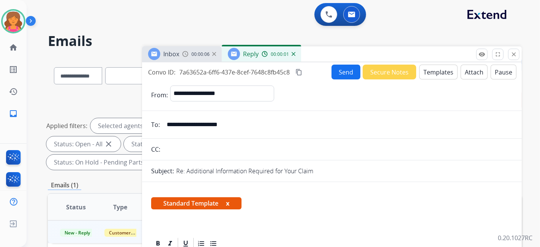
scroll to position [127, 0]
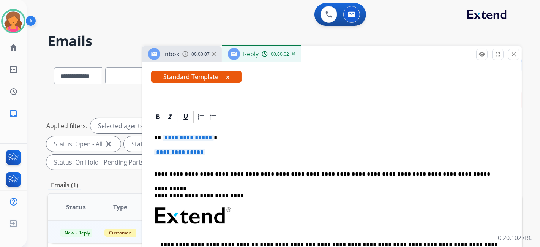
click at [198, 136] on span "**********" at bounding box center [188, 138] width 51 height 6
click at [189, 153] on span "**********" at bounding box center [179, 152] width 51 height 6
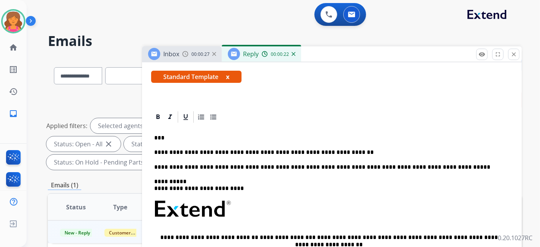
click at [194, 150] on p "**********" at bounding box center [329, 152] width 350 height 7
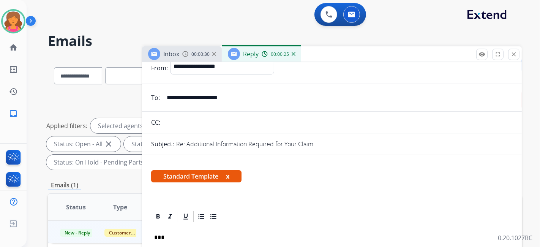
scroll to position [0, 0]
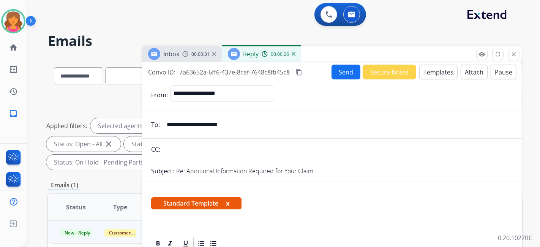
click at [344, 67] on button "Send" at bounding box center [346, 72] width 29 height 15
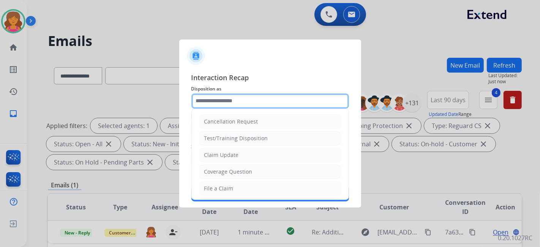
click at [275, 103] on input "text" at bounding box center [271, 100] width 158 height 15
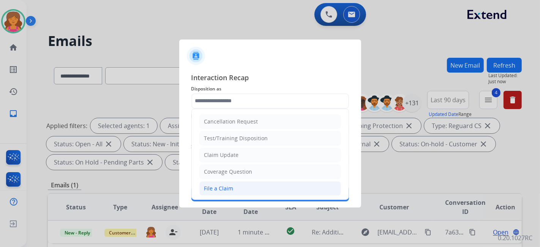
click at [226, 187] on div "File a Claim" at bounding box center [218, 189] width 29 height 8
type input "**********"
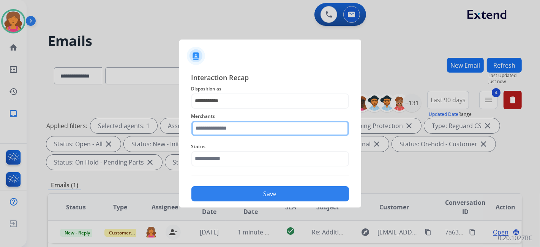
click at [207, 125] on input "text" at bounding box center [271, 128] width 158 height 15
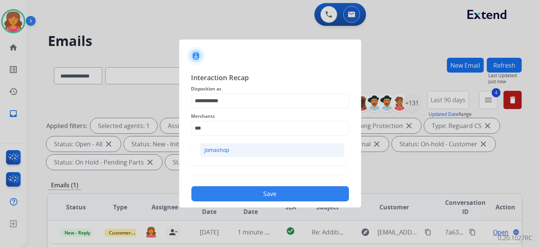
click at [211, 145] on li "Jomashop" at bounding box center [272, 150] width 145 height 14
type input "********"
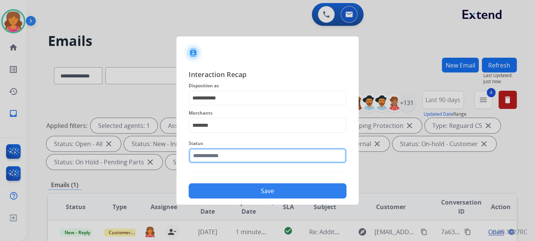
click at [198, 162] on input "text" at bounding box center [267, 155] width 158 height 15
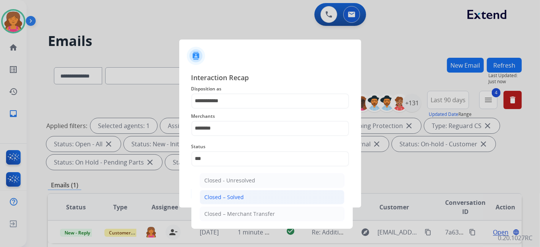
click at [218, 199] on div "Closed – Solved" at bounding box center [225, 197] width 40 height 8
type input "**********"
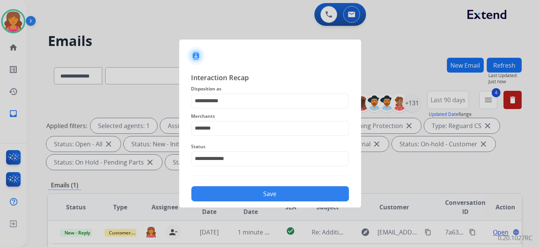
click at [218, 195] on button "Save" at bounding box center [271, 193] width 158 height 15
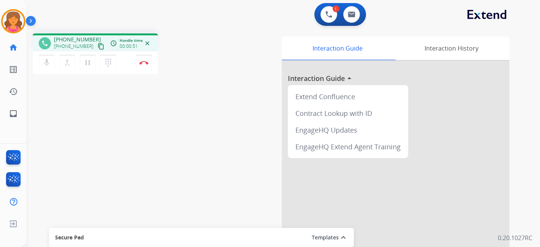
click at [97, 48] on button "content_copy" at bounding box center [101, 46] width 9 height 9
click at [144, 67] on button "Disconnect" at bounding box center [144, 63] width 16 height 16
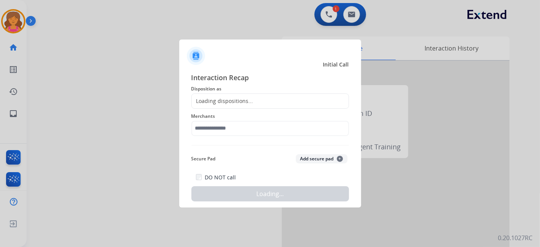
click at [232, 93] on div "Loading dispositions..." at bounding box center [271, 100] width 158 height 15
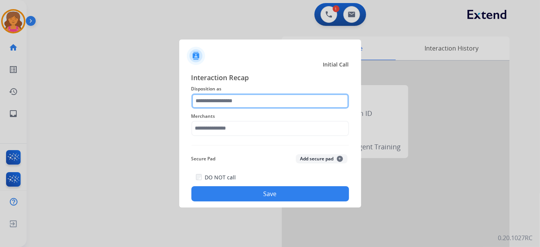
click at [231, 100] on input "text" at bounding box center [271, 100] width 158 height 15
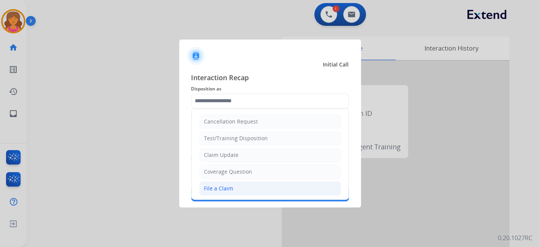
click at [231, 187] on div "File a Claim" at bounding box center [218, 189] width 29 height 8
type input "**********"
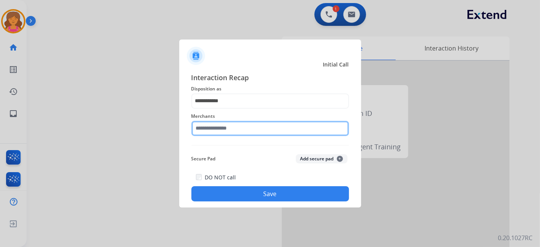
click at [226, 133] on div "Merchants" at bounding box center [271, 124] width 158 height 30
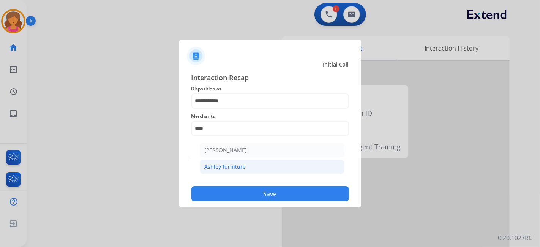
click at [243, 166] on div "Ashley furniture" at bounding box center [225, 167] width 41 height 8
type input "**********"
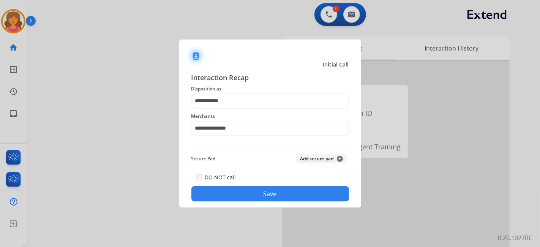
click at [257, 201] on div "**********" at bounding box center [270, 137] width 182 height 142
click at [254, 193] on button "Save" at bounding box center [271, 193] width 158 height 15
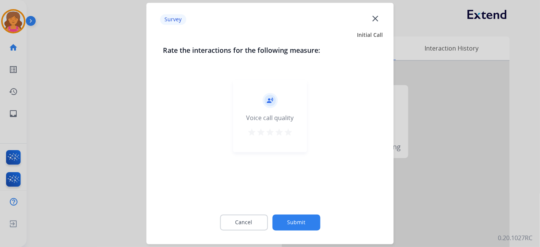
click at [281, 136] on mat-icon "star" at bounding box center [279, 132] width 9 height 9
click at [288, 131] on mat-icon "star" at bounding box center [288, 132] width 9 height 9
click at [304, 222] on button "Submit" at bounding box center [296, 223] width 48 height 16
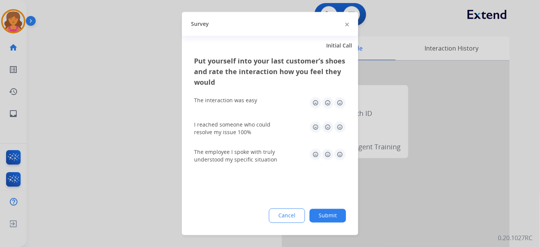
click at [340, 100] on img at bounding box center [340, 103] width 12 height 12
click at [346, 126] on div "Put yourself into your last customer’s shoes and rate the interaction how you f…" at bounding box center [270, 145] width 176 height 179
click at [340, 125] on img at bounding box center [340, 127] width 12 height 12
click at [342, 149] on img at bounding box center [340, 155] width 12 height 12
click at [331, 215] on button "Submit" at bounding box center [328, 216] width 36 height 14
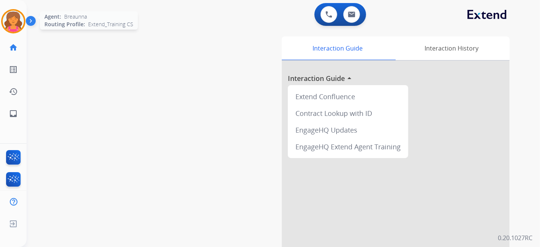
click at [8, 23] on img at bounding box center [13, 21] width 21 height 21
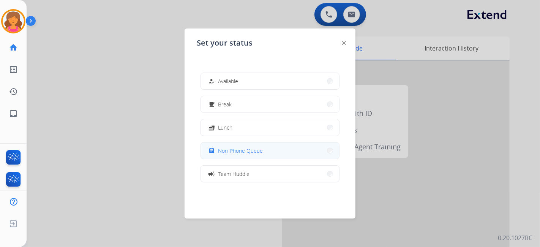
click at [212, 150] on mat-icon "assignment" at bounding box center [212, 150] width 6 height 6
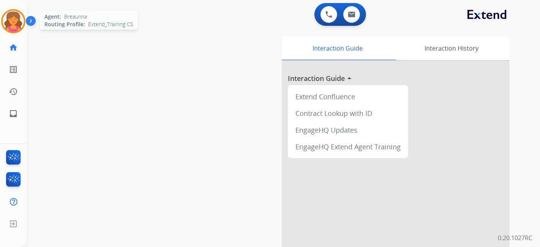
click at [14, 21] on img at bounding box center [13, 21] width 21 height 21
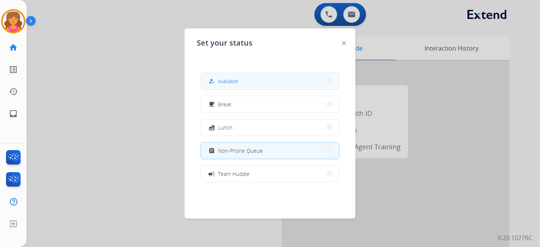
click at [252, 84] on button "how_to_reg Available" at bounding box center [270, 81] width 138 height 16
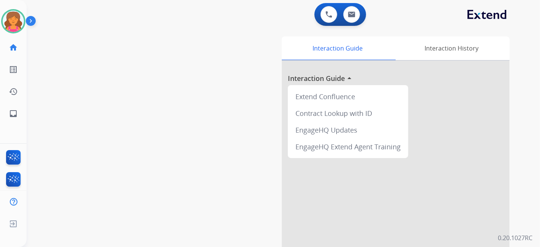
click at [169, 124] on div "swap_horiz Break voice bridge close_fullscreen Connect 3-Way Call merge_type Se…" at bounding box center [275, 185] width 496 height 317
click at [170, 107] on div "swap_horiz Break voice bridge close_fullscreen Connect 3-Way Call merge_type Se…" at bounding box center [275, 185] width 496 height 317
click at [23, 18] on img at bounding box center [13, 21] width 21 height 21
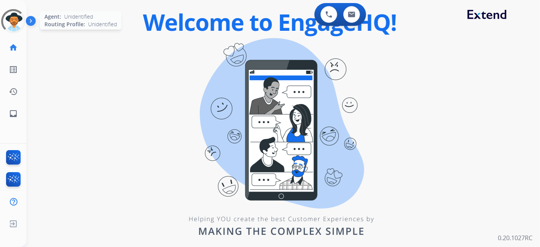
click at [9, 22] on div at bounding box center [13, 21] width 33 height 33
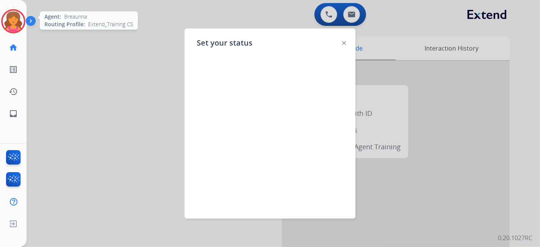
click at [21, 18] on img at bounding box center [13, 21] width 21 height 21
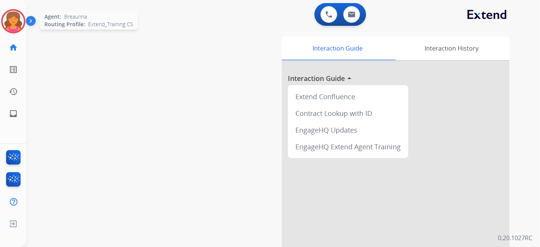
click at [15, 17] on img at bounding box center [13, 21] width 21 height 21
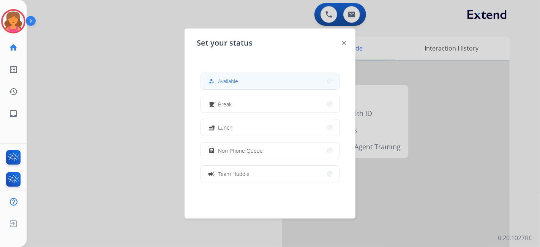
click at [216, 83] on div "how_to_reg" at bounding box center [212, 81] width 11 height 9
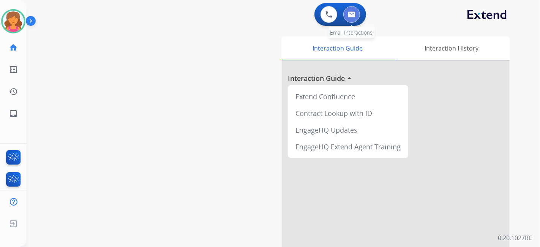
click at [349, 18] on button at bounding box center [352, 14] width 17 height 17
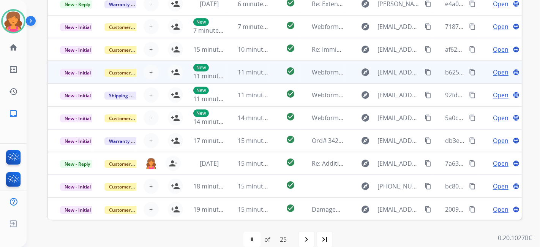
scroll to position [185, 0]
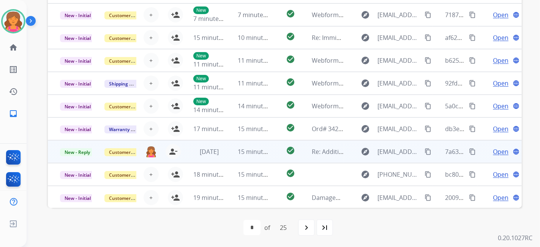
click at [493, 150] on span "Open" at bounding box center [501, 151] width 16 height 9
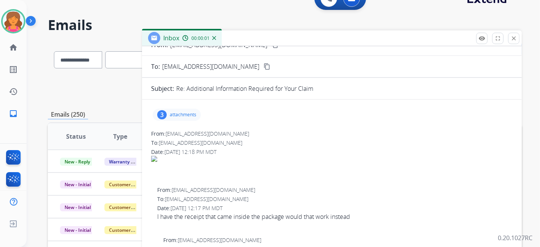
scroll to position [42, 0]
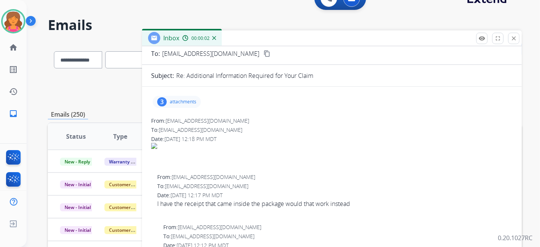
click at [184, 94] on div "3 attachments" at bounding box center [332, 102] width 362 height 18
click at [184, 107] on div "3 attachments" at bounding box center [177, 102] width 48 height 12
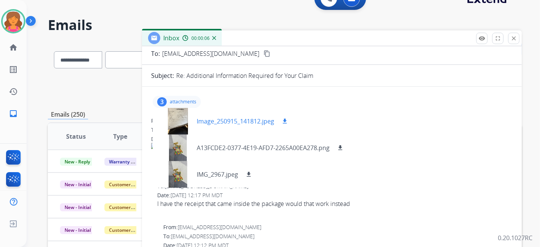
click at [180, 113] on div at bounding box center [178, 121] width 38 height 27
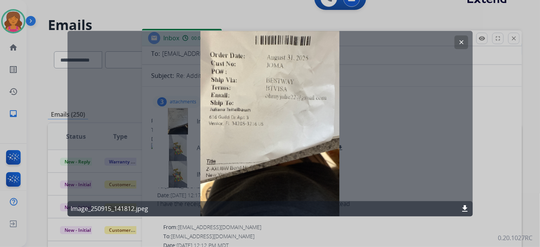
click at [465, 43] on button "clear" at bounding box center [461, 42] width 14 height 14
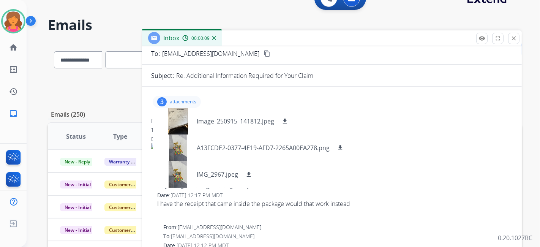
click at [401, 143] on img at bounding box center [332, 146] width 362 height 6
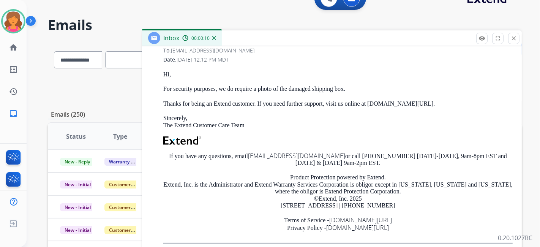
scroll to position [169, 0]
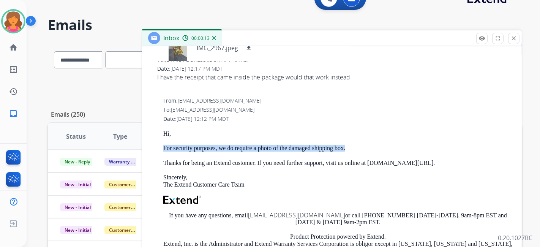
drag, startPoint x: 157, startPoint y: 147, endPoint x: 353, endPoint y: 144, distance: 196.9
click at [353, 144] on div "From: support@extend.com To: jessygarci01@gmail.com Date: 09/15/2025 - 12:12 PM…" at bounding box center [332, 200] width 362 height 206
copy p "For security purposes, we do require a photo of the damaged shipping box."
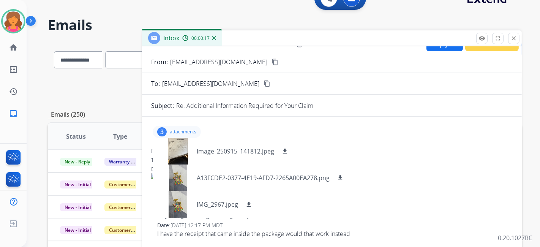
scroll to position [0, 0]
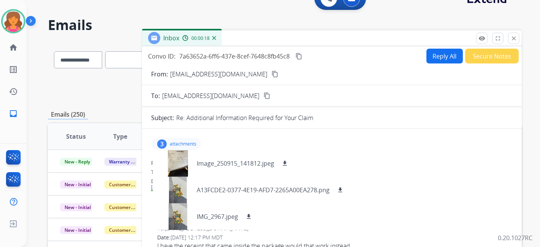
click at [438, 49] on button "Reply All" at bounding box center [445, 56] width 36 height 15
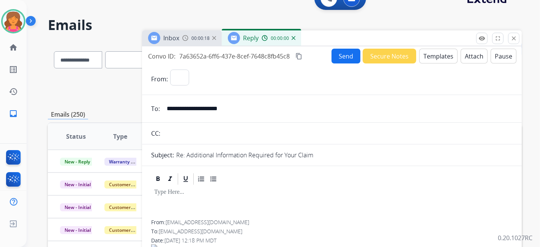
select select "**********"
click at [436, 51] on button "Templates" at bounding box center [439, 56] width 38 height 15
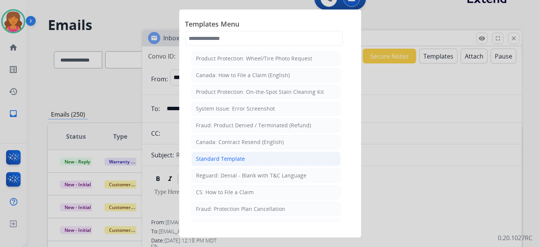
click at [252, 158] on li "Standard Template" at bounding box center [266, 159] width 149 height 14
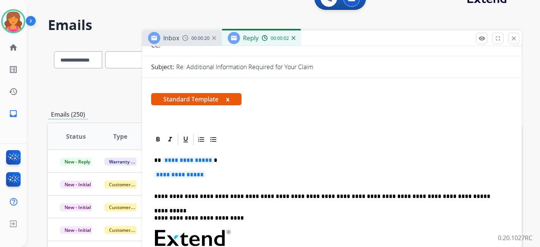
scroll to position [127, 0]
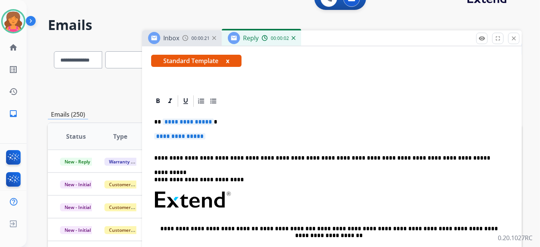
click at [168, 121] on span "**********" at bounding box center [188, 122] width 51 height 6
click at [174, 131] on div "**********" at bounding box center [332, 218] width 362 height 220
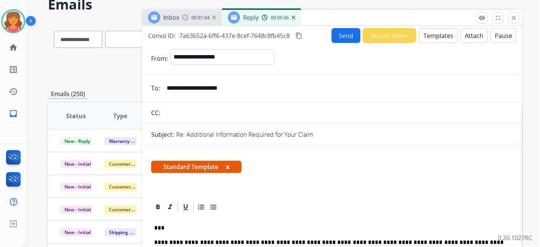
scroll to position [0, 0]
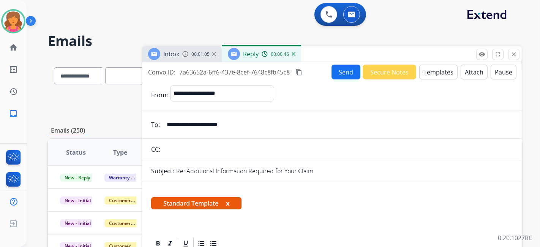
click at [332, 72] on button "Send" at bounding box center [346, 72] width 29 height 15
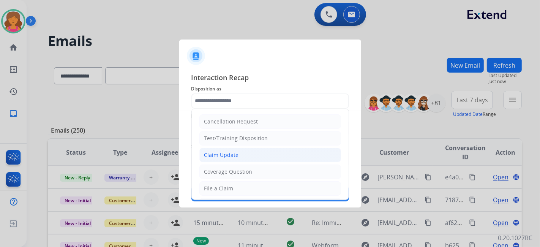
click at [219, 148] on li "Claim Update" at bounding box center [270, 155] width 142 height 14
type input "**********"
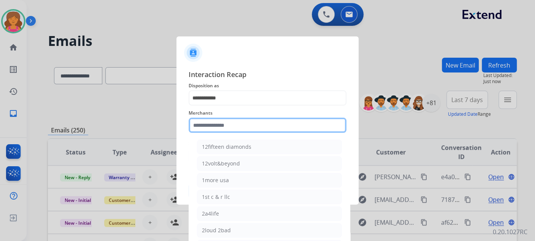
click at [214, 123] on input "text" at bounding box center [267, 125] width 158 height 15
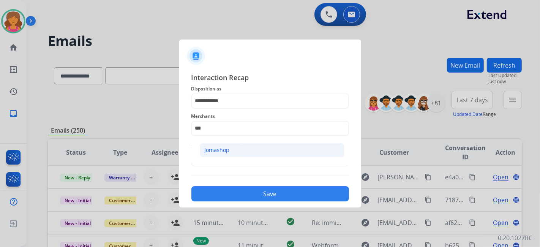
click at [222, 149] on div "Jomashop" at bounding box center [217, 150] width 25 height 8
type input "********"
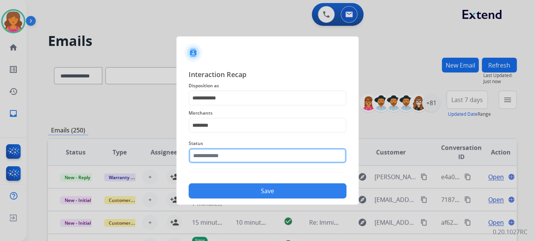
click at [222, 154] on input "text" at bounding box center [267, 155] width 158 height 15
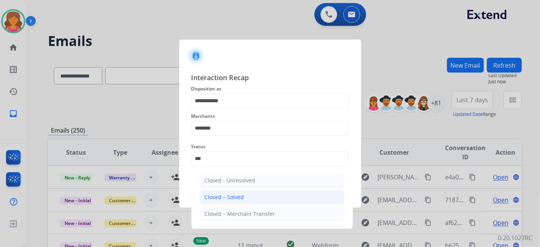
click at [215, 196] on div "Closed – Solved" at bounding box center [225, 197] width 40 height 8
type input "**********"
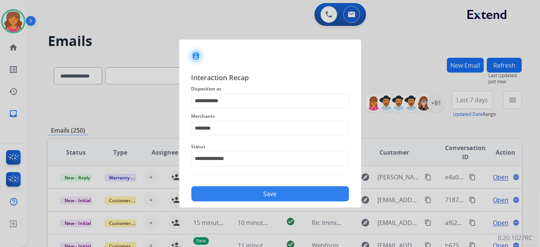
click at [218, 192] on button "Save" at bounding box center [271, 193] width 158 height 15
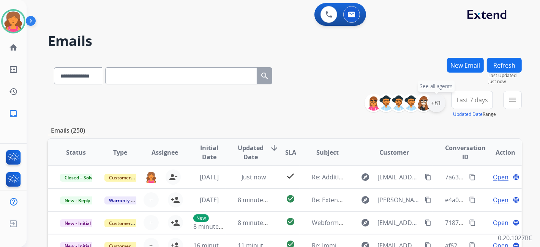
click at [435, 107] on div "+81" at bounding box center [436, 103] width 18 height 18
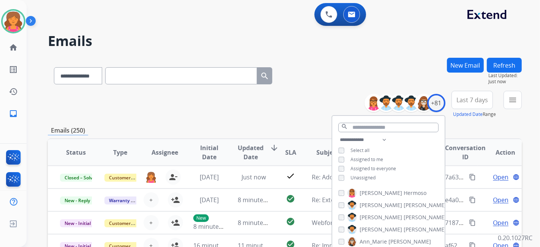
click at [344, 176] on div "Unassigned" at bounding box center [357, 178] width 37 height 6
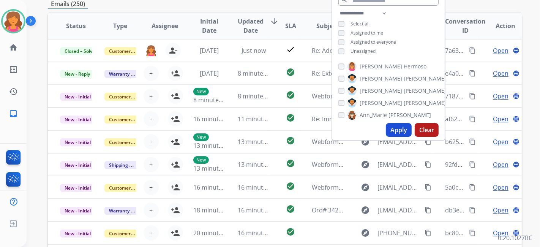
drag, startPoint x: 393, startPoint y: 125, endPoint x: 393, endPoint y: 132, distance: 7.2
click at [393, 132] on button "Apply" at bounding box center [399, 130] width 26 height 14
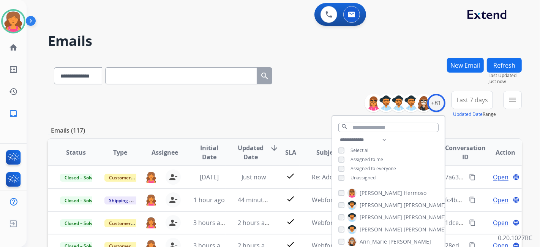
click at [469, 96] on button "Last 7 days" at bounding box center [472, 100] width 41 height 18
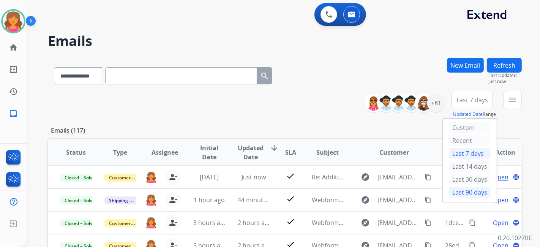
click at [463, 189] on div "Last 90 days" at bounding box center [470, 192] width 42 height 11
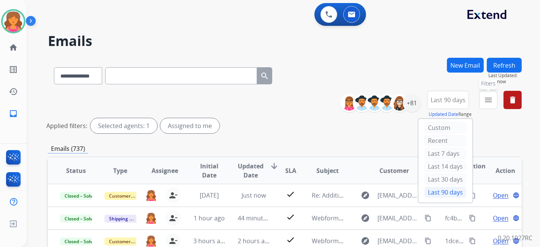
click at [484, 93] on button "menu Filters" at bounding box center [489, 100] width 18 height 18
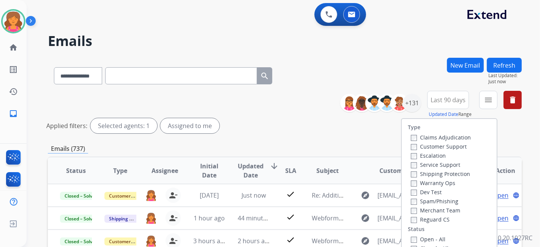
click at [443, 145] on label "Customer Support" at bounding box center [439, 146] width 56 height 7
click at [438, 173] on label "Shipping Protection" at bounding box center [440, 173] width 59 height 7
click at [411, 234] on div "Open - All" at bounding box center [451, 238] width 80 height 9
click at [411, 236] on label "Open - All" at bounding box center [428, 239] width 35 height 7
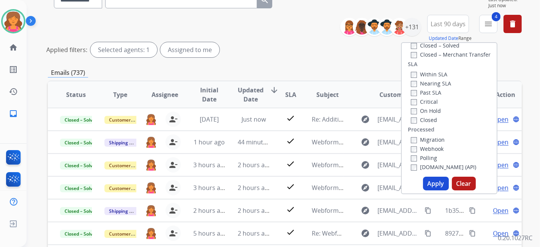
scroll to position [84, 0]
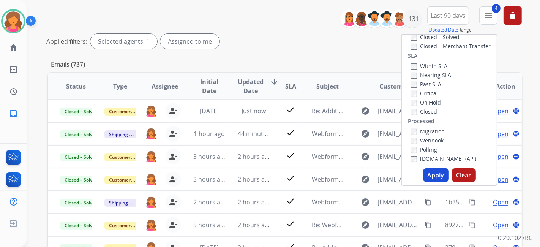
click at [435, 179] on button "Apply" at bounding box center [436, 175] width 26 height 14
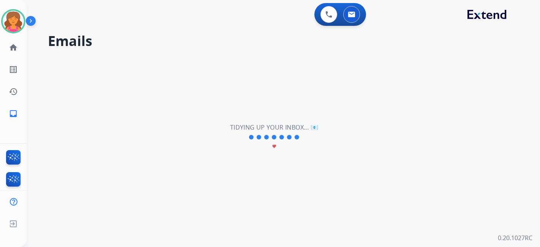
scroll to position [0, 0]
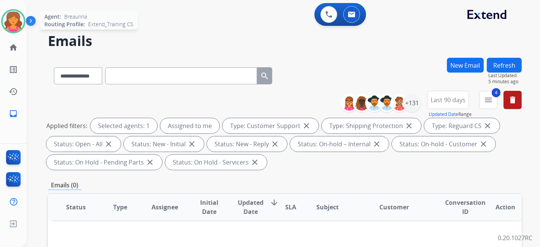
click at [14, 24] on img at bounding box center [13, 21] width 21 height 21
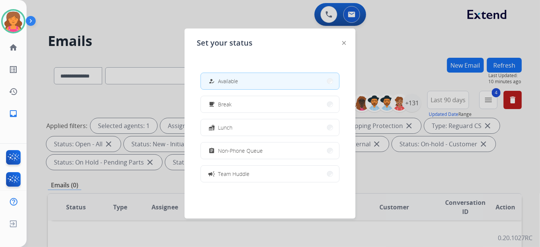
click at [122, 167] on div at bounding box center [270, 123] width 540 height 247
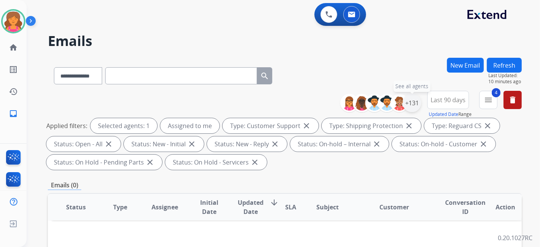
click at [408, 103] on div "+131" at bounding box center [412, 103] width 18 height 18
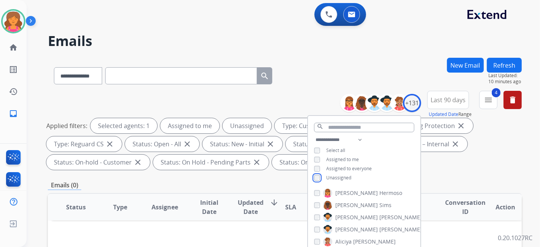
scroll to position [127, 0]
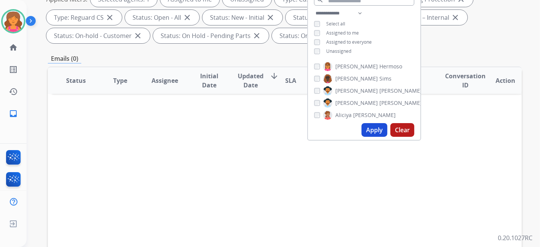
click at [371, 132] on button "Apply" at bounding box center [375, 130] width 26 height 14
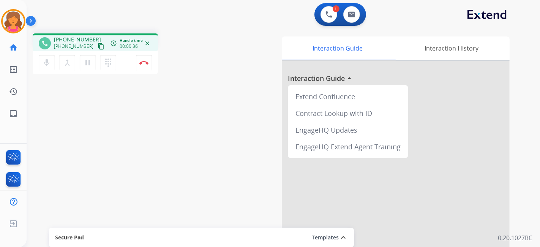
click at [98, 47] on mat-icon "content_copy" at bounding box center [101, 46] width 7 height 7
click at [144, 65] on button "Disconnect" at bounding box center [144, 63] width 16 height 16
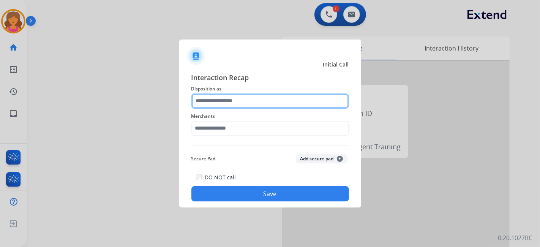
click at [245, 104] on input "text" at bounding box center [271, 100] width 158 height 15
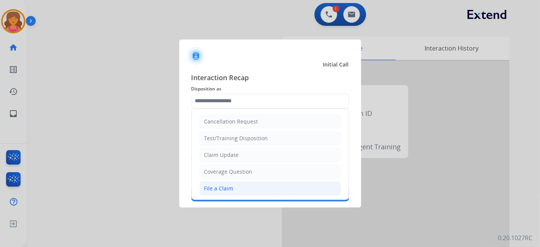
click at [229, 189] on div "File a Claim" at bounding box center [218, 189] width 29 height 8
type input "**********"
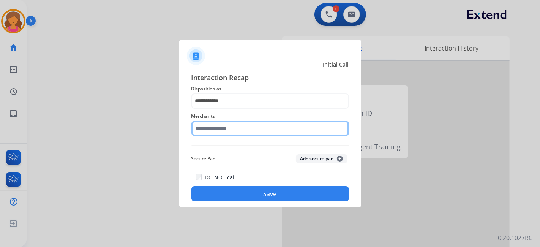
click at [214, 131] on input "text" at bounding box center [271, 128] width 158 height 15
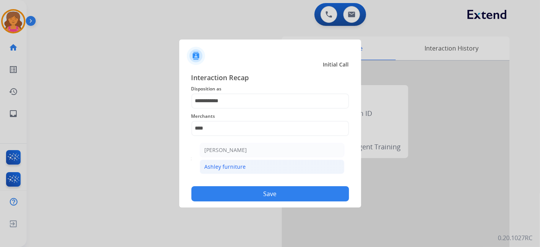
click at [230, 160] on li "Ashley furniture" at bounding box center [272, 167] width 145 height 14
type input "**********"
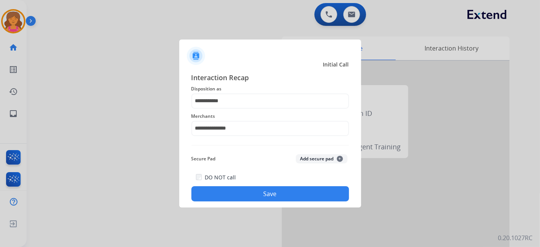
click at [240, 192] on button "Save" at bounding box center [271, 193] width 158 height 15
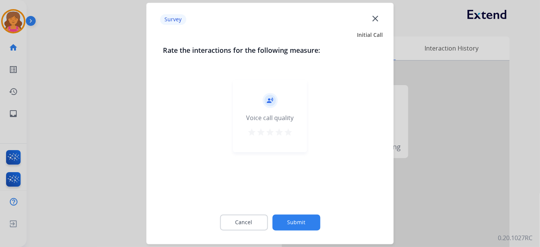
click at [289, 134] on mat-icon "star" at bounding box center [288, 132] width 9 height 9
click at [304, 220] on button "Submit" at bounding box center [296, 223] width 48 height 16
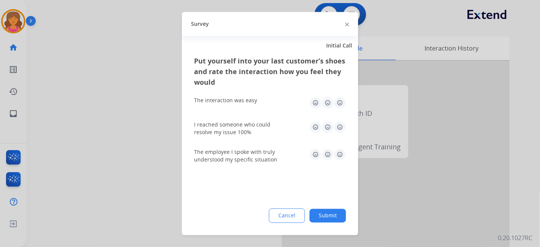
click at [341, 94] on div "The interaction was easy" at bounding box center [270, 103] width 152 height 24
click at [344, 100] on img at bounding box center [340, 103] width 12 height 12
click at [343, 130] on img at bounding box center [340, 127] width 12 height 12
click at [340, 161] on div "The employee I spoke with truly understood my specific situation" at bounding box center [270, 156] width 152 height 15
click at [337, 154] on img at bounding box center [340, 155] width 12 height 12
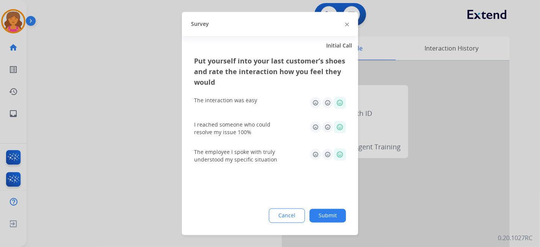
drag, startPoint x: 330, startPoint y: 209, endPoint x: 328, endPoint y: 222, distance: 12.3
click at [329, 216] on button "Submit" at bounding box center [328, 216] width 36 height 14
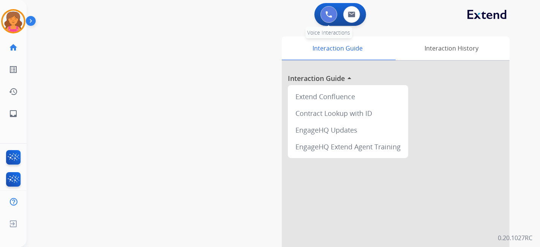
click at [331, 16] on img at bounding box center [329, 14] width 7 height 7
click at [17, 16] on img at bounding box center [13, 21] width 21 height 21
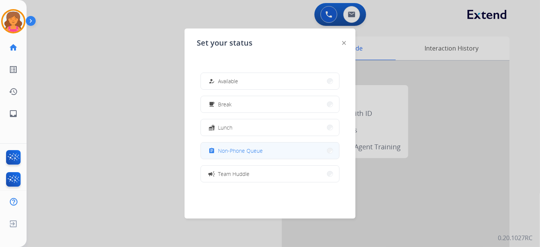
click at [229, 149] on span "Non-Phone Queue" at bounding box center [240, 151] width 45 height 8
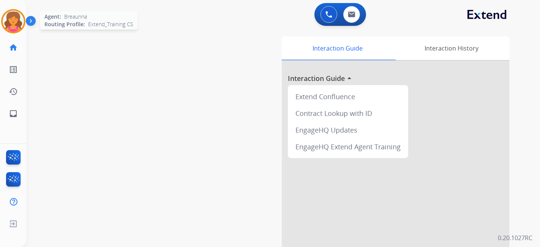
click at [8, 21] on img at bounding box center [13, 21] width 21 height 21
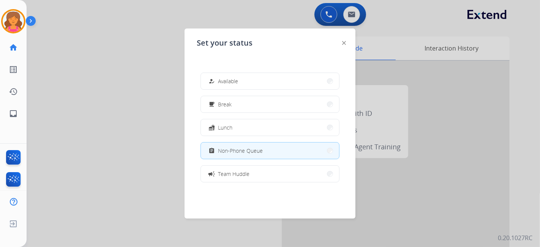
drag, startPoint x: 123, startPoint y: 117, endPoint x: 115, endPoint y: 106, distance: 14.4
click at [119, 112] on div at bounding box center [270, 123] width 540 height 247
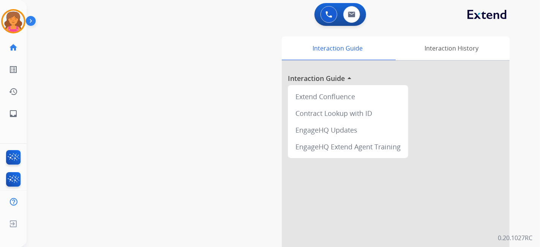
click at [120, 76] on div "swap_horiz Break voice bridge close_fullscreen Connect 3-Way Call merge_type Se…" at bounding box center [275, 185] width 496 height 317
click at [9, 19] on img at bounding box center [13, 21] width 21 height 21
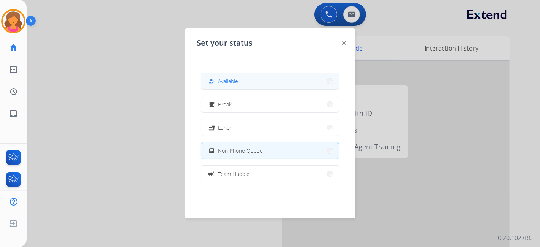
click at [208, 80] on button "how_to_reg Available" at bounding box center [270, 81] width 138 height 16
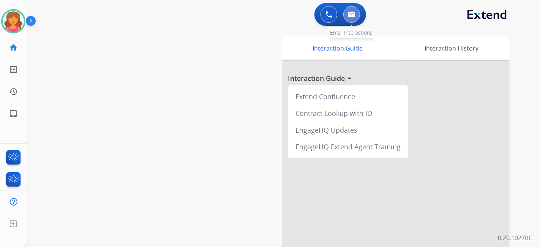
click at [345, 17] on button at bounding box center [352, 14] width 17 height 17
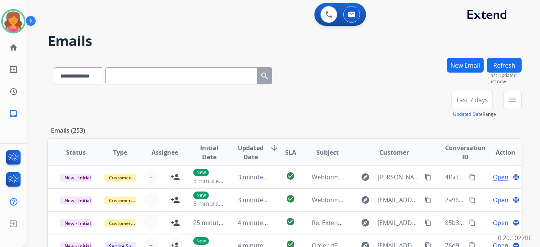
click at [483, 95] on button "Last 7 days" at bounding box center [472, 100] width 41 height 18
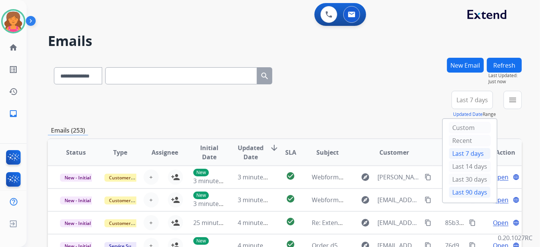
click at [462, 190] on div "Last 90 days" at bounding box center [470, 192] width 42 height 11
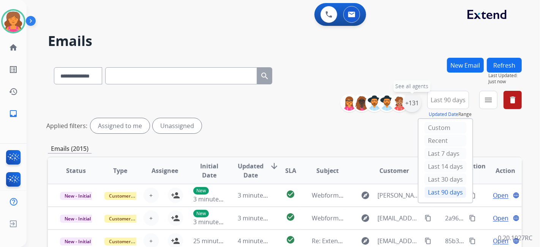
click at [413, 106] on div "+131" at bounding box center [412, 103] width 18 height 18
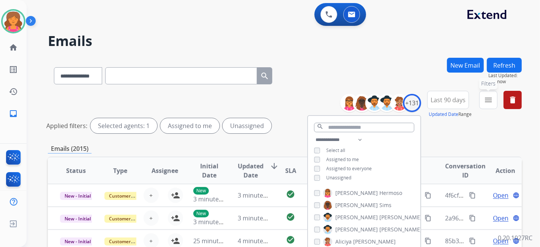
drag, startPoint x: 481, startPoint y: 104, endPoint x: 479, endPoint y: 108, distance: 4.6
click at [479, 104] on div "**********" at bounding box center [434, 104] width 176 height 27
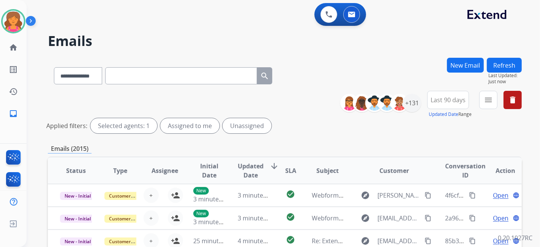
click at [479, 103] on div "**********" at bounding box center [434, 104] width 176 height 27
click at [480, 100] on button "menu Filters" at bounding box center [489, 100] width 18 height 18
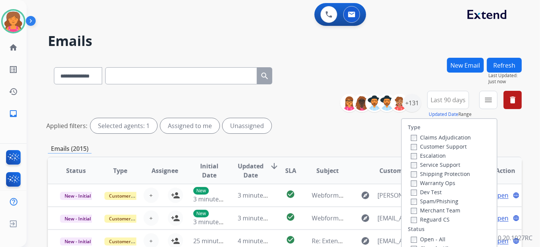
click at [438, 149] on label "Customer Support" at bounding box center [439, 146] width 56 height 7
click at [435, 173] on label "Shipping Protection" at bounding box center [440, 173] width 59 height 7
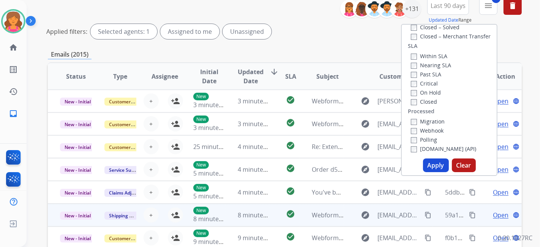
scroll to position [127, 0]
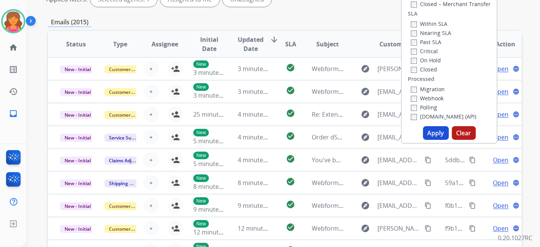
click at [429, 133] on button "Apply" at bounding box center [436, 133] width 26 height 14
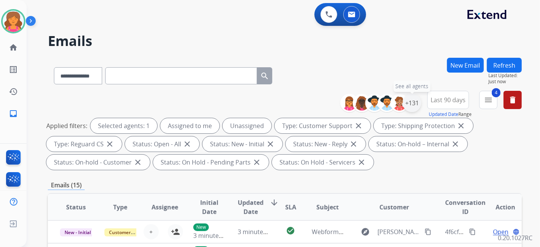
click at [416, 105] on div "+131" at bounding box center [412, 103] width 18 height 18
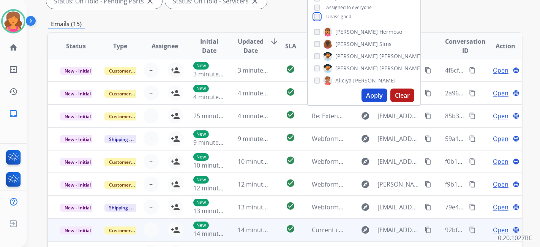
scroll to position [211, 0]
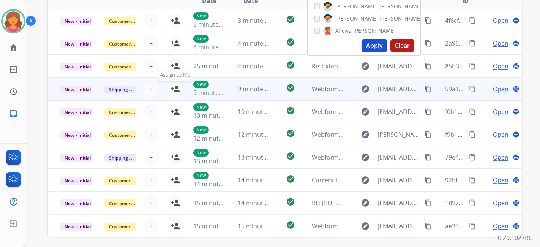
click at [176, 87] on mat-icon "person_add" at bounding box center [175, 88] width 9 height 9
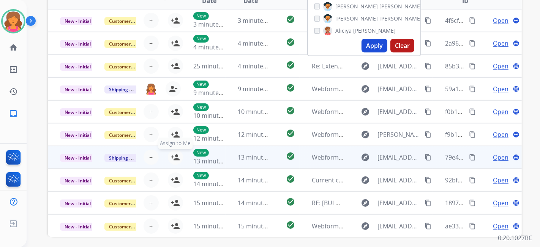
click at [174, 154] on mat-icon "person_add" at bounding box center [175, 157] width 9 height 9
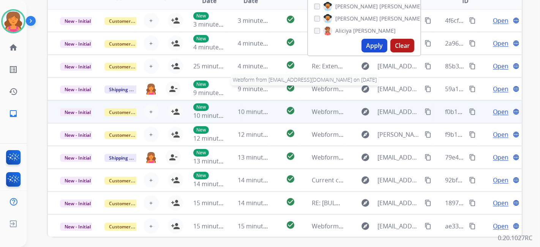
scroll to position [0, 0]
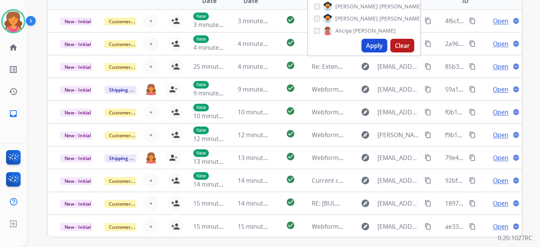
click at [376, 46] on button "Apply" at bounding box center [375, 46] width 26 height 14
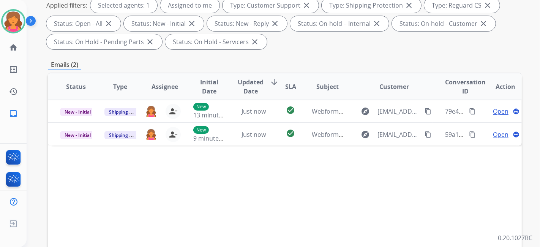
scroll to position [169, 0]
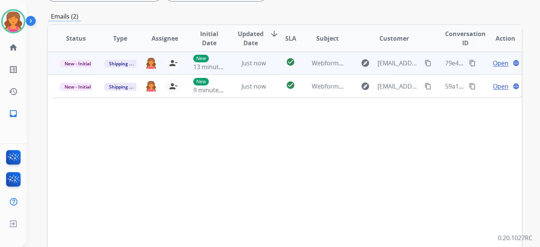
click at [493, 62] on span "Open" at bounding box center [501, 63] width 16 height 9
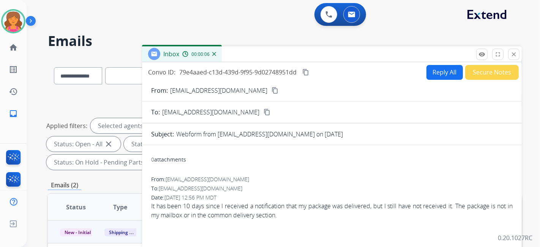
scroll to position [0, 0]
click at [272, 91] on mat-icon "content_copy" at bounding box center [275, 90] width 7 height 7
click at [445, 72] on button "Reply All" at bounding box center [445, 72] width 36 height 15
select select "**********"
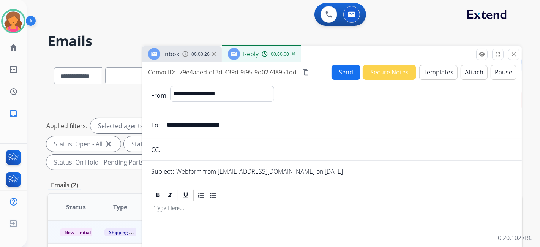
click at [436, 65] on button "Templates" at bounding box center [439, 72] width 38 height 15
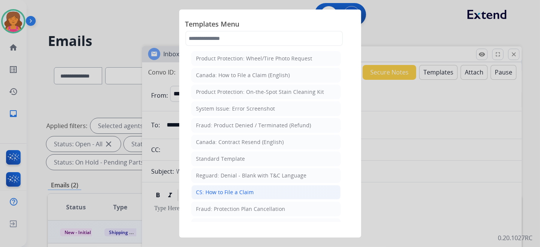
click at [268, 191] on li "CS: How to File a Claim" at bounding box center [266, 192] width 149 height 14
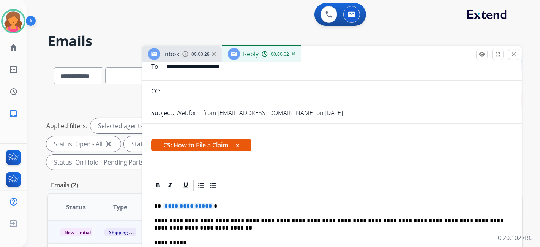
scroll to position [84, 0]
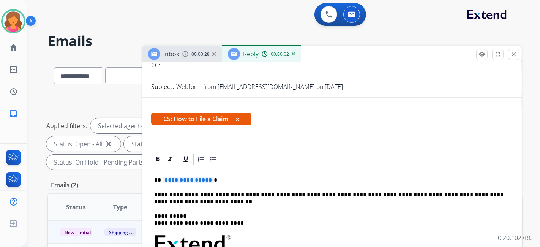
click at [178, 181] on span "**********" at bounding box center [188, 180] width 51 height 6
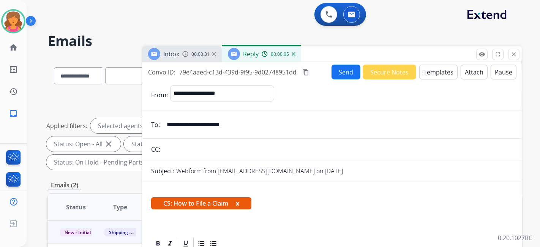
click at [344, 70] on button "Send" at bounding box center [346, 72] width 29 height 15
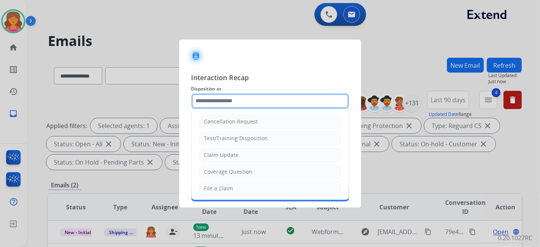
click at [288, 100] on input "text" at bounding box center [271, 100] width 158 height 15
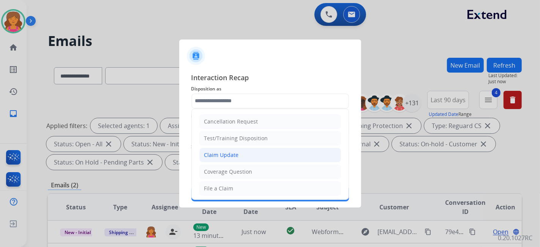
click at [234, 157] on div "Claim Update" at bounding box center [221, 155] width 35 height 8
type input "**********"
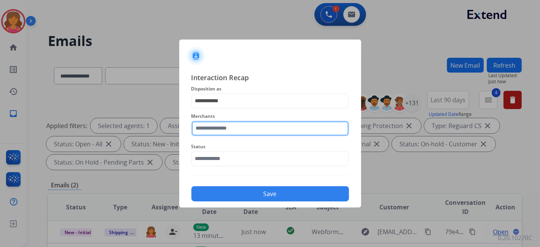
click at [235, 131] on input "text" at bounding box center [271, 128] width 158 height 15
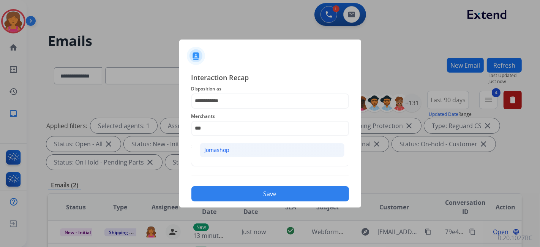
click at [290, 151] on li "Jomashop" at bounding box center [272, 150] width 145 height 14
type input "********"
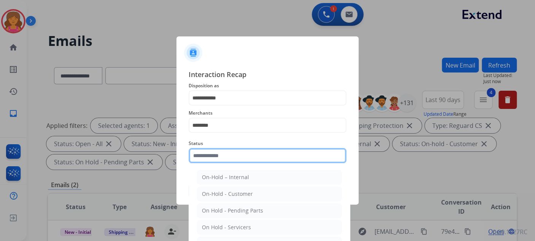
click at [274, 165] on div "Status On-Hold – Internal On-Hold - Customer On Hold - Pending Parts On Hold - …" at bounding box center [267, 151] width 158 height 30
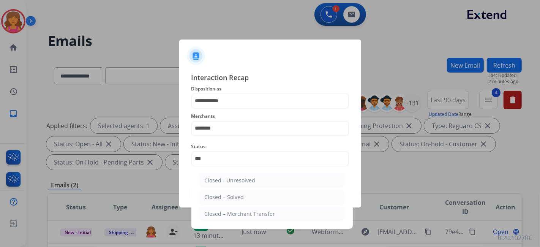
click at [331, 190] on li "Closed – Solved" at bounding box center [272, 197] width 145 height 14
type input "**********"
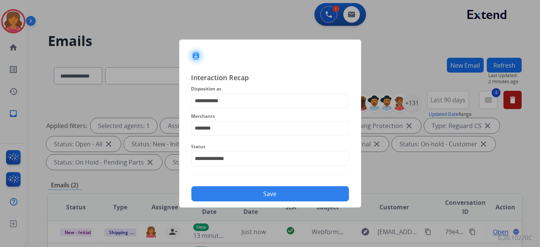
click at [331, 190] on button "Save" at bounding box center [271, 193] width 158 height 15
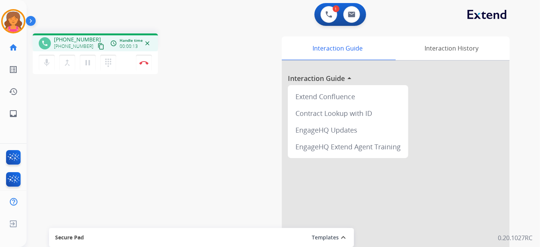
click at [98, 47] on mat-icon "content_copy" at bounding box center [101, 46] width 7 height 7
click at [81, 61] on button "pause Hold" at bounding box center [88, 63] width 16 height 16
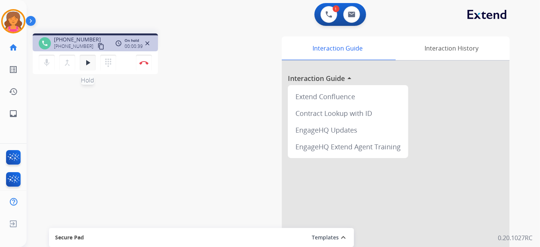
click at [81, 59] on button "play_arrow Hold" at bounding box center [88, 63] width 16 height 16
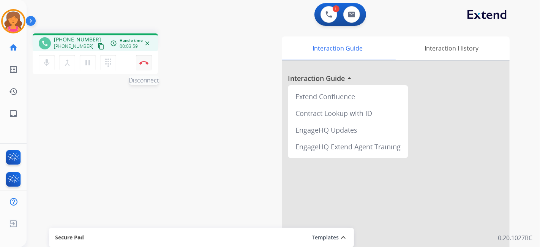
click at [140, 62] on img at bounding box center [143, 63] width 9 height 4
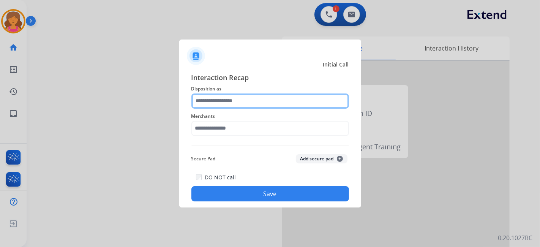
click at [227, 98] on input "text" at bounding box center [271, 100] width 158 height 15
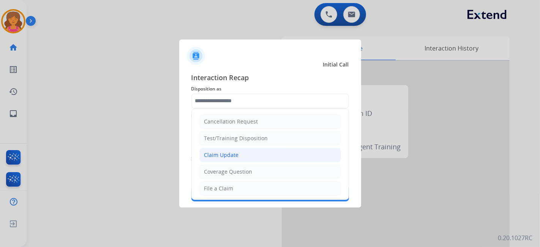
click at [234, 155] on div "Claim Update" at bounding box center [221, 155] width 35 height 8
type input "**********"
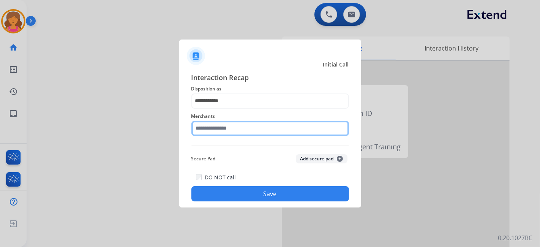
click at [242, 130] on input "text" at bounding box center [271, 128] width 158 height 15
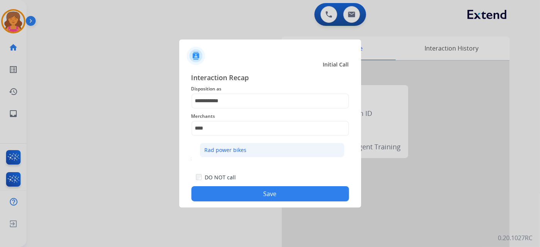
click at [219, 147] on div "Rad power bikes" at bounding box center [226, 150] width 42 height 8
type input "**********"
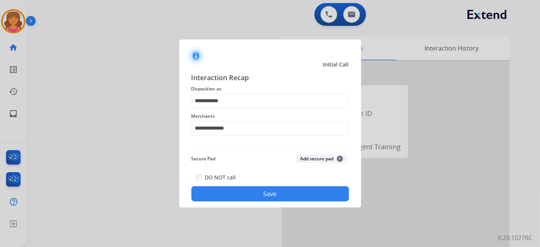
click at [233, 203] on div "**********" at bounding box center [270, 137] width 182 height 142
click at [232, 199] on button "Save" at bounding box center [271, 193] width 158 height 15
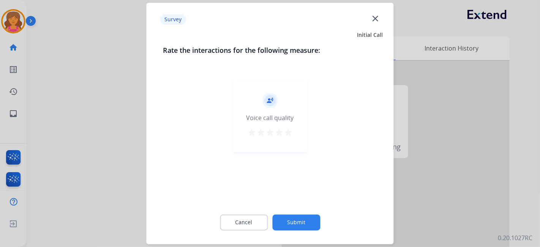
click at [286, 131] on mat-icon "star" at bounding box center [288, 132] width 9 height 9
click at [291, 222] on button "Submit" at bounding box center [296, 223] width 48 height 16
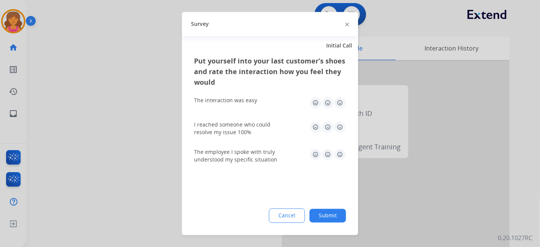
click at [337, 104] on img at bounding box center [340, 103] width 12 height 12
click at [334, 135] on div "I reached someone who could resolve my issue 100%" at bounding box center [270, 128] width 152 height 15
click at [337, 125] on img at bounding box center [340, 127] width 12 height 12
click at [337, 157] on img at bounding box center [340, 155] width 12 height 12
click at [328, 224] on div "Put yourself into your last customer’s shoes and rate the interaction how you f…" at bounding box center [270, 145] width 176 height 179
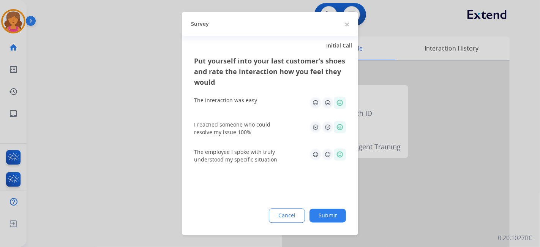
click at [324, 215] on button "Submit" at bounding box center [328, 216] width 36 height 14
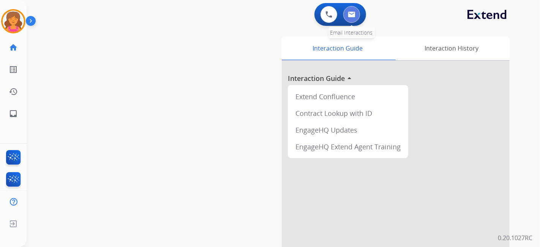
click at [350, 14] on img at bounding box center [352, 14] width 8 height 6
select select "**********"
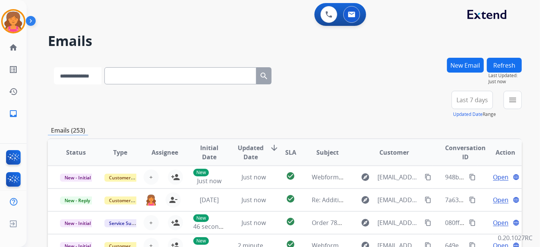
click at [101, 71] on select "**********" at bounding box center [77, 75] width 47 height 17
click at [128, 73] on input "text" at bounding box center [181, 75] width 152 height 17
paste input "**********"
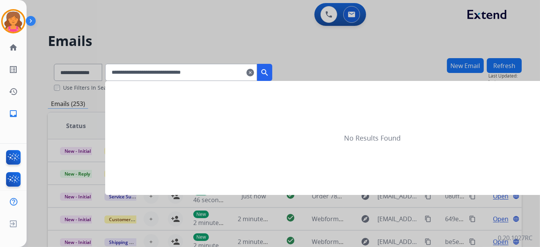
type input "**********"
click at [272, 66] on button "search" at bounding box center [264, 72] width 15 height 17
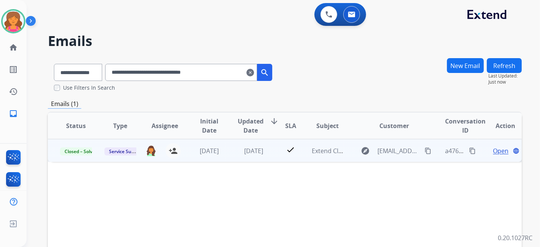
click at [493, 150] on span "Open" at bounding box center [501, 150] width 16 height 9
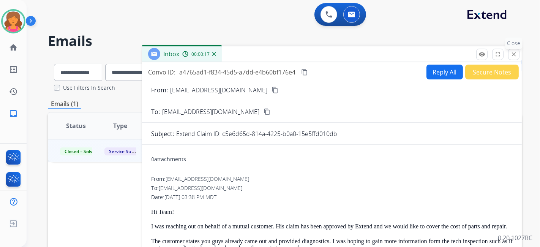
click at [517, 49] on button "close Close" at bounding box center [513, 54] width 11 height 11
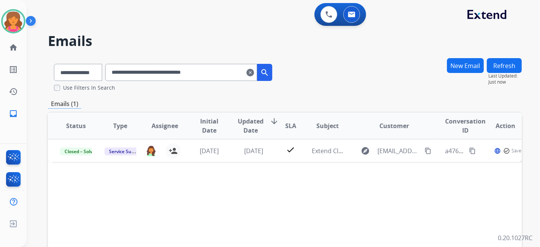
click at [457, 63] on button "New Email" at bounding box center [465, 65] width 37 height 15
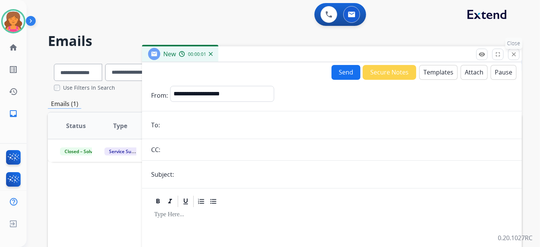
click at [516, 55] on mat-icon "close" at bounding box center [514, 54] width 7 height 7
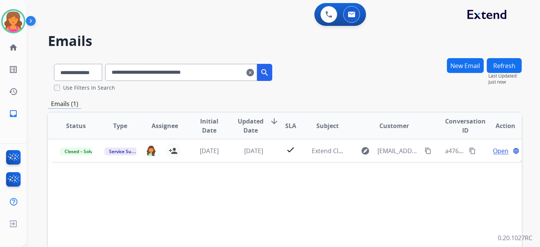
click at [254, 75] on mat-icon "clear" at bounding box center [251, 72] width 8 height 9
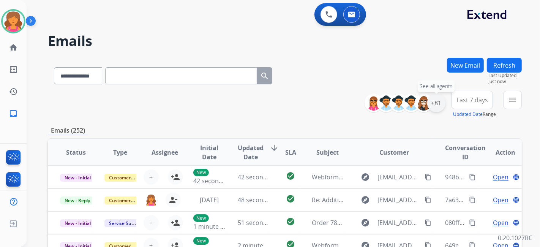
click at [442, 105] on div "+81" at bounding box center [436, 103] width 18 height 18
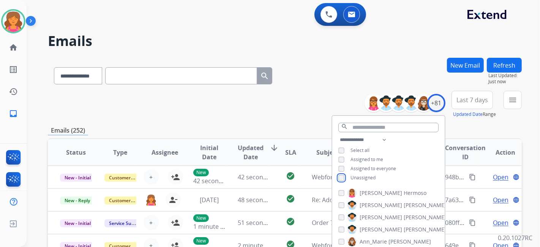
scroll to position [127, 0]
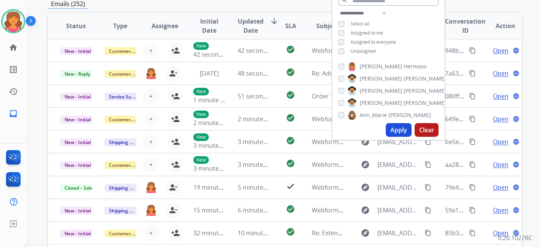
click at [397, 133] on button "Apply" at bounding box center [399, 130] width 26 height 14
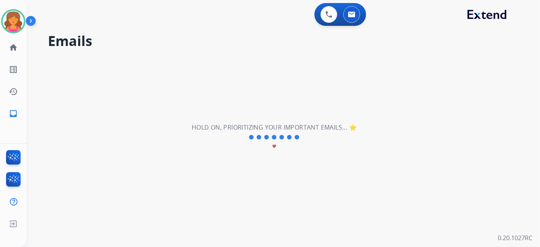
scroll to position [0, 0]
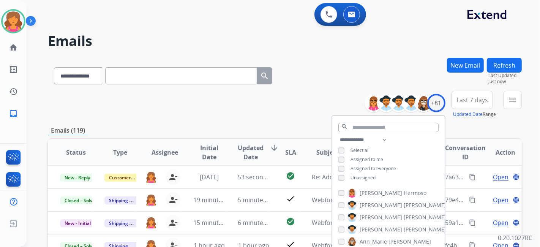
click at [464, 108] on button "Last 7 days" at bounding box center [472, 100] width 41 height 18
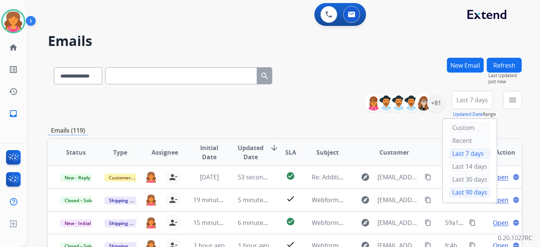
click at [458, 187] on div "Last 90 days" at bounding box center [470, 192] width 42 height 11
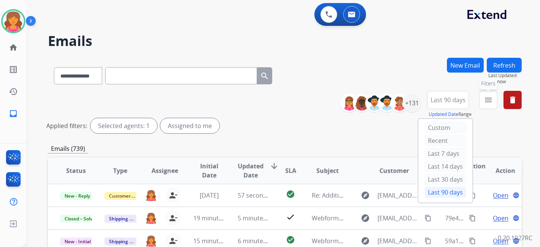
click at [483, 101] on button "menu Filters" at bounding box center [489, 100] width 18 height 18
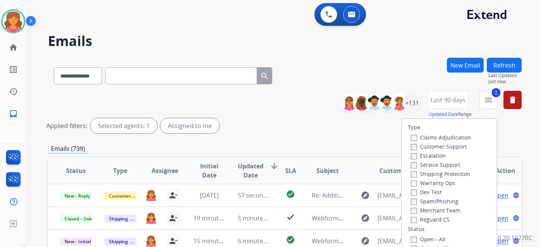
click at [411, 215] on div "Reguard CS" at bounding box center [441, 219] width 60 height 9
click at [409, 227] on label "Status" at bounding box center [416, 229] width 17 height 8
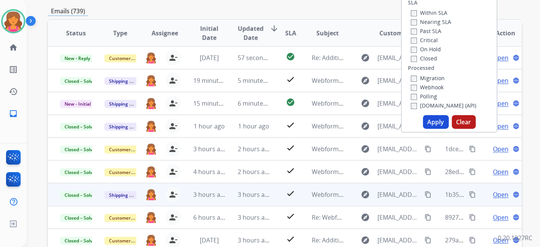
scroll to position [169, 0]
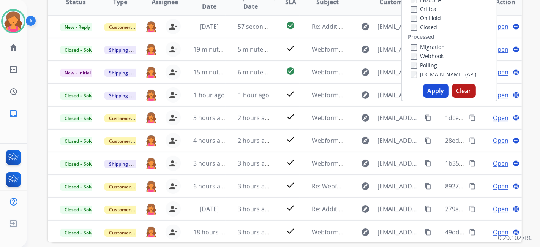
click at [425, 90] on button "Apply" at bounding box center [436, 91] width 26 height 14
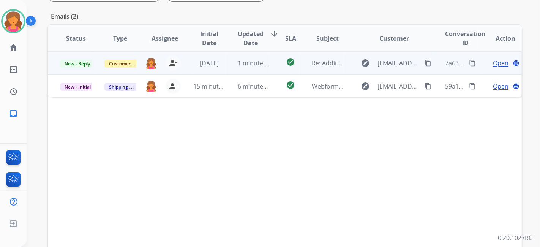
click at [497, 63] on span "Open" at bounding box center [501, 63] width 16 height 9
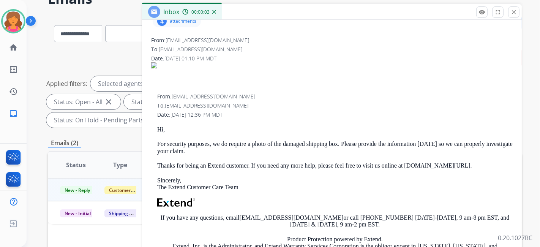
scroll to position [84, 0]
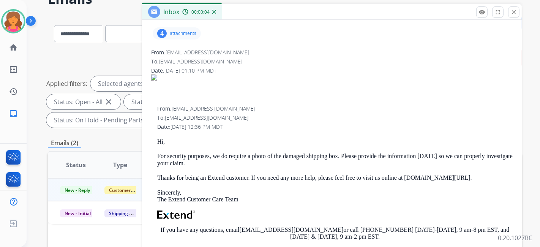
click at [192, 40] on div "4 attachments" at bounding box center [332, 33] width 362 height 18
click at [190, 36] on div "4 attachments" at bounding box center [177, 33] width 48 height 12
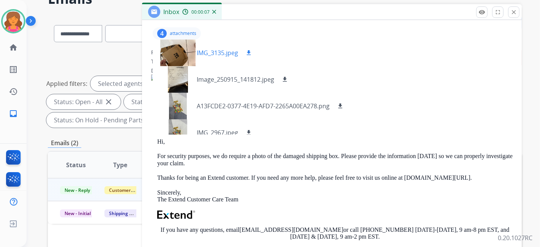
click at [175, 56] on div at bounding box center [178, 53] width 38 height 27
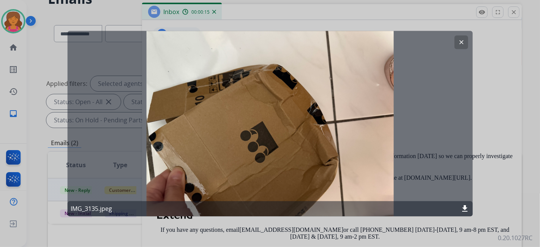
click at [460, 41] on mat-icon "clear" at bounding box center [461, 42] width 7 height 7
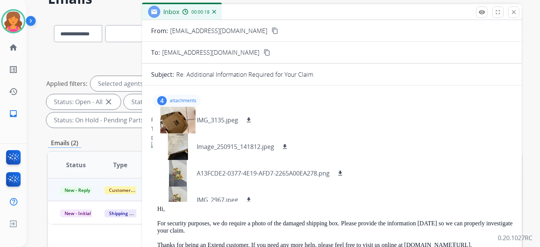
scroll to position [0, 0]
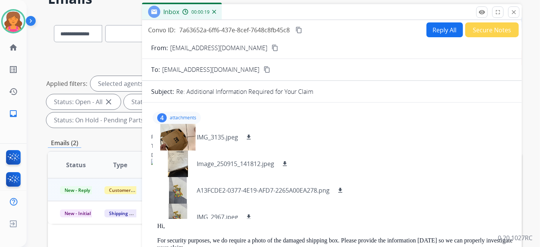
click at [271, 46] on button "content_copy" at bounding box center [275, 47] width 9 height 9
click at [250, 134] on mat-icon "download" at bounding box center [248, 137] width 7 height 7
click at [184, 185] on div at bounding box center [178, 190] width 38 height 27
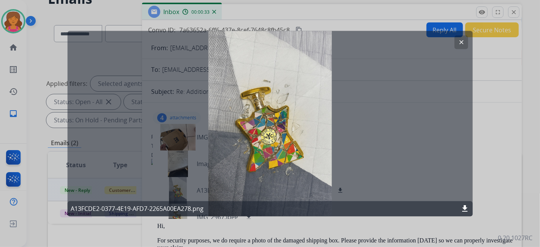
click at [457, 38] on button "clear" at bounding box center [461, 42] width 14 height 14
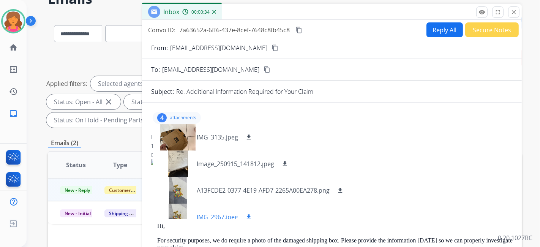
click at [178, 209] on div at bounding box center [178, 217] width 38 height 27
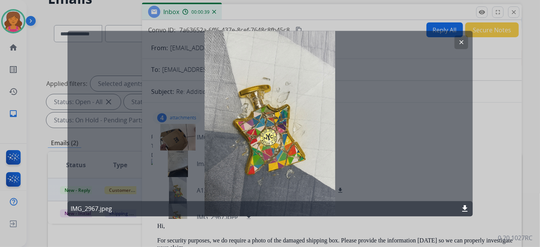
drag, startPoint x: 463, startPoint y: 204, endPoint x: 432, endPoint y: 190, distance: 34.2
click at [462, 204] on mat-icon "download" at bounding box center [465, 208] width 9 height 9
click at [457, 46] on button "clear" at bounding box center [461, 42] width 14 height 14
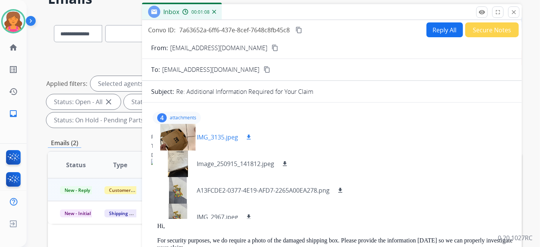
click at [250, 137] on mat-icon "download" at bounding box center [248, 137] width 7 height 7
click at [445, 27] on button "Reply All" at bounding box center [445, 29] width 36 height 15
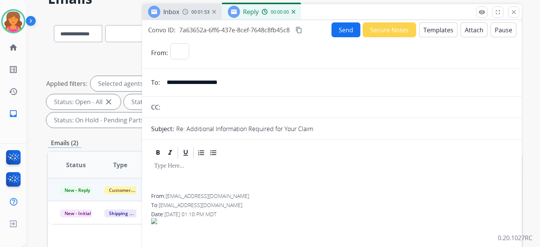
select select "**********"
click at [430, 31] on button "Templates" at bounding box center [439, 29] width 38 height 15
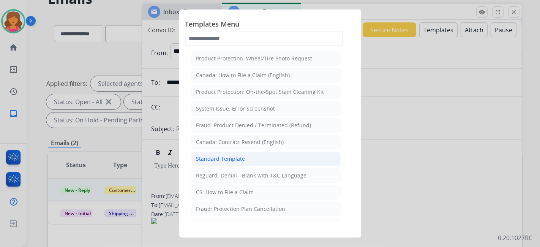
click at [218, 157] on div "Standard Template" at bounding box center [220, 159] width 49 height 8
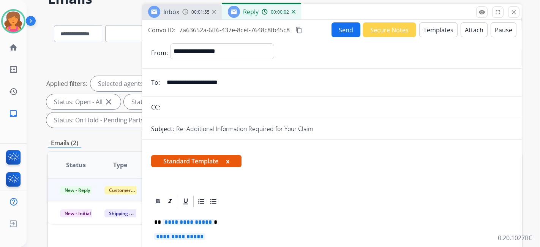
scroll to position [84, 0]
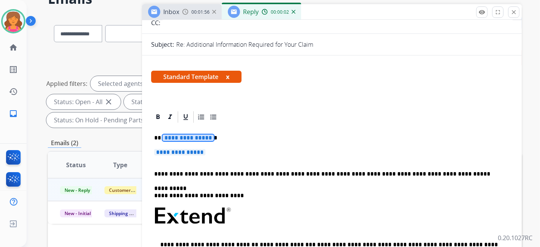
click at [188, 133] on div "**********" at bounding box center [332, 234] width 362 height 220
click at [187, 152] on span "**********" at bounding box center [179, 152] width 51 height 6
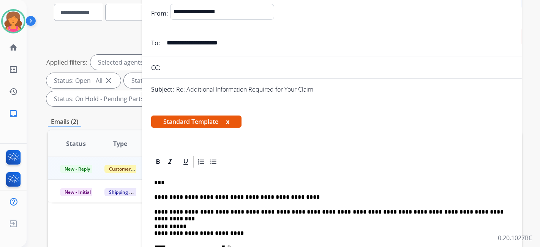
scroll to position [0, 0]
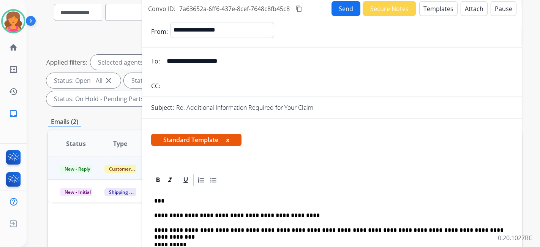
click at [338, 12] on button "Send" at bounding box center [346, 8] width 29 height 15
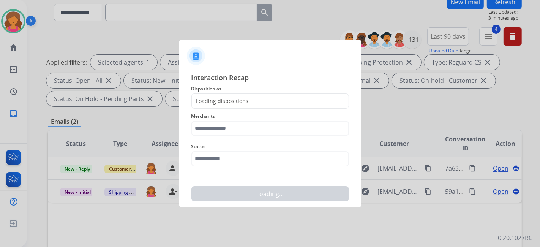
click at [252, 89] on span "Disposition as" at bounding box center [271, 88] width 158 height 9
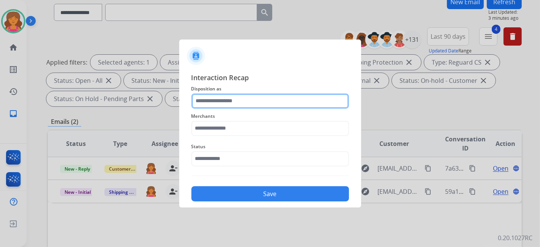
click at [254, 100] on input "text" at bounding box center [271, 100] width 158 height 15
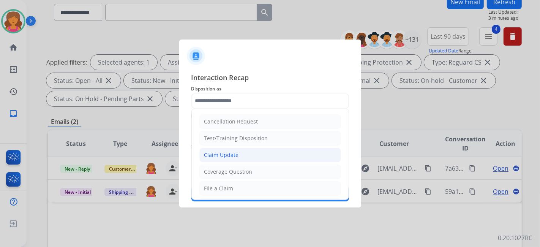
click at [219, 155] on div "Claim Update" at bounding box center [221, 155] width 35 height 8
type input "**********"
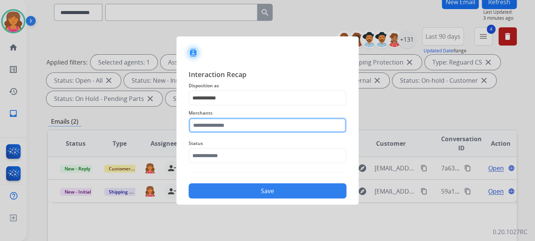
click at [226, 131] on input "text" at bounding box center [267, 125] width 158 height 15
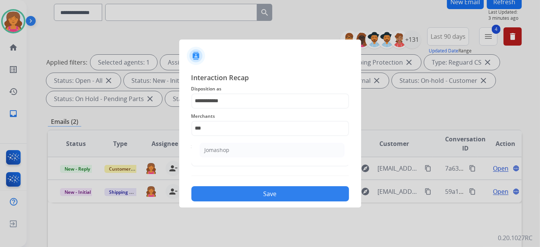
click at [234, 142] on ul "Jomashop" at bounding box center [272, 152] width 149 height 26
click at [237, 147] on li "Jomashop" at bounding box center [272, 150] width 145 height 14
type input "********"
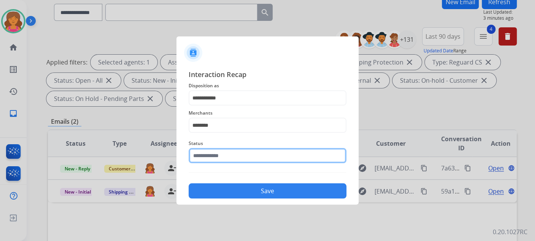
click at [237, 158] on input "text" at bounding box center [267, 155] width 158 height 15
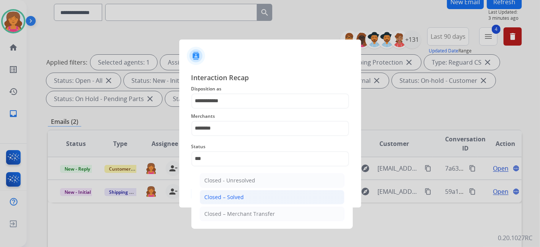
click at [295, 195] on li "Closed – Solved" at bounding box center [272, 197] width 145 height 14
type input "**********"
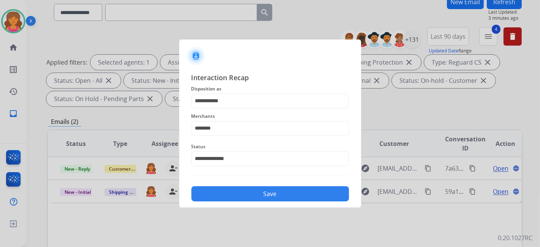
click at [294, 195] on button "Save" at bounding box center [271, 193] width 158 height 15
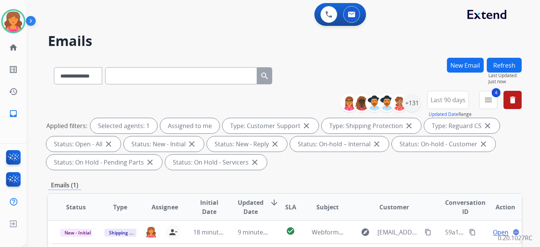
scroll to position [84, 0]
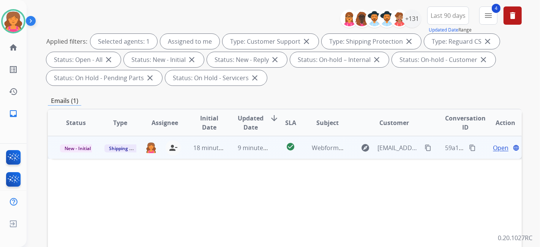
click at [495, 146] on span "Open" at bounding box center [501, 147] width 16 height 9
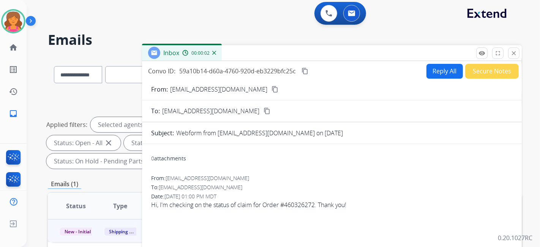
scroll to position [0, 0]
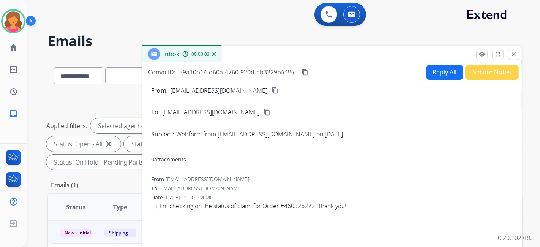
click at [242, 86] on div "From: lolapulatova@gmail.com content_copy" at bounding box center [332, 90] width 380 height 9
click at [272, 88] on mat-icon "content_copy" at bounding box center [275, 90] width 7 height 7
click at [435, 70] on button "Reply All" at bounding box center [445, 72] width 36 height 15
select select "**********"
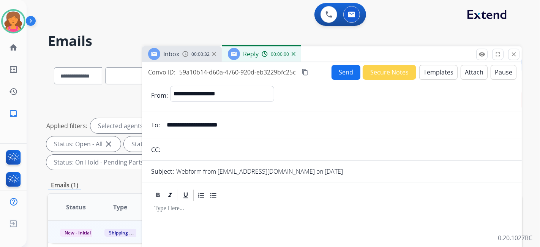
click at [435, 70] on button "Templates" at bounding box center [439, 72] width 38 height 15
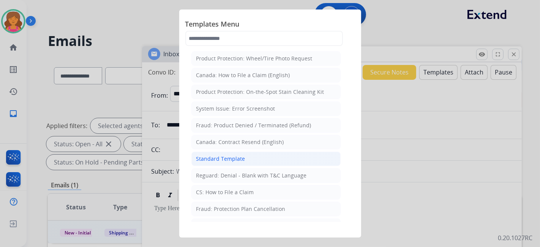
click at [202, 157] on div "Standard Template" at bounding box center [220, 159] width 49 height 8
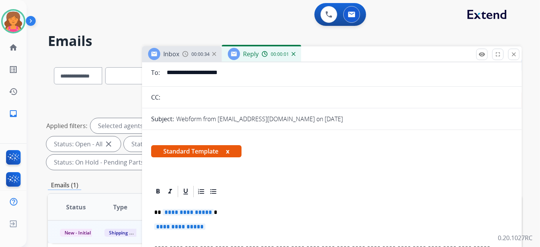
scroll to position [84, 0]
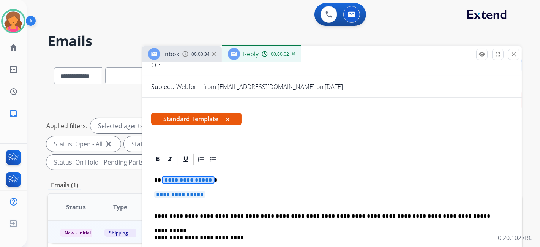
click at [189, 177] on span "**********" at bounding box center [188, 180] width 51 height 6
click at [176, 192] on span "**********" at bounding box center [179, 194] width 51 height 6
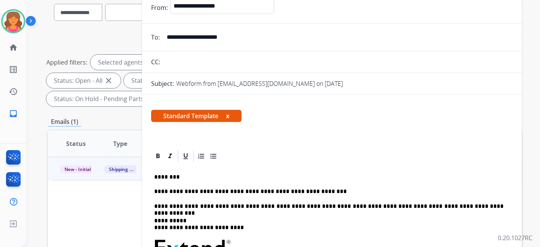
scroll to position [0, 0]
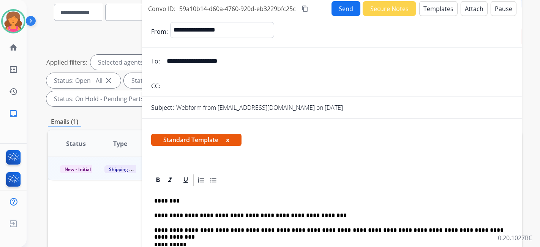
click at [340, 8] on button "Send" at bounding box center [346, 8] width 29 height 15
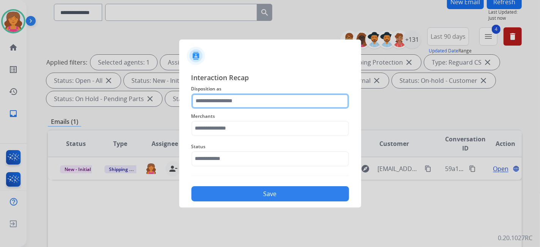
click at [220, 106] on input "text" at bounding box center [271, 100] width 158 height 15
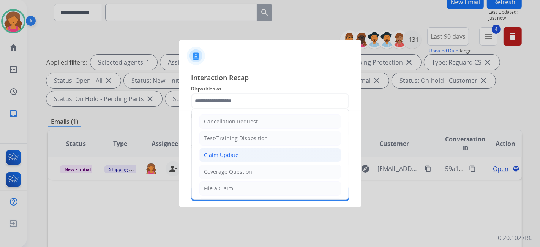
click at [220, 150] on li "Claim Update" at bounding box center [270, 155] width 142 height 14
type input "**********"
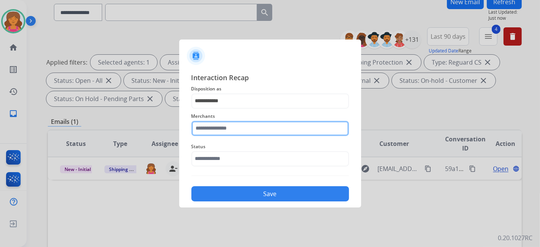
click at [215, 127] on input "text" at bounding box center [271, 128] width 158 height 15
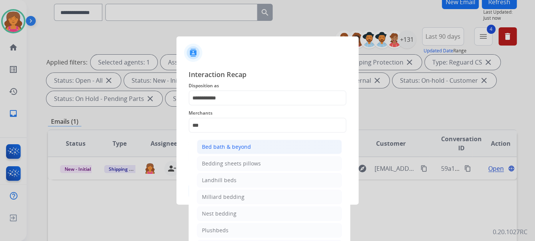
click at [229, 143] on div "Bed bath & beyond" at bounding box center [226, 147] width 49 height 8
type input "**********"
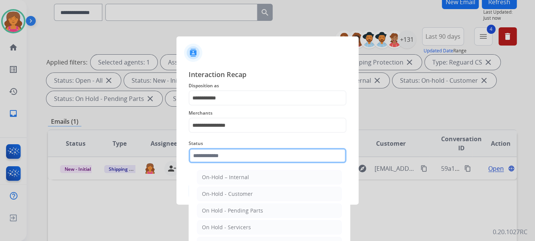
click at [207, 161] on input "text" at bounding box center [267, 155] width 158 height 15
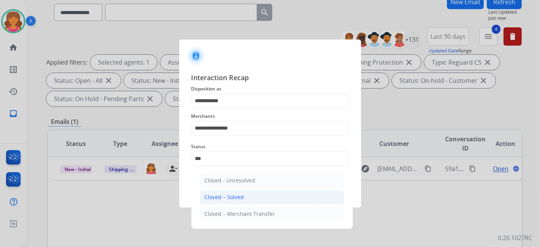
click at [253, 192] on li "Closed – Solved" at bounding box center [272, 197] width 145 height 14
type input "**********"
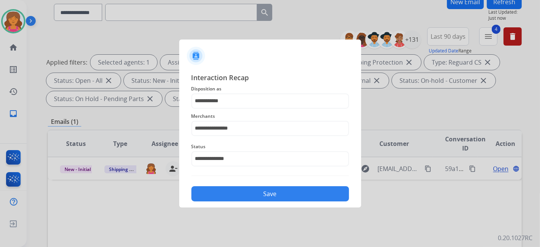
click at [253, 192] on button "Save" at bounding box center [271, 193] width 158 height 15
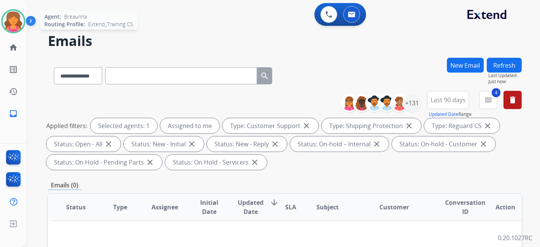
click at [4, 26] on img at bounding box center [13, 21] width 21 height 21
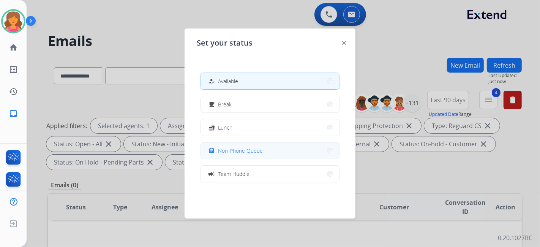
click at [305, 150] on button "assignment Non-Phone Queue" at bounding box center [270, 150] width 138 height 16
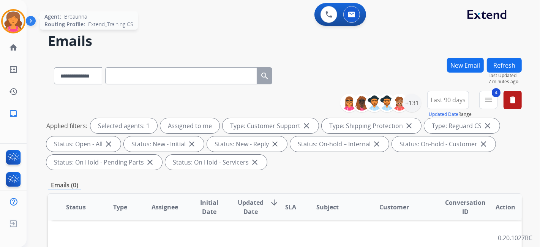
click at [14, 25] on img at bounding box center [13, 21] width 21 height 21
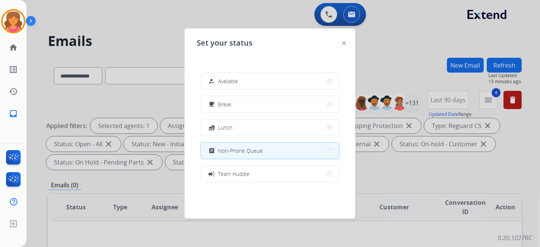
click at [179, 30] on div at bounding box center [270, 123] width 540 height 247
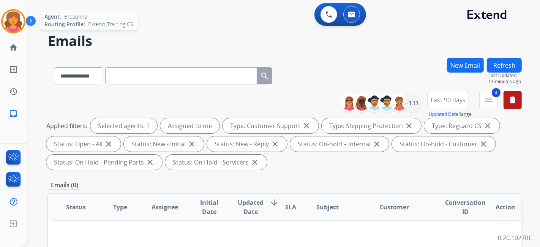
drag, startPoint x: 13, startPoint y: 18, endPoint x: 28, endPoint y: 27, distance: 17.2
click at [13, 19] on img at bounding box center [13, 21] width 21 height 21
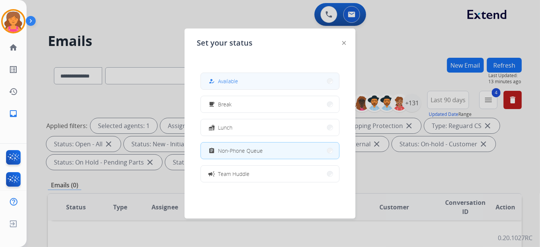
click at [291, 74] on div "how_to_reg Available free_breakfast Break fastfood Lunch assignment Non-Phone Q…" at bounding box center [270, 127] width 147 height 122
click at [291, 74] on button "how_to_reg Available" at bounding box center [270, 81] width 138 height 16
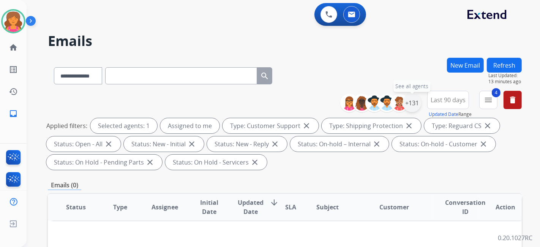
click at [404, 99] on div "+131" at bounding box center [412, 103] width 18 height 18
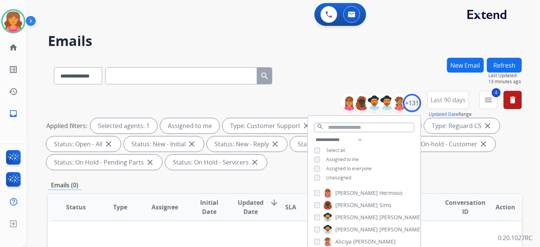
click at [320, 175] on div "Unassigned" at bounding box center [332, 178] width 37 height 6
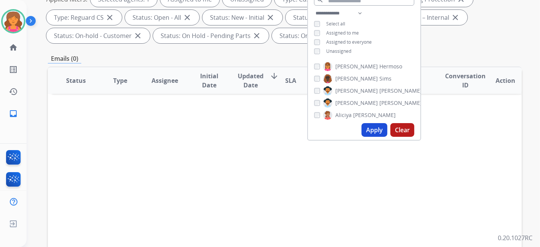
click at [366, 136] on button "Apply" at bounding box center [375, 130] width 26 height 14
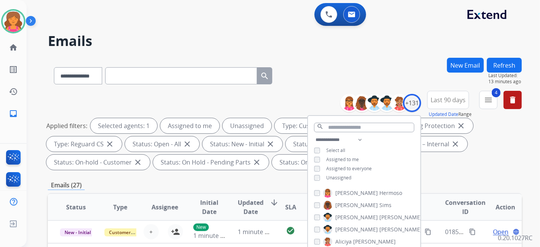
click at [440, 164] on div "Applied filters: Selected agents: 1 Assigned to me Unassigned Type: Customer Su…" at bounding box center [283, 144] width 474 height 52
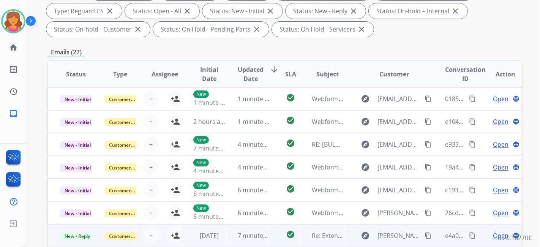
scroll to position [211, 0]
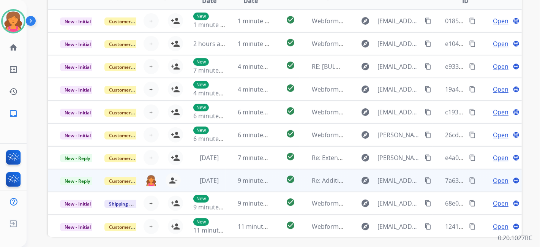
click at [493, 179] on span "Open" at bounding box center [501, 180] width 16 height 9
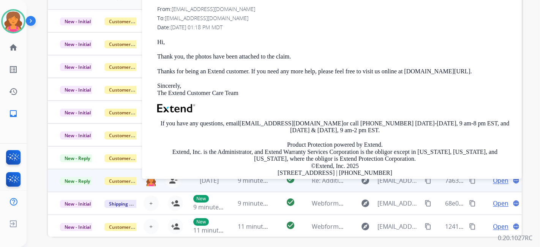
scroll to position [42, 0]
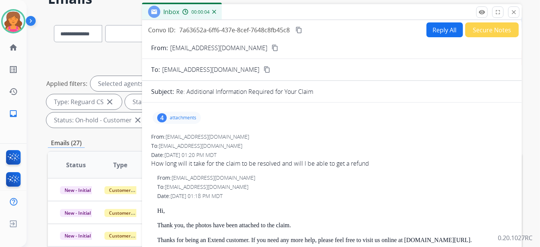
click at [440, 31] on button "Reply All" at bounding box center [445, 29] width 36 height 15
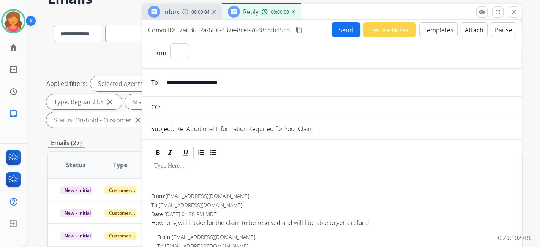
select select "**********"
click at [440, 31] on button "Templates" at bounding box center [439, 29] width 38 height 15
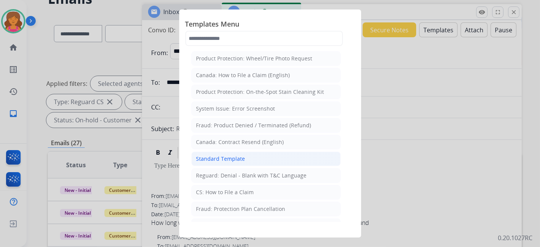
click at [237, 155] on div "Standard Template" at bounding box center [220, 159] width 49 height 8
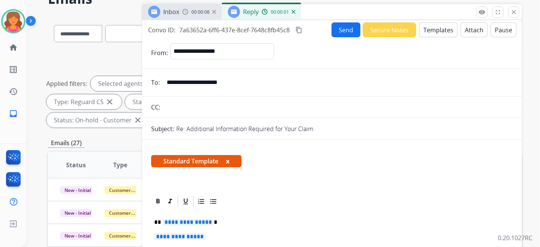
scroll to position [169, 0]
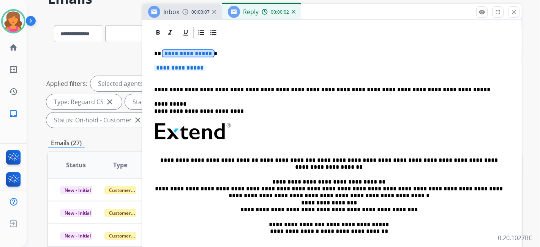
click at [176, 53] on span "**********" at bounding box center [188, 53] width 51 height 6
click at [182, 65] on span "**********" at bounding box center [179, 68] width 51 height 6
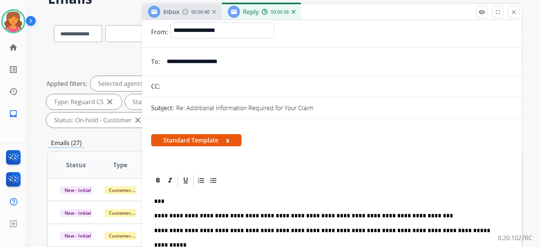
scroll to position [0, 0]
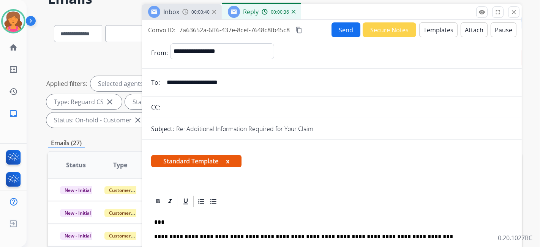
click at [345, 33] on button "Send" at bounding box center [346, 29] width 29 height 15
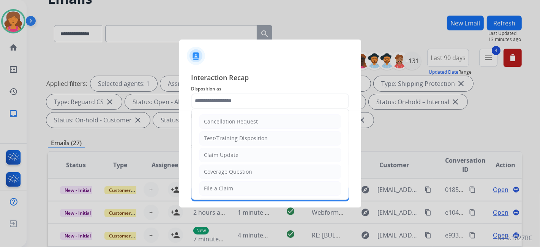
click at [232, 107] on input "text" at bounding box center [271, 100] width 158 height 15
click at [220, 152] on div "Claim Update" at bounding box center [221, 155] width 35 height 8
type input "**********"
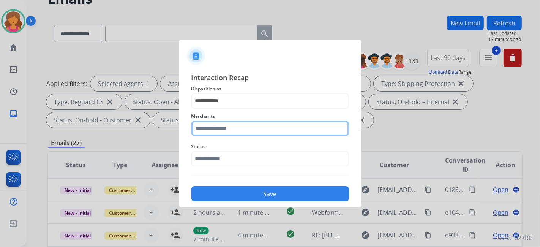
click at [222, 129] on input "text" at bounding box center [271, 128] width 158 height 15
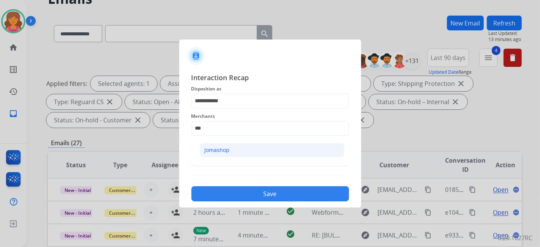
click at [251, 147] on li "Jomashop" at bounding box center [272, 150] width 145 height 14
type input "********"
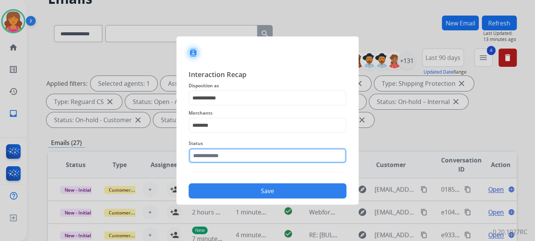
click at [250, 158] on input "text" at bounding box center [267, 155] width 158 height 15
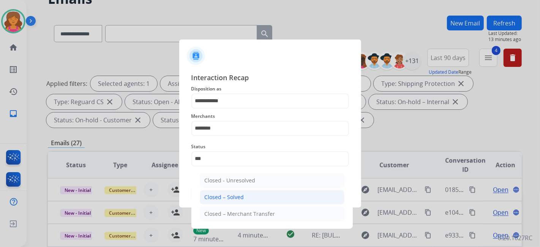
click at [244, 197] on li "Closed – Solved" at bounding box center [272, 197] width 145 height 14
type input "**********"
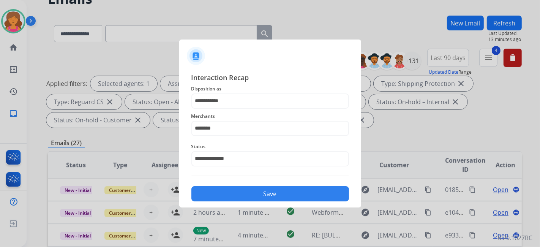
click at [243, 195] on button "Save" at bounding box center [271, 193] width 158 height 15
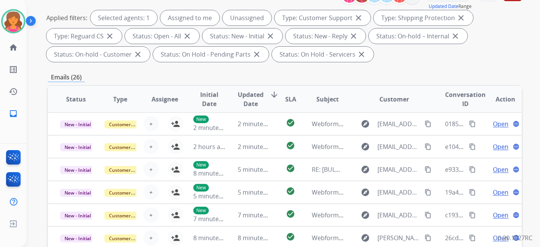
scroll to position [240, 0]
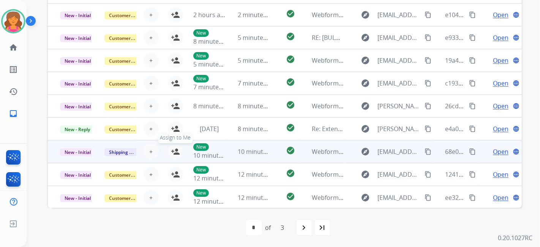
click at [173, 154] on mat-icon "person_add" at bounding box center [175, 151] width 9 height 9
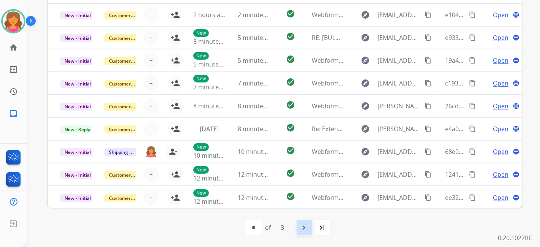
click at [307, 227] on mat-icon "navigate_next" at bounding box center [304, 227] width 9 height 9
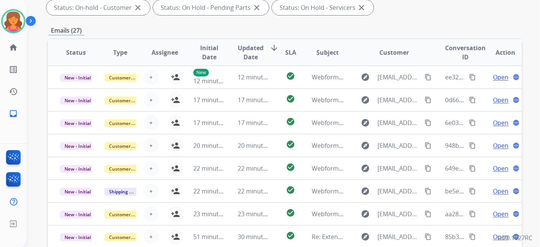
scroll to position [211, 0]
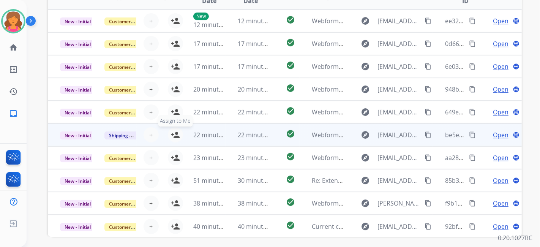
click at [177, 136] on mat-icon "person_add" at bounding box center [175, 134] width 9 height 9
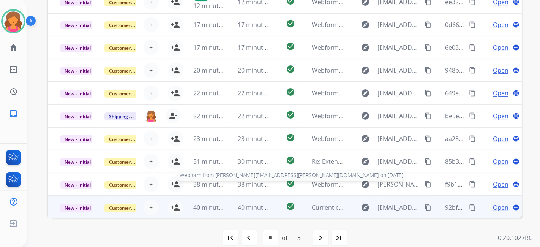
scroll to position [240, 0]
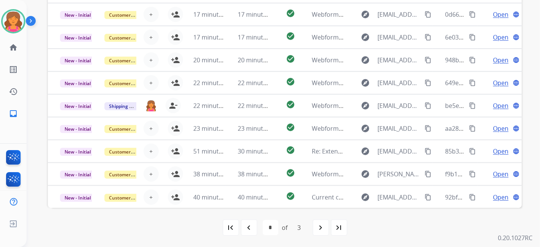
click at [327, 227] on div "navigate_next" at bounding box center [321, 227] width 17 height 17
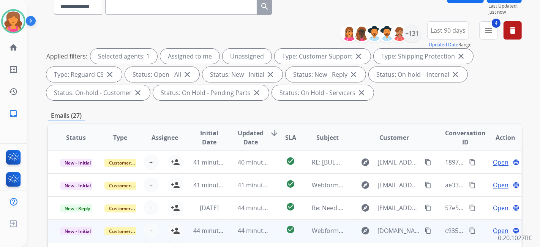
scroll to position [0, 0]
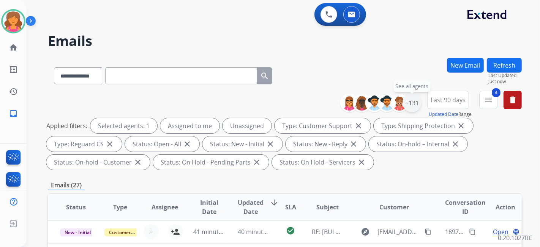
click at [415, 105] on div "+131" at bounding box center [412, 103] width 18 height 18
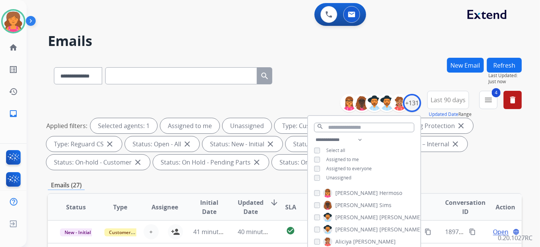
click at [312, 177] on div "**********" at bounding box center [364, 159] width 112 height 49
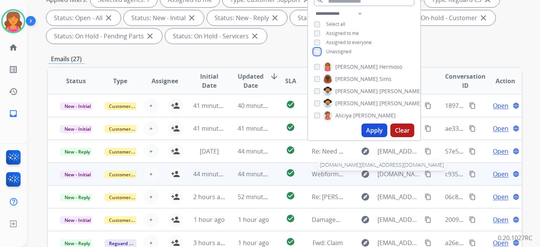
scroll to position [127, 0]
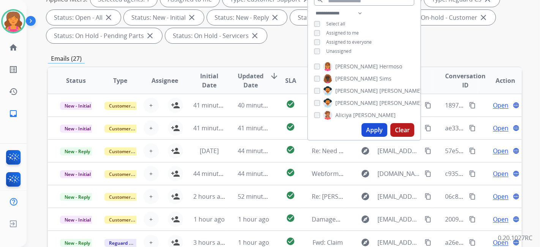
click at [369, 131] on button "Apply" at bounding box center [375, 130] width 26 height 14
select select "*"
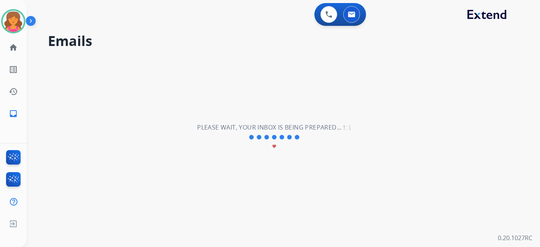
scroll to position [0, 0]
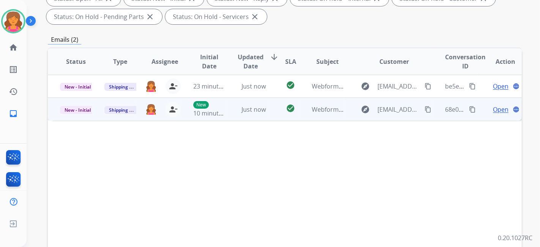
scroll to position [84, 0]
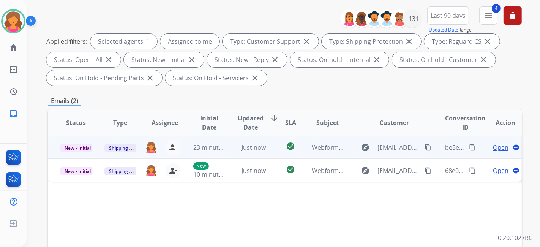
click at [494, 147] on span "Open" at bounding box center [501, 147] width 16 height 9
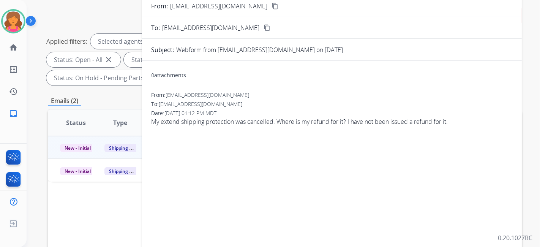
scroll to position [42, 0]
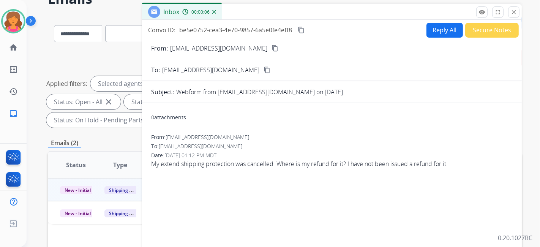
click at [271, 44] on button "content_copy" at bounding box center [275, 48] width 9 height 9
click at [438, 34] on button "Reply All" at bounding box center [445, 30] width 36 height 15
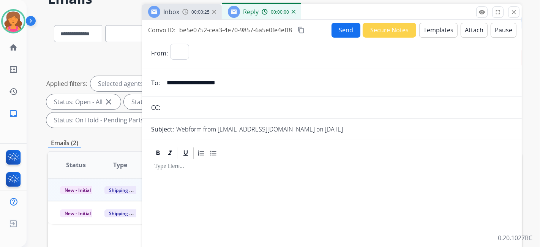
select select "**********"
click at [438, 34] on button "Templates" at bounding box center [439, 30] width 38 height 15
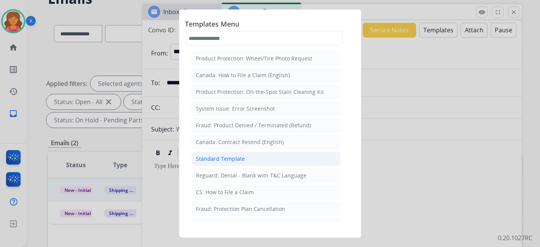
click at [243, 161] on div "Standard Template" at bounding box center [220, 159] width 49 height 8
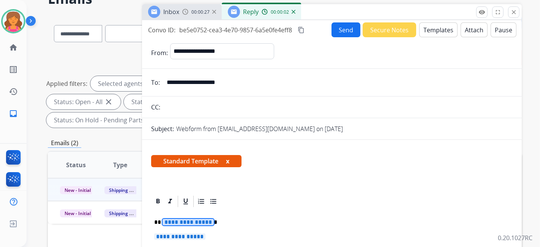
click at [170, 220] on span "**********" at bounding box center [188, 222] width 51 height 6
click at [178, 238] on span "**********" at bounding box center [179, 236] width 51 height 6
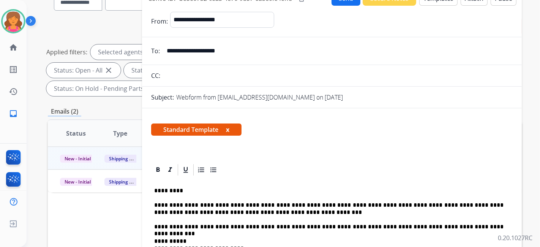
scroll to position [16, 0]
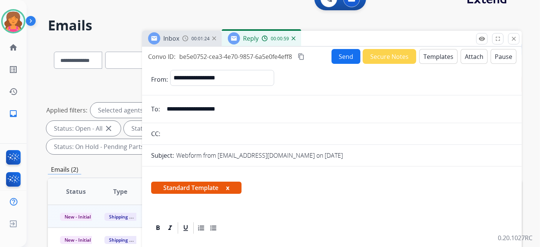
click at [338, 51] on button "Send" at bounding box center [346, 56] width 29 height 15
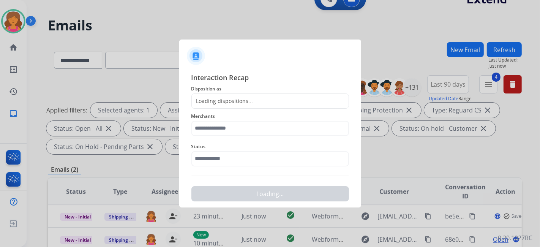
click at [221, 103] on div "Loading dispositions..." at bounding box center [223, 101] width 62 height 8
click at [220, 100] on div "Loading dispositions..." at bounding box center [223, 101] width 62 height 8
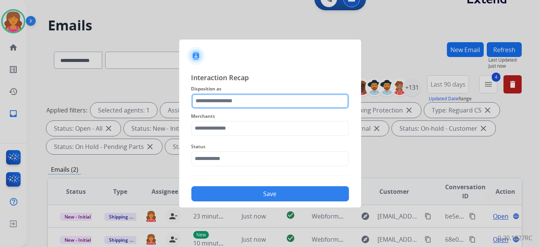
click at [222, 96] on input "text" at bounding box center [271, 100] width 158 height 15
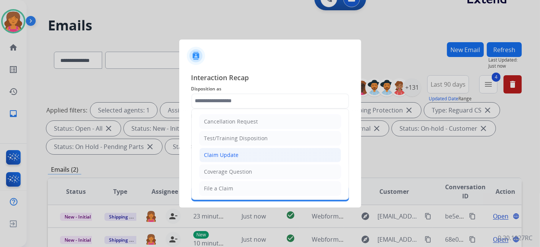
click at [228, 155] on div "Claim Update" at bounding box center [221, 155] width 35 height 8
type input "**********"
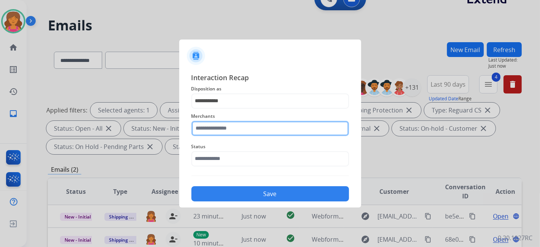
click at [227, 129] on input "text" at bounding box center [271, 128] width 158 height 15
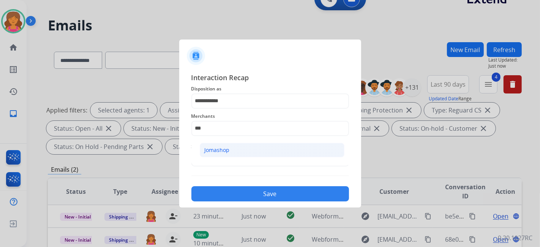
click at [220, 149] on div "Jomashop" at bounding box center [217, 150] width 25 height 8
type input "********"
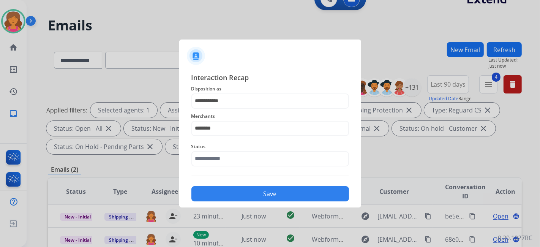
click at [220, 149] on span "Status" at bounding box center [271, 146] width 158 height 9
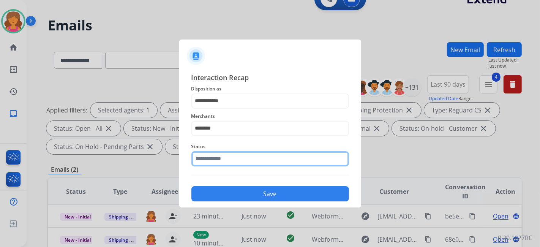
click at [216, 159] on input "text" at bounding box center [271, 158] width 158 height 15
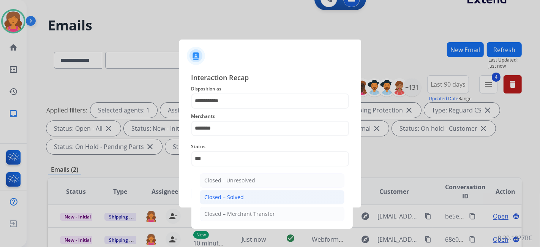
click at [231, 199] on div "Closed – Solved" at bounding box center [225, 197] width 40 height 8
type input "**********"
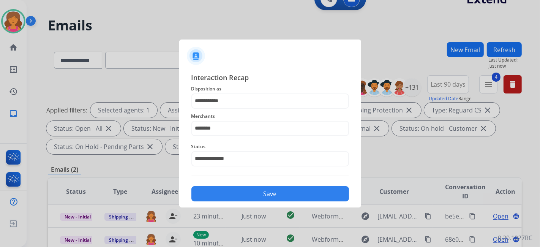
click at [230, 198] on button "Save" at bounding box center [271, 193] width 158 height 15
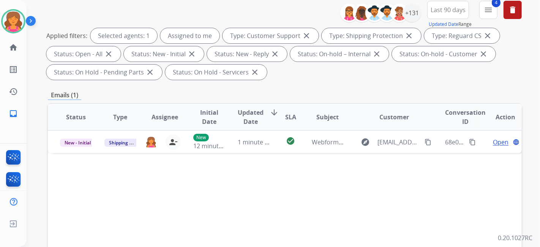
scroll to position [127, 0]
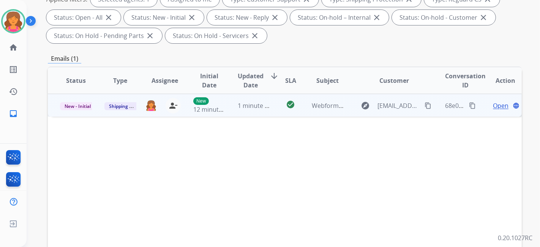
click at [493, 104] on span "Open" at bounding box center [501, 105] width 16 height 9
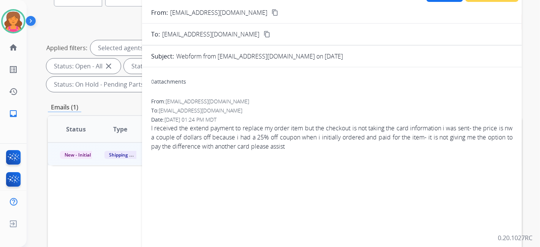
scroll to position [42, 0]
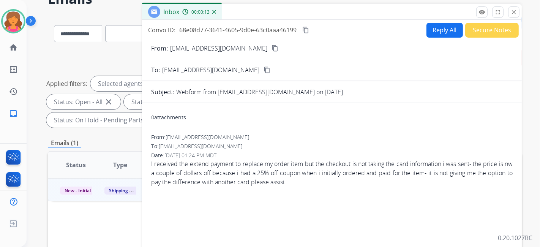
click at [444, 28] on button "Reply All" at bounding box center [445, 30] width 36 height 15
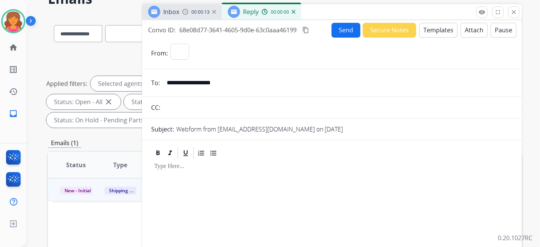
select select "**********"
click at [444, 28] on button "Templates" at bounding box center [439, 30] width 38 height 15
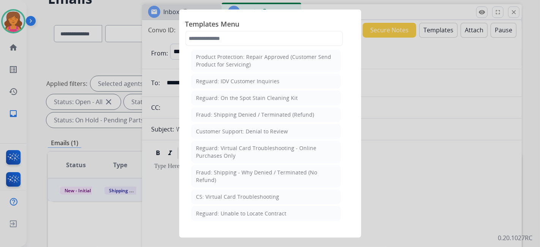
scroll to position [591, 0]
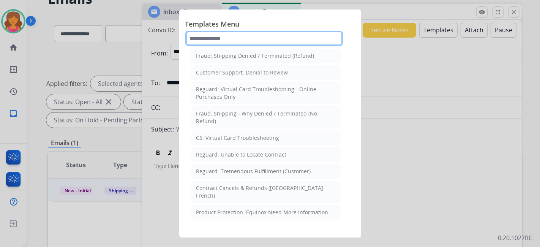
click at [201, 41] on input "text" at bounding box center [264, 38] width 158 height 15
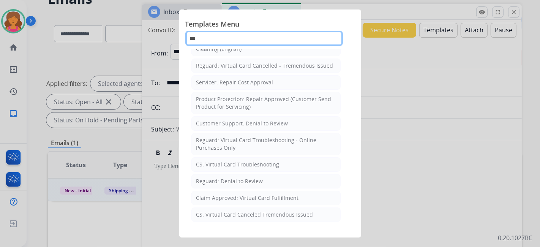
scroll to position [0, 0]
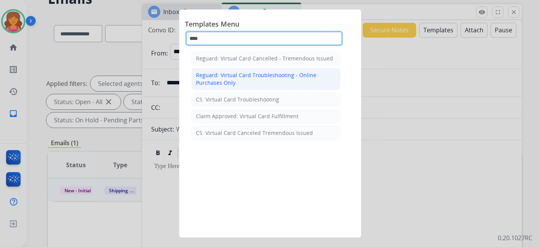
type input "****"
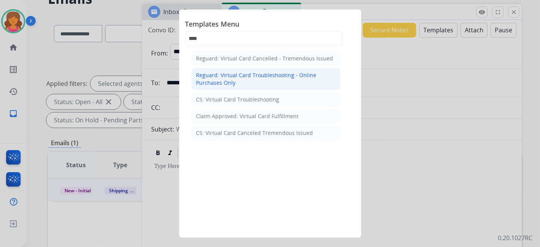
click at [234, 76] on div "Reguard: Virtual Card Troubleshooting - Online Purchases Only" at bounding box center [265, 78] width 139 height 15
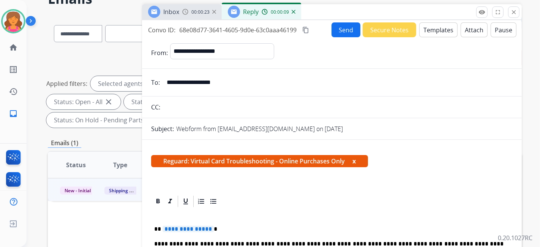
scroll to position [127, 0]
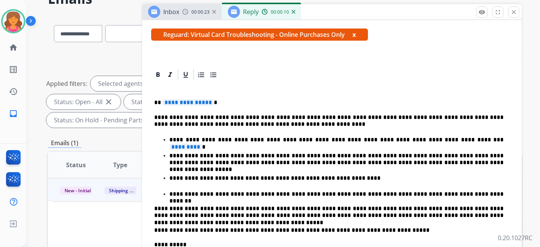
click at [195, 99] on span "**********" at bounding box center [188, 102] width 51 height 6
click at [437, 134] on div "**********" at bounding box center [332, 206] width 362 height 248
click at [202, 144] on span "*********" at bounding box center [185, 147] width 33 height 6
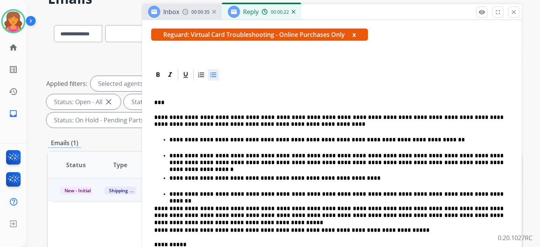
click at [389, 44] on div "Reguard: Virtual Card Troubleshooting - Online Purchases Only x" at bounding box center [332, 37] width 362 height 18
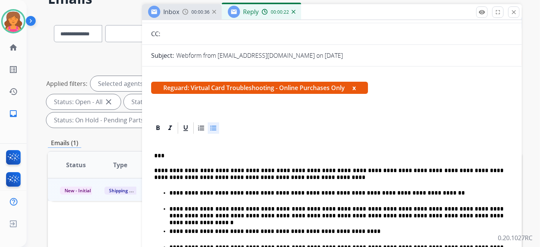
scroll to position [0, 0]
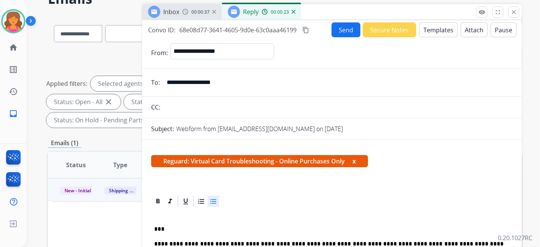
click at [341, 28] on button "Send" at bounding box center [346, 29] width 29 height 15
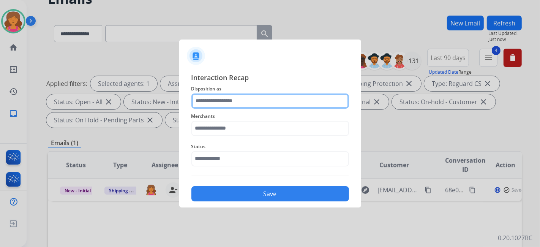
click at [241, 104] on input "text" at bounding box center [271, 100] width 158 height 15
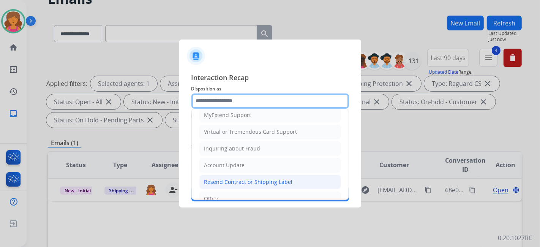
scroll to position [74, 0]
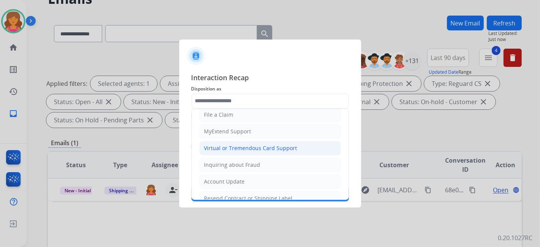
click at [239, 150] on div "Virtual or Tremendous Card Support" at bounding box center [250, 148] width 93 height 8
type input "**********"
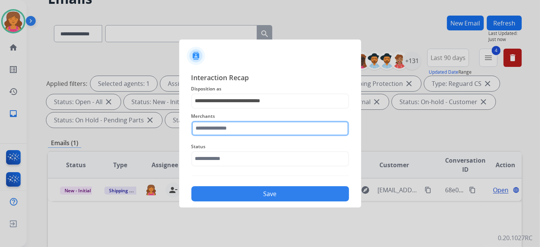
click at [226, 125] on input "text" at bounding box center [271, 128] width 158 height 15
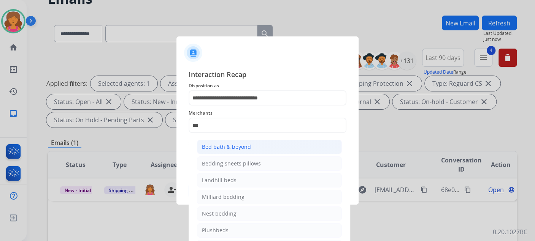
click at [226, 146] on div "Bed bath & beyond" at bounding box center [226, 147] width 49 height 8
type input "**********"
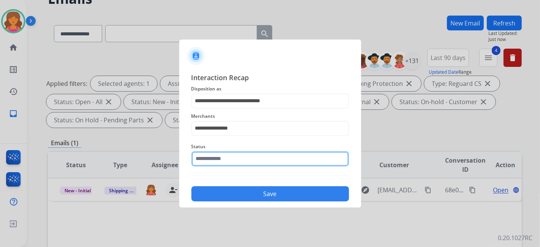
click at [229, 152] on input "text" at bounding box center [271, 158] width 158 height 15
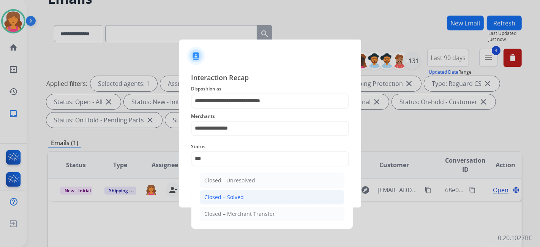
click at [229, 193] on div "Closed – Solved" at bounding box center [225, 197] width 40 height 8
type input "**********"
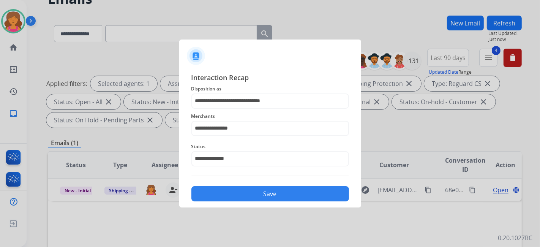
click at [229, 193] on button "Save" at bounding box center [271, 193] width 158 height 15
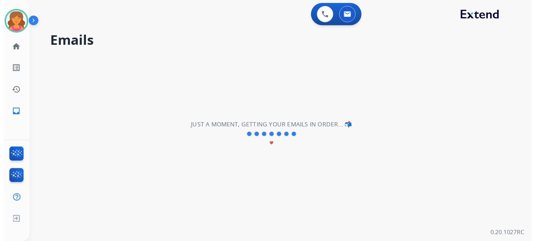
scroll to position [0, 0]
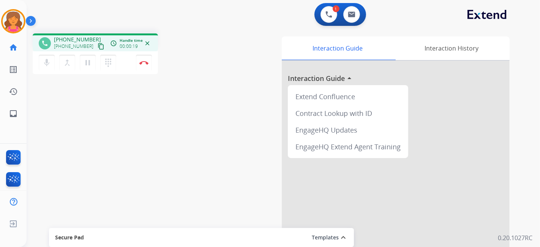
click at [97, 49] on button "content_copy" at bounding box center [101, 46] width 9 height 9
click at [98, 49] on mat-icon "content_copy" at bounding box center [101, 46] width 7 height 7
click at [98, 44] on mat-icon "content_copy" at bounding box center [101, 46] width 7 height 7
click at [141, 61] on img at bounding box center [143, 63] width 9 height 4
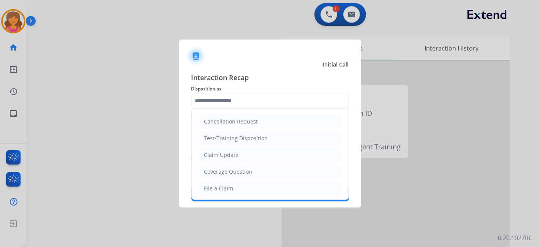
click at [246, 103] on input "text" at bounding box center [271, 100] width 158 height 15
click at [223, 186] on div "File a Claim" at bounding box center [218, 189] width 29 height 8
type input "**********"
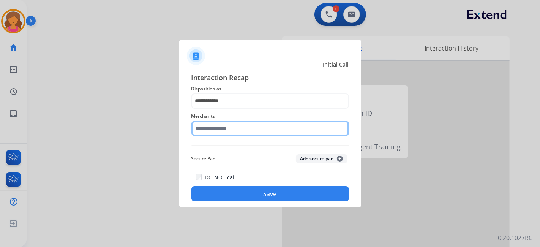
click at [228, 127] on input "text" at bounding box center [271, 128] width 158 height 15
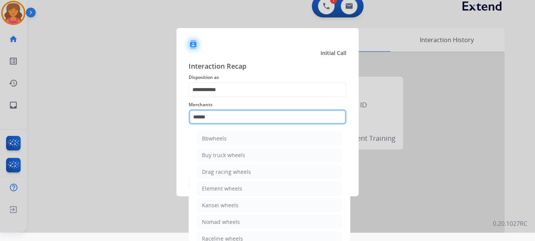
click at [242, 123] on input "******" at bounding box center [267, 116] width 158 height 15
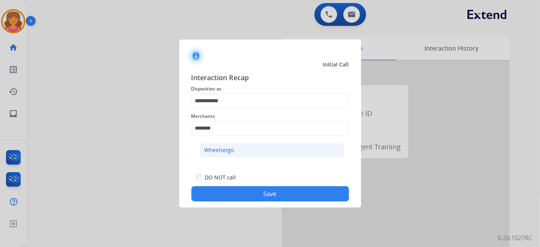
click at [256, 152] on li "Wheelsetgo" at bounding box center [272, 150] width 145 height 14
type input "**********"
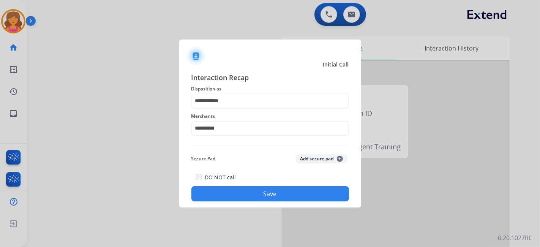
click at [249, 195] on button "Save" at bounding box center [271, 193] width 158 height 15
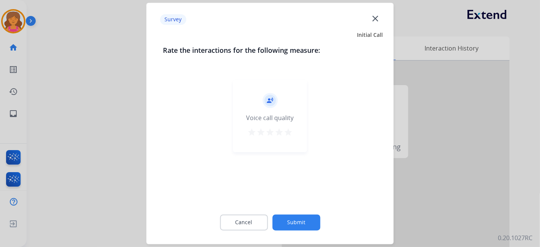
click at [292, 134] on mat-icon "star" at bounding box center [288, 132] width 9 height 9
click at [291, 222] on button "Submit" at bounding box center [296, 223] width 48 height 16
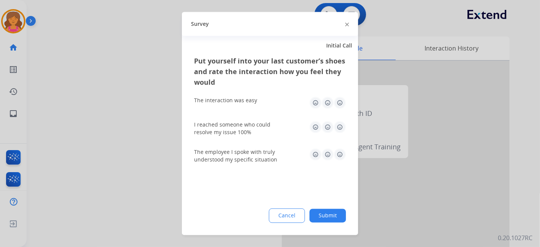
click at [334, 99] on img at bounding box center [340, 103] width 12 height 12
click at [336, 124] on img at bounding box center [340, 127] width 12 height 12
click at [339, 151] on img at bounding box center [340, 155] width 12 height 12
click at [336, 220] on button "Submit" at bounding box center [328, 216] width 36 height 14
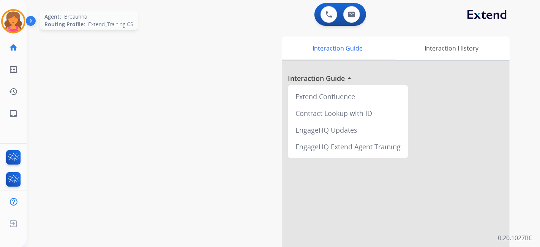
click at [18, 23] on img at bounding box center [13, 21] width 21 height 21
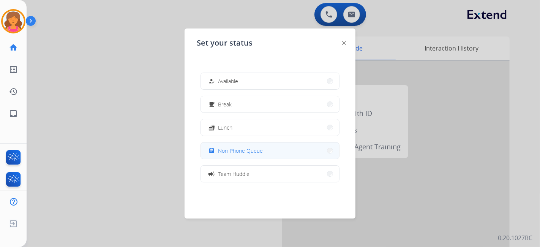
click at [228, 147] on span "Non-Phone Queue" at bounding box center [240, 151] width 45 height 8
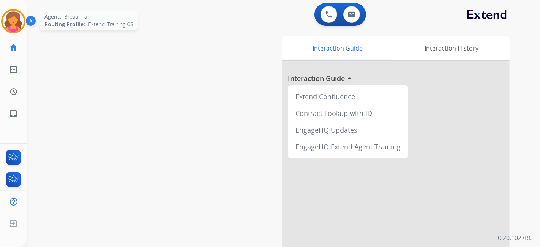
click at [17, 17] on img at bounding box center [13, 21] width 21 height 21
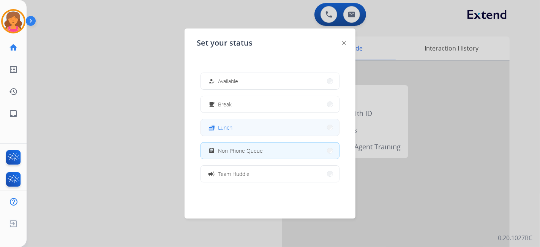
click at [260, 132] on button "fastfood Lunch" at bounding box center [270, 127] width 138 height 16
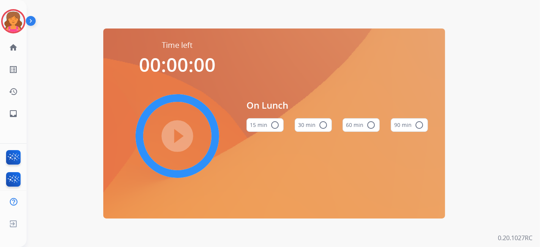
click at [355, 124] on button "60 min radio_button_unchecked" at bounding box center [361, 125] width 37 height 14
click at [178, 136] on mat-icon "play_circle_filled" at bounding box center [177, 135] width 9 height 9
